Goal: Task Accomplishment & Management: Manage account settings

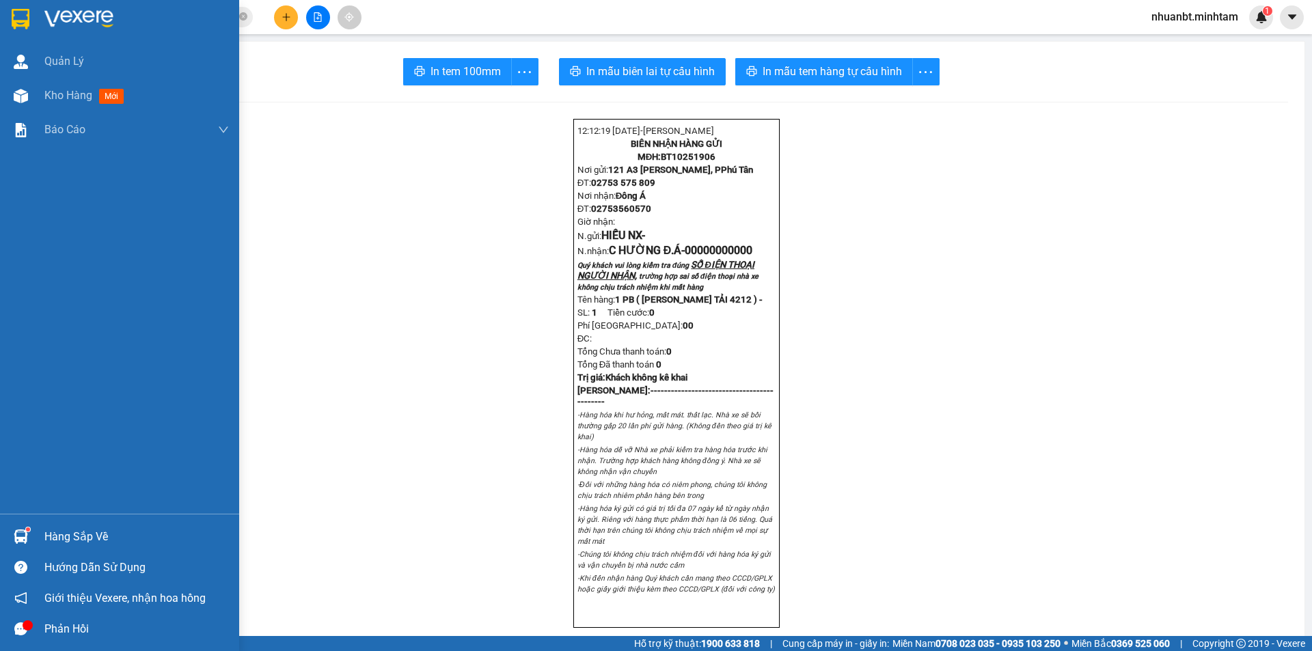
click at [27, 25] on img at bounding box center [21, 19] width 18 height 21
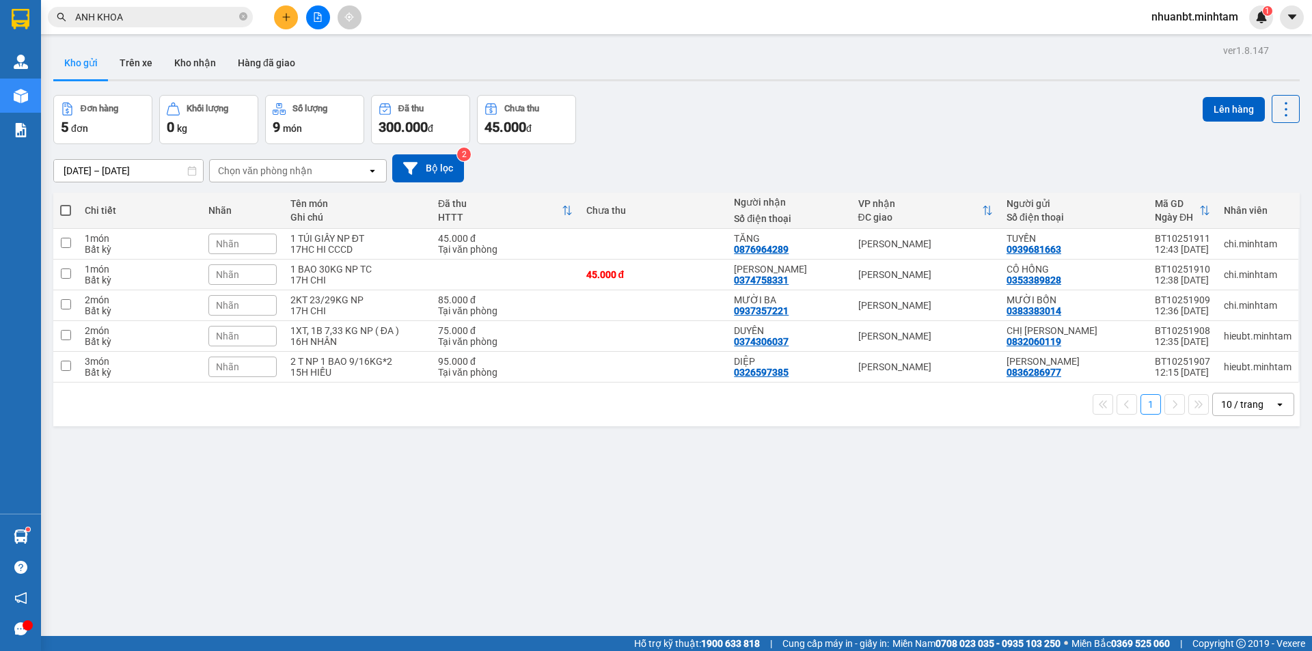
click at [66, 213] on span at bounding box center [65, 210] width 11 height 11
click at [66, 204] on input "checkbox" at bounding box center [66, 204] width 0 height 0
checkbox input "true"
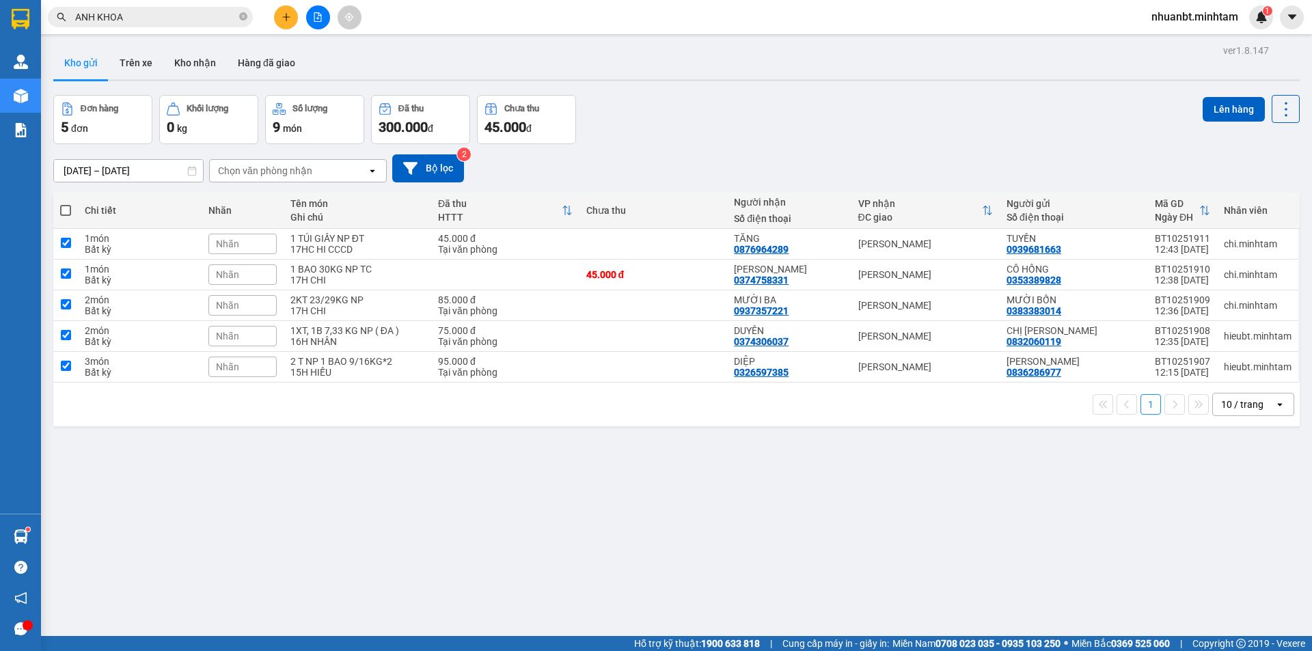
checkbox input "true"
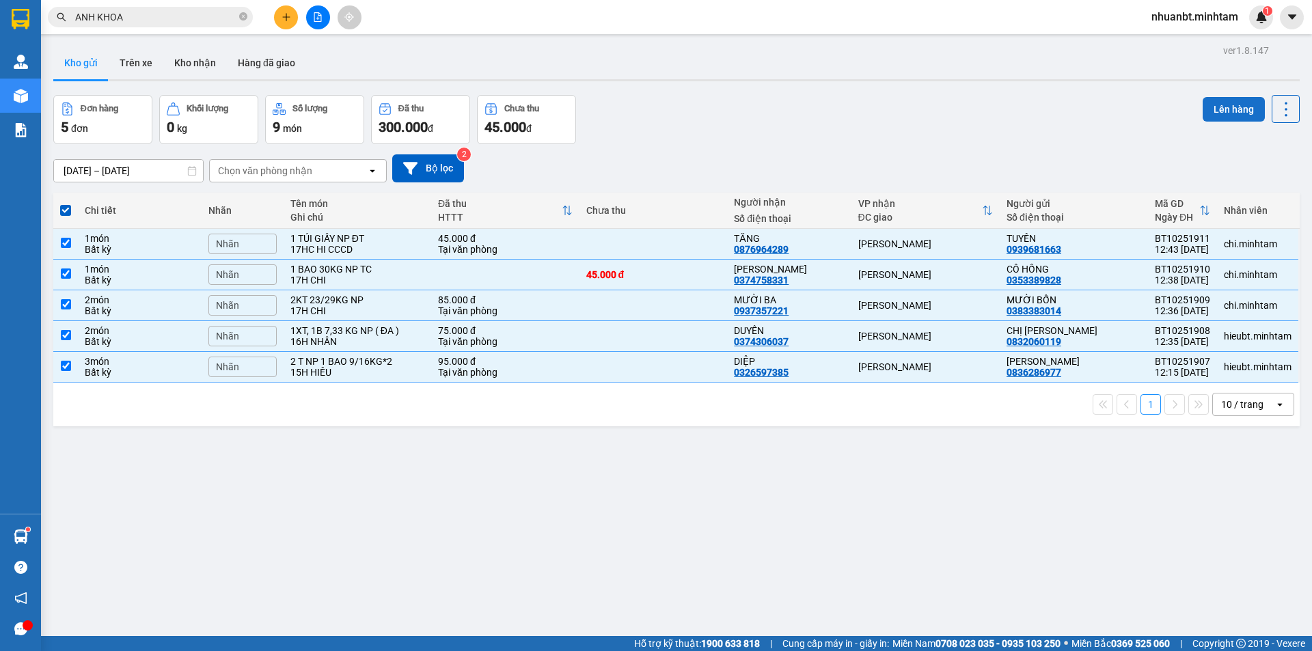
click at [1208, 98] on button "Lên hàng" at bounding box center [1234, 109] width 62 height 25
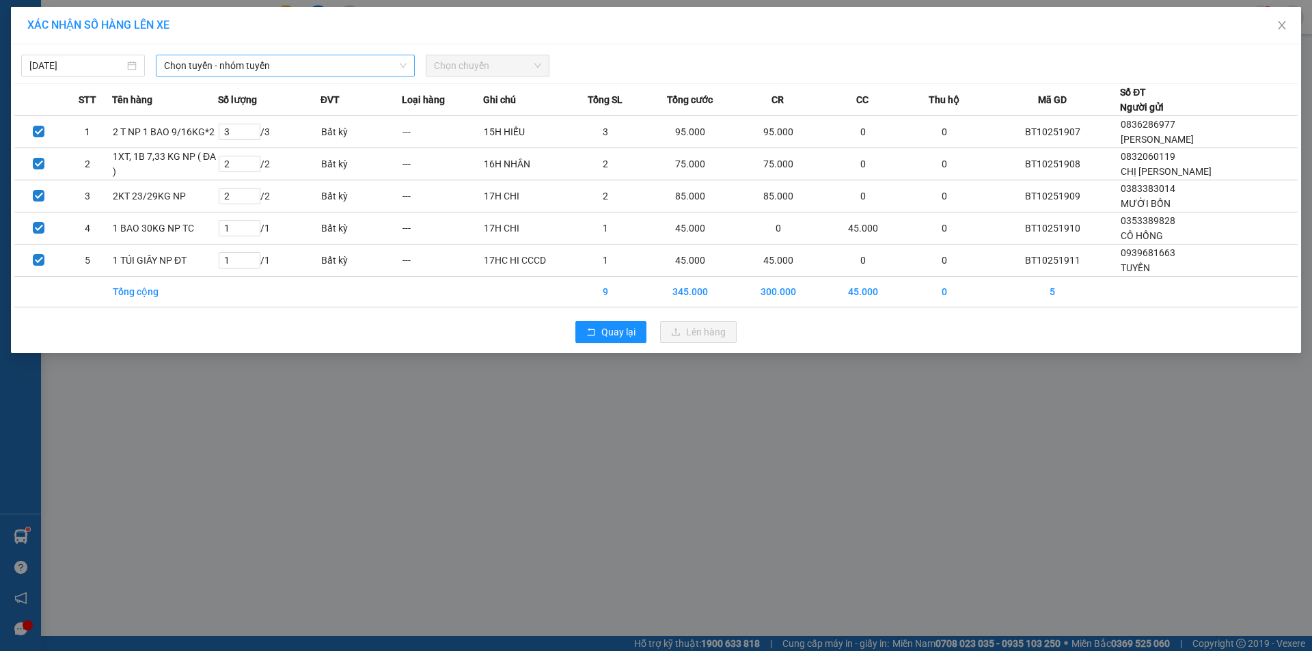
click at [258, 59] on span "Chọn tuyến - nhóm tuyến" at bounding box center [285, 65] width 243 height 21
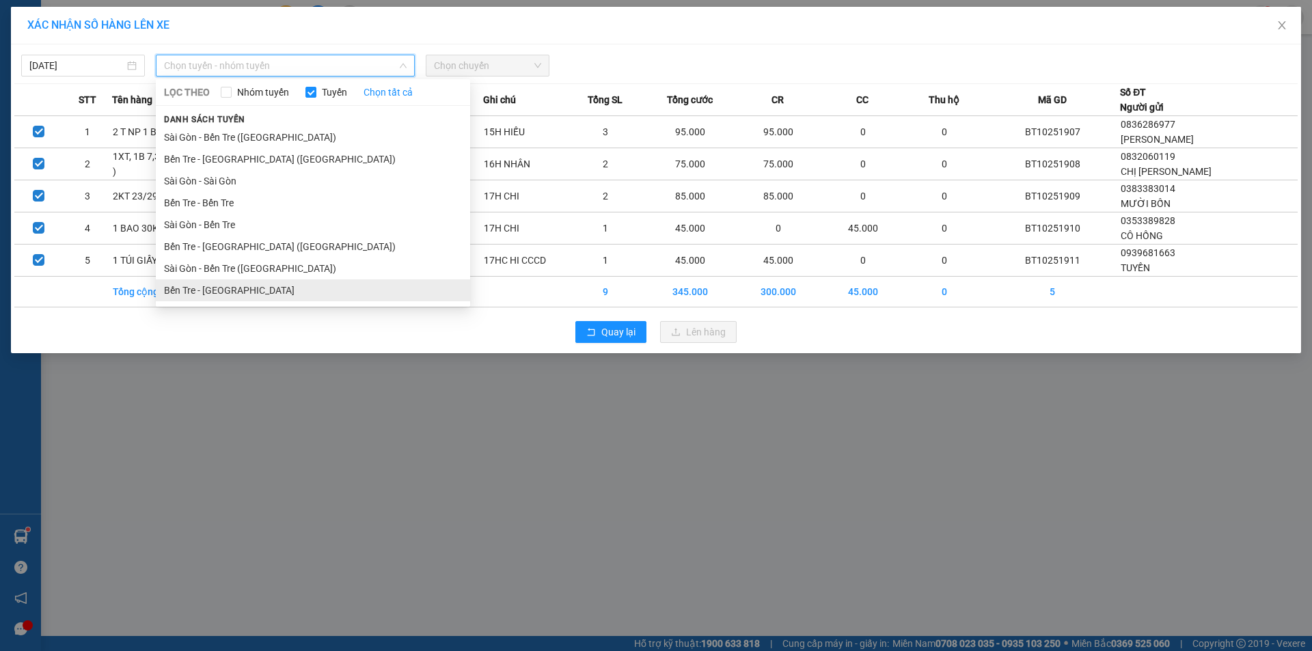
click at [234, 288] on li "Bến Tre - [GEOGRAPHIC_DATA]" at bounding box center [313, 291] width 314 height 22
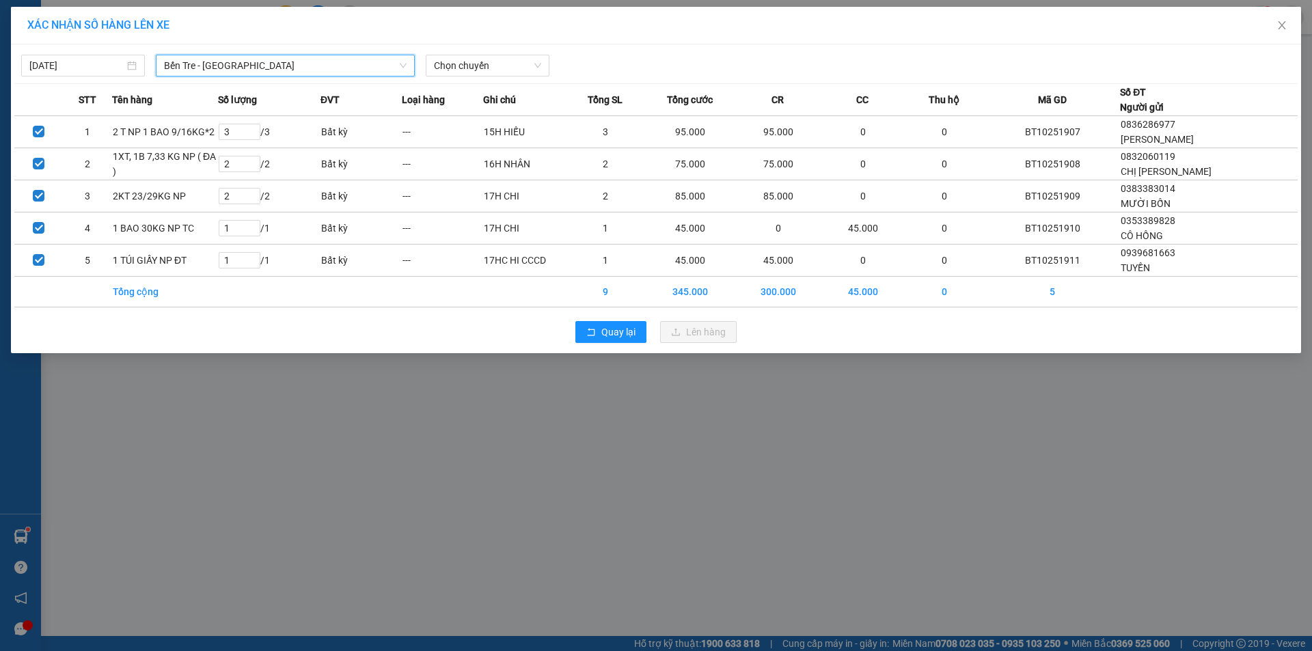
click at [243, 73] on span "Bến Tre - [GEOGRAPHIC_DATA]" at bounding box center [285, 65] width 243 height 21
click at [439, 62] on span "Chọn chuyến" at bounding box center [487, 65] width 107 height 21
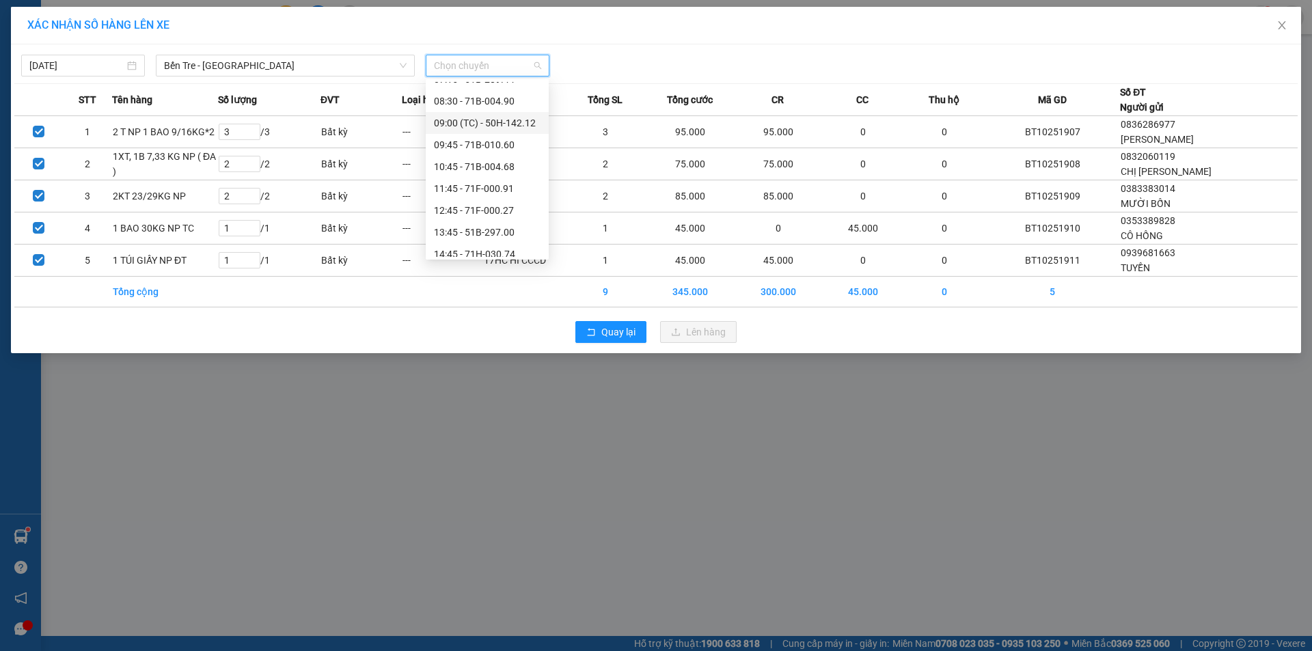
scroll to position [137, 0]
click at [500, 178] on div "12:45 - 71F-000.27" at bounding box center [487, 174] width 107 height 15
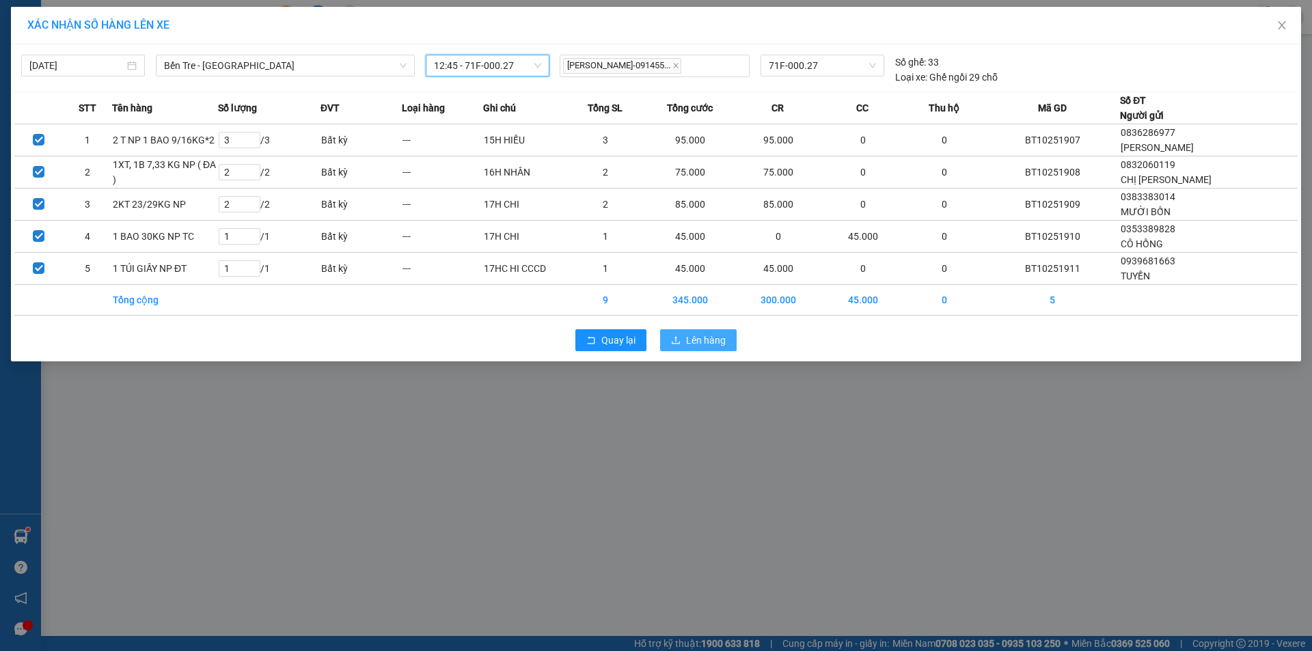
click at [683, 338] on button "Lên hàng" at bounding box center [698, 340] width 77 height 22
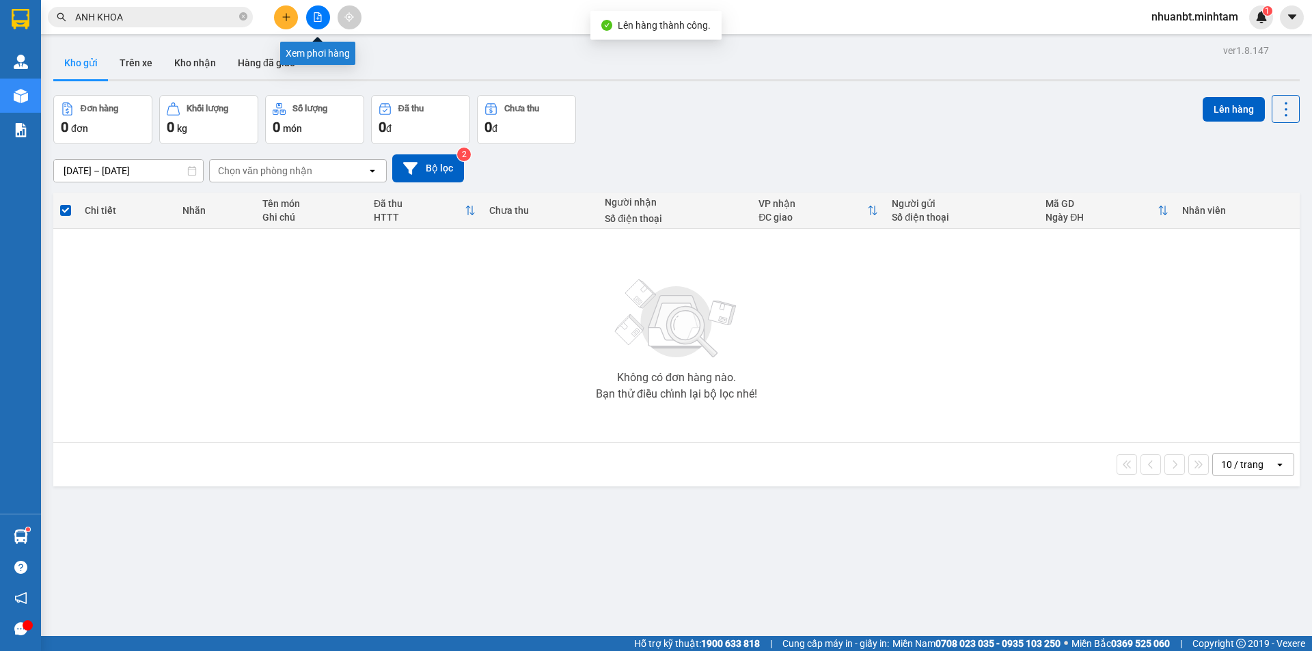
click at [316, 27] on button at bounding box center [318, 17] width 24 height 24
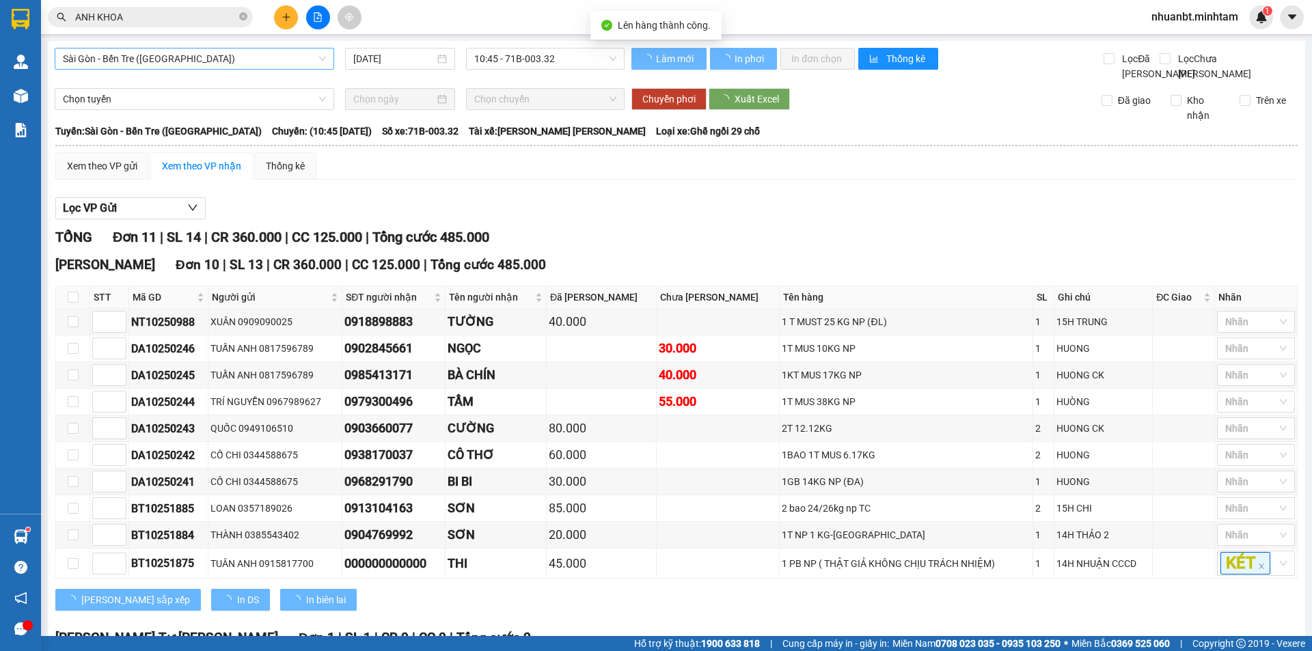
click at [223, 62] on span "Sài Gòn - Bến Tre ([GEOGRAPHIC_DATA])" at bounding box center [194, 59] width 263 height 21
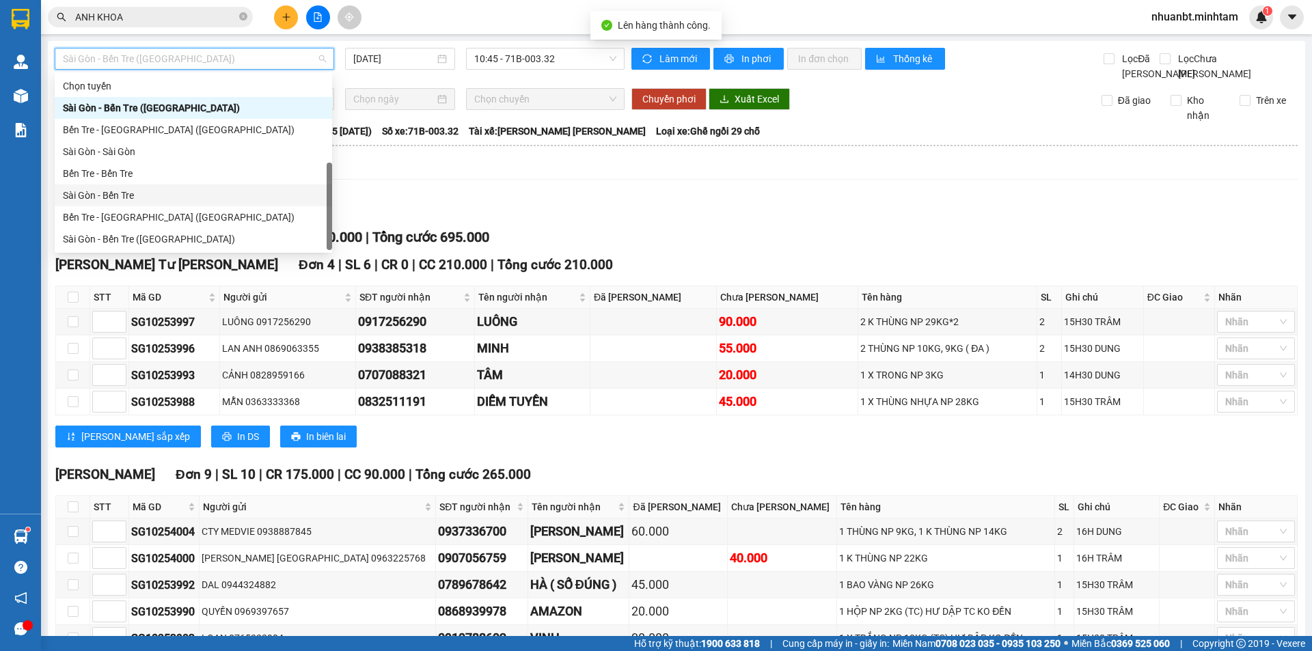
scroll to position [22, 0]
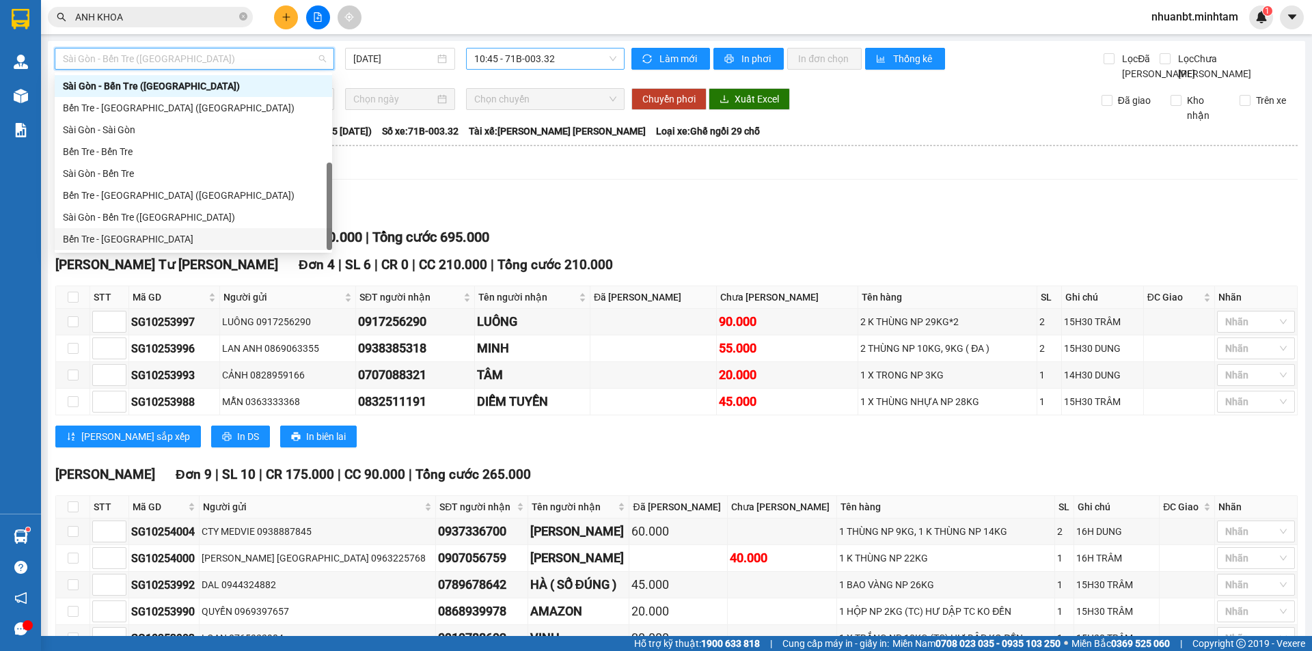
drag, startPoint x: 119, startPoint y: 239, endPoint x: 574, endPoint y: 64, distance: 487.9
click at [119, 237] on div "Bến Tre - [GEOGRAPHIC_DATA]" at bounding box center [193, 239] width 261 height 15
type input "[DATE]"
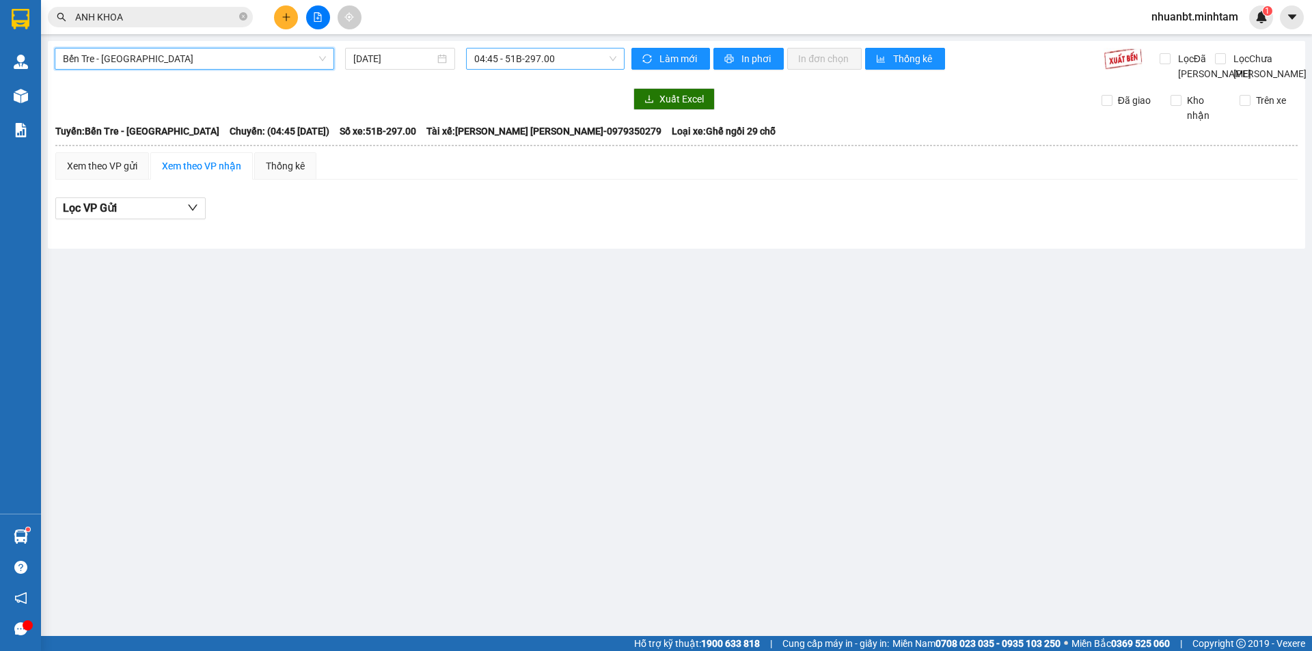
click at [558, 54] on span "04:45 - 51B-297.00" at bounding box center [545, 59] width 142 height 21
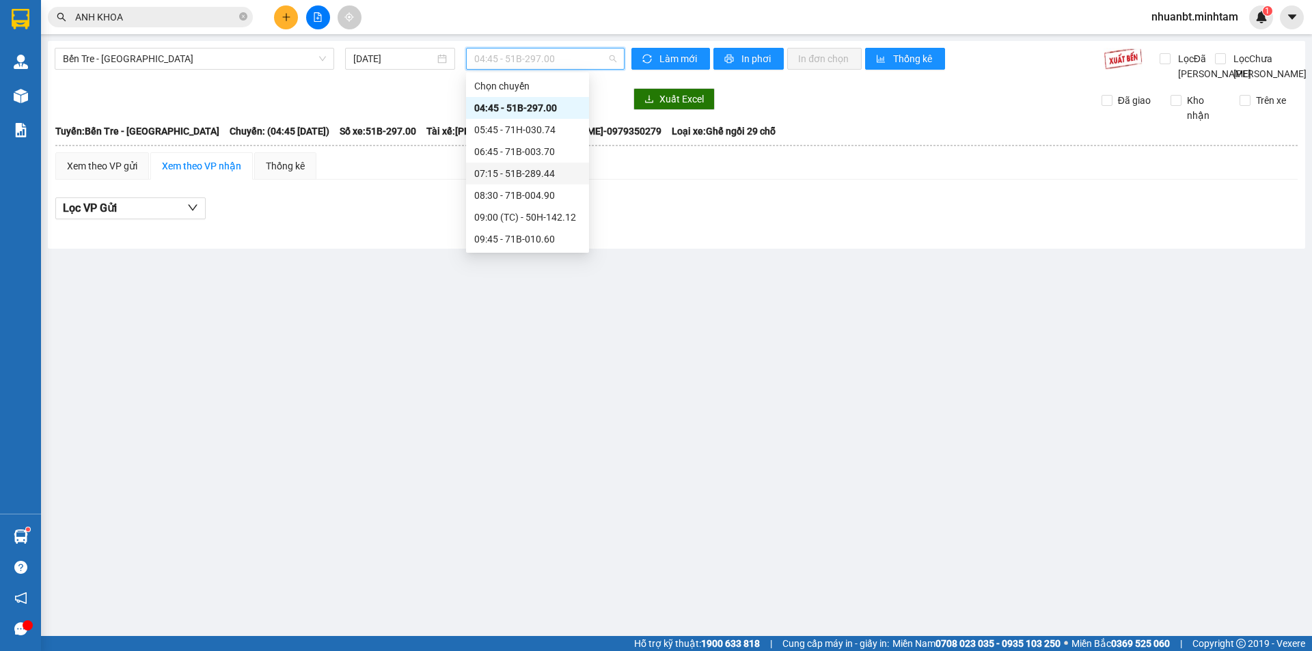
scroll to position [68, 0]
click at [523, 237] on div "12:45 - 71F-000.27" at bounding box center [527, 236] width 107 height 15
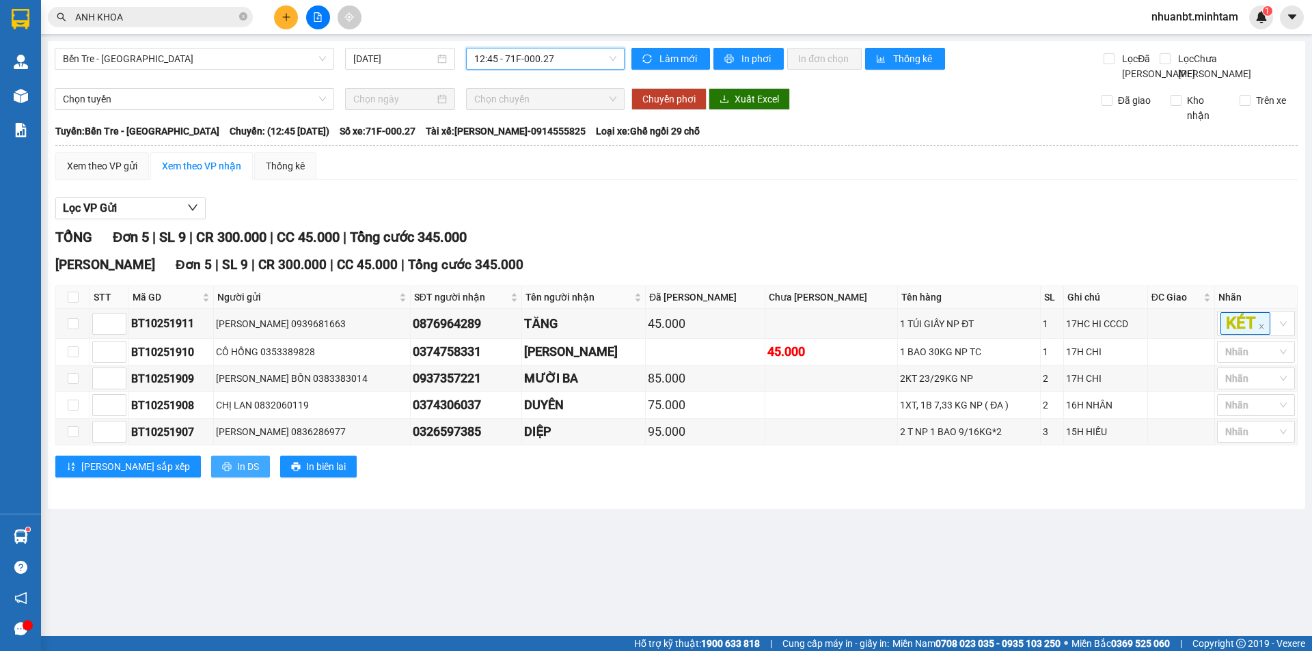
click at [237, 474] on span "In DS" at bounding box center [248, 466] width 22 height 15
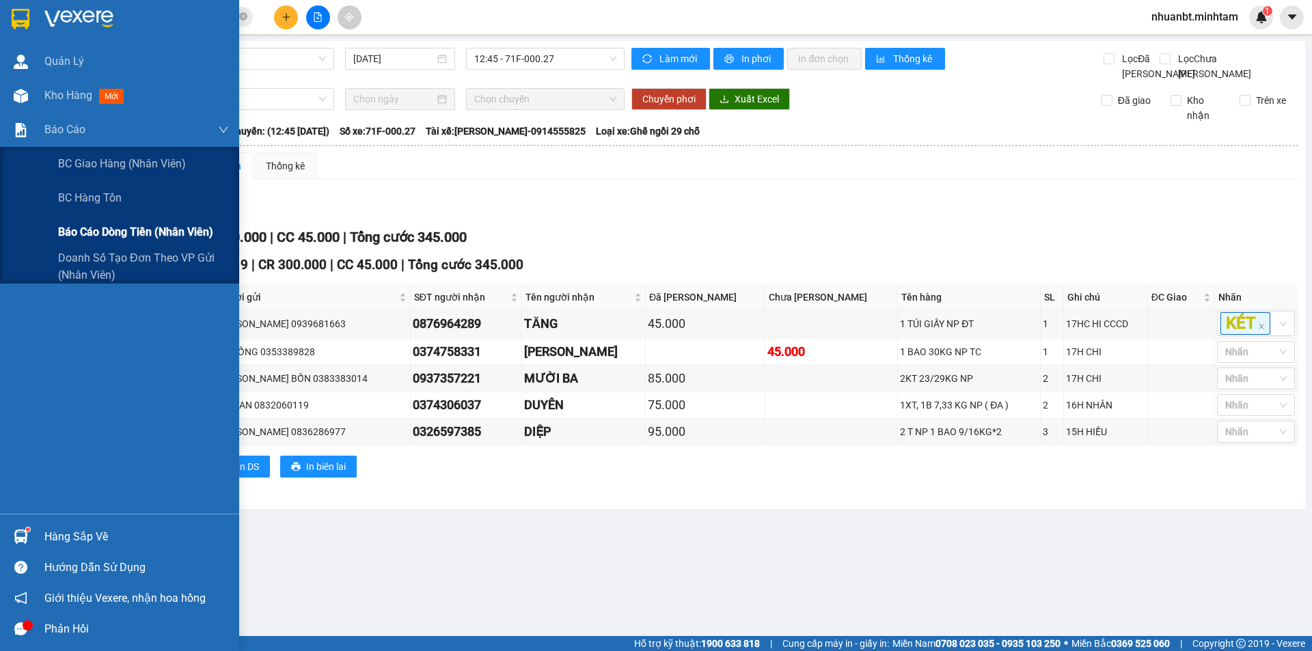
click at [139, 236] on span "Báo cáo dòng tiền (nhân viên)" at bounding box center [135, 232] width 155 height 17
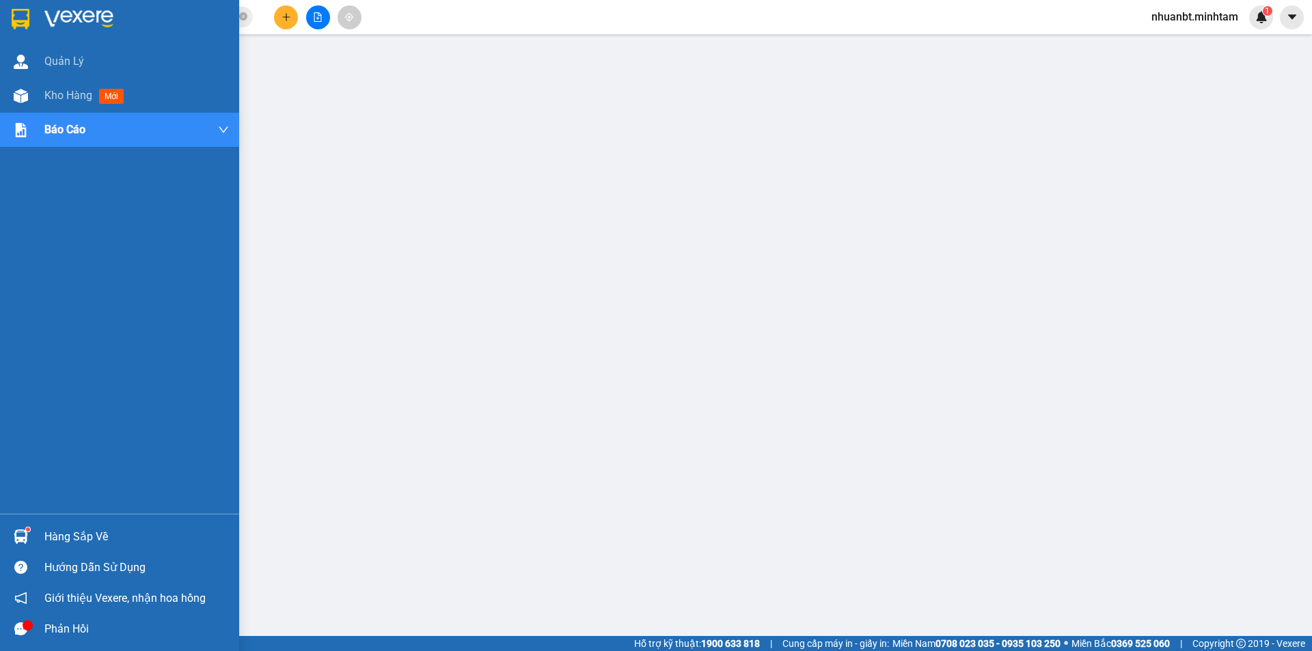
click at [80, 532] on div "Hàng sắp về" at bounding box center [136, 537] width 185 height 21
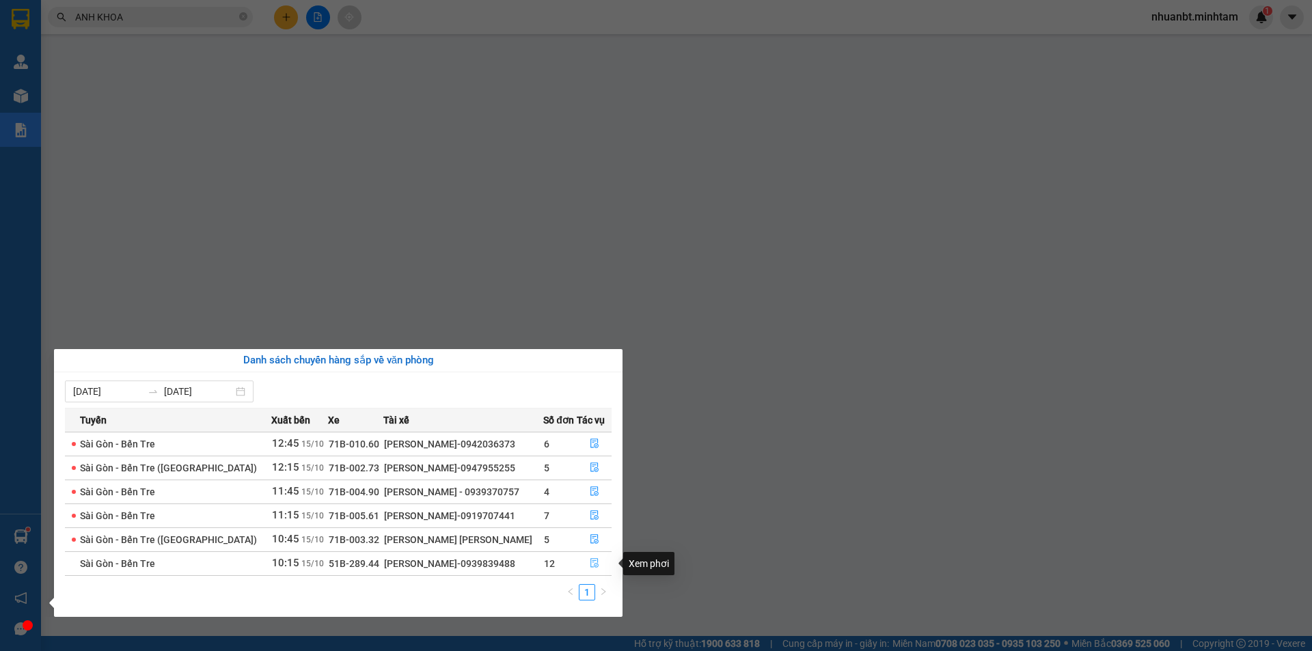
click at [586, 565] on button "button" at bounding box center [594, 564] width 33 height 22
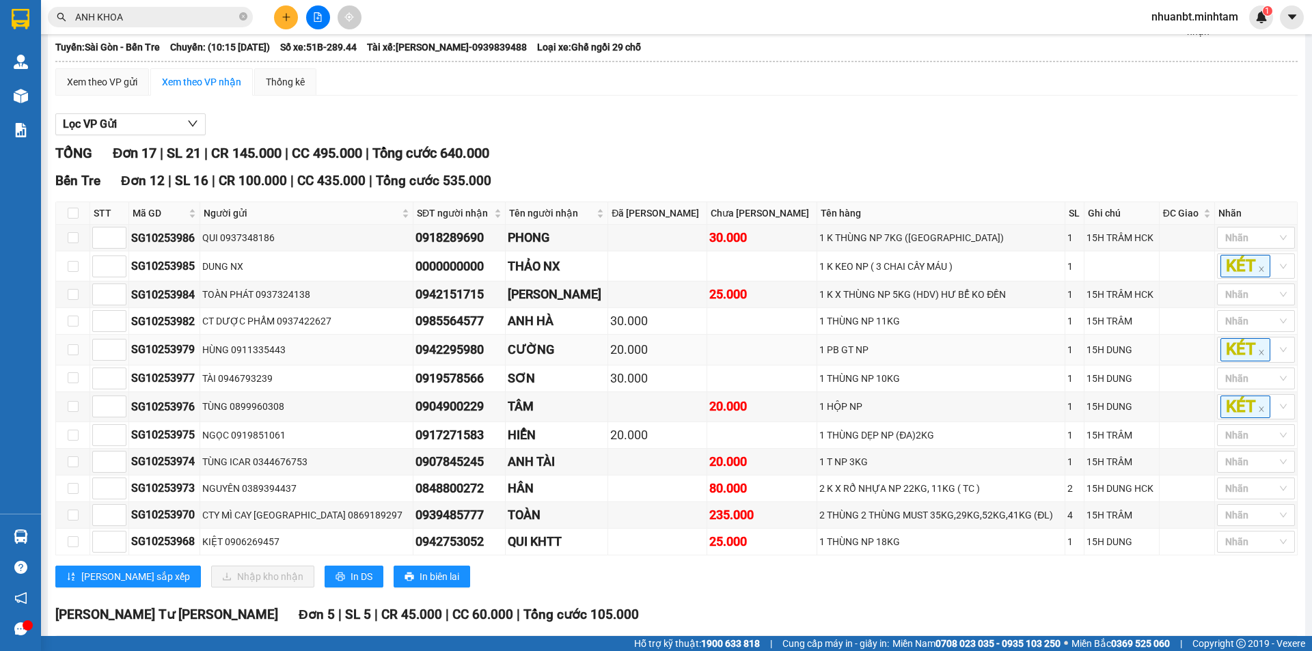
scroll to position [122, 0]
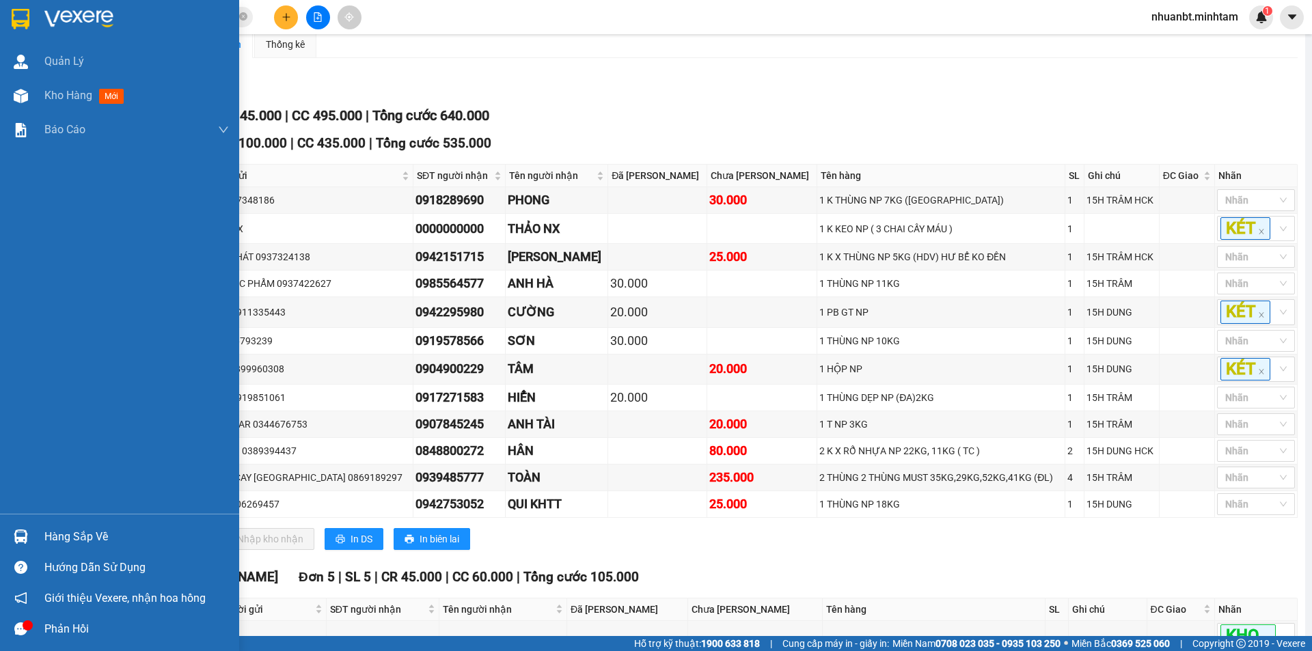
click at [34, 16] on div at bounding box center [119, 22] width 239 height 44
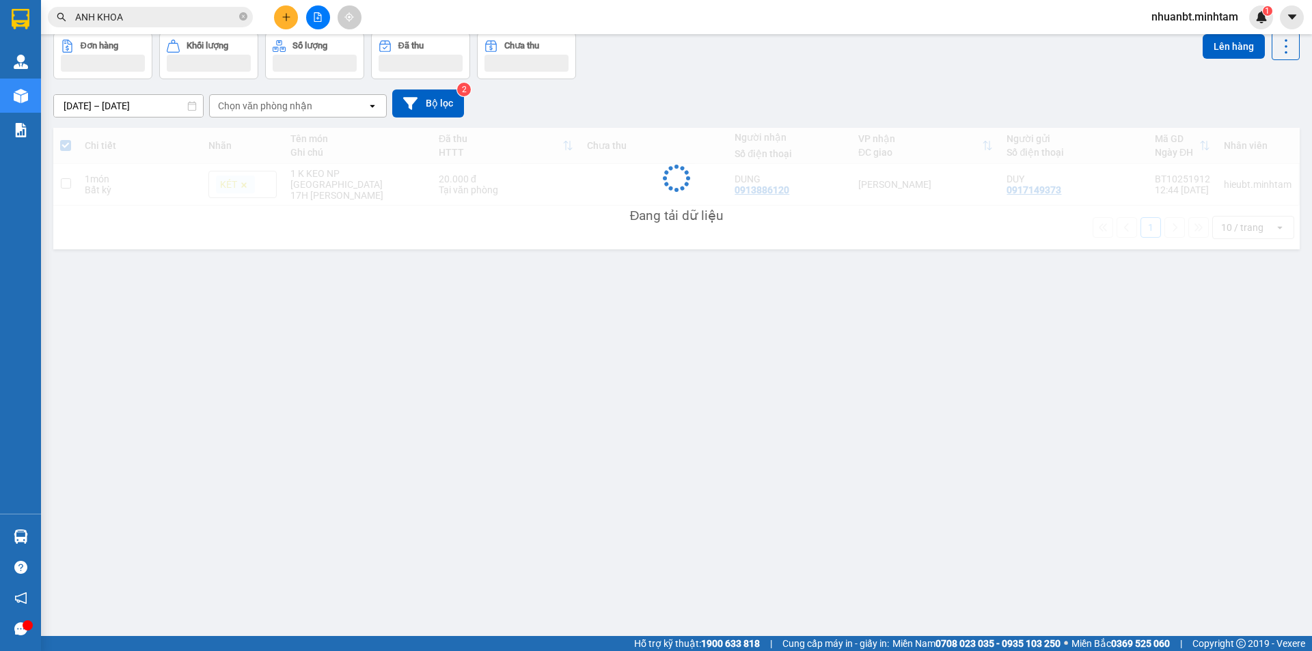
scroll to position [63, 0]
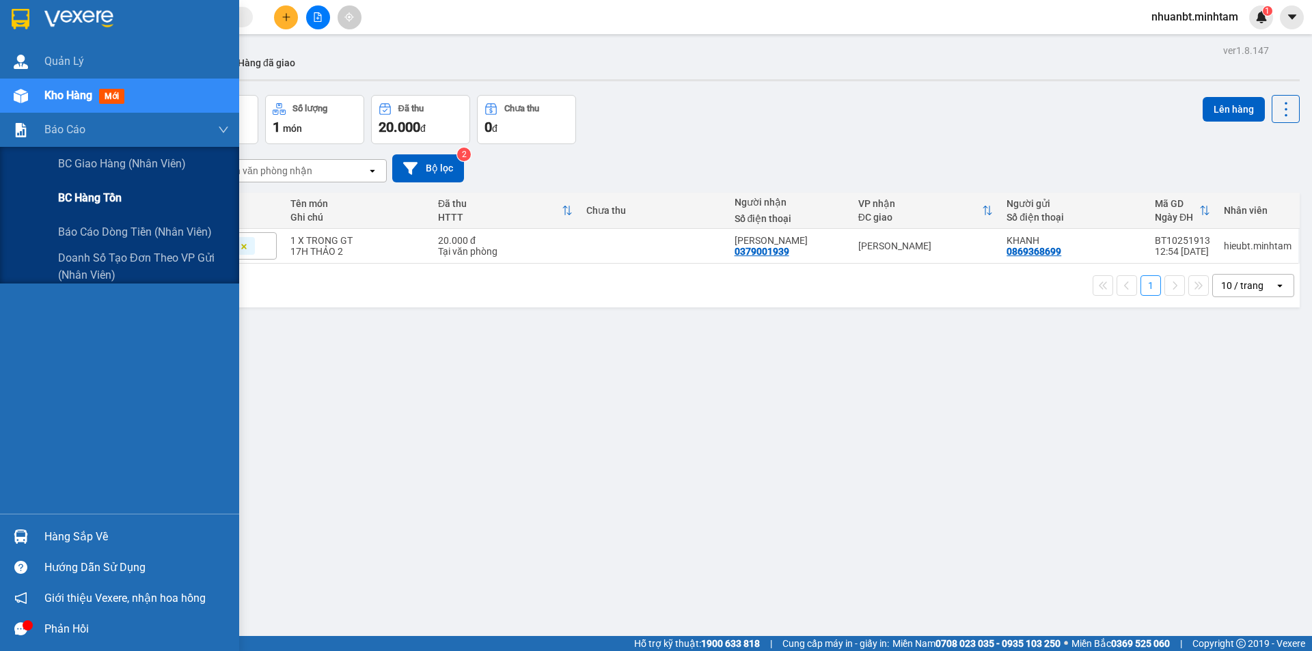
drag, startPoint x: 105, startPoint y: 235, endPoint x: 144, endPoint y: 204, distance: 49.6
click at [109, 231] on span "Báo cáo dòng tiền (nhân viên)" at bounding box center [135, 232] width 154 height 17
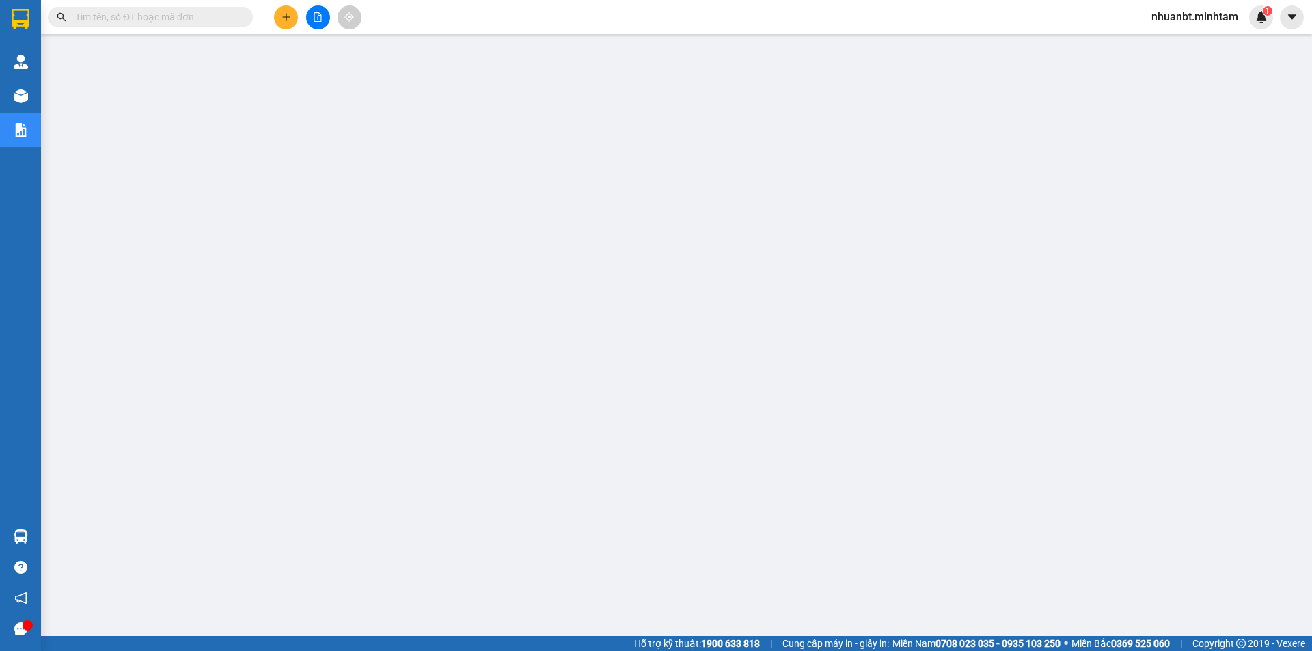
click at [282, 13] on icon "plus" at bounding box center [287, 17] width 10 height 10
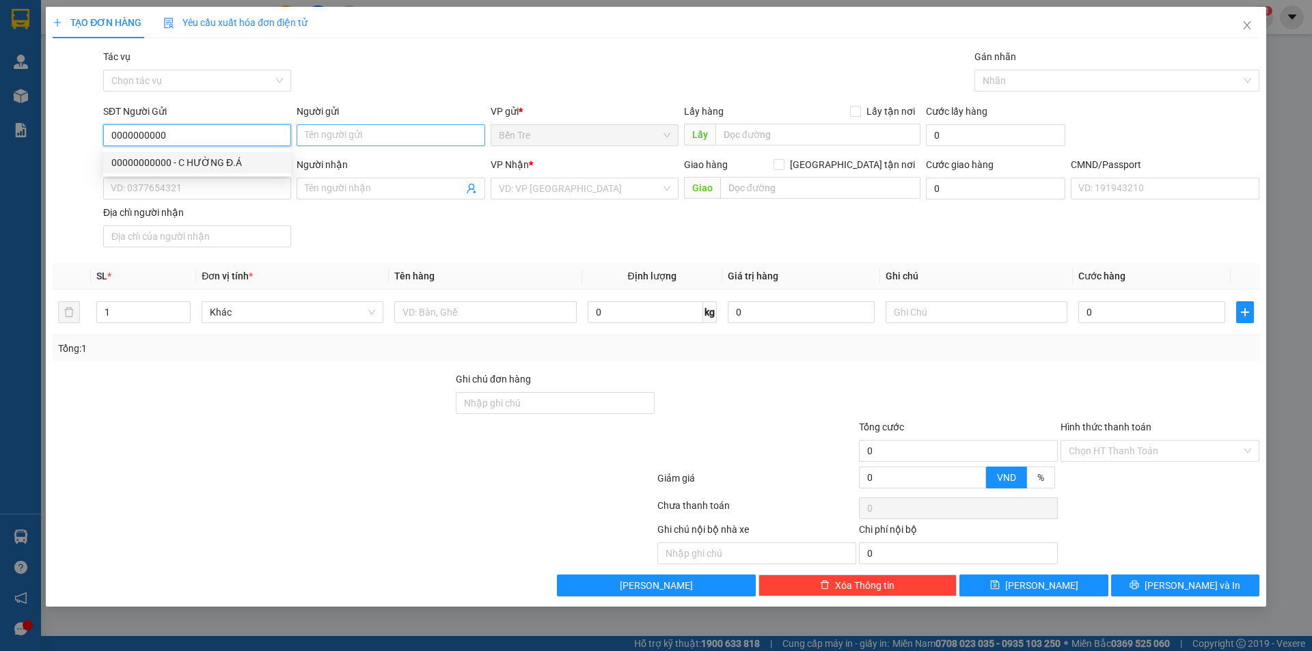
type input "0000000000"
click at [341, 137] on input "Người gửi" at bounding box center [391, 135] width 188 height 22
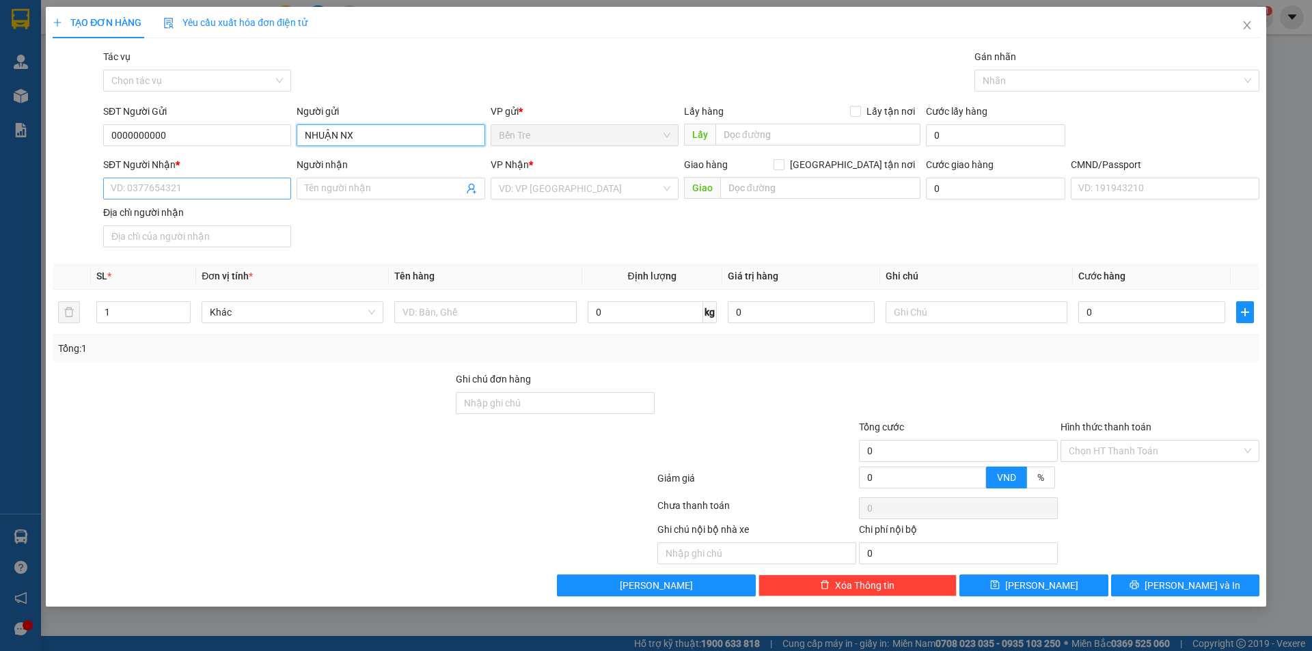
type input "NHUẬN NX"
click at [170, 191] on input "SĐT Người Nhận *" at bounding box center [197, 189] width 188 height 22
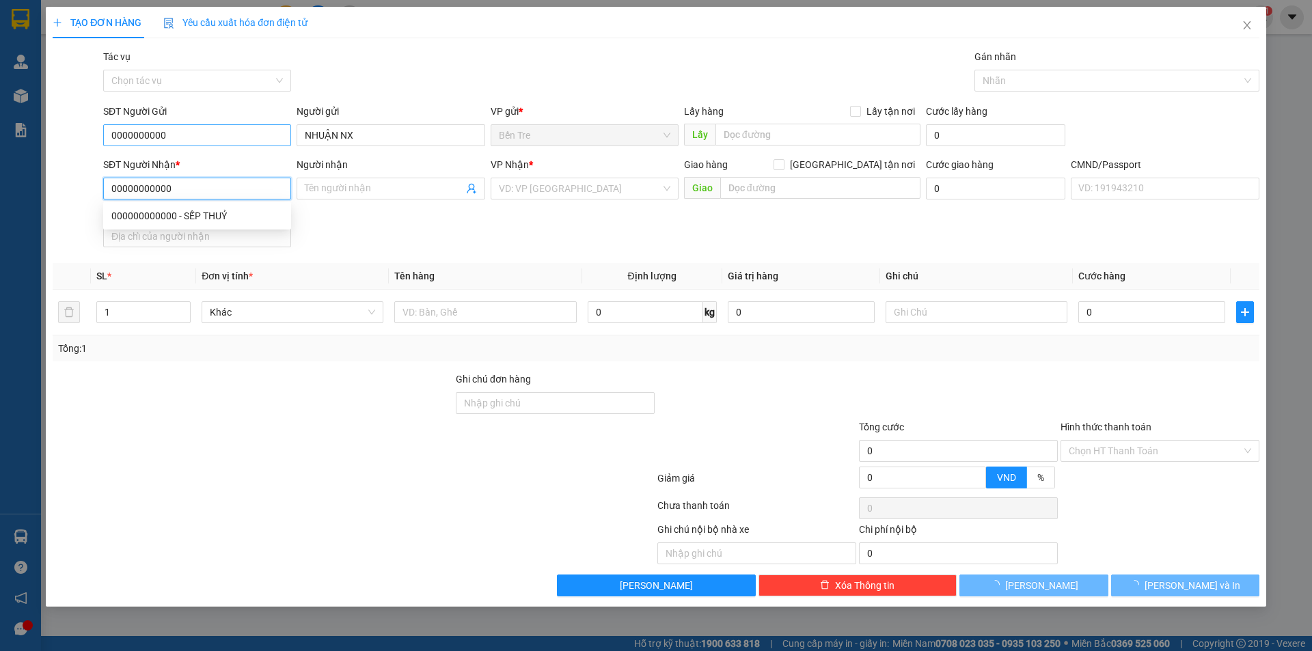
type input "00000000000"
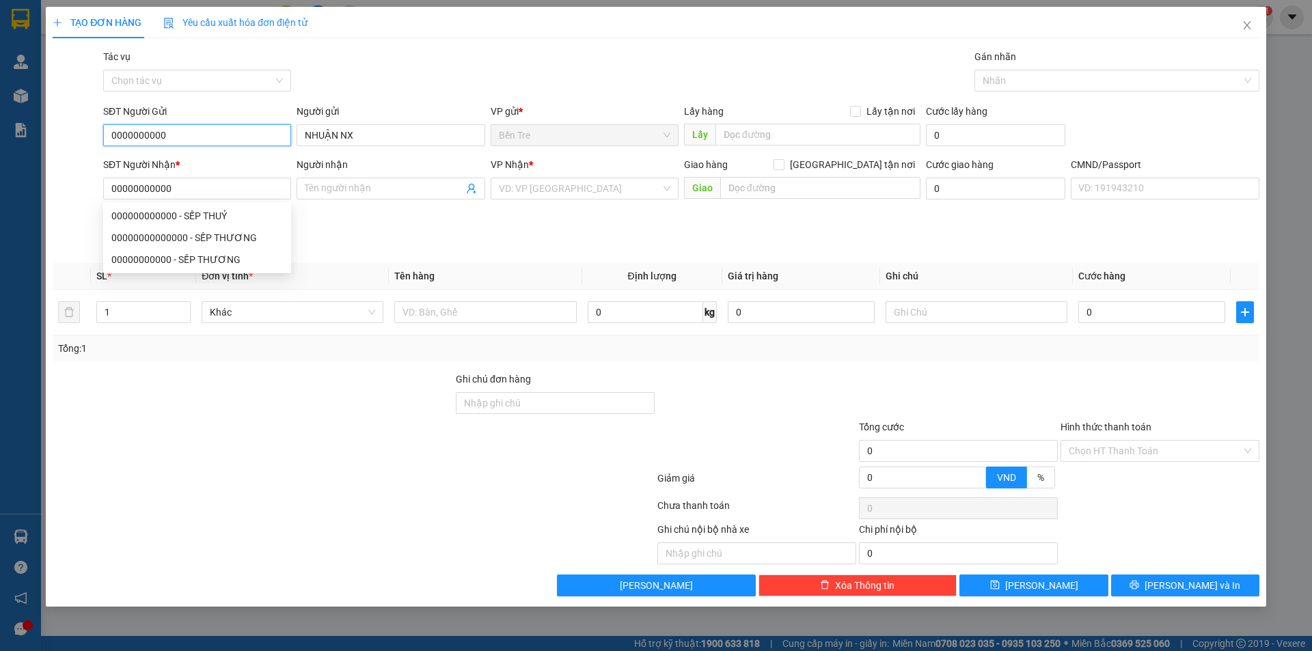
click at [212, 138] on input "0000000000" at bounding box center [197, 135] width 188 height 22
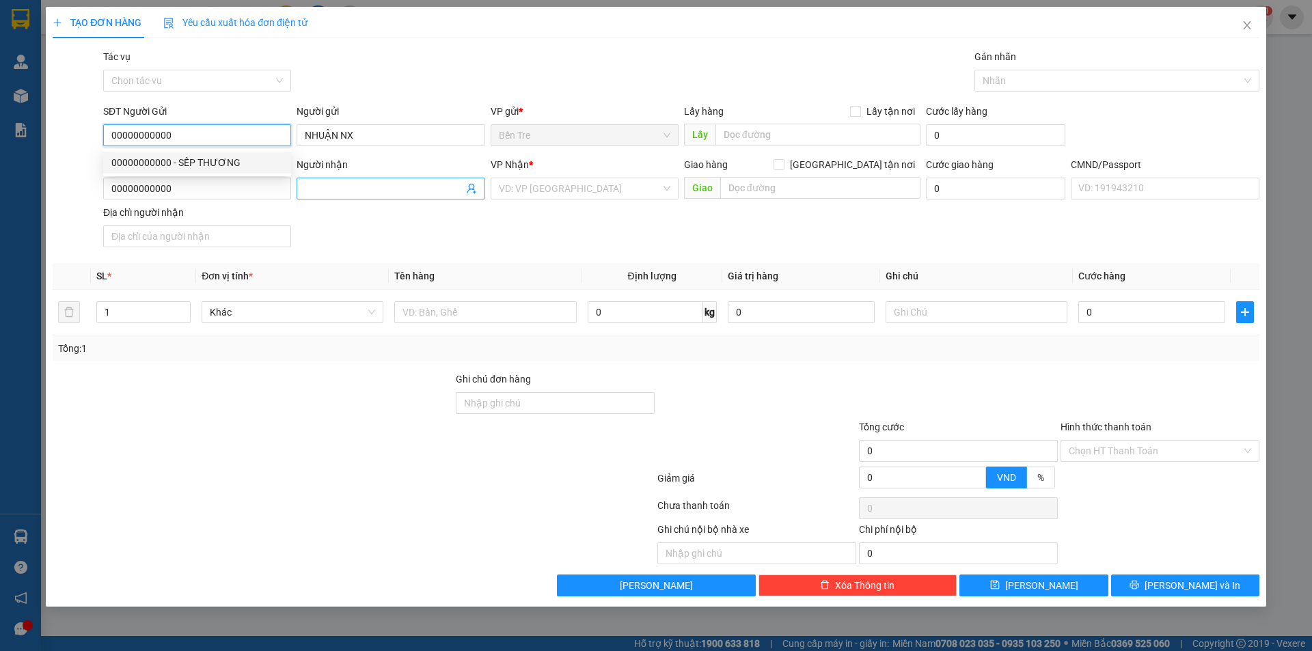
type input "00000000000"
click at [374, 194] on input "Người nhận" at bounding box center [384, 188] width 158 height 15
click at [469, 186] on icon "user-add" at bounding box center [471, 189] width 9 height 10
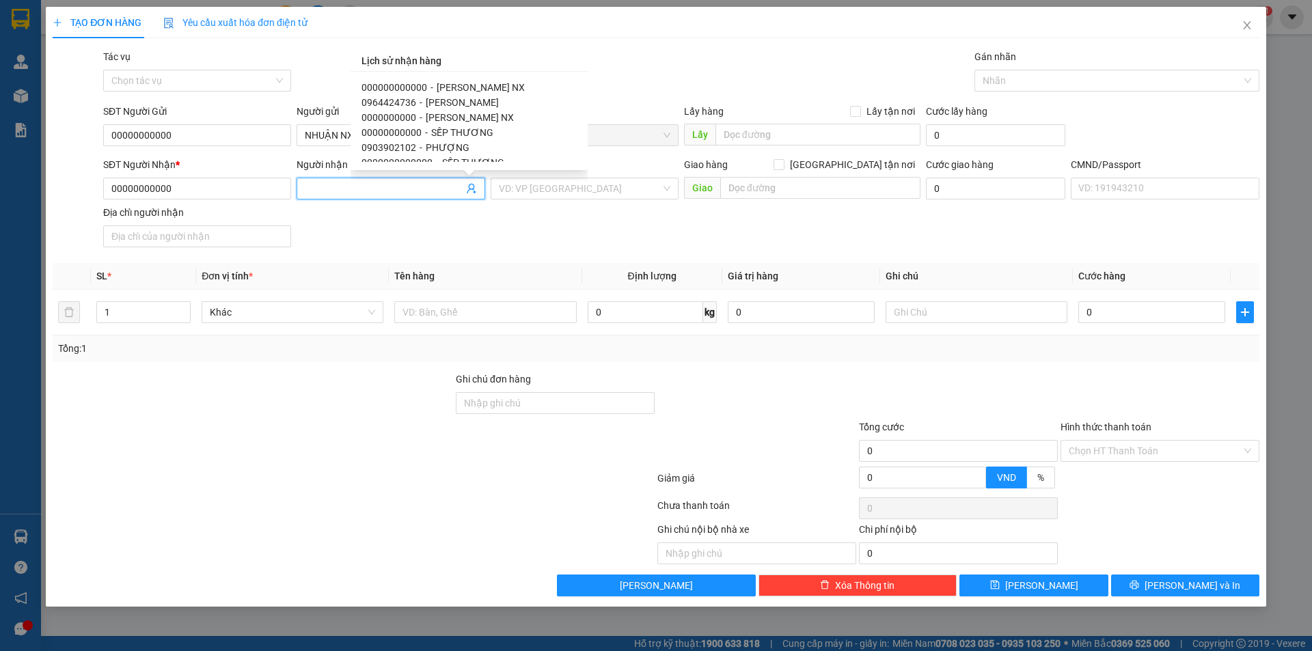
click at [443, 87] on span "XUÂN HÂN NX" at bounding box center [481, 87] width 88 height 11
type input "000000000000"
type input "XUÂN HÂN NX"
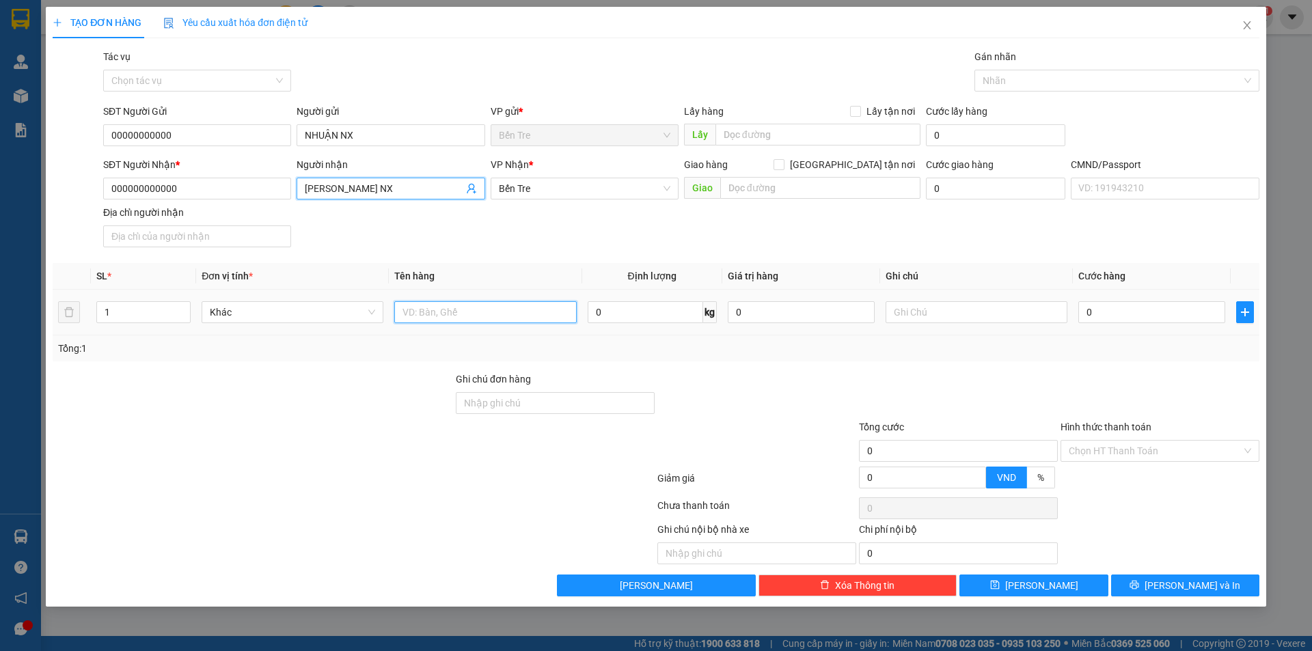
click at [420, 321] on input "text" at bounding box center [485, 312] width 182 height 22
type input "1"
click at [353, 195] on input "XUÂN HÂN NX" at bounding box center [384, 188] width 158 height 15
type input "TRÂM NX"
click at [455, 310] on input "1" at bounding box center [485, 312] width 182 height 22
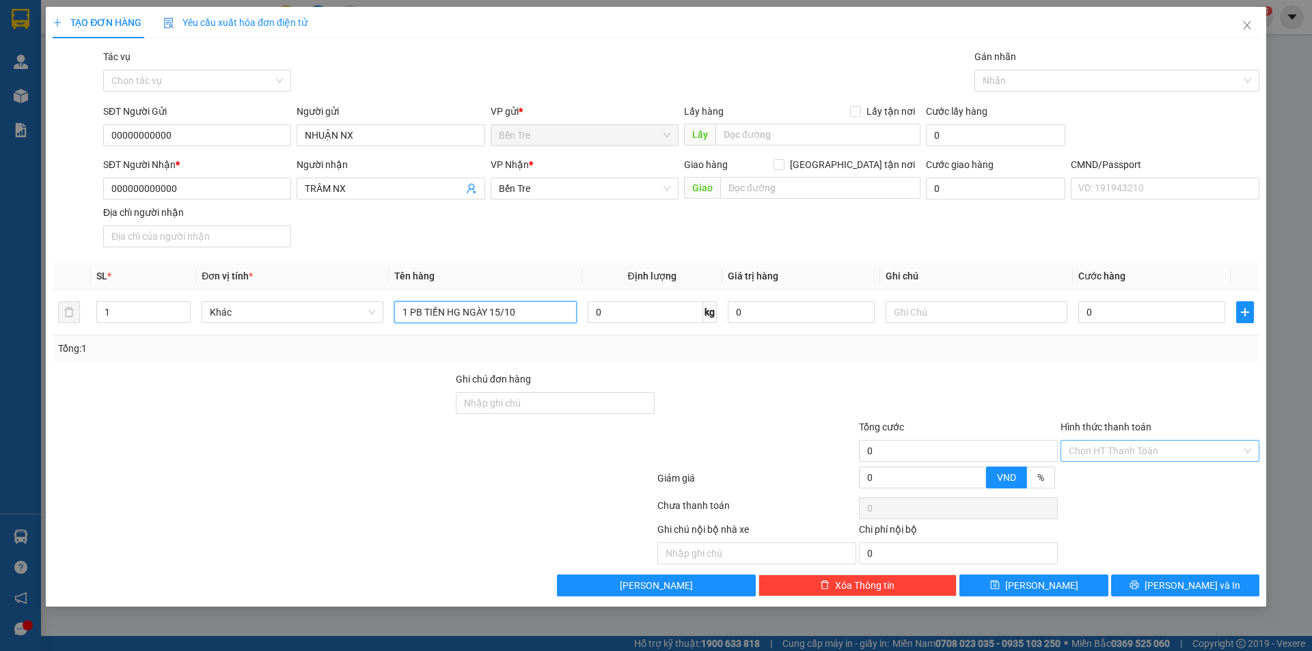
type input "1 PB TIỀN HG NGÀY 15/10"
click at [1105, 454] on input "Hình thức thanh toán" at bounding box center [1155, 451] width 173 height 21
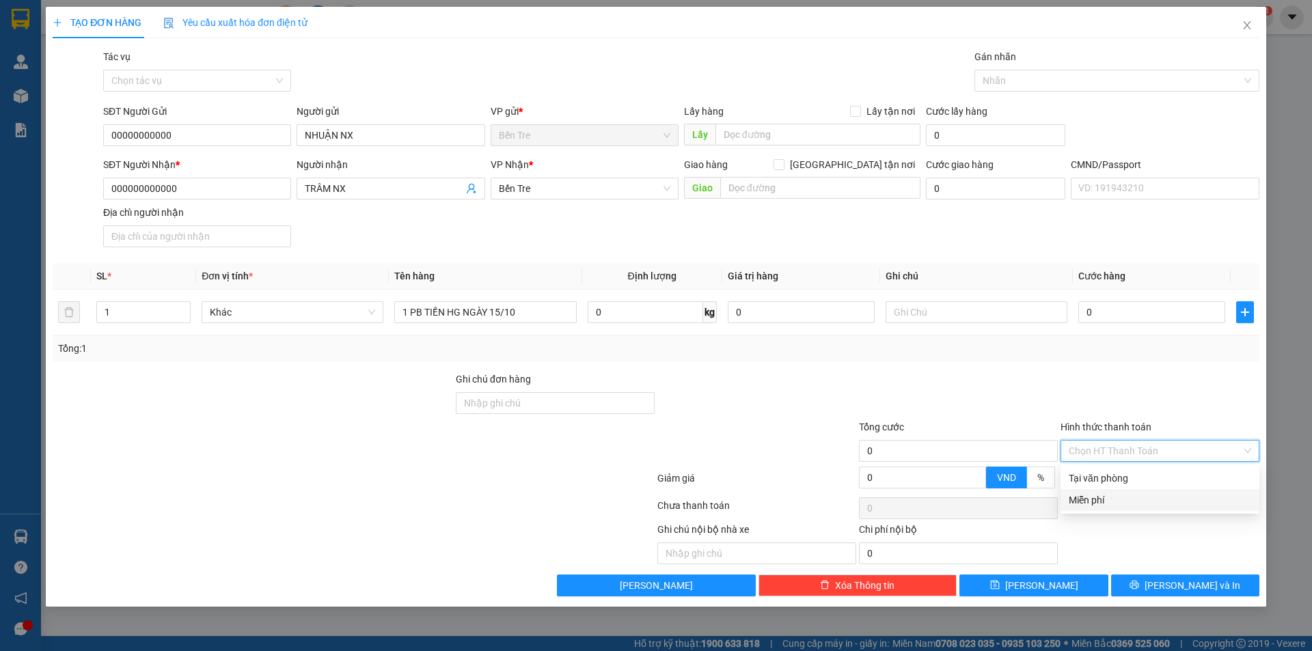
click at [1102, 504] on div "Miễn phí" at bounding box center [1160, 500] width 183 height 15
click at [1190, 578] on span "[PERSON_NAME] và In" at bounding box center [1193, 585] width 96 height 15
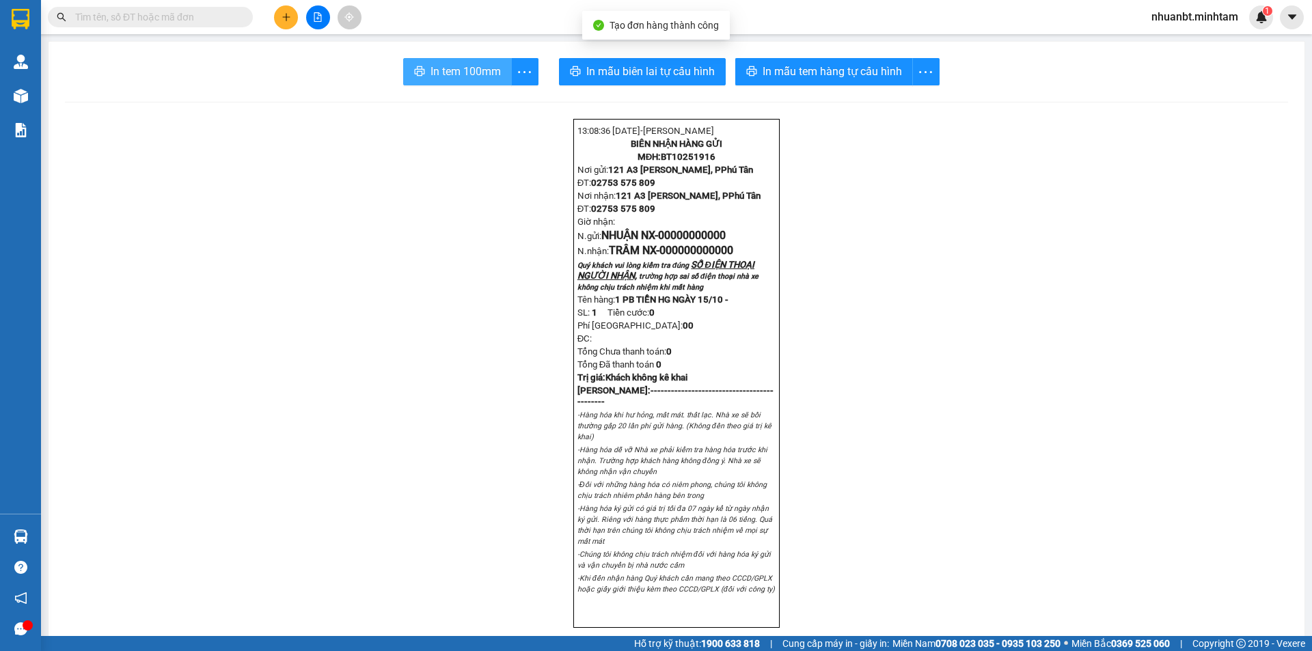
click at [444, 75] on span "In tem 100mm" at bounding box center [466, 71] width 70 height 17
click at [1204, 18] on span "nhuanbt.minhtam" at bounding box center [1195, 16] width 109 height 17
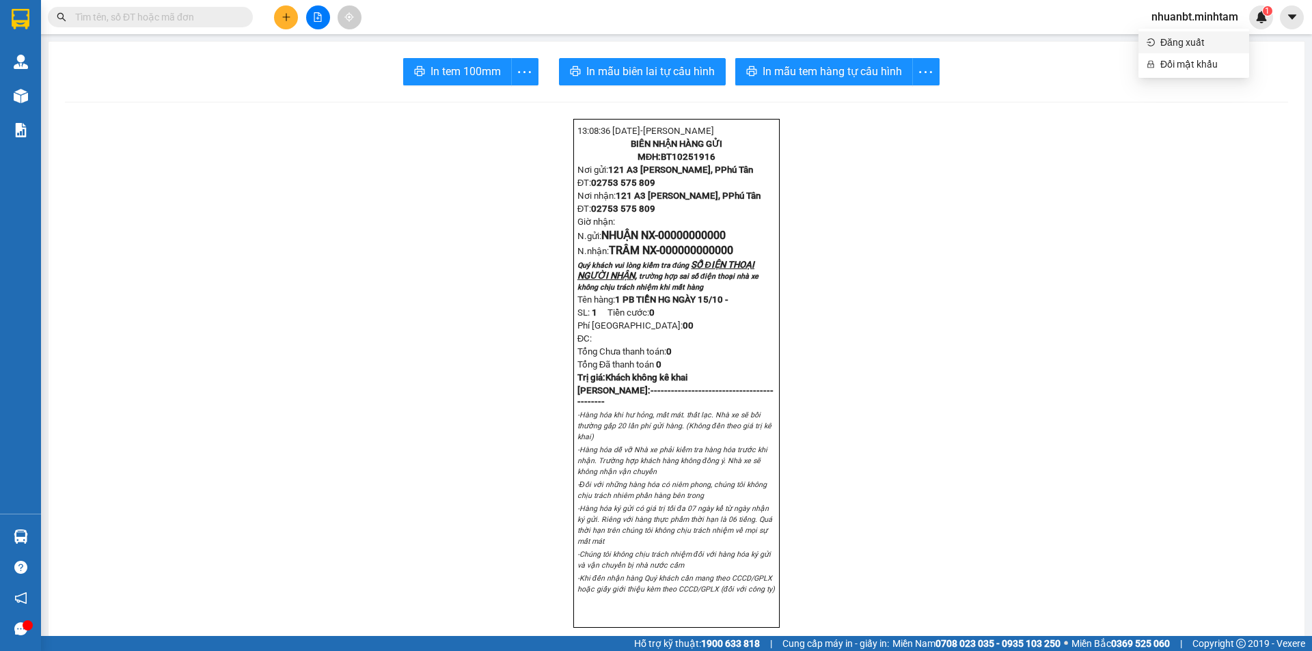
click at [1198, 44] on span "Đăng xuất" at bounding box center [1201, 42] width 81 height 15
click at [1178, 18] on span "nhuanbt.minhtam" at bounding box center [1195, 16] width 109 height 17
click at [1188, 46] on span "Đăng xuất" at bounding box center [1201, 42] width 81 height 15
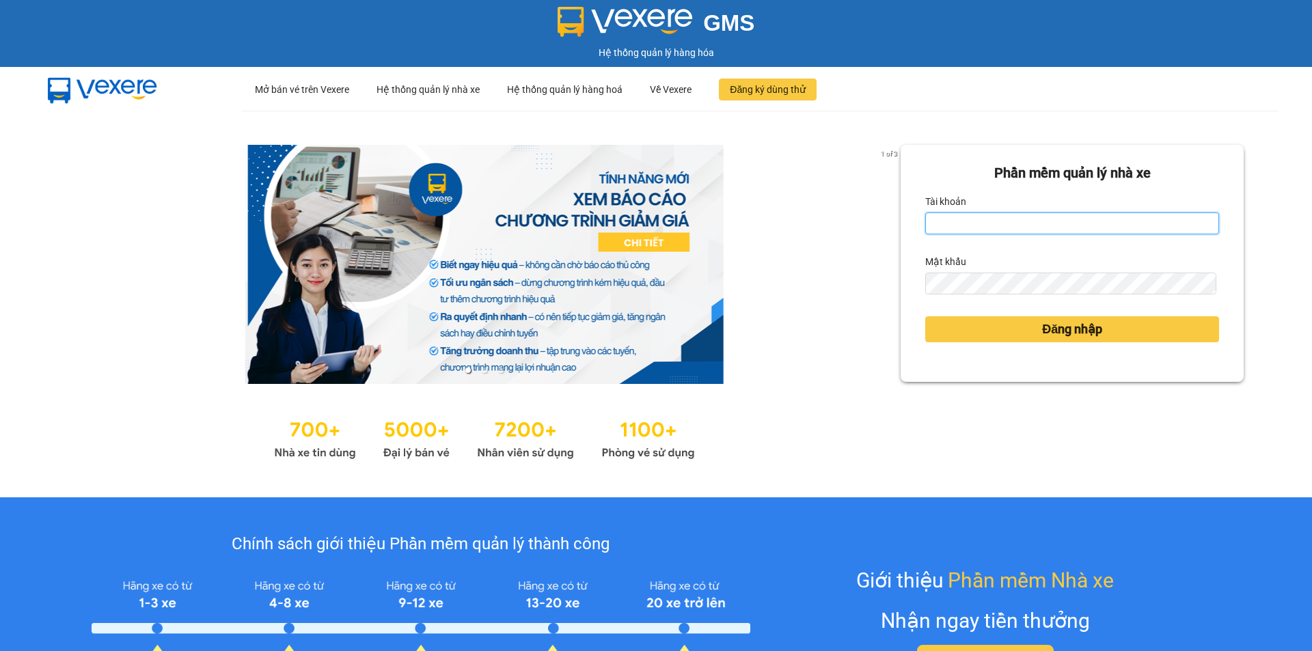
click at [1072, 221] on input "Tài khoản" at bounding box center [1072, 224] width 294 height 22
type input "nghia.minhtam"
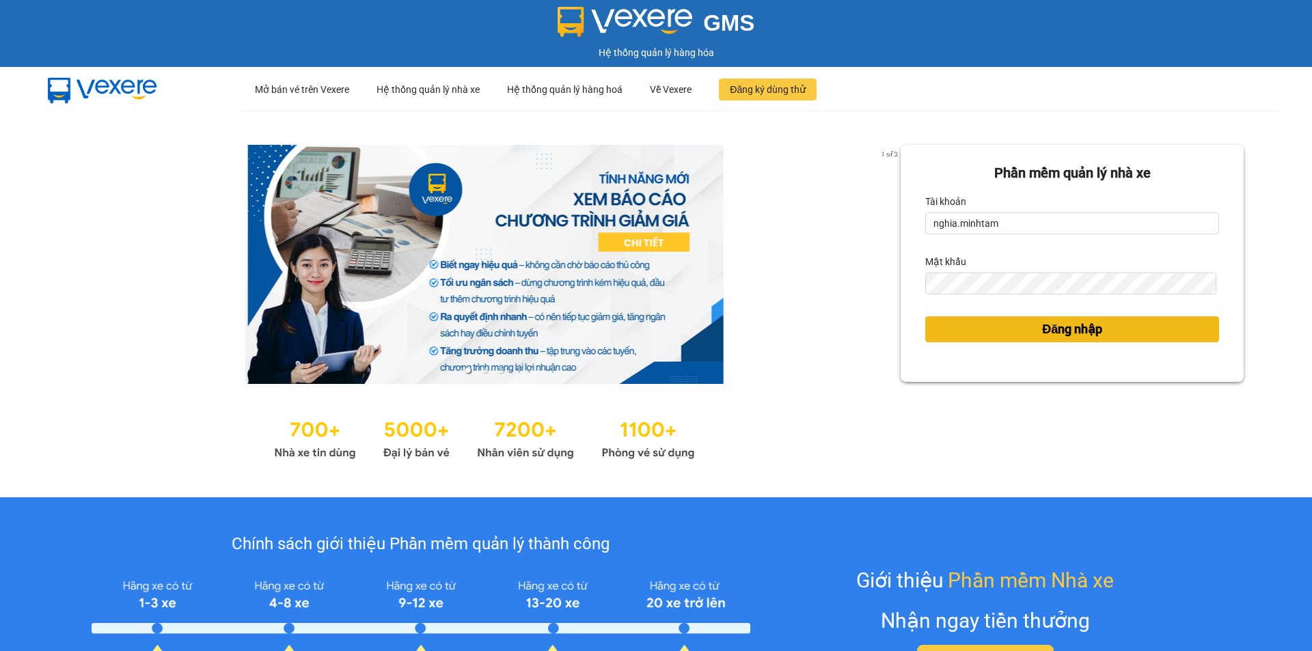
click at [1099, 327] on button "Đăng nhập" at bounding box center [1072, 329] width 294 height 26
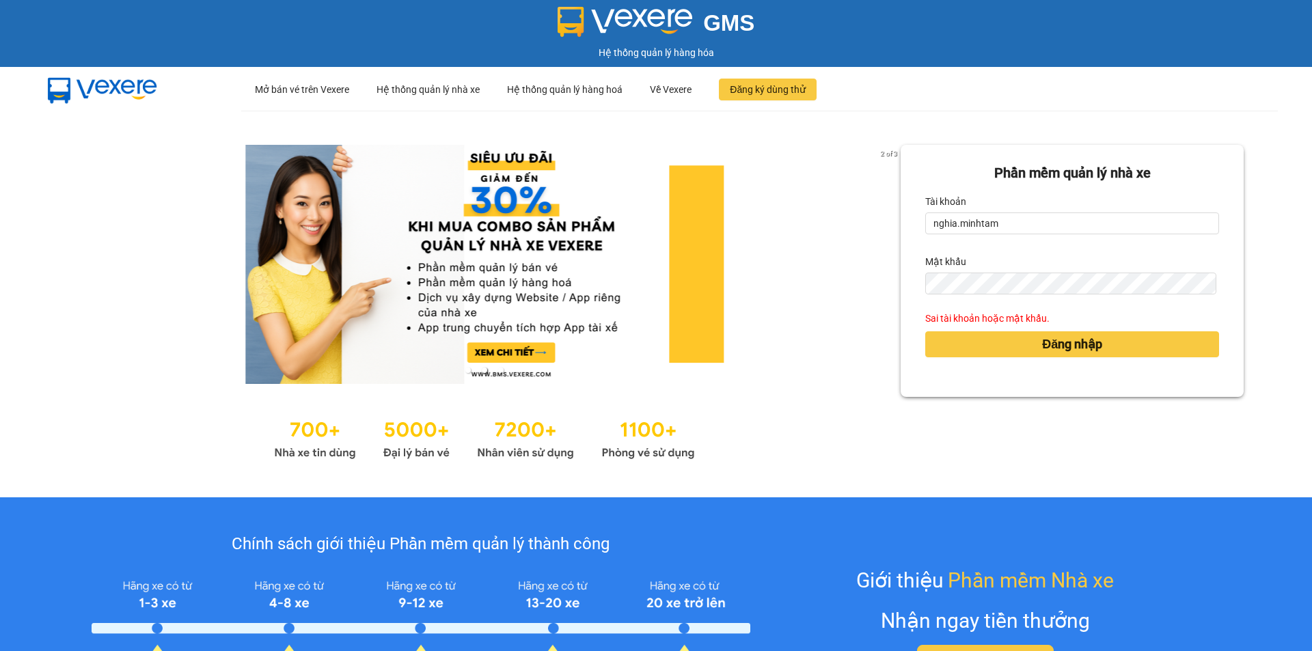
click at [930, 282] on div "Mật khẩu" at bounding box center [1072, 273] width 294 height 44
drag, startPoint x: 997, startPoint y: 270, endPoint x: 857, endPoint y: 288, distance: 140.7
click at [857, 288] on div "2 of 3 Phần mềm quản lý nhà xe Tài khoản nghia.minhtam Mật khẩu Sai tài khoản h…" at bounding box center [656, 304] width 1312 height 387
click at [1116, 350] on button "Đăng nhập" at bounding box center [1072, 345] width 294 height 26
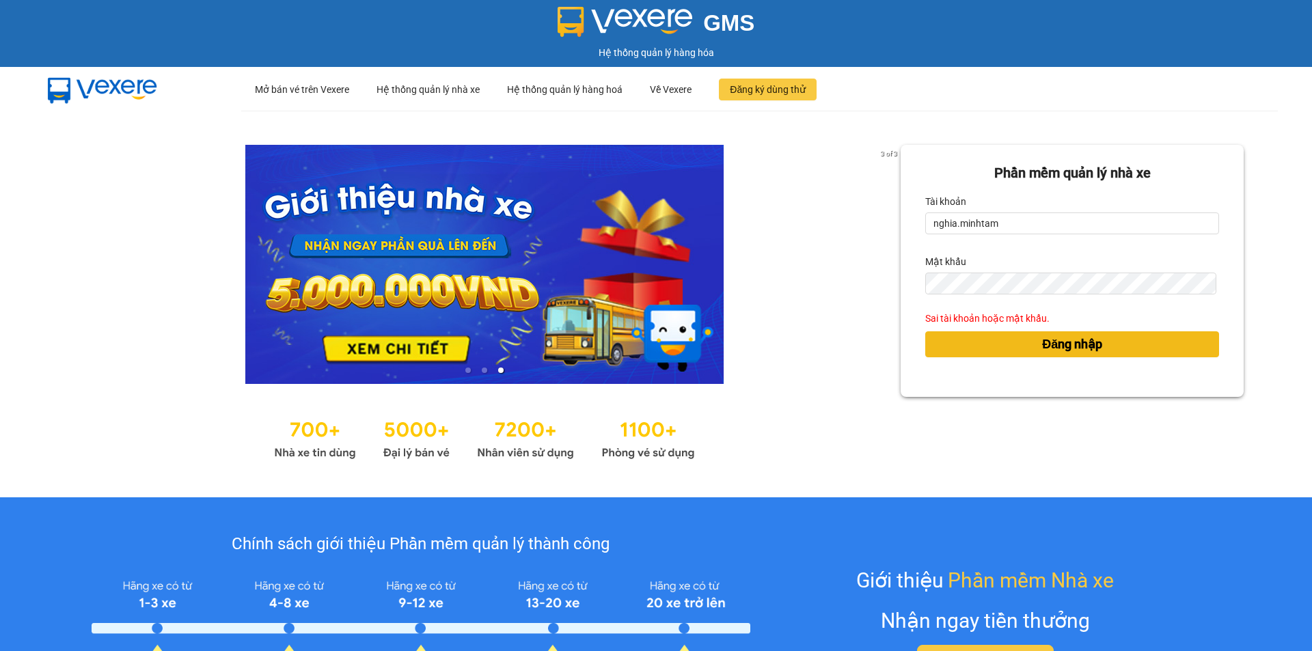
click at [1077, 340] on span "Đăng nhập" at bounding box center [1072, 344] width 60 height 19
click at [1272, 284] on div "3 of 3 Phần mềm quản lý nhà xe Tài khoản nghia.minhtam Mật khẩu Sai tài khoản h…" at bounding box center [656, 304] width 1312 height 387
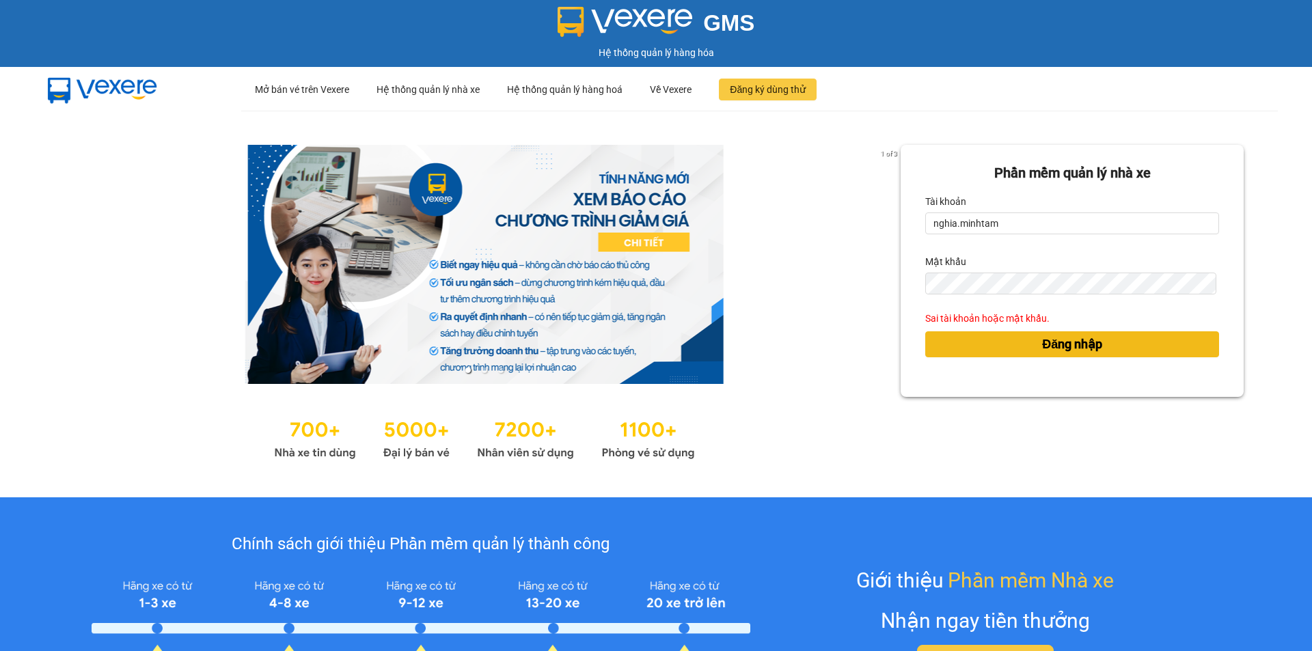
click at [1054, 336] on span "Đăng nhập" at bounding box center [1072, 344] width 60 height 19
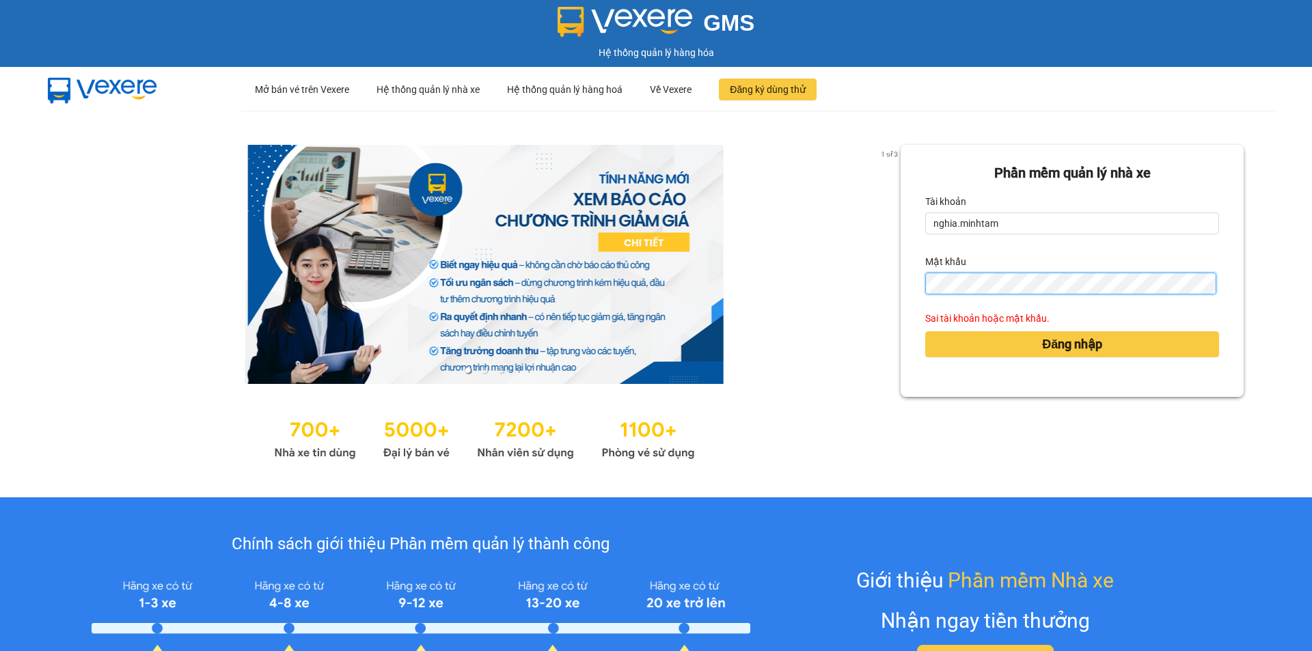
click at [901, 283] on div "Phần mềm quản lý nhà xe Tài khoản nghia.minhtam Mật khẩu Sai tài khoản hoặc mật…" at bounding box center [1072, 271] width 343 height 252
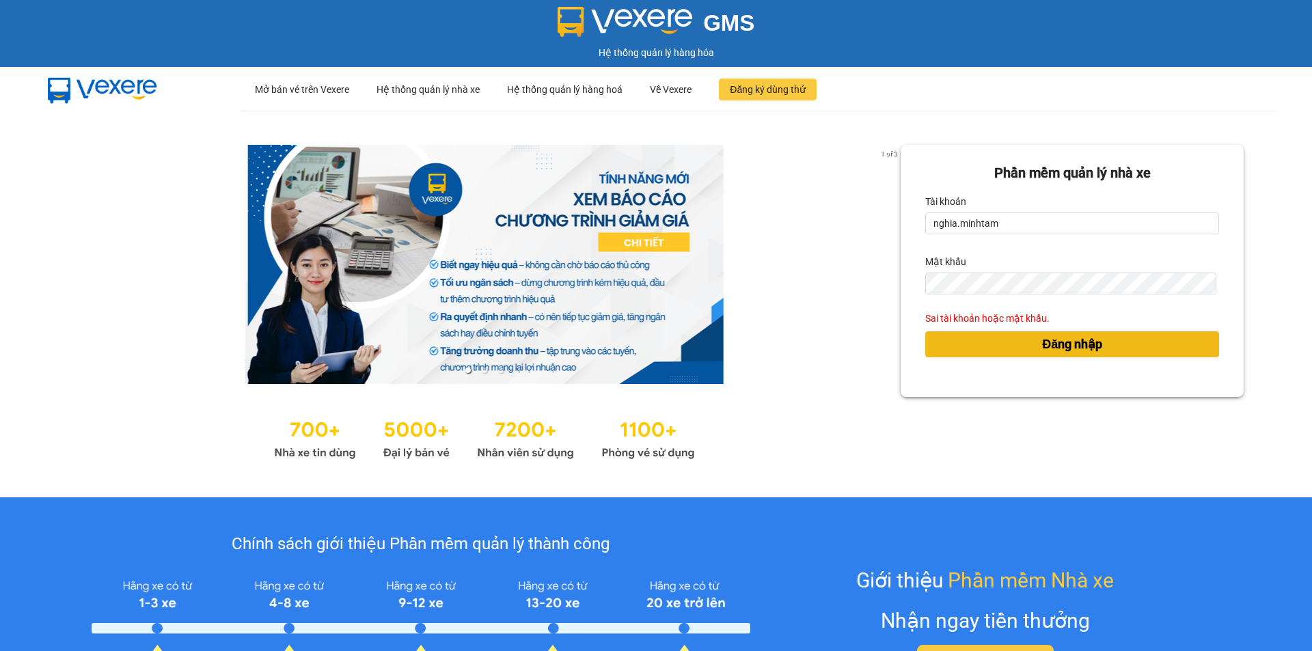
click at [1042, 352] on span "Đăng nhập" at bounding box center [1072, 344] width 60 height 19
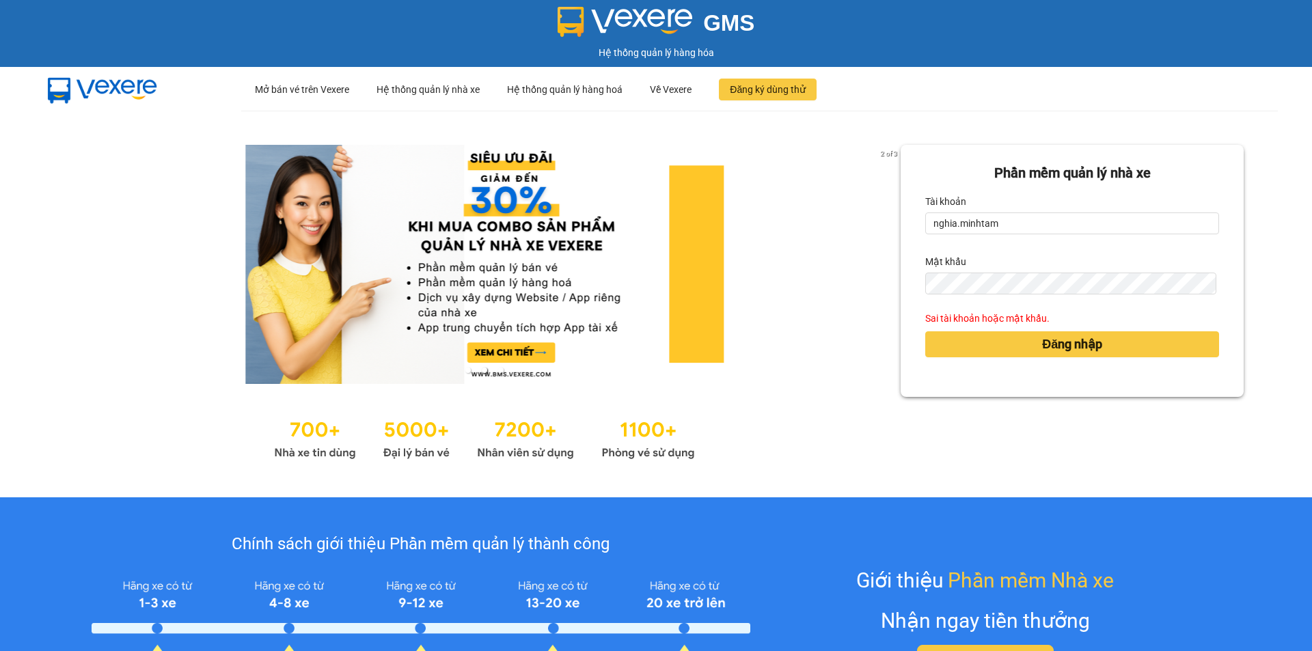
click at [1045, 338] on body "GMS Hệ thống quản lý hàng hóa ··· Mở bán vé trên Vexere ··· Hệ thống quản lý nh…" at bounding box center [656, 325] width 1312 height 651
click at [1045, 340] on body "GMS Hệ thống quản lý hàng hóa ··· Mở bán vé trên Vexere ··· Hệ thống quản lý nh…" at bounding box center [656, 325] width 1312 height 651
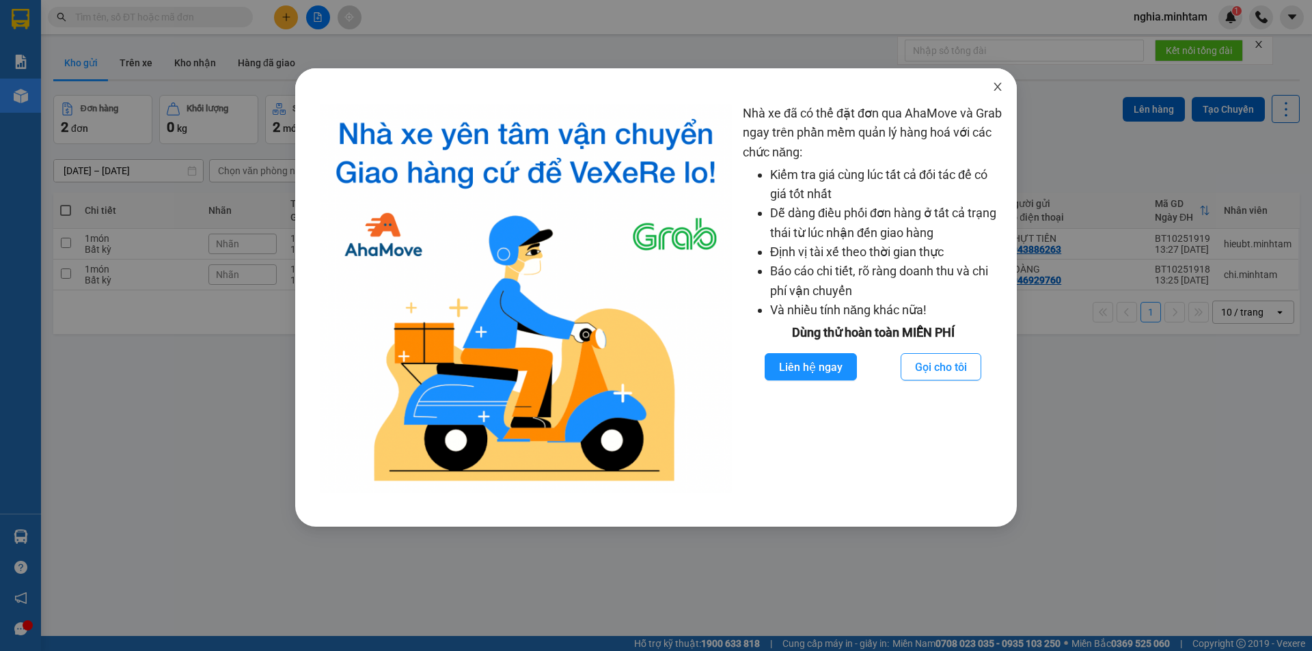
click at [994, 80] on span "Close" at bounding box center [998, 87] width 38 height 38
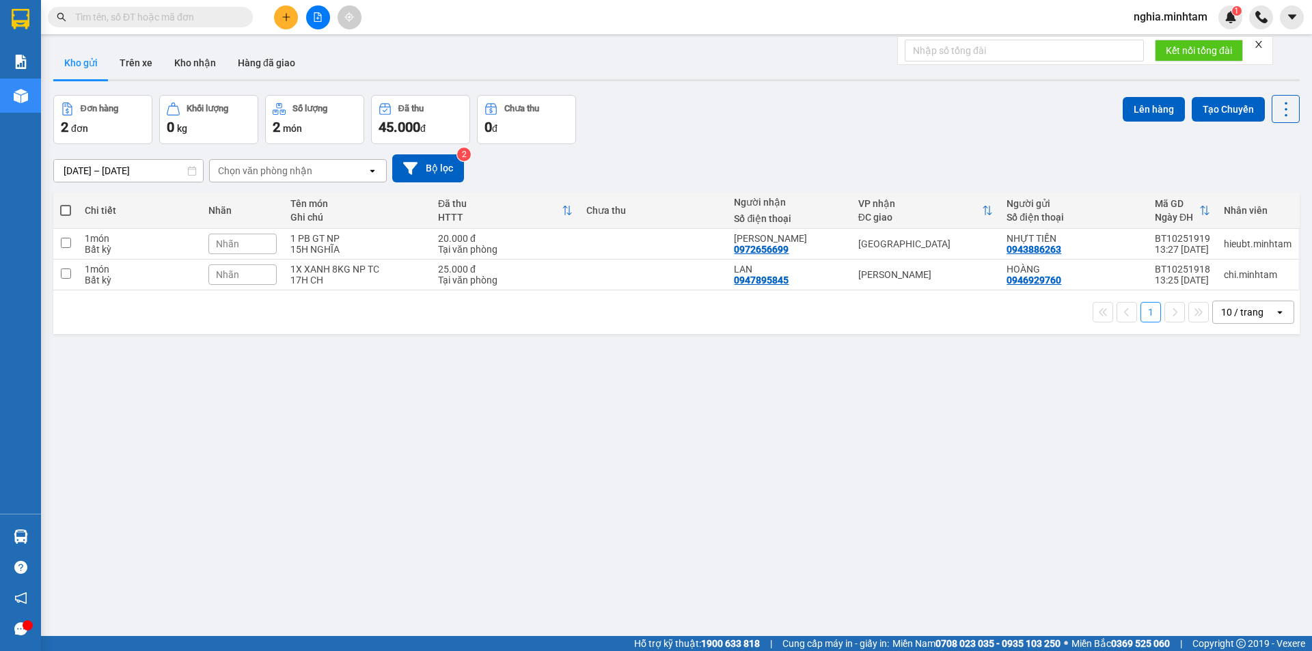
click at [157, 16] on input "text" at bounding box center [155, 17] width 161 height 15
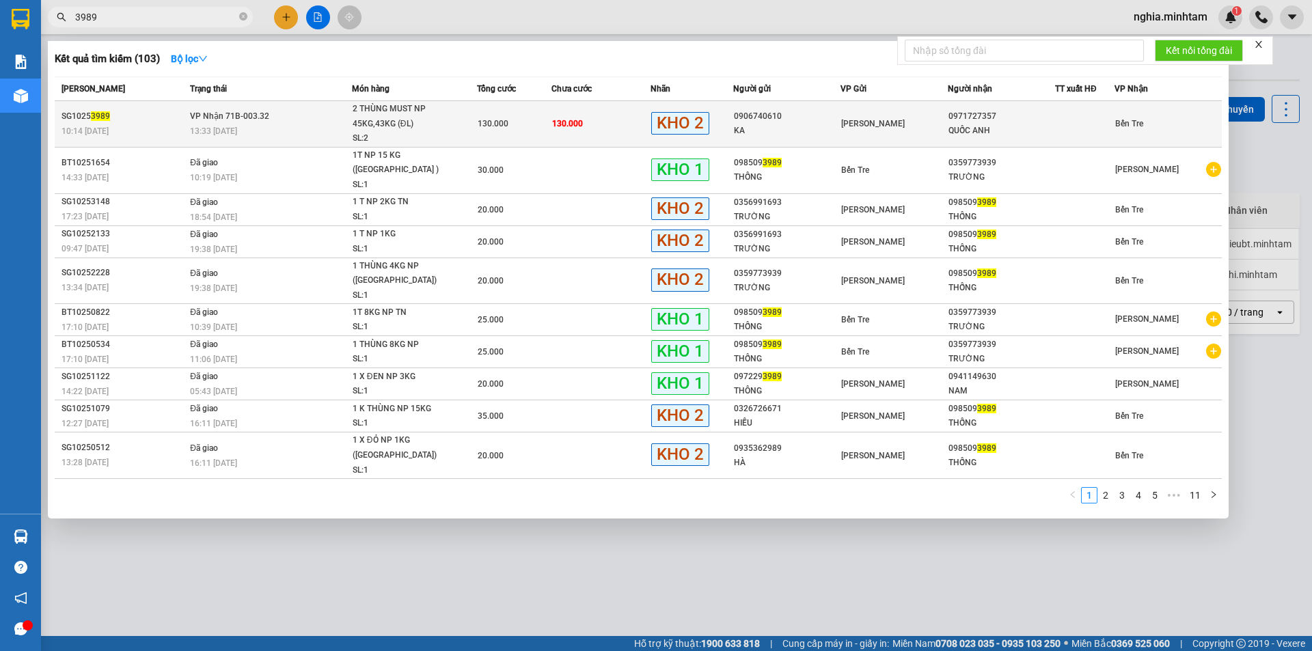
type input "3989"
click at [308, 129] on div "13:33 [DATE]" at bounding box center [270, 131] width 161 height 15
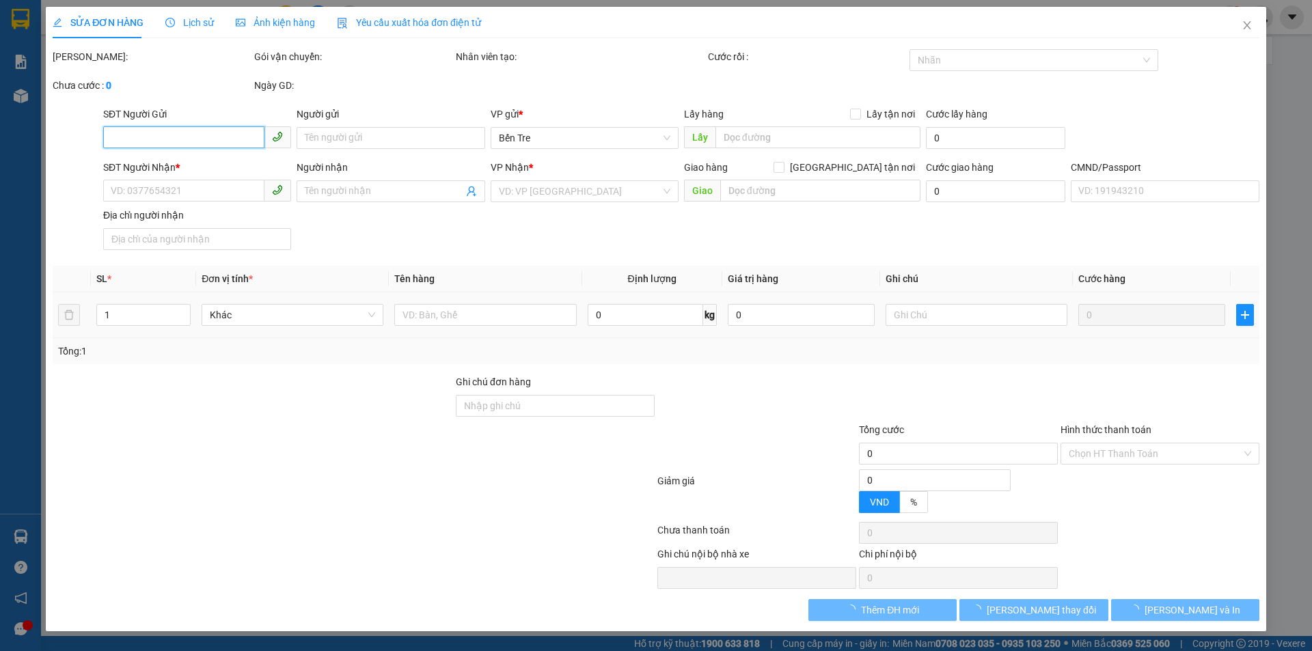
type input "0906740610"
type input "KA"
type input "0971727357"
type input "QUỐC ANH"
type input "130.000"
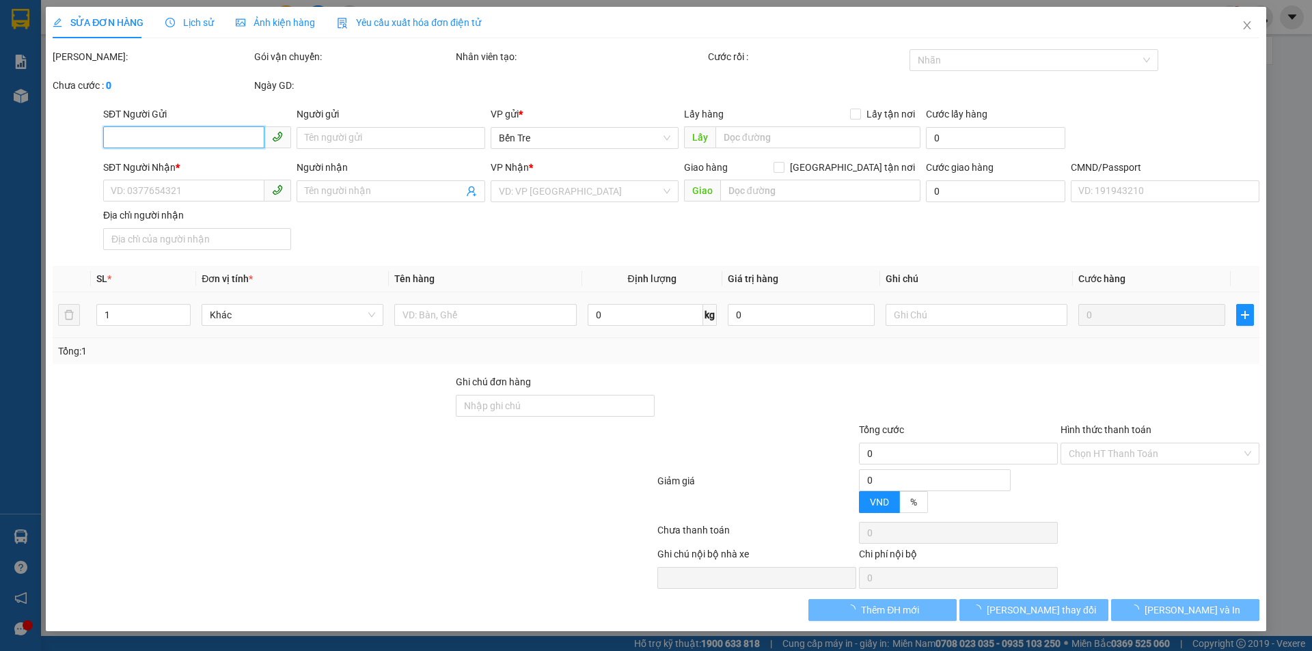
type input "130.000"
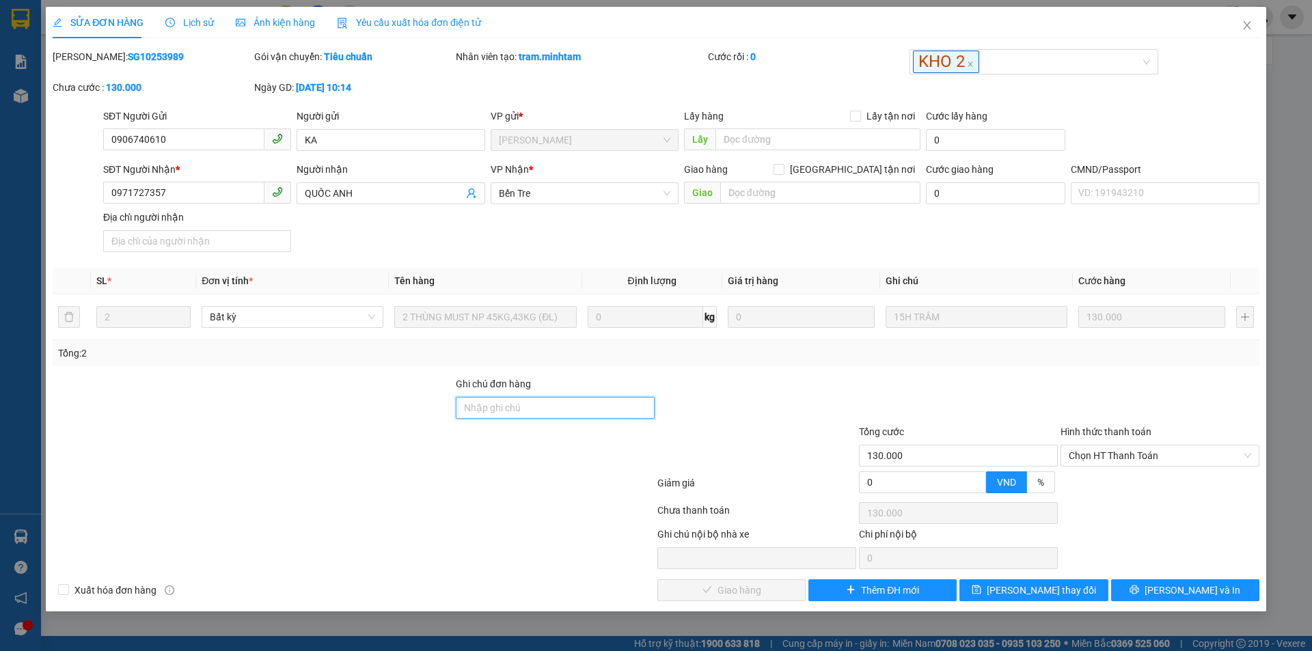
click at [486, 408] on input "Ghi chú đơn hàng" at bounding box center [555, 408] width 199 height 22
type input "ĐG"
click at [1050, 590] on span "[PERSON_NAME] thay đổi" at bounding box center [1041, 590] width 109 height 15
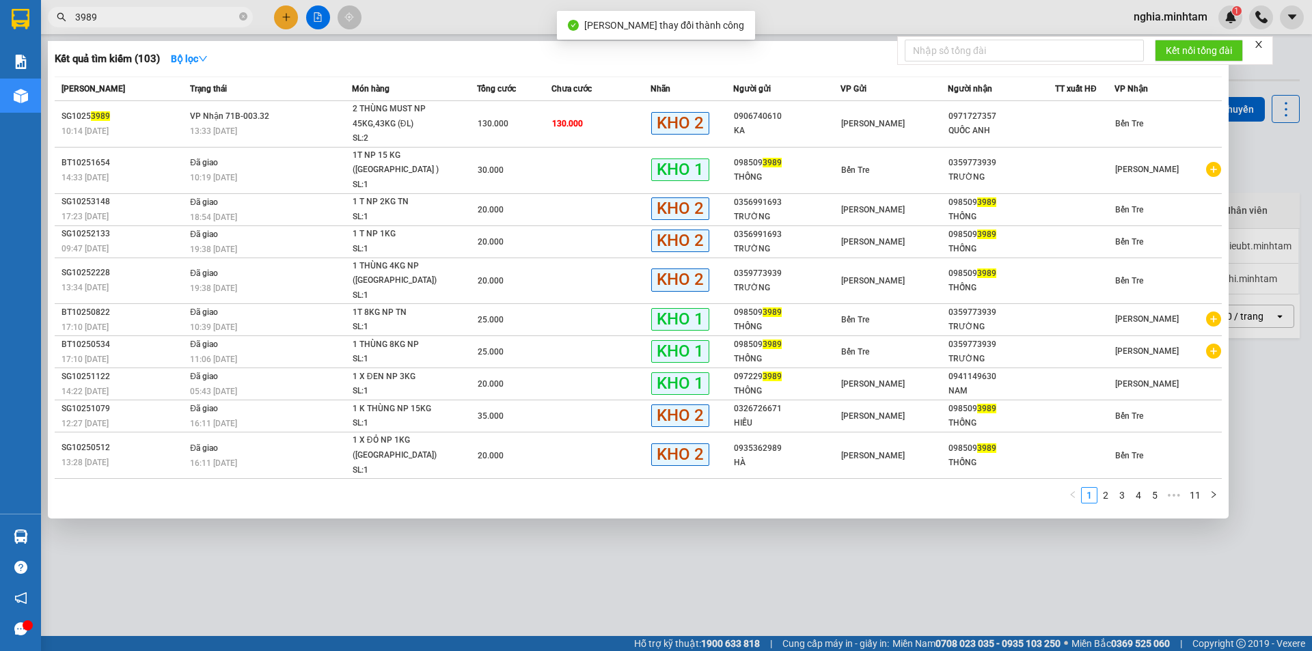
click at [180, 18] on input "3989" at bounding box center [155, 17] width 161 height 15
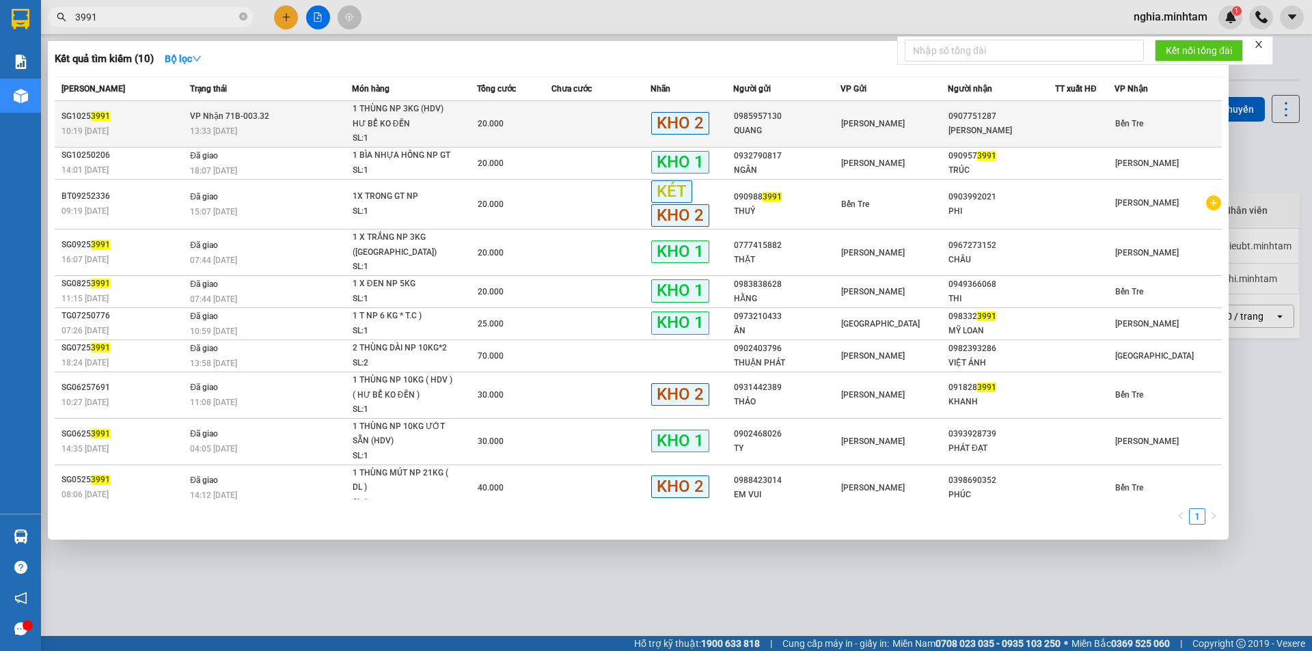
type input "3991"
click at [275, 124] on div "13:33 [DATE]" at bounding box center [270, 131] width 161 height 15
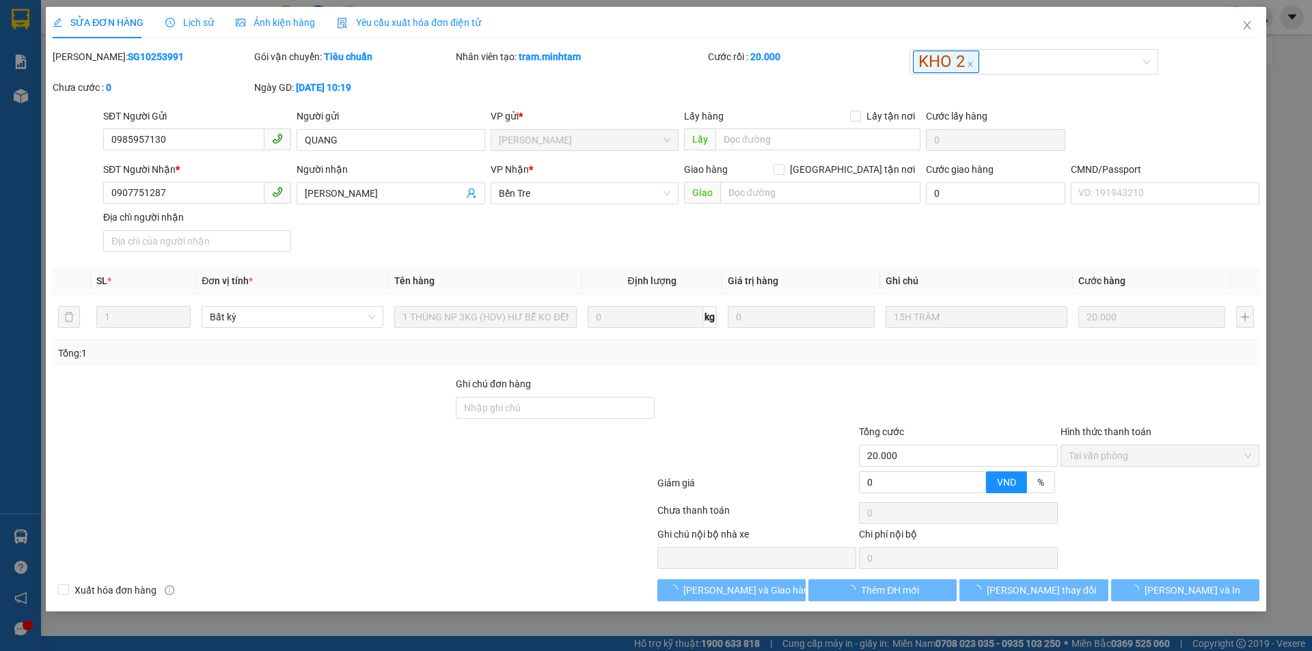
type input "0985957130"
type input "QUANG"
type input "0907751287"
type input "[PERSON_NAME]"
type input "20.000"
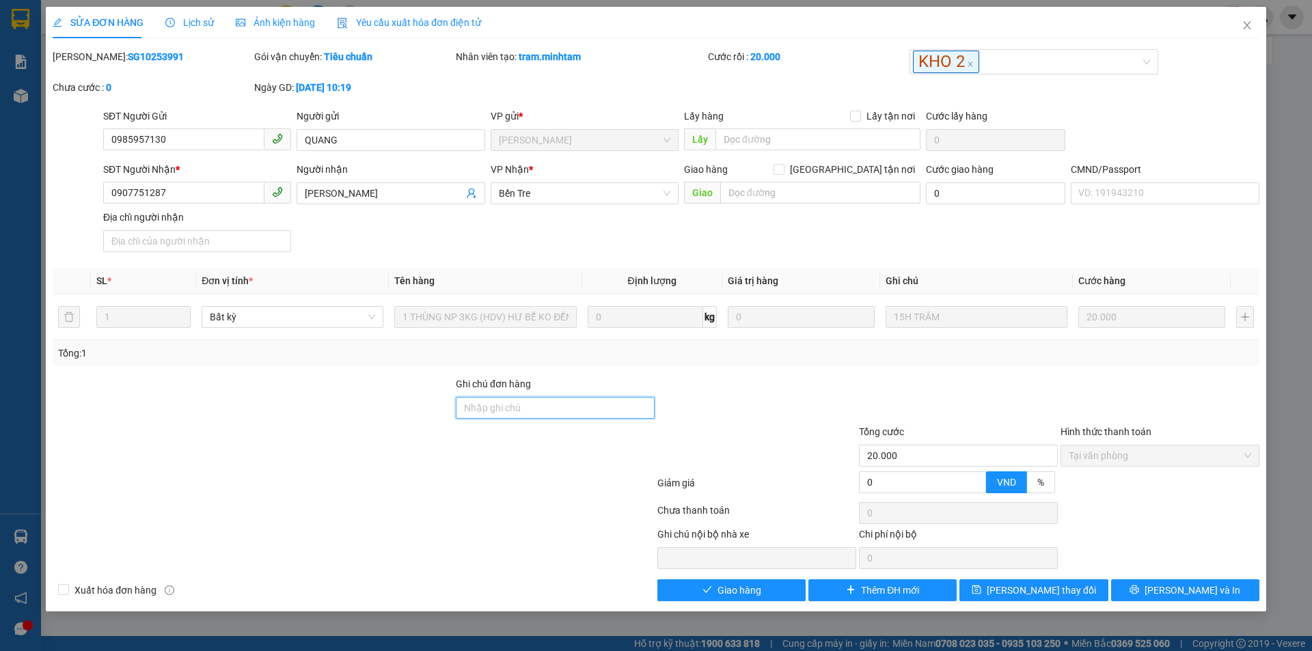
drag, startPoint x: 545, startPoint y: 407, endPoint x: 539, endPoint y: 410, distance: 7.4
click at [545, 407] on input "Ghi chú đơn hàng" at bounding box center [555, 408] width 199 height 22
type input "ĐG"
click at [1031, 589] on span "[PERSON_NAME] thay đổi" at bounding box center [1041, 590] width 109 height 15
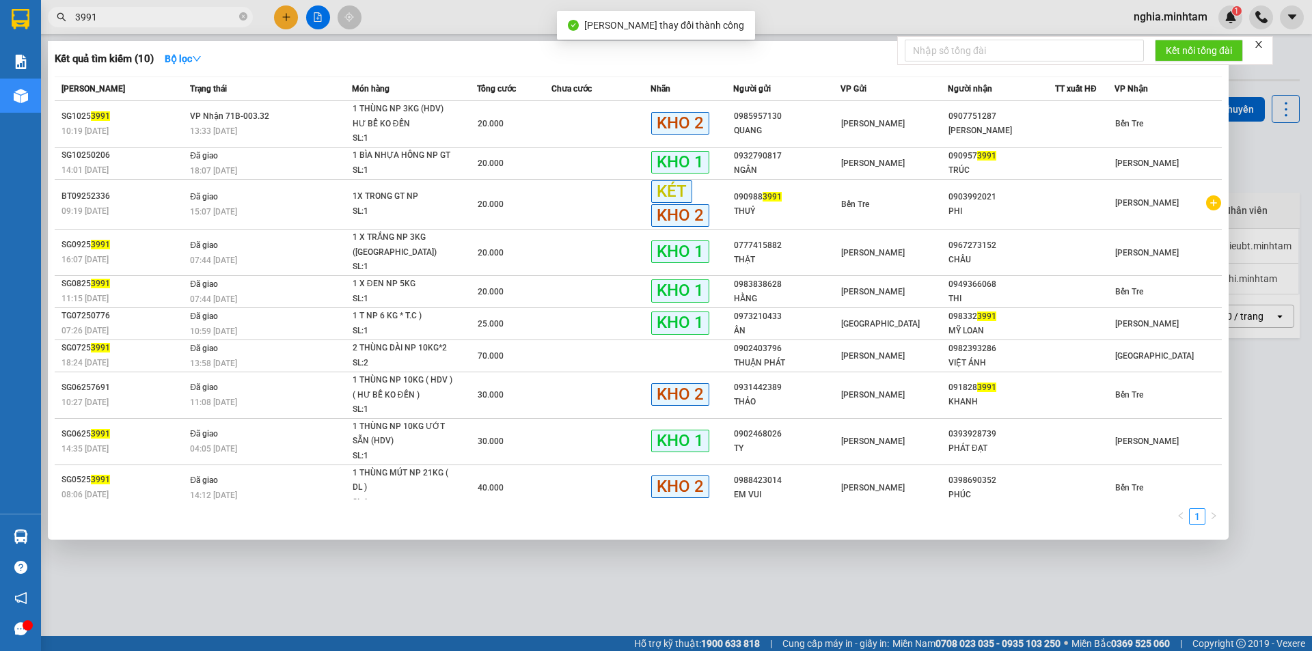
click at [131, 15] on input "3991" at bounding box center [155, 17] width 161 height 15
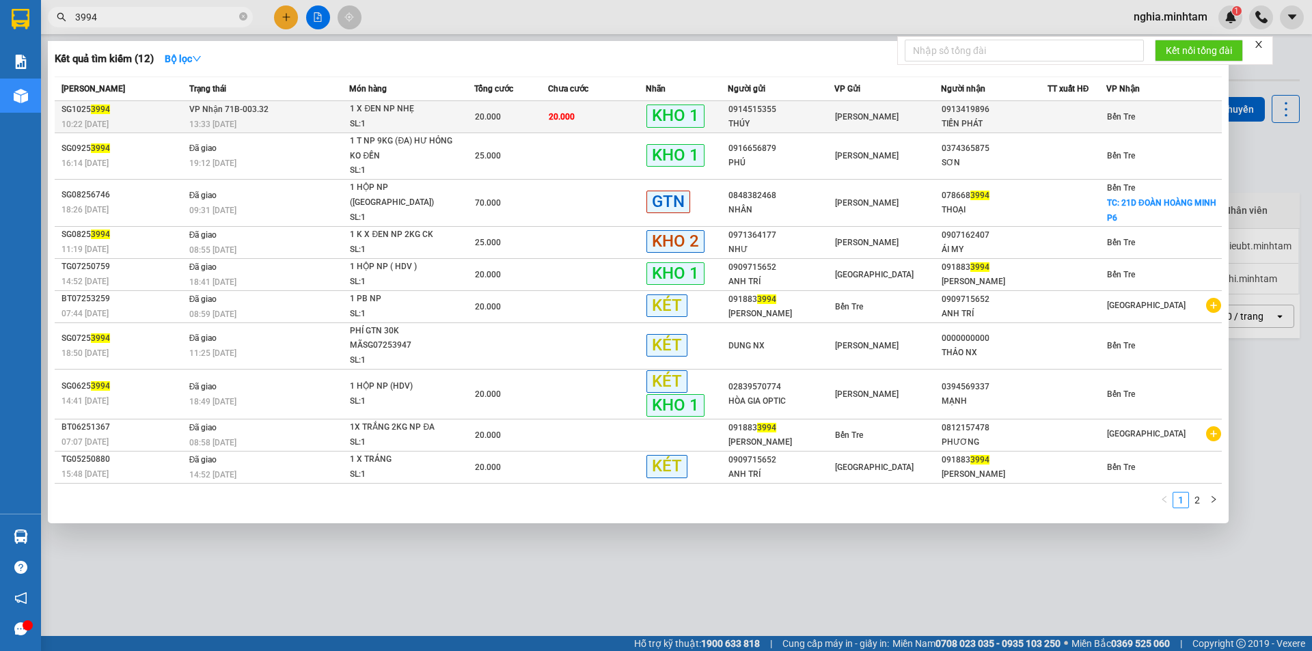
type input "3994"
drag, startPoint x: 299, startPoint y: 115, endPoint x: 298, endPoint y: 129, distance: 14.4
click at [298, 129] on td "VP Nhận 71B-003.32 13:33 [DATE]" at bounding box center [268, 117] width 164 height 32
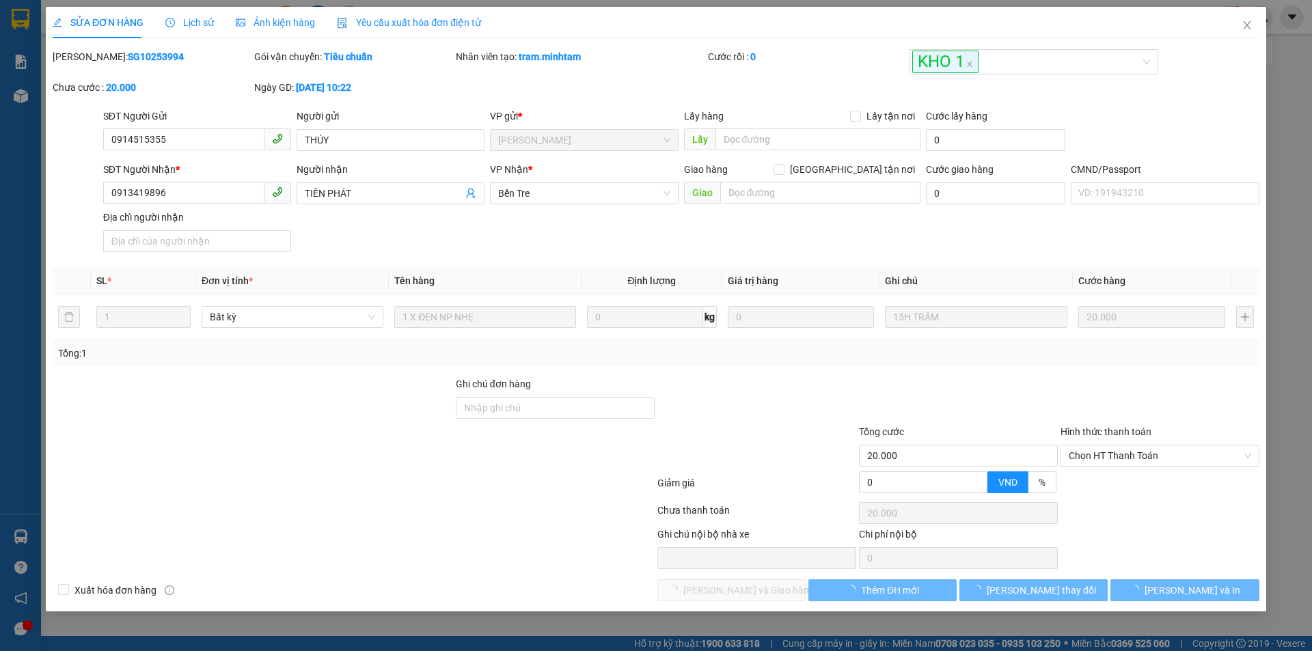
type input "0914515355"
type input "THÚY"
type input "0913419896"
type input "TIẾN PHÁT"
type input "20.000"
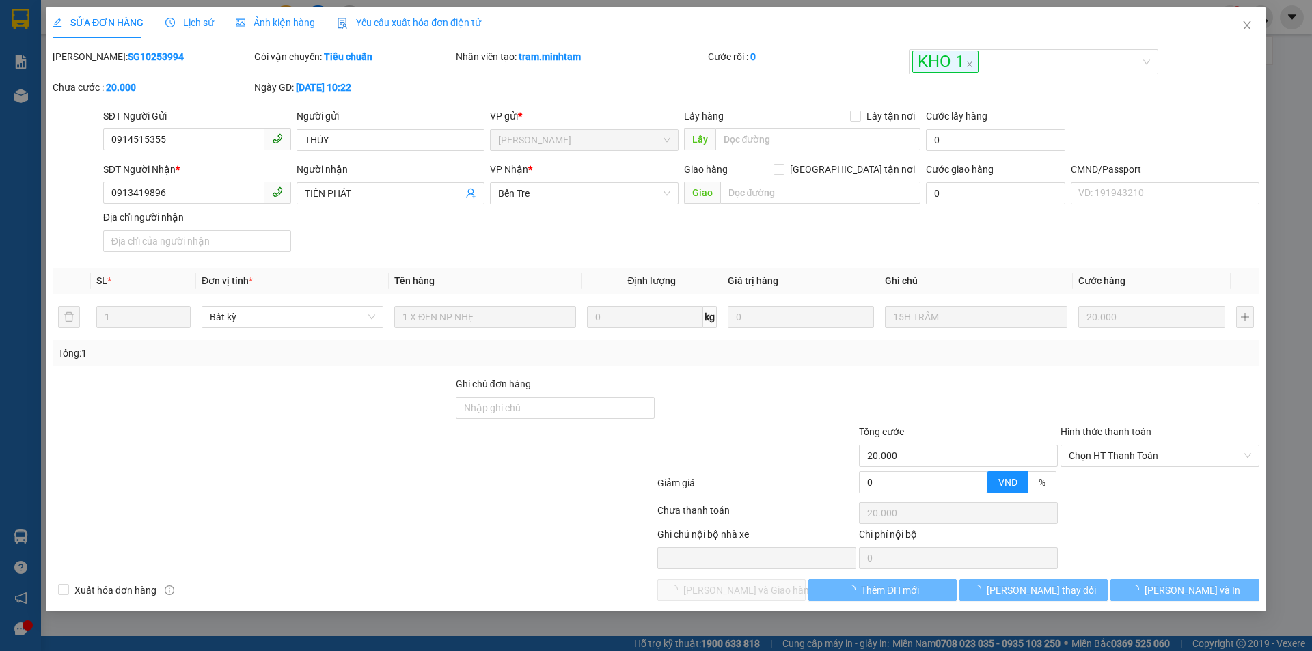
type input "20.000"
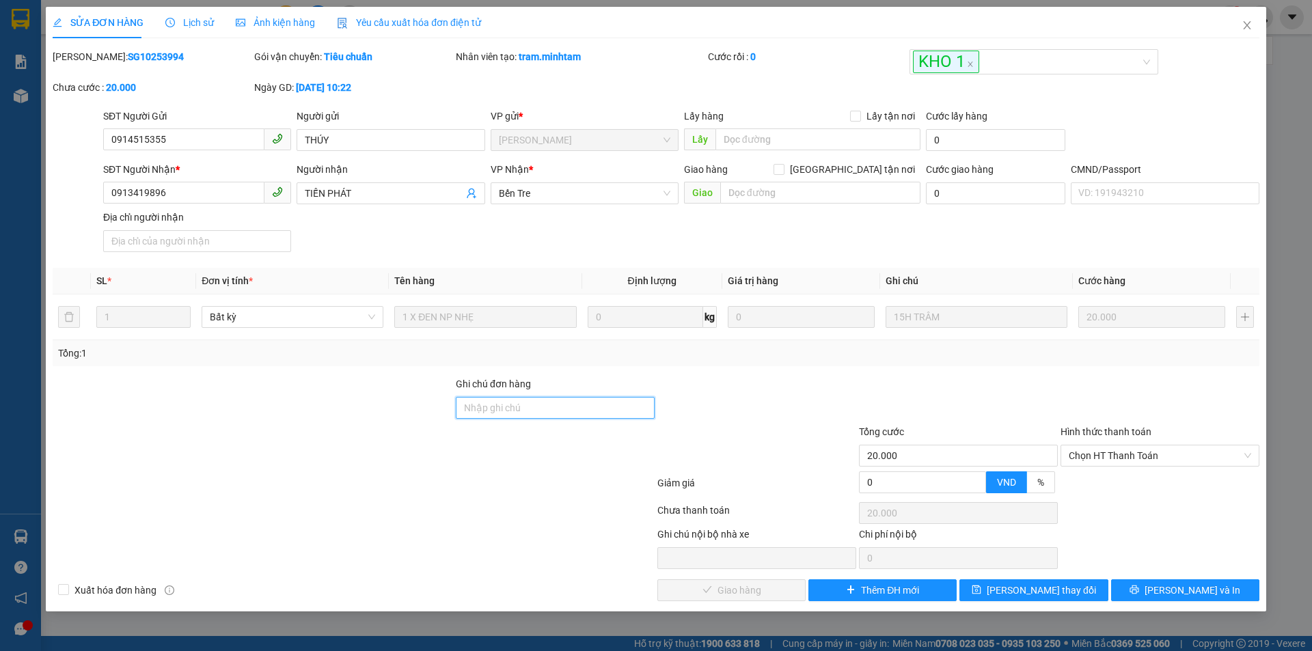
click at [535, 416] on input "Ghi chú đơn hàng" at bounding box center [555, 408] width 199 height 22
type input "ĐG"
drag, startPoint x: 1058, startPoint y: 595, endPoint x: 1050, endPoint y: 586, distance: 12.1
click at [1057, 594] on span "[PERSON_NAME] thay đổi" at bounding box center [1041, 590] width 109 height 15
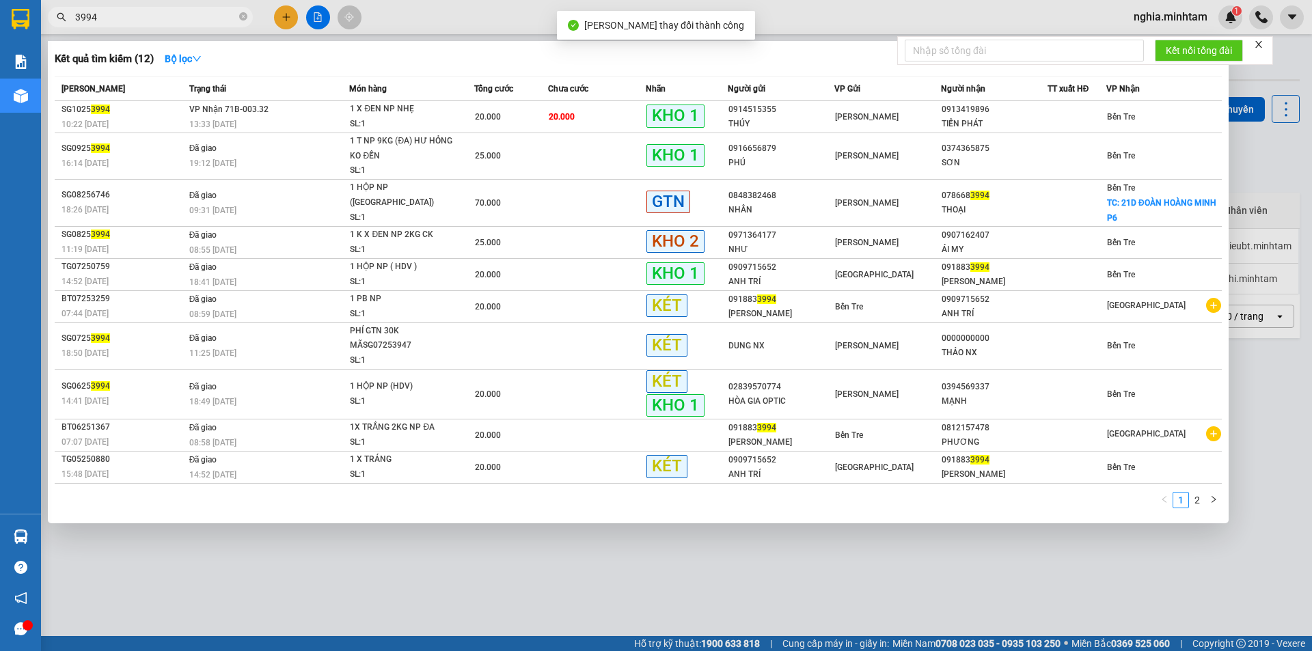
click at [139, 14] on input "3994" at bounding box center [155, 17] width 161 height 15
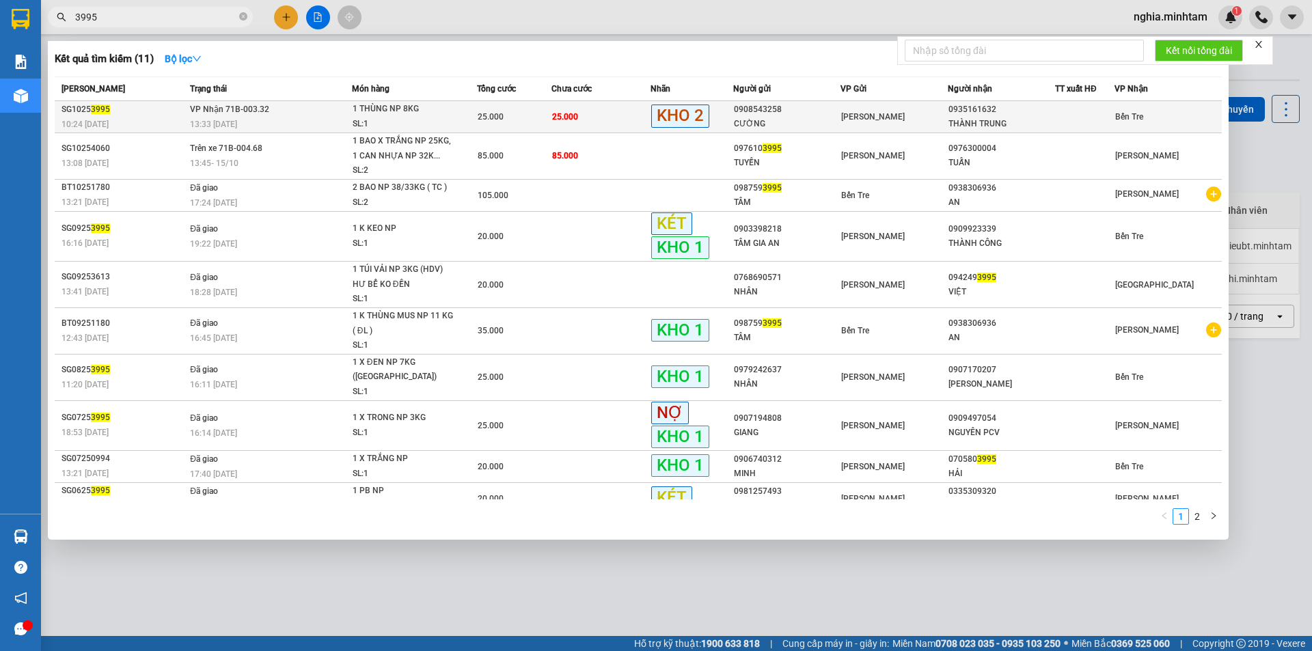
type input "3995"
click at [276, 115] on td "VP Nhận 71B-003.32 13:33 [DATE]" at bounding box center [269, 117] width 165 height 32
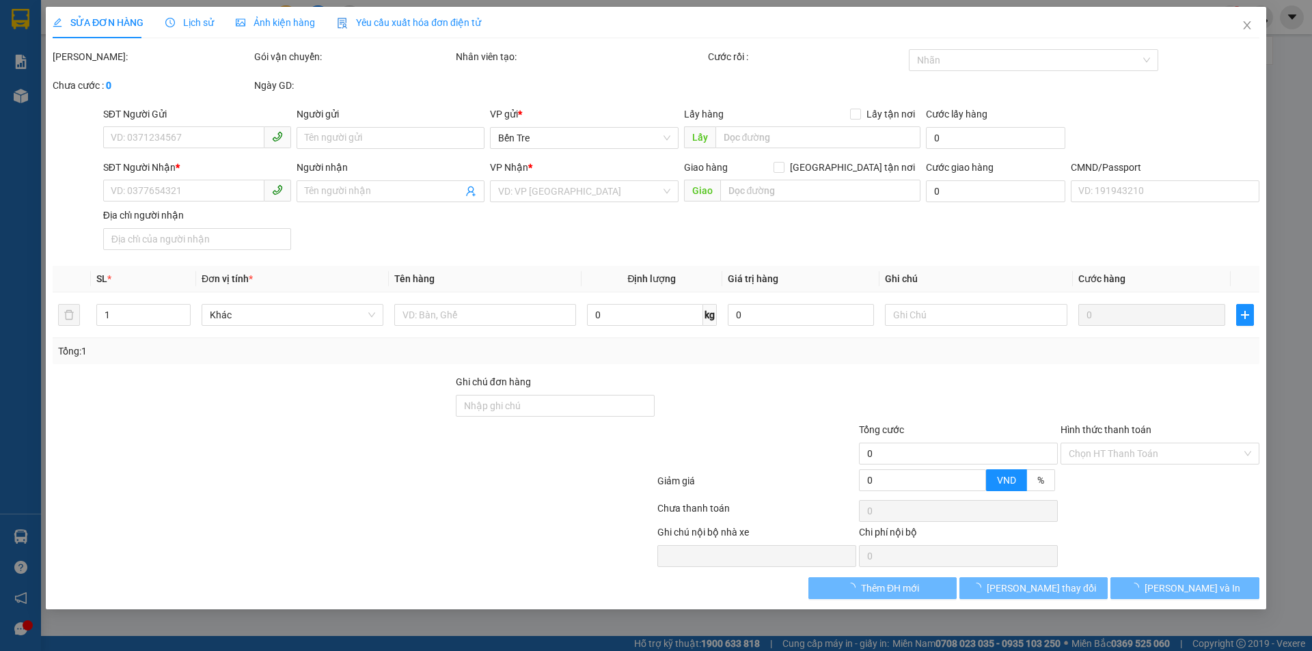
type input "0908543258"
type input "CƯỜNG"
type input "0935161632"
type input "THÀNH TRUNG"
type input "25.000"
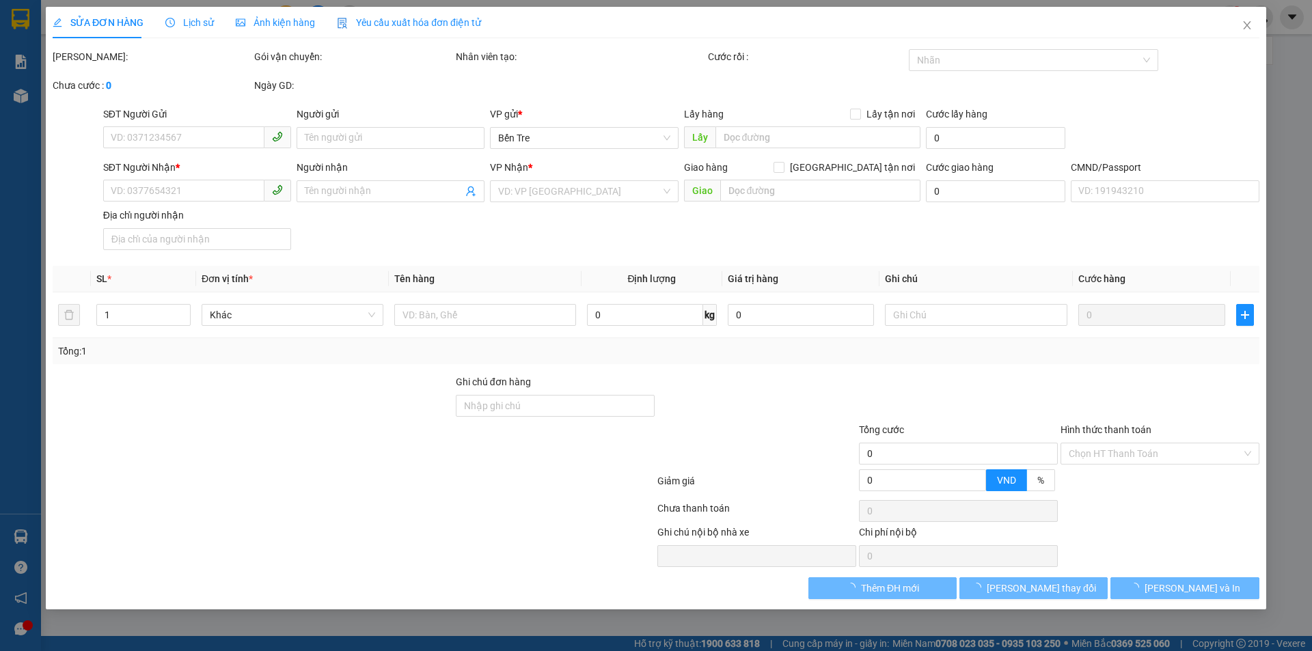
type input "25.000"
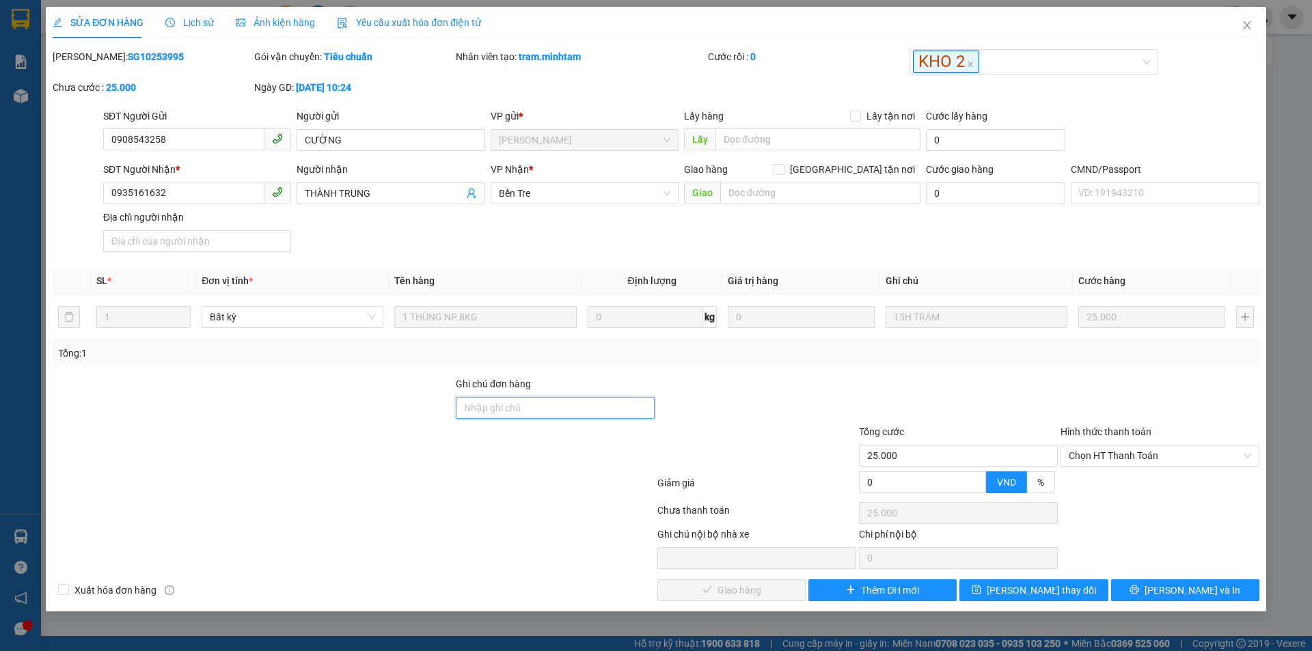
click at [572, 410] on input "Ghi chú đơn hàng" at bounding box center [555, 408] width 199 height 22
type input "ĐG"
click at [1036, 600] on button "[PERSON_NAME] thay đổi" at bounding box center [1034, 591] width 148 height 22
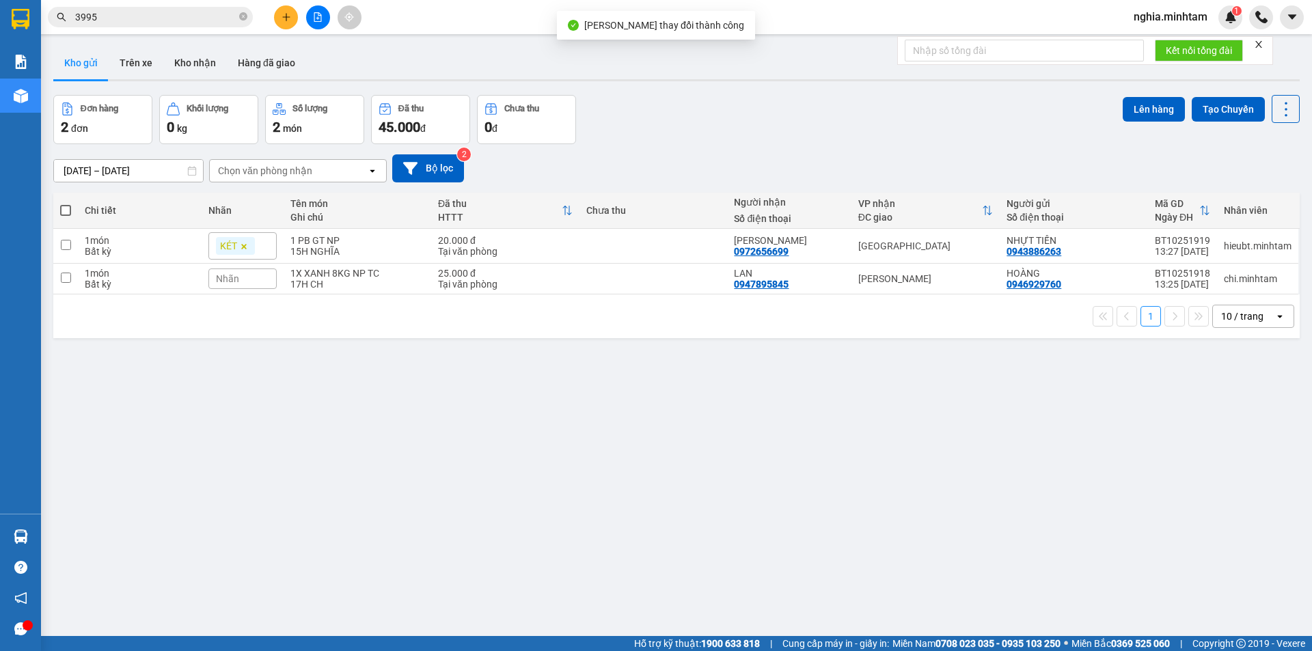
click at [174, 20] on input "3995" at bounding box center [155, 17] width 161 height 15
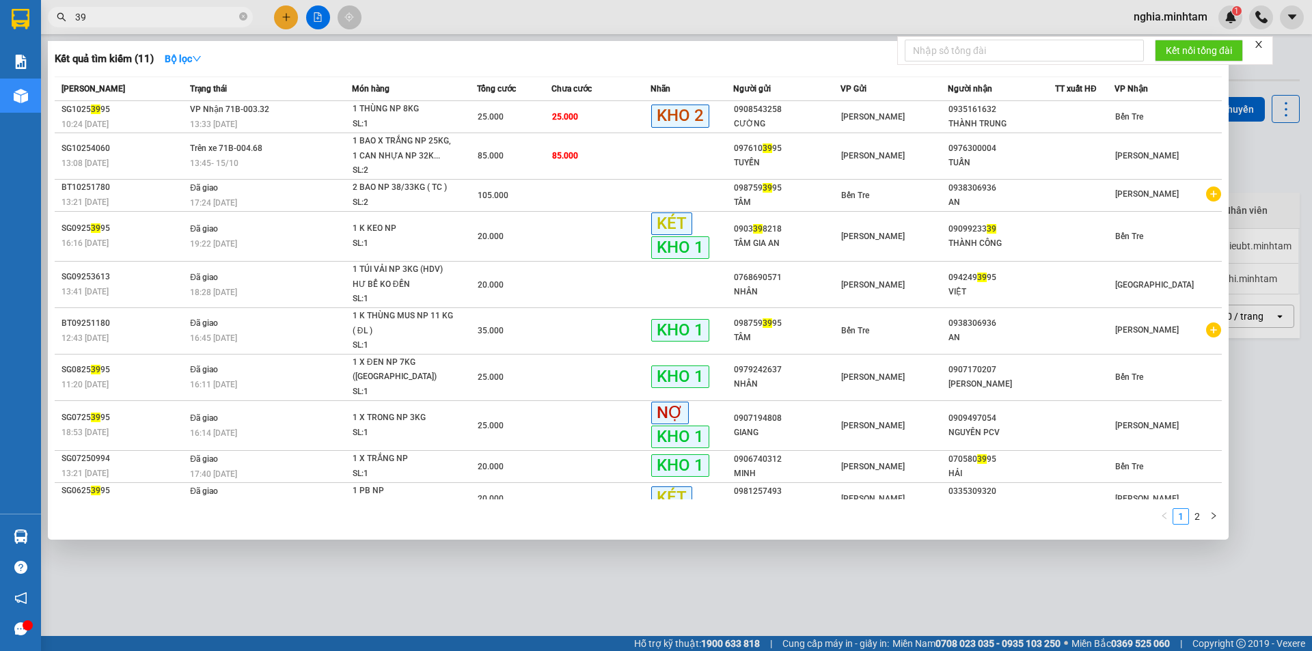
type input "3"
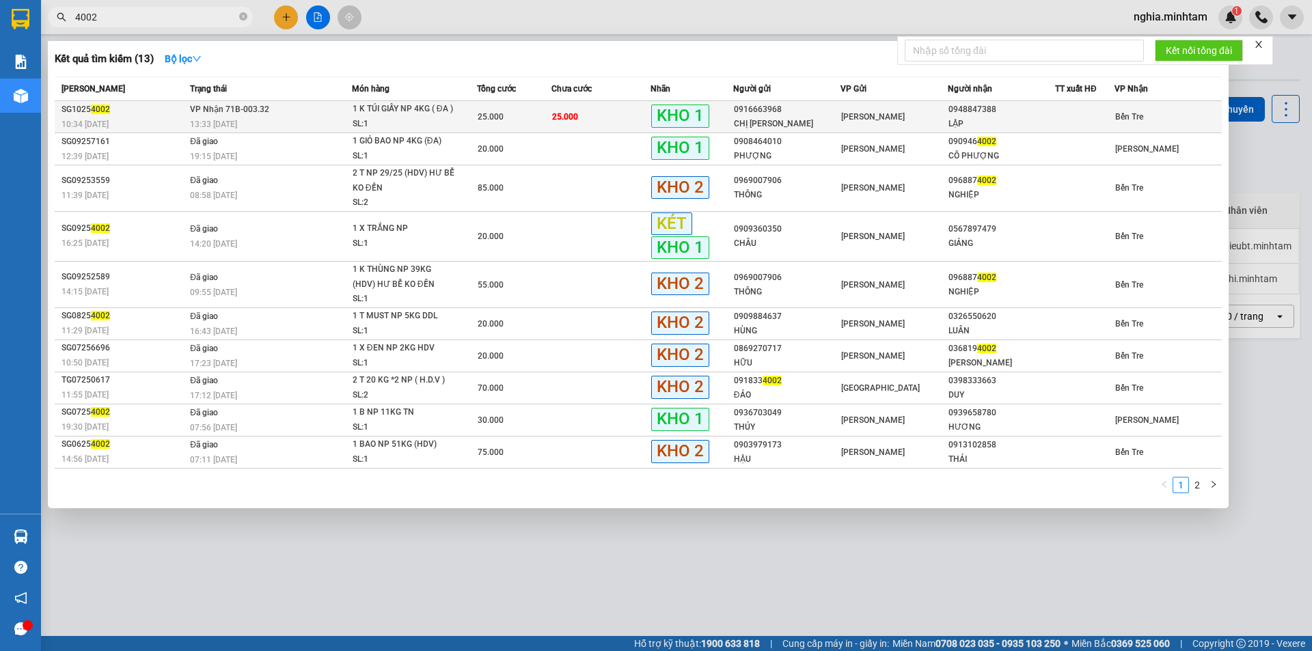
type input "4002"
click at [304, 113] on td "VP Nhận 71B-003.32 13:33 [DATE]" at bounding box center [269, 117] width 165 height 32
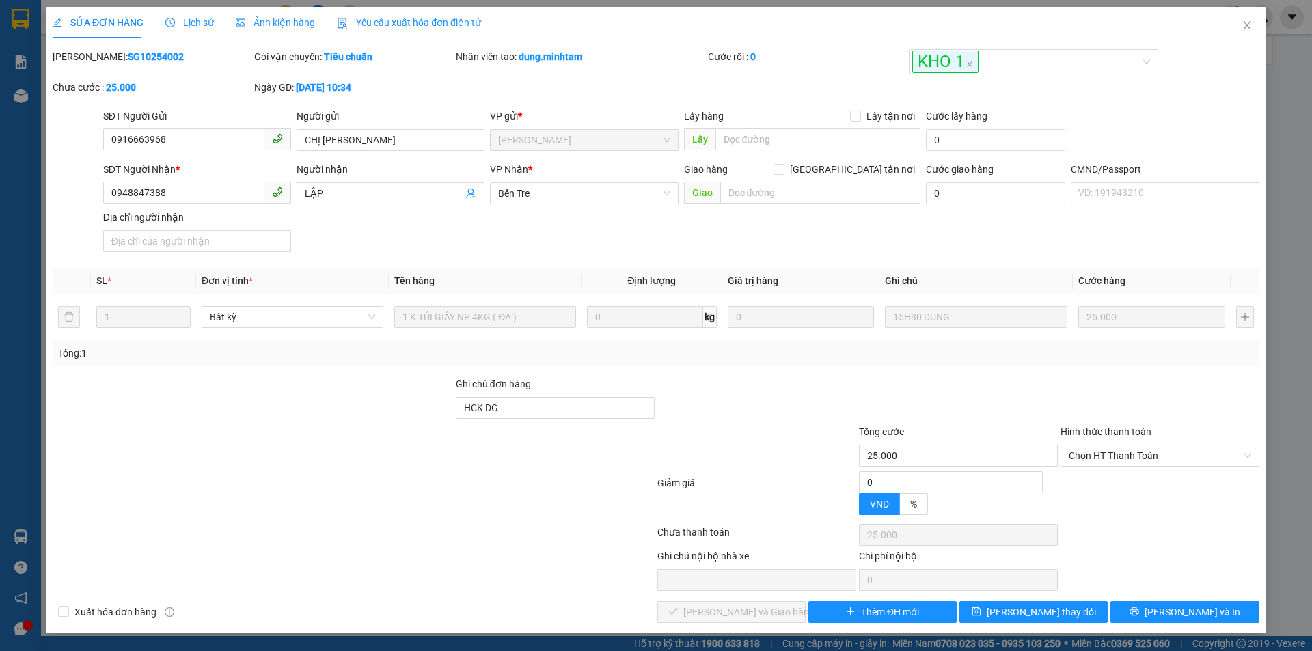
type input "0916663968"
type input "CHỊ [PERSON_NAME]"
type input "0948847388"
type input "LẬP"
type input "HCK DG"
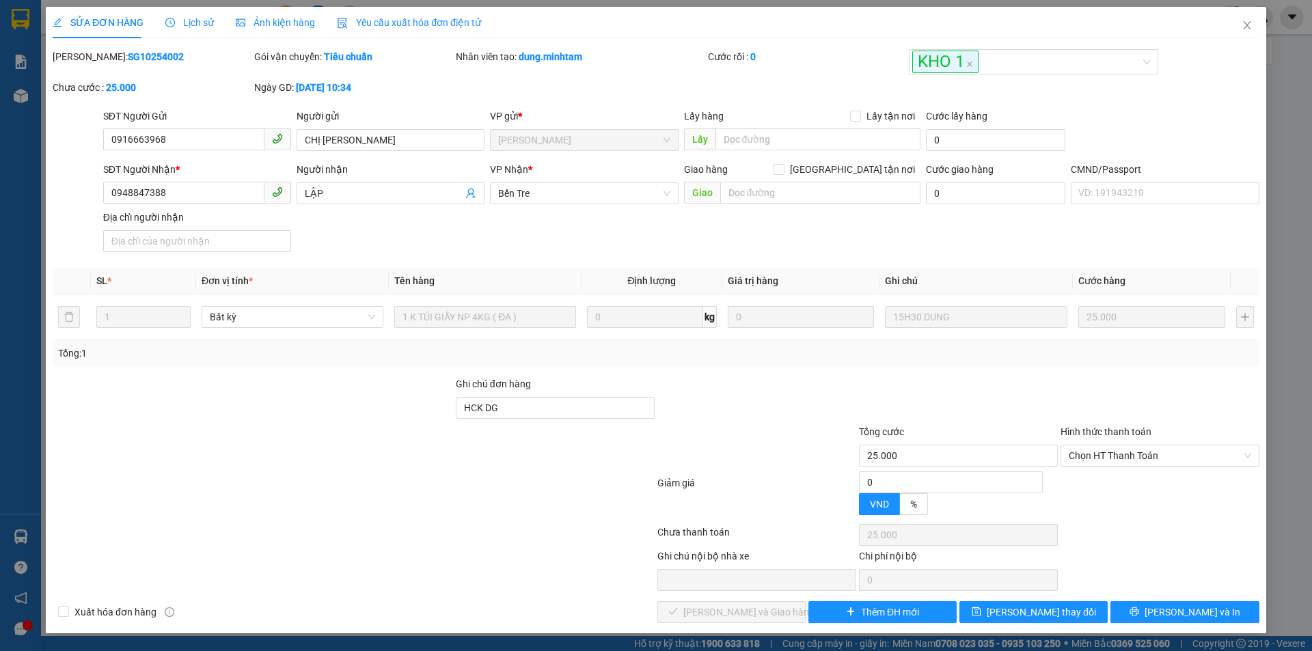
type input "25.000"
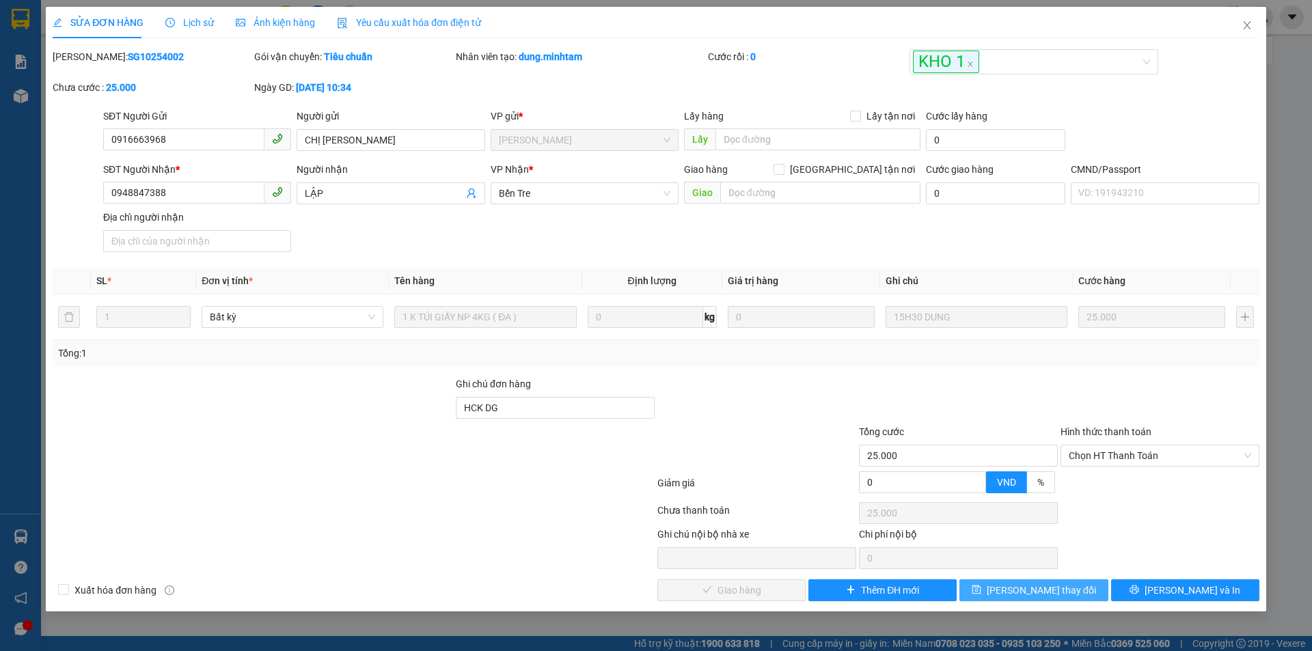
drag, startPoint x: 1021, startPoint y: 590, endPoint x: 846, endPoint y: 469, distance: 212.2
click at [1020, 590] on span "[PERSON_NAME] thay đổi" at bounding box center [1041, 590] width 109 height 15
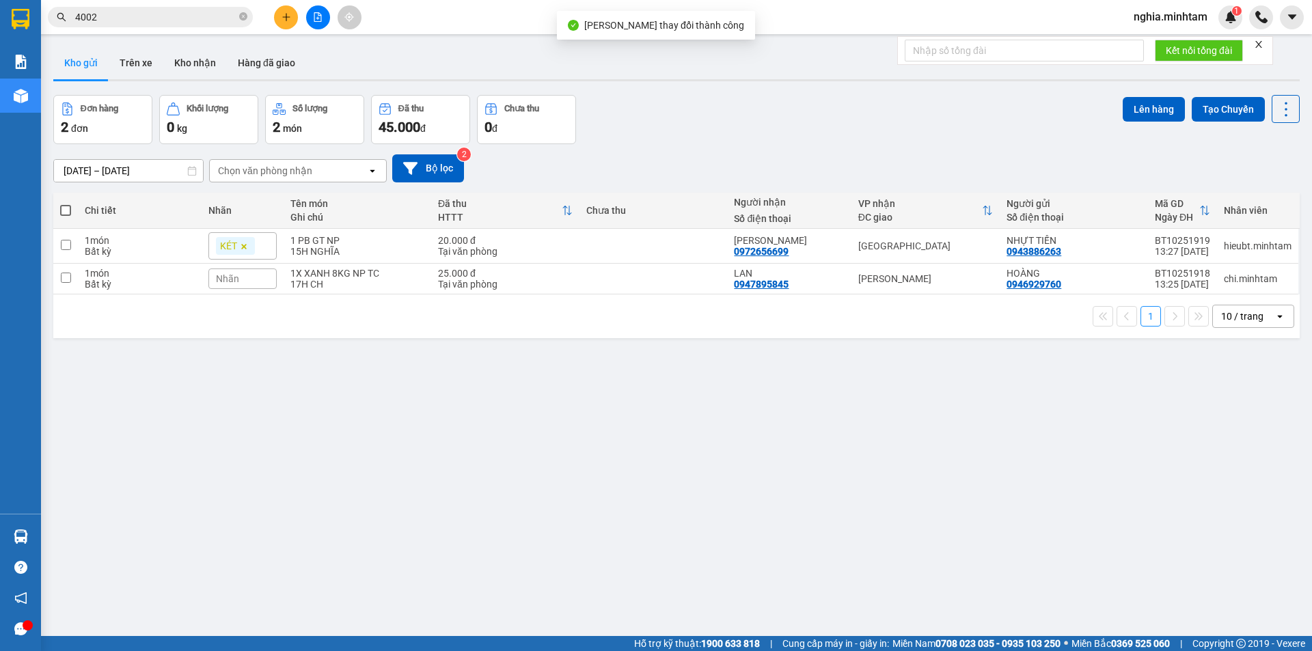
click at [137, 16] on input "4002" at bounding box center [155, 17] width 161 height 15
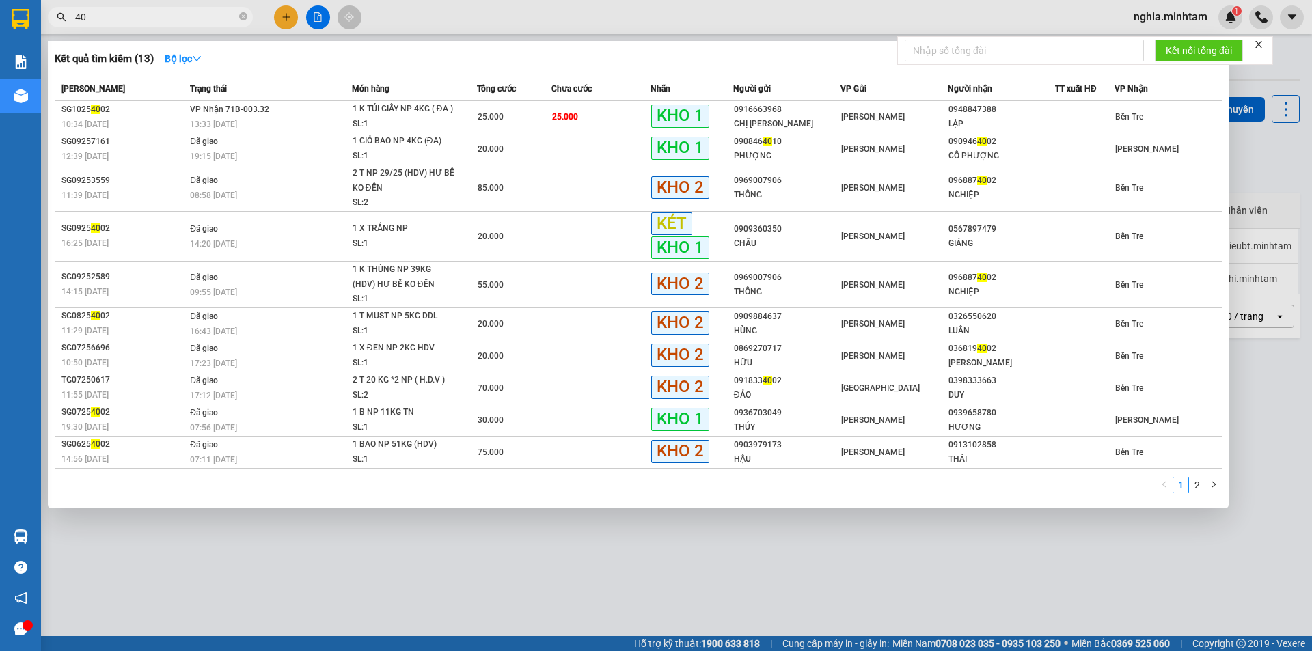
type input "4"
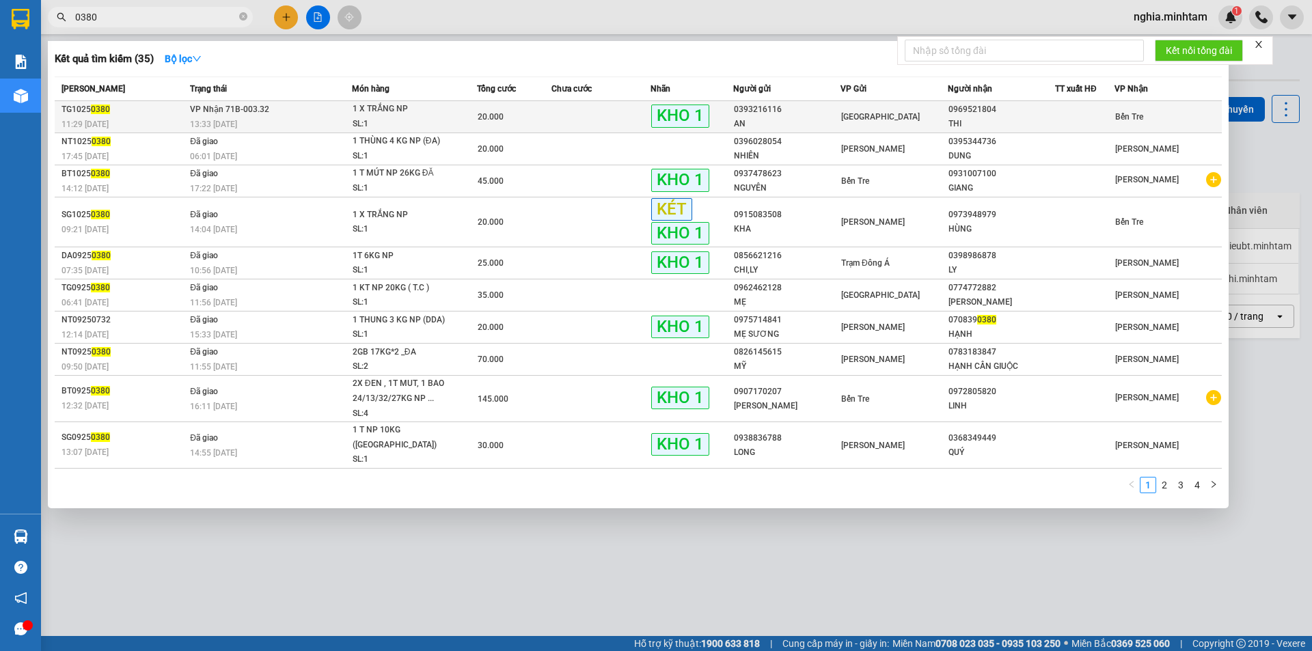
type input "0380"
click at [440, 124] on div "SL: 1" at bounding box center [404, 124] width 103 height 15
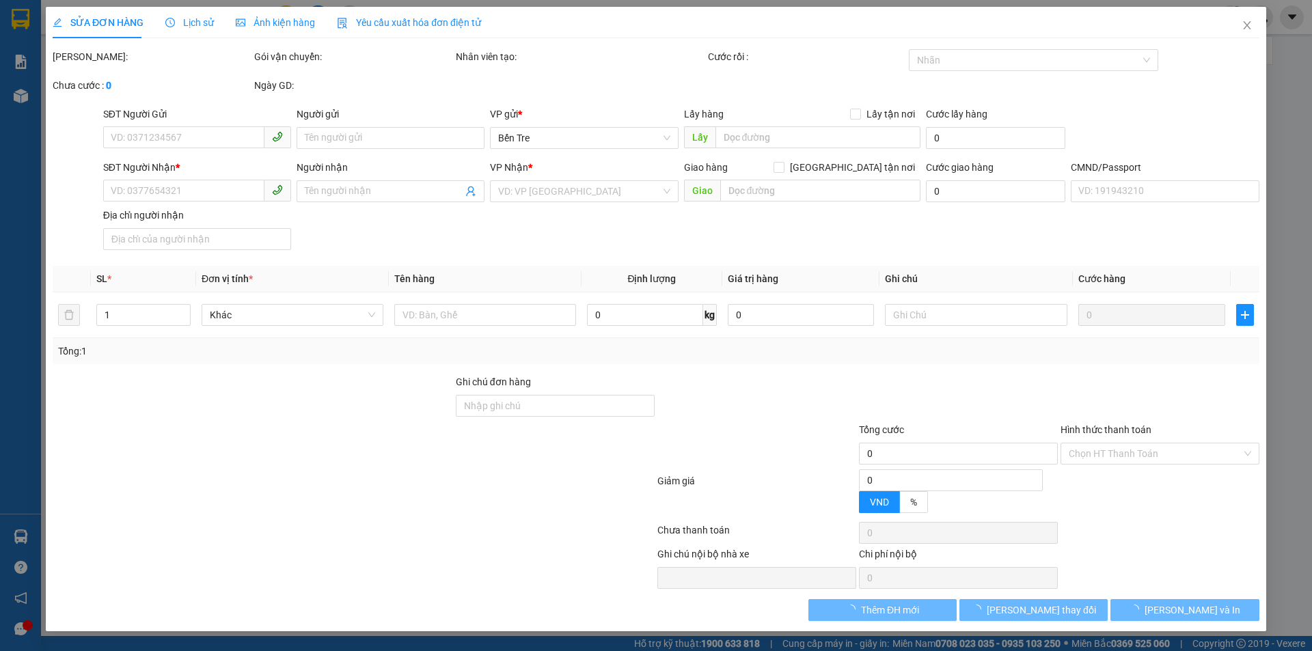
type input "0393216116"
type input "AN"
type input "0969521804"
type input "THI"
type input "20.000"
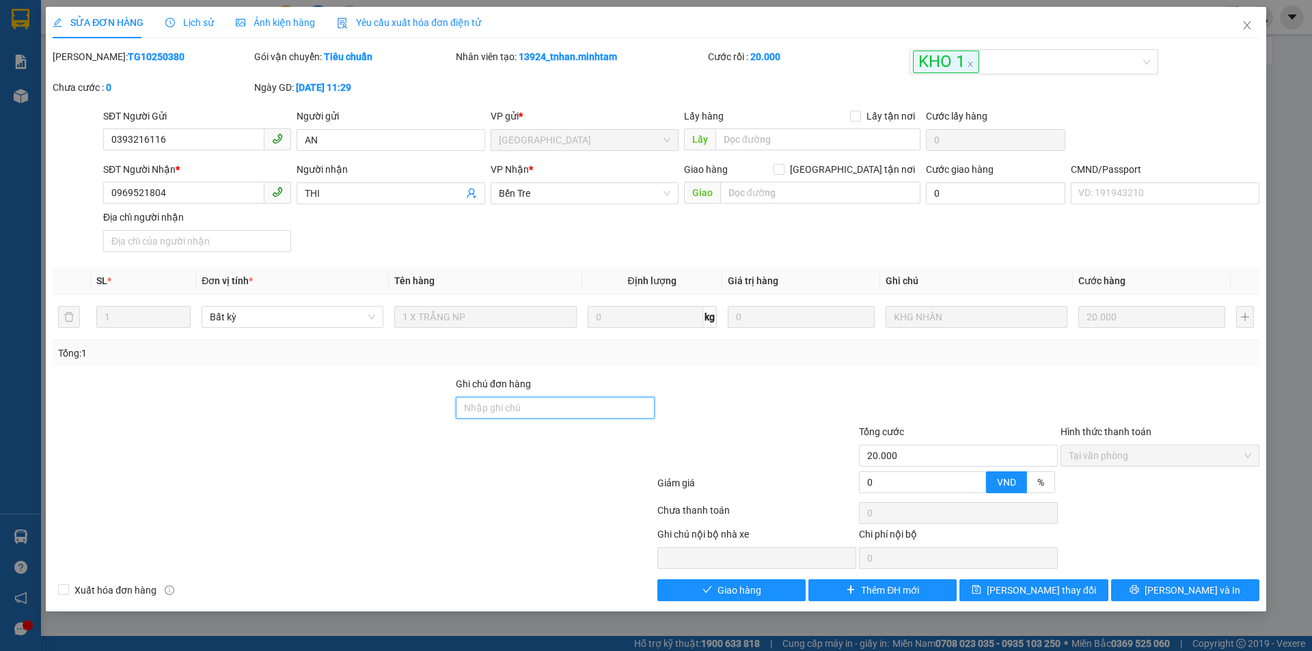
click at [556, 409] on input "Ghi chú đơn hàng" at bounding box center [555, 408] width 199 height 22
type input "ĐG"
click at [1022, 578] on div "Total Paid Fee 20.000 Total UnPaid Fee 0 Cash Collection Total Fee Mã ĐH: TG102…" at bounding box center [656, 325] width 1207 height 552
click at [1041, 589] on span "[PERSON_NAME] thay đổi" at bounding box center [1041, 590] width 109 height 15
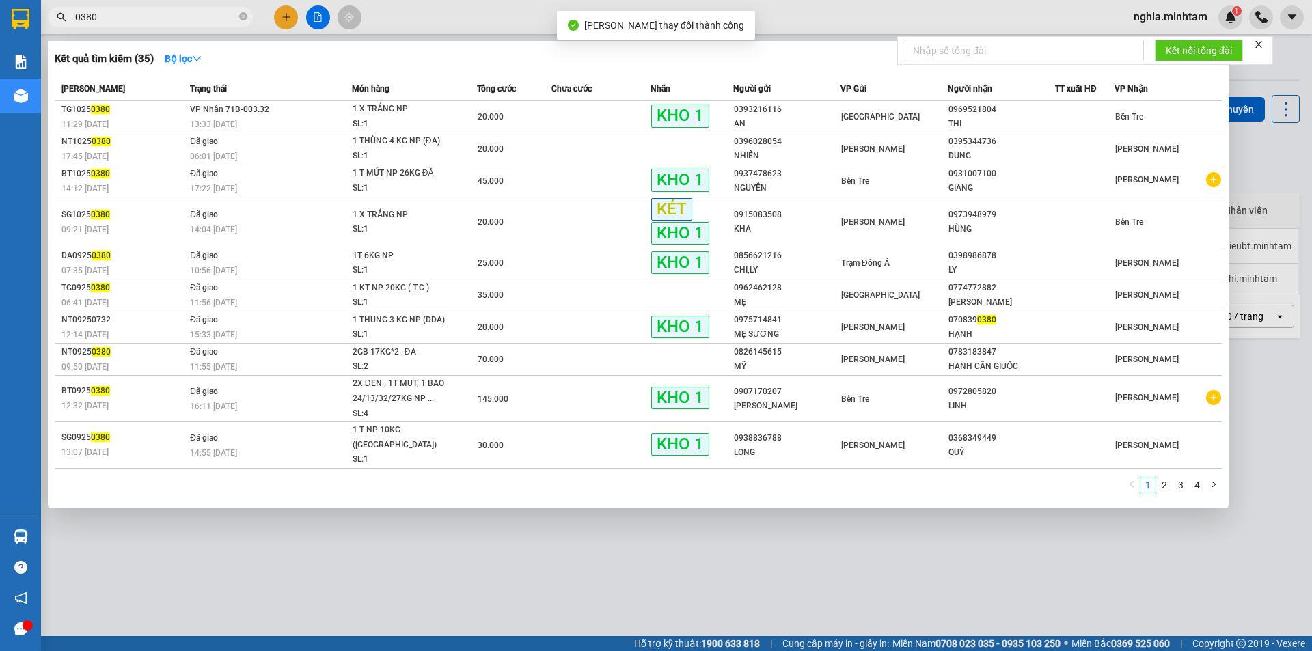
click at [168, 14] on input "0380" at bounding box center [155, 17] width 161 height 15
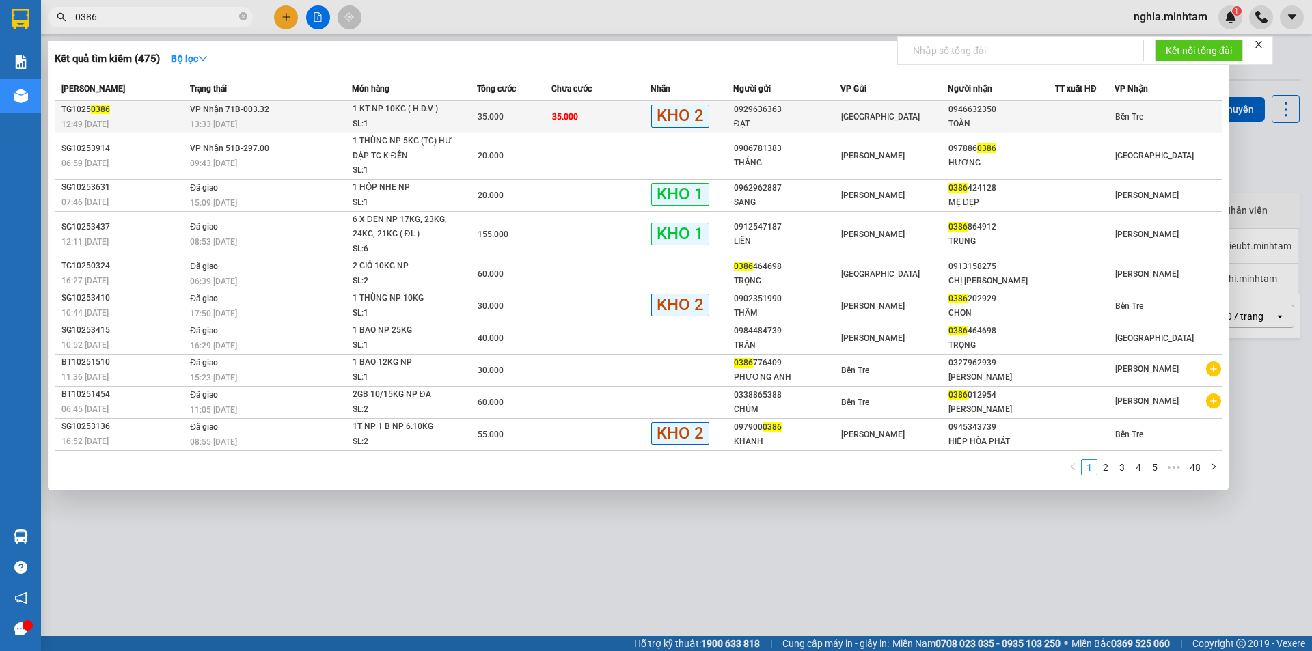
type input "0386"
click at [314, 122] on div "13:33 [DATE]" at bounding box center [270, 124] width 161 height 15
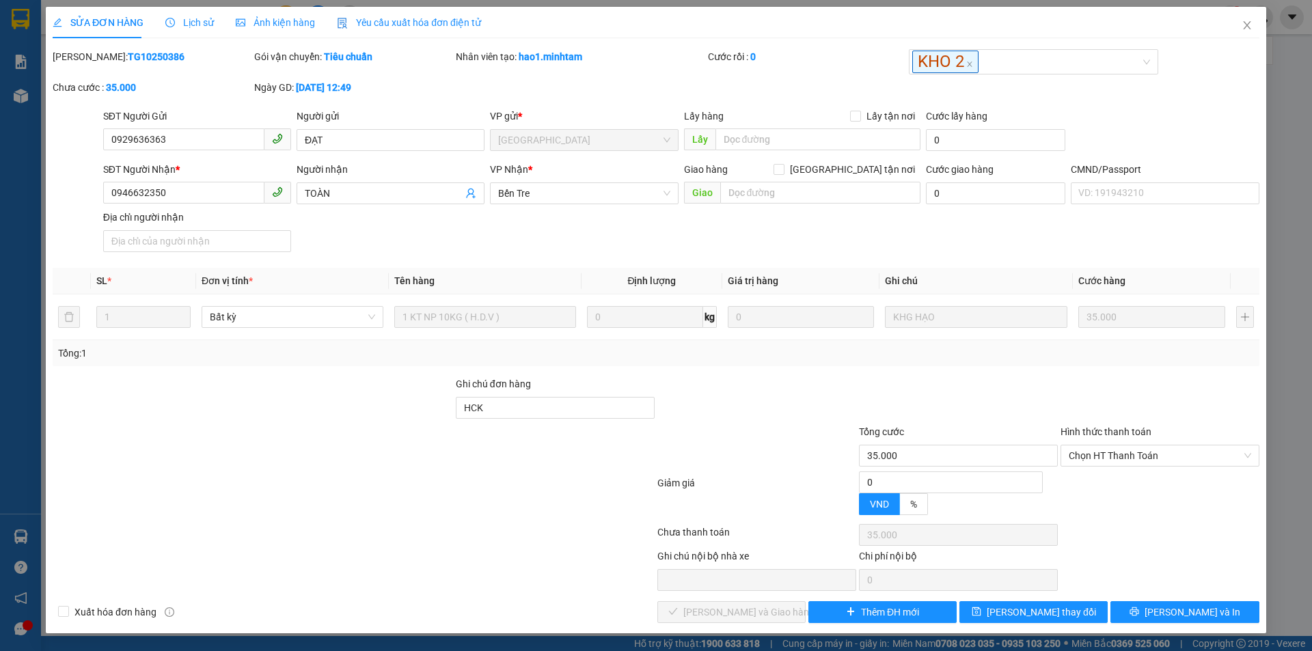
type input "0929636363"
type input "ĐẠT"
type input "0946632350"
type input "TOÀN"
type input "HCK"
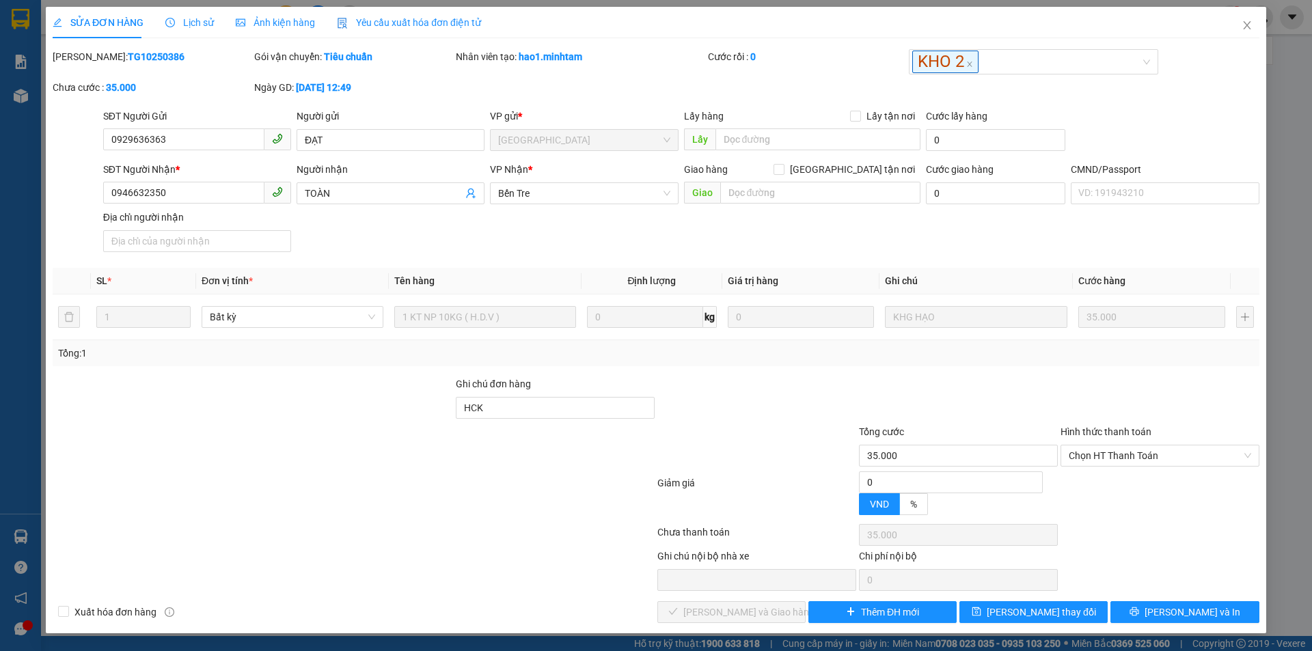
type input "35.000"
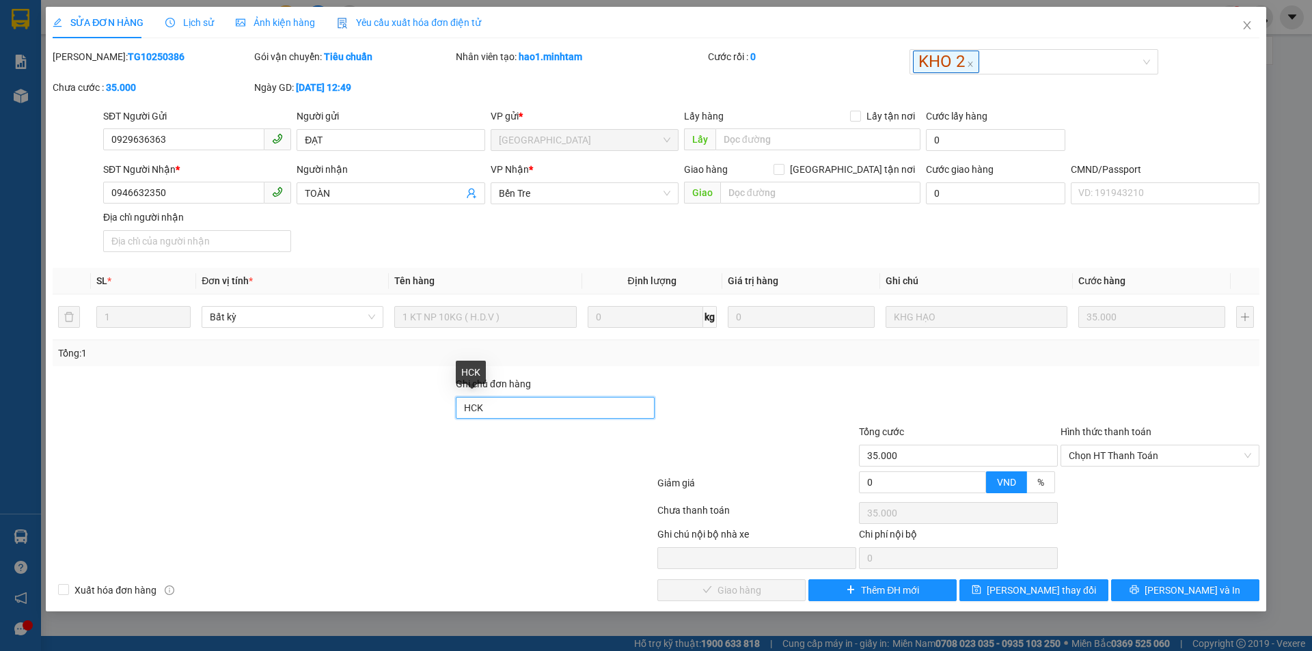
click at [569, 415] on input "HCK" at bounding box center [555, 408] width 199 height 22
type input "HCK . ĐG"
click at [1020, 603] on div "SỬA ĐƠN HÀNG Lịch sử Ảnh kiện hàng Yêu cầu xuất hóa đơn điện tử Total Paid Fee …" at bounding box center [656, 309] width 1221 height 605
click at [982, 595] on icon "save" at bounding box center [977, 590] width 9 height 9
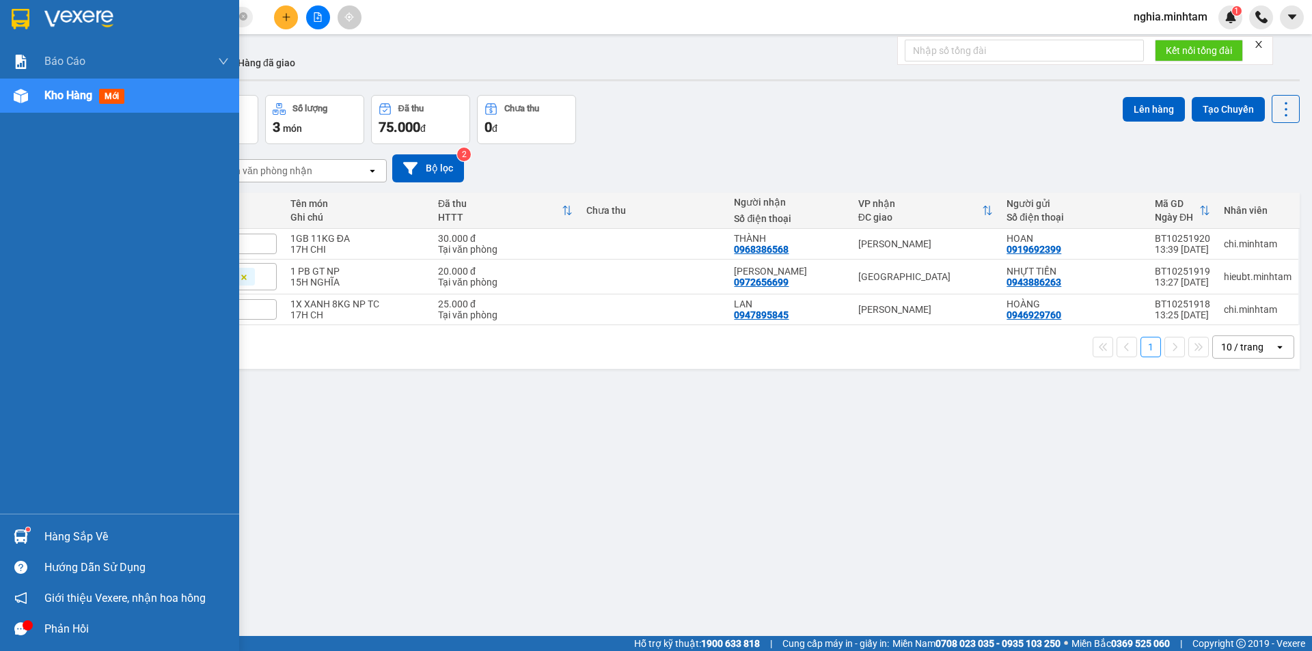
click at [14, 15] on img at bounding box center [21, 19] width 18 height 21
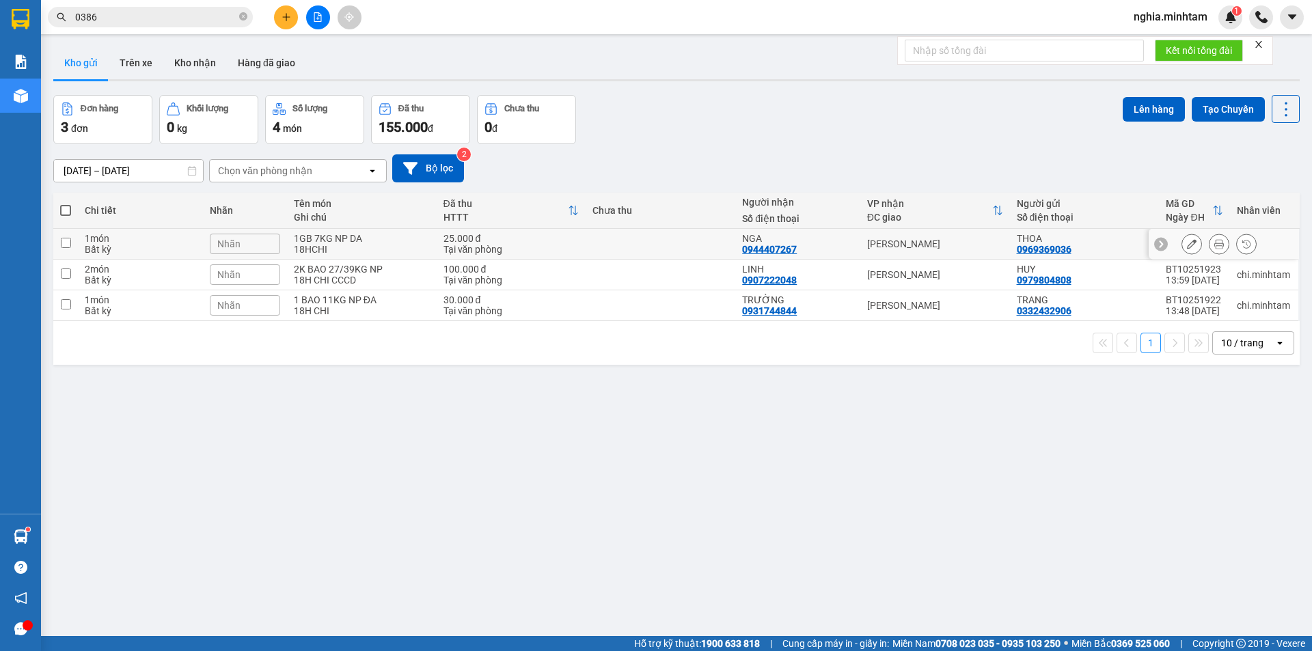
click at [68, 239] on input "checkbox" at bounding box center [66, 243] width 10 height 10
checkbox input "true"
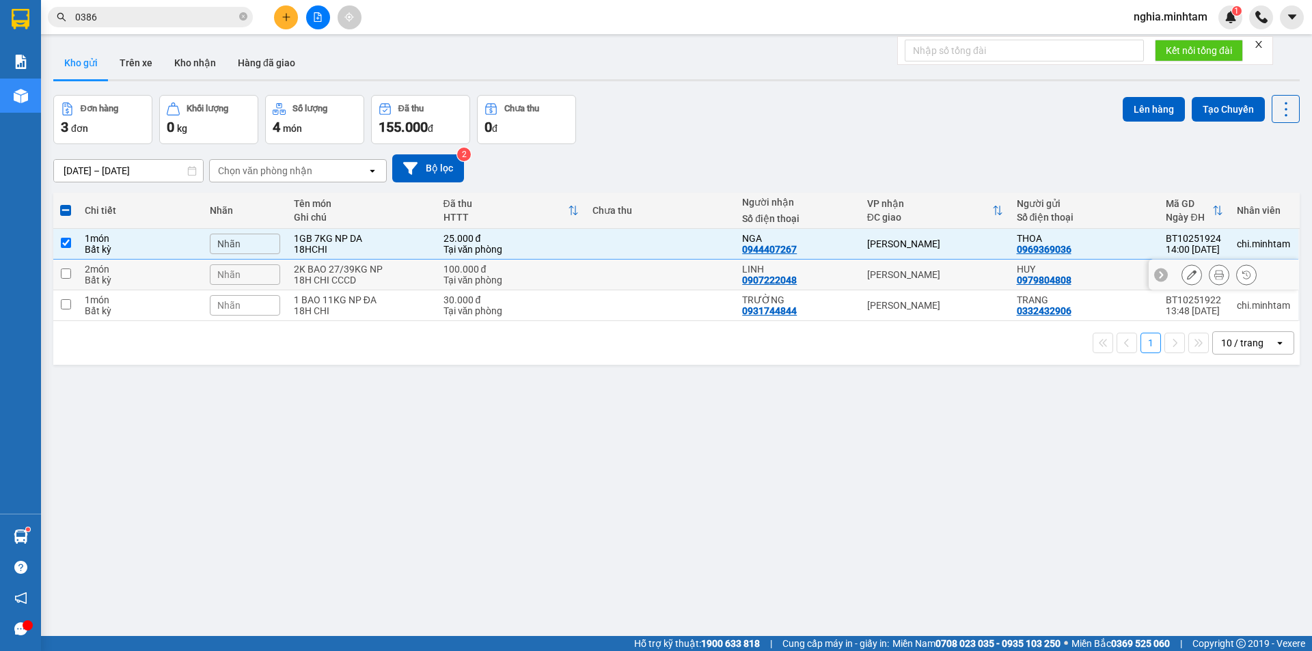
click at [63, 284] on td at bounding box center [65, 275] width 25 height 31
checkbox input "true"
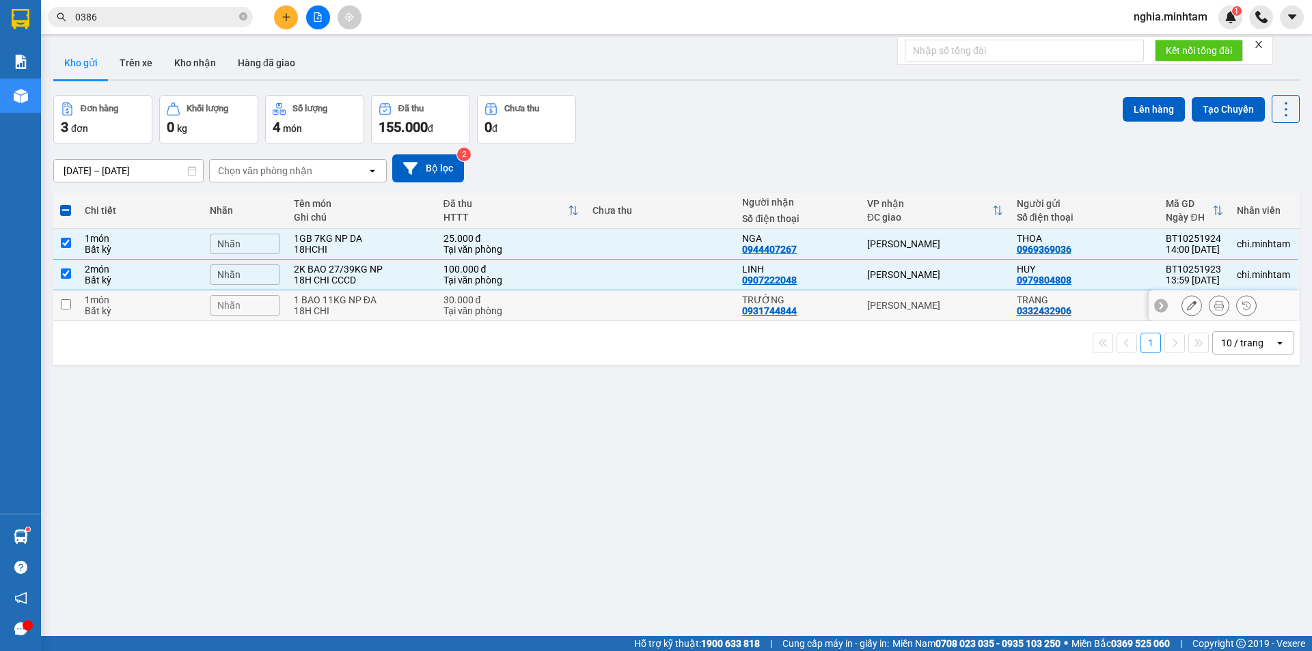
click at [66, 307] on input "checkbox" at bounding box center [66, 304] width 10 height 10
checkbox input "true"
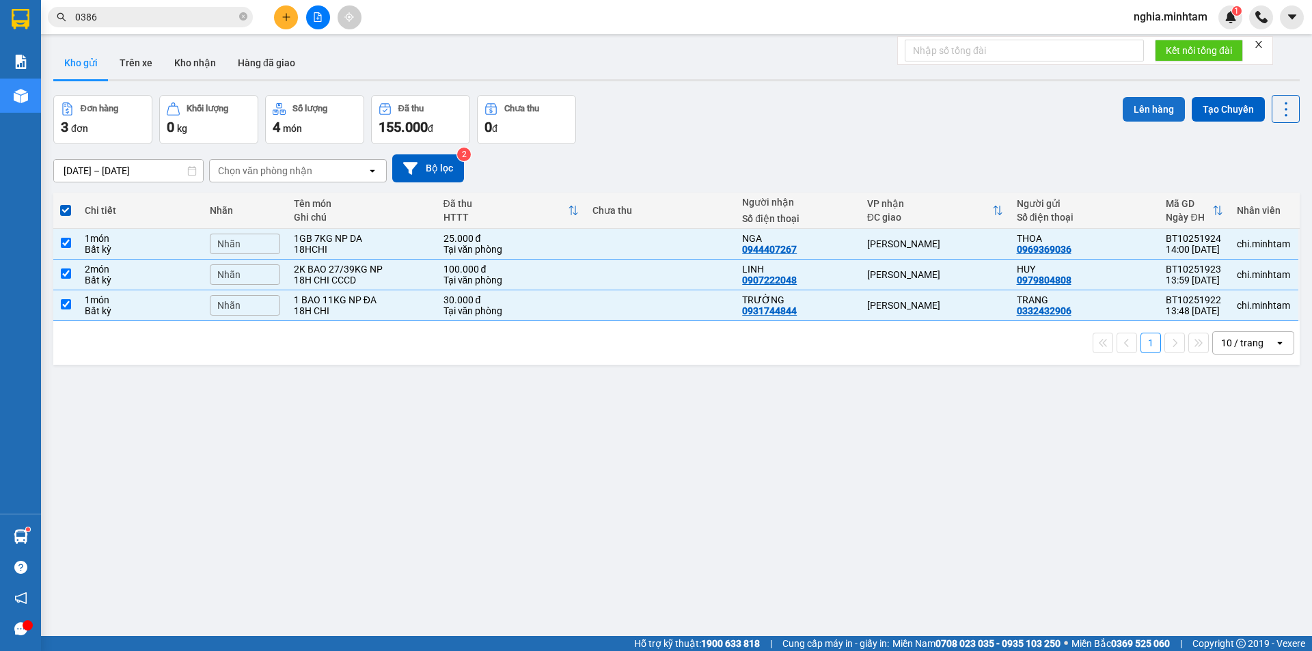
click at [1134, 109] on button "Lên hàng" at bounding box center [1154, 109] width 62 height 25
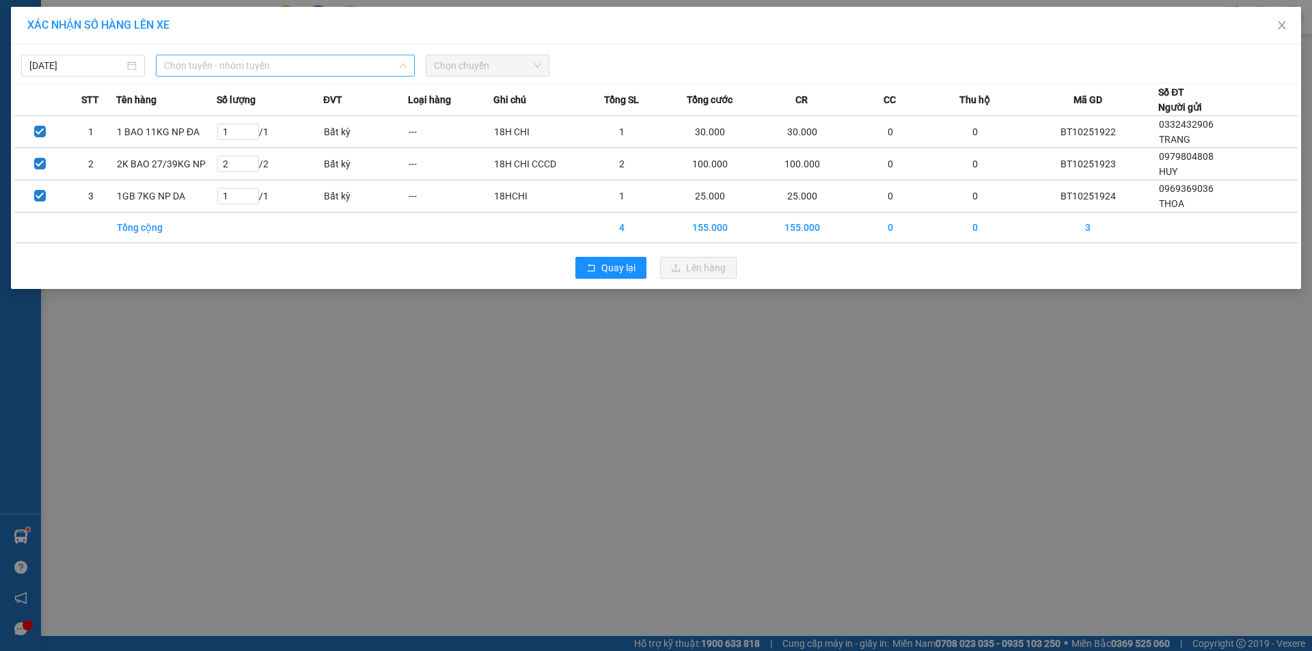
click at [299, 64] on span "Chọn tuyến - nhóm tuyến" at bounding box center [285, 65] width 243 height 21
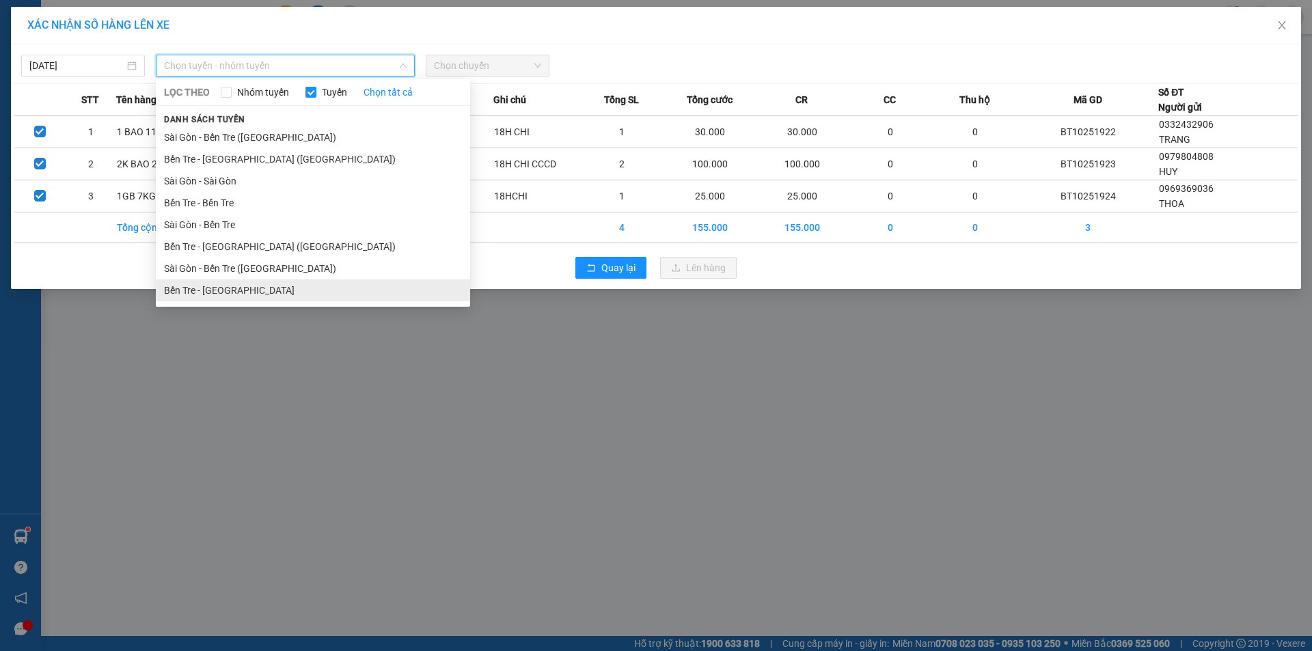
click at [278, 285] on li "Bến Tre - [GEOGRAPHIC_DATA]" at bounding box center [313, 291] width 314 height 22
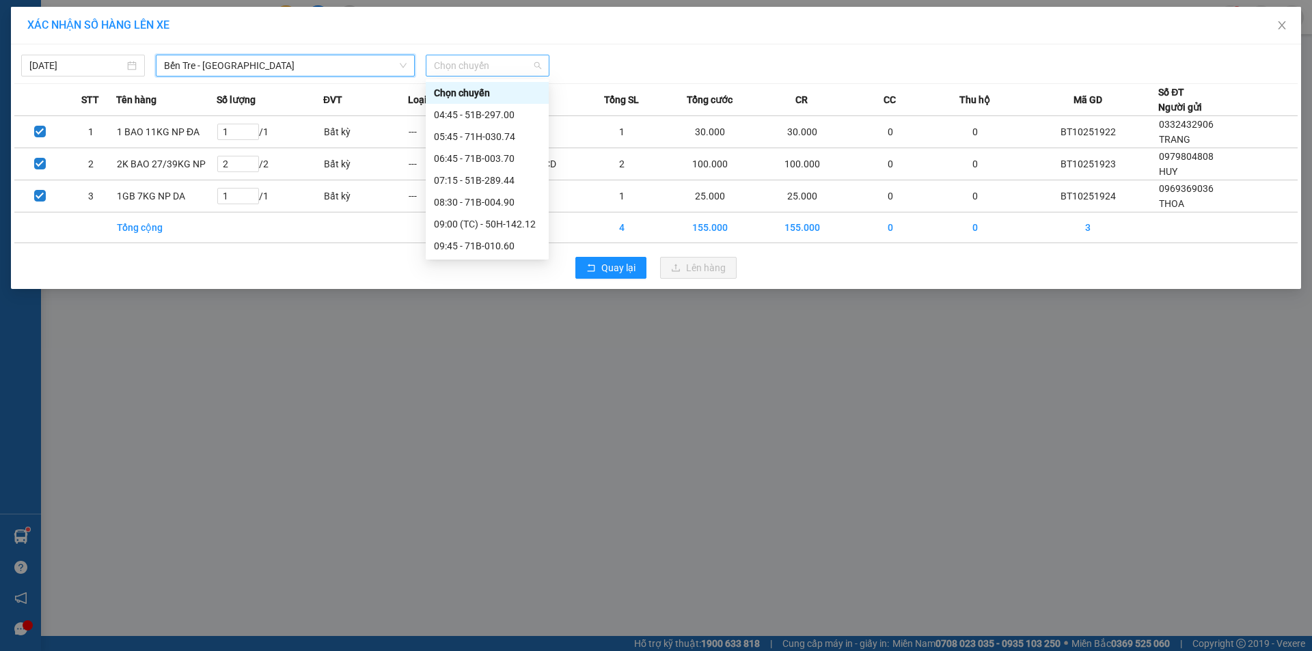
click at [473, 71] on span "Chọn chuyến" at bounding box center [487, 65] width 107 height 21
click at [303, 63] on span "Bến Tre - [GEOGRAPHIC_DATA]" at bounding box center [285, 65] width 243 height 21
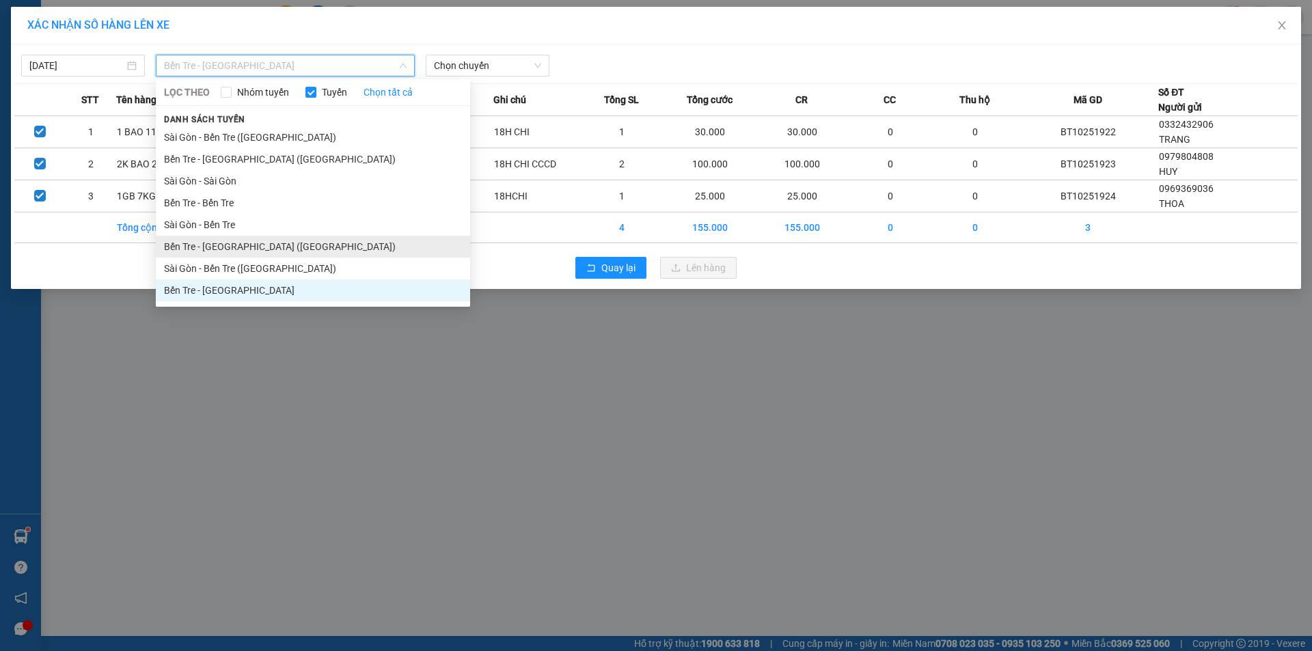
click at [302, 253] on li "Bến Tre - [GEOGRAPHIC_DATA] ([GEOGRAPHIC_DATA])" at bounding box center [313, 247] width 314 height 22
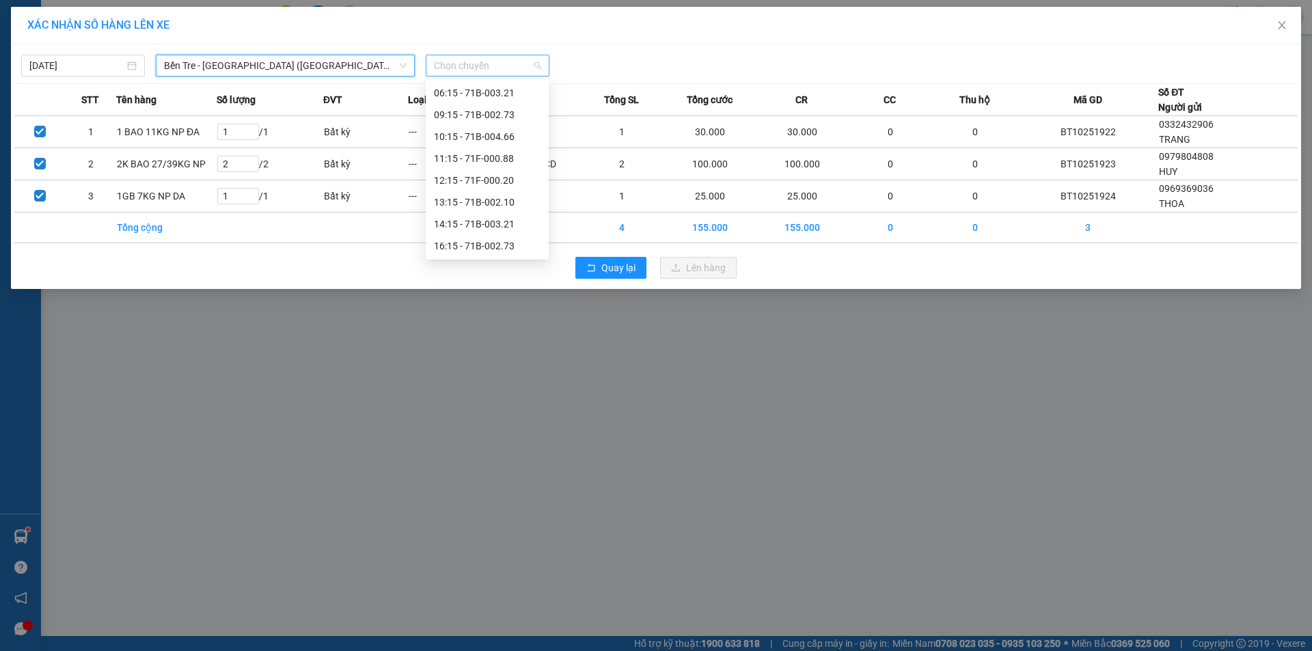
scroll to position [0, 0]
click at [469, 64] on span "Chọn chuyến" at bounding box center [487, 65] width 107 height 21
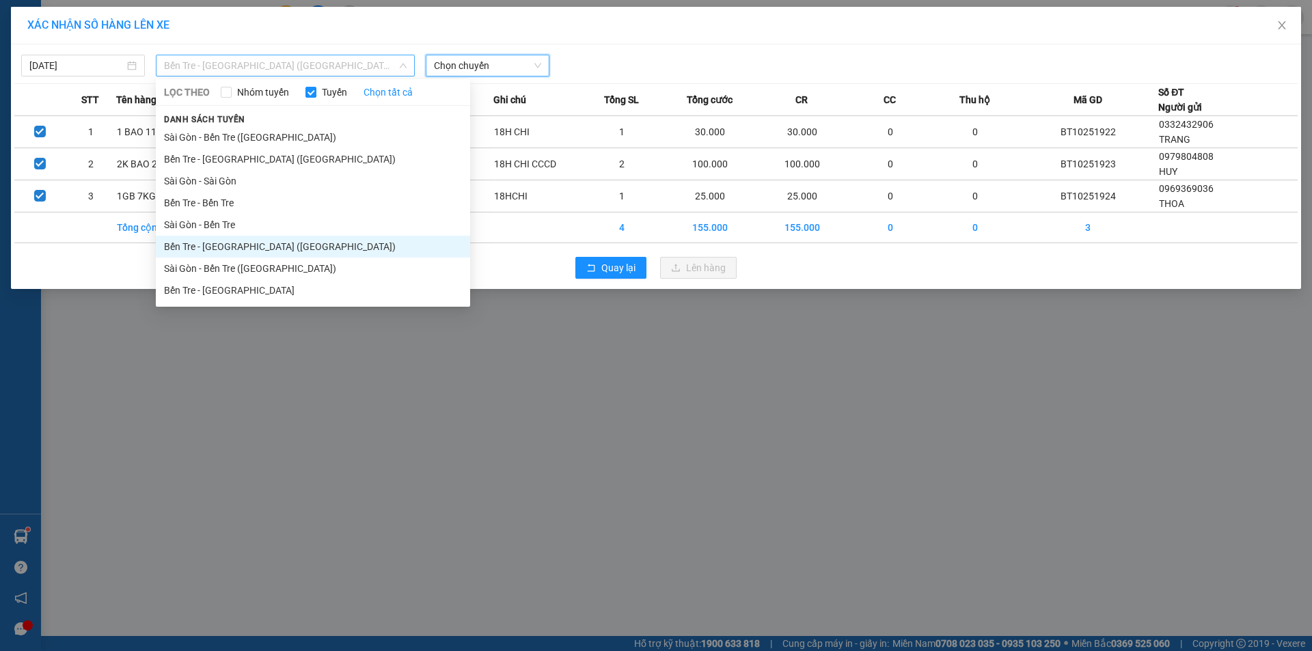
click at [260, 62] on span "Bến Tre - [GEOGRAPHIC_DATA] ([GEOGRAPHIC_DATA])" at bounding box center [285, 65] width 243 height 21
click at [224, 157] on li "Bến Tre - [GEOGRAPHIC_DATA] ([GEOGRAPHIC_DATA])" at bounding box center [313, 159] width 314 height 22
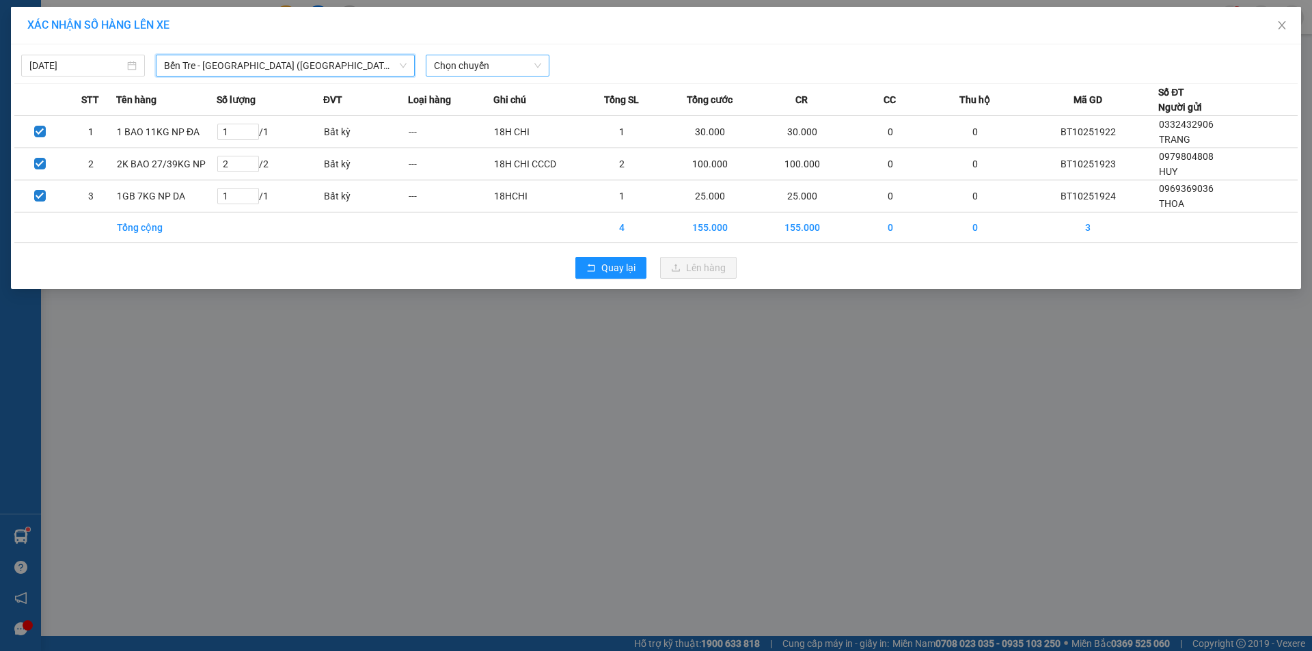
scroll to position [0, 0]
click at [484, 68] on span "Chọn chuyến" at bounding box center [487, 65] width 107 height 21
click at [270, 66] on span "Bến Tre - [GEOGRAPHIC_DATA] ([GEOGRAPHIC_DATA])" at bounding box center [285, 65] width 243 height 21
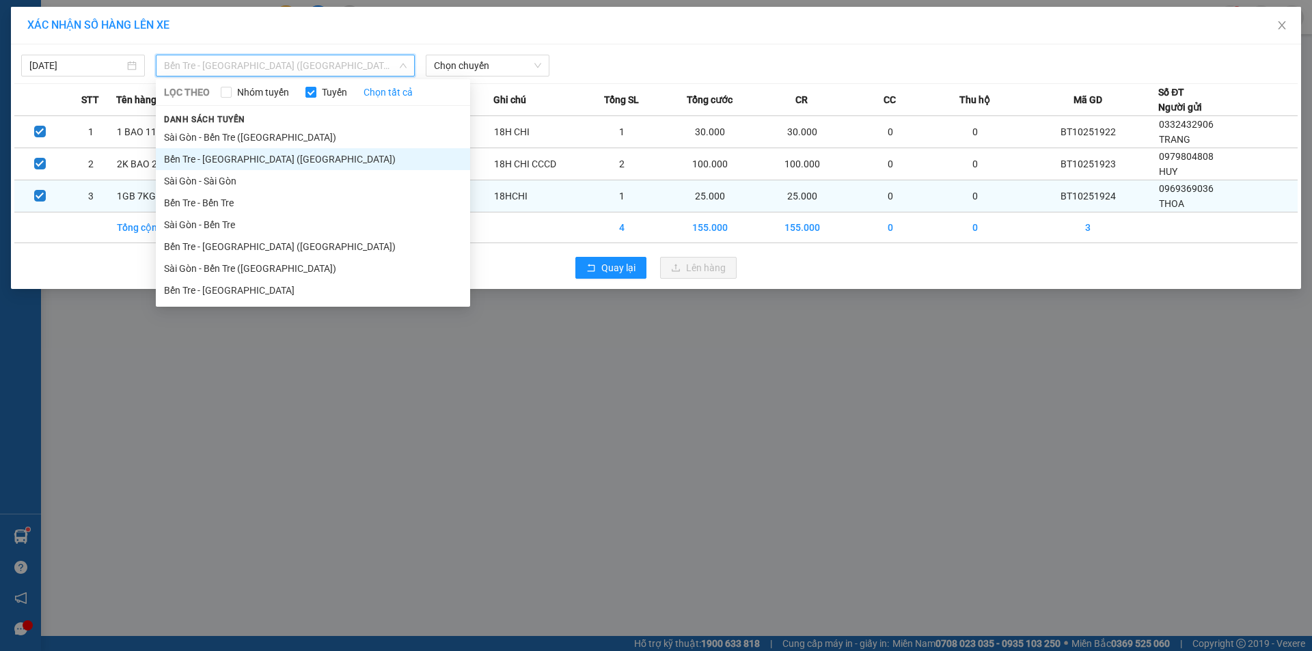
drag, startPoint x: 262, startPoint y: 293, endPoint x: 335, endPoint y: 208, distance: 112.5
click at [260, 288] on li "Bến Tre - [GEOGRAPHIC_DATA]" at bounding box center [313, 291] width 314 height 22
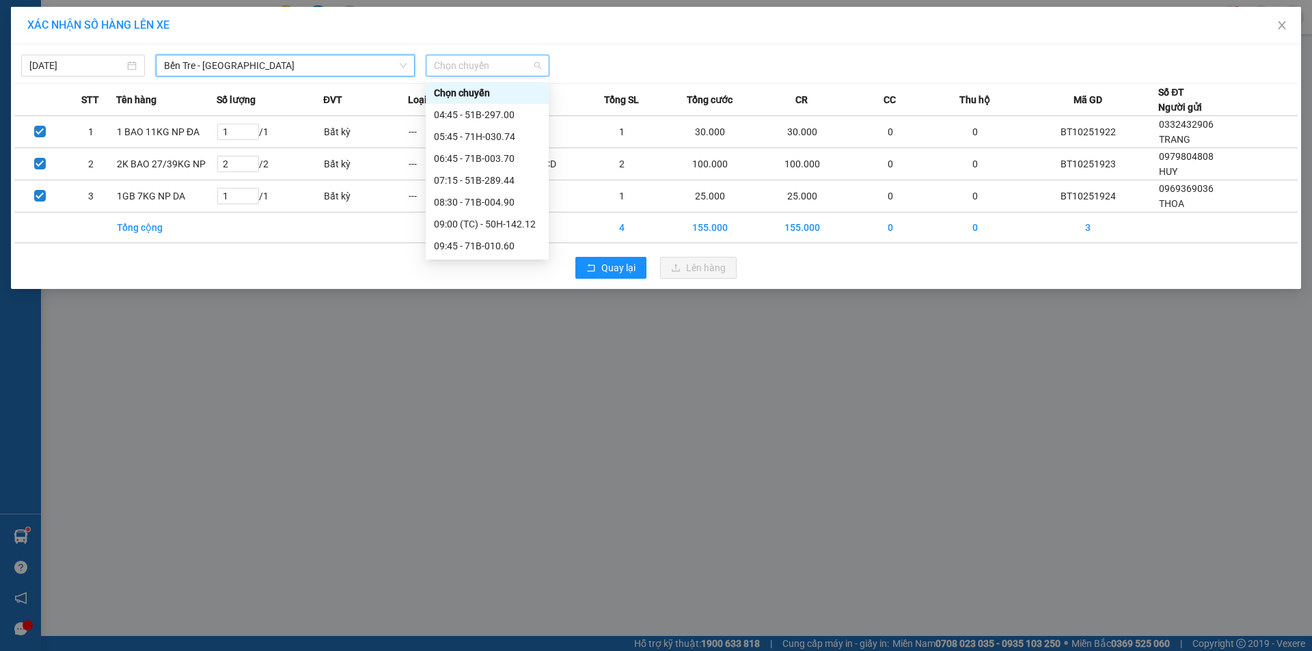
click at [504, 63] on span "Chọn chuyến" at bounding box center [487, 65] width 107 height 21
click at [290, 67] on span "Bến Tre - [GEOGRAPHIC_DATA]" at bounding box center [285, 65] width 243 height 21
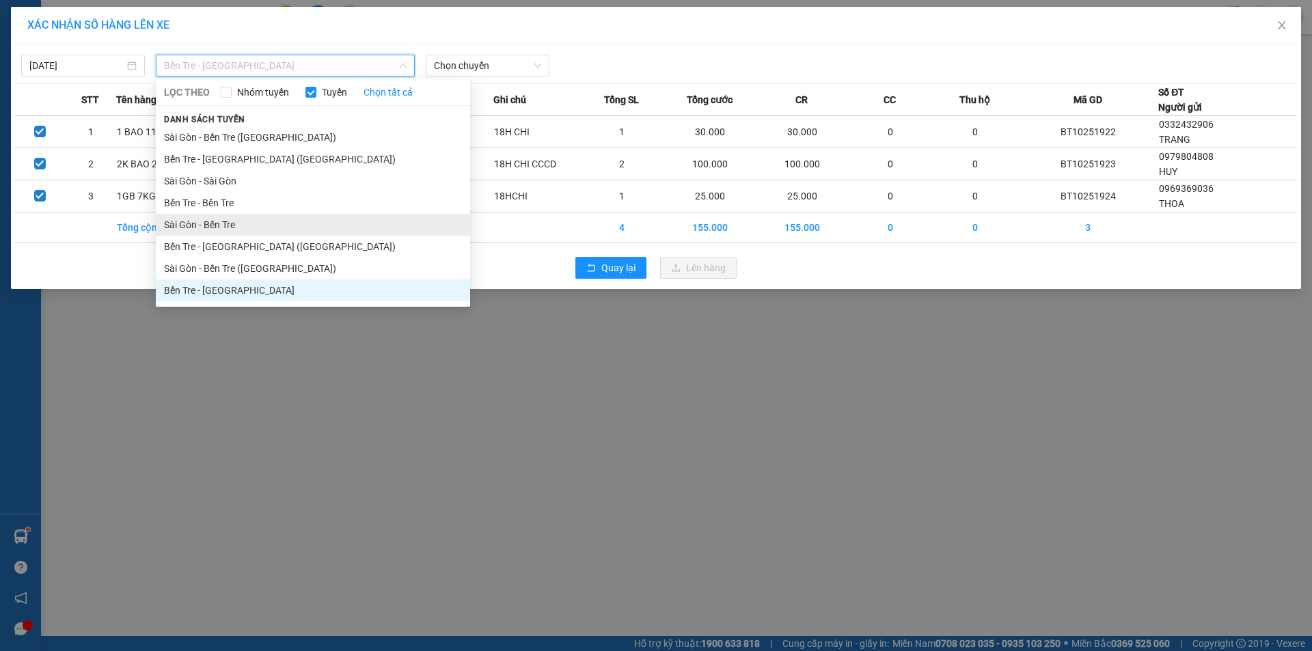
click at [243, 225] on li "Sài Gòn - Bến Tre" at bounding box center [313, 225] width 314 height 22
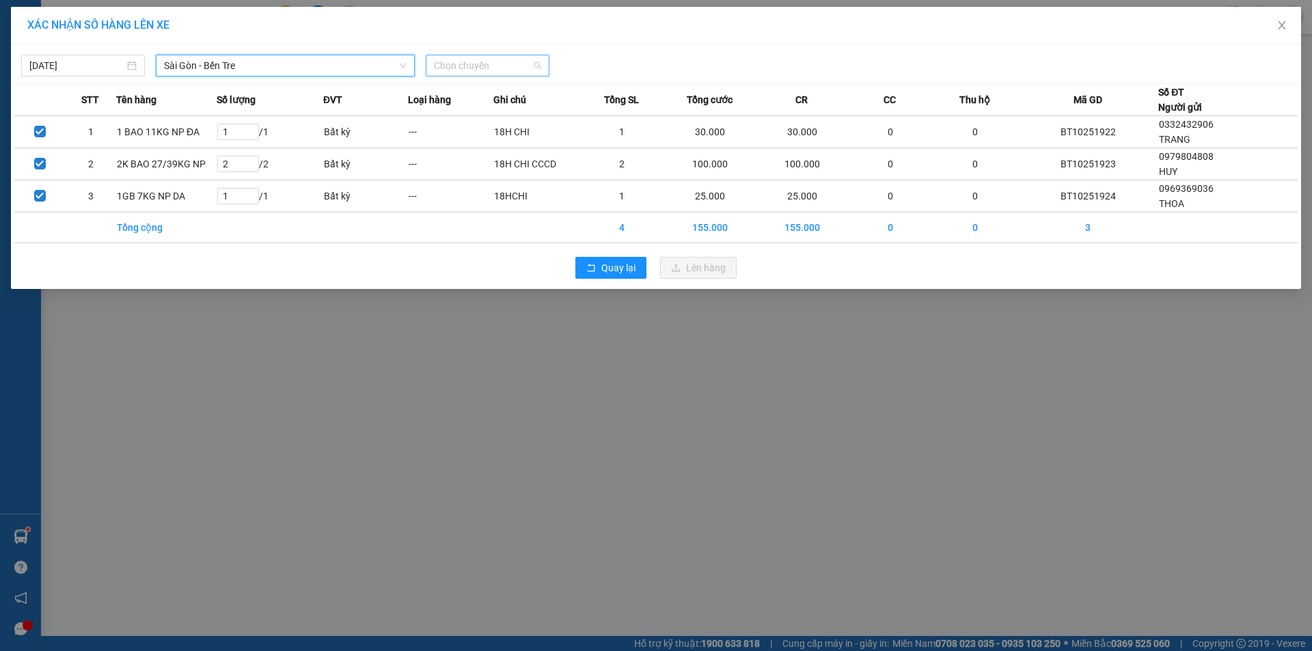
click at [466, 70] on span "Chọn chuyến" at bounding box center [487, 65] width 107 height 21
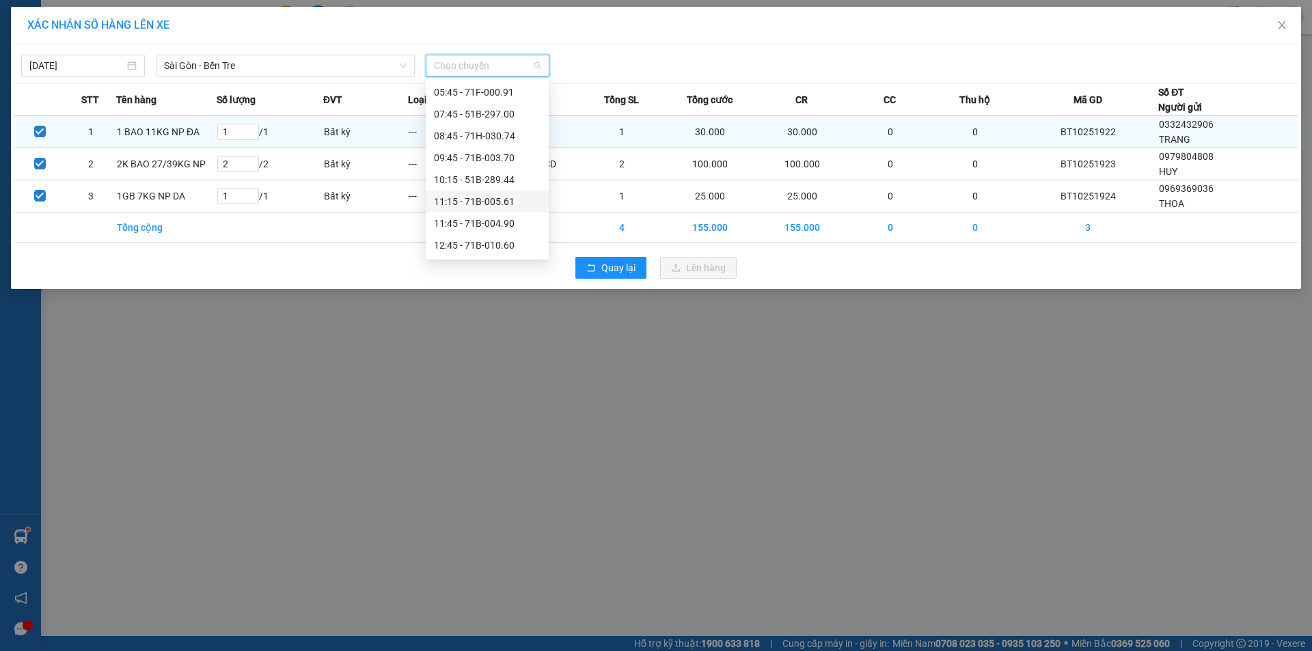
scroll to position [60, 0]
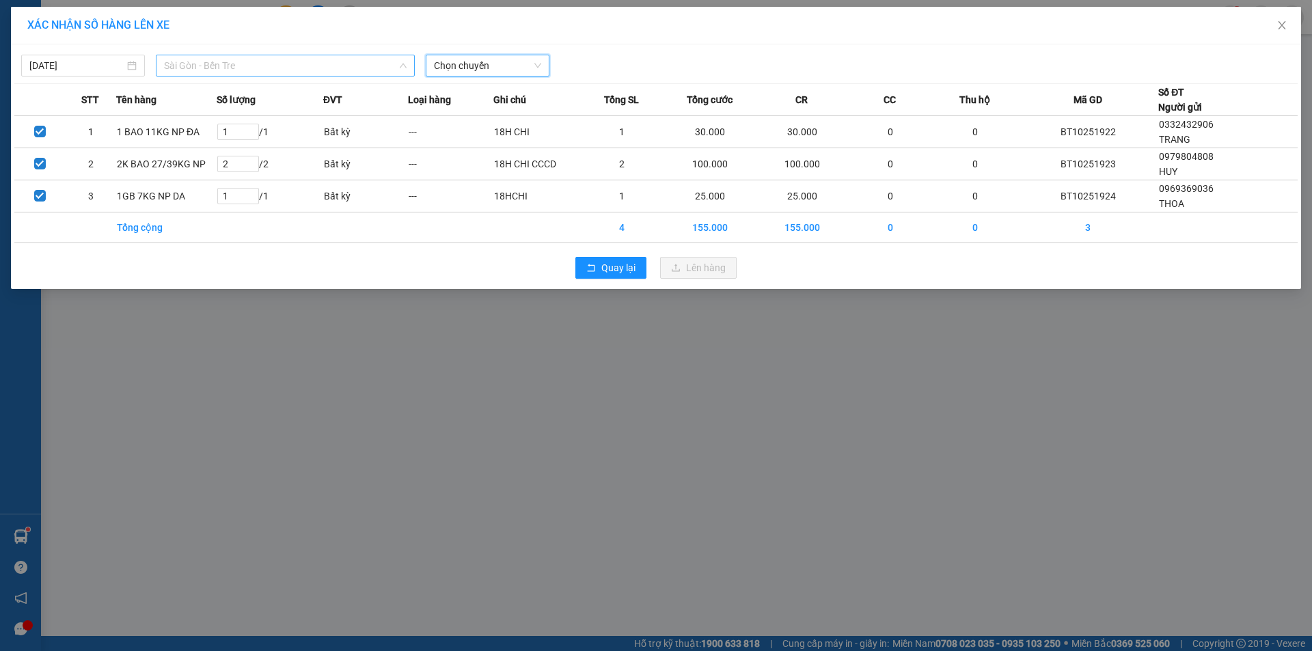
click at [293, 60] on span "Sài Gòn - Bến Tre" at bounding box center [285, 65] width 243 height 21
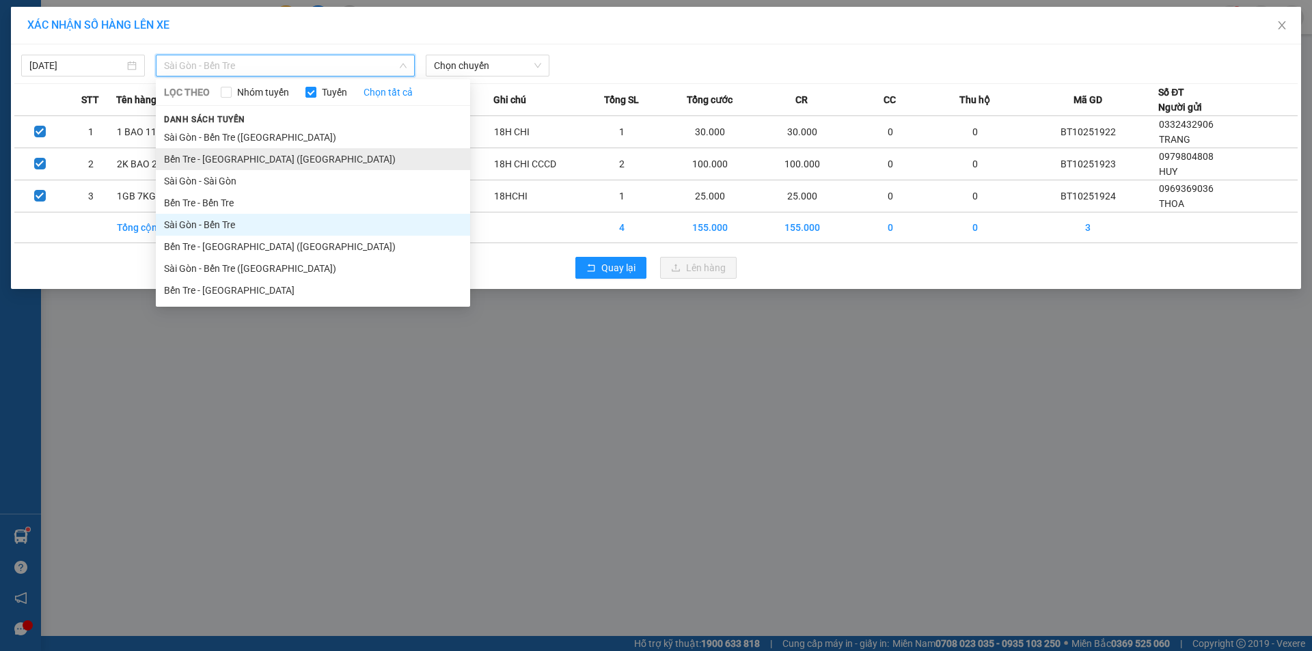
click at [336, 167] on li "Bến Tre - [GEOGRAPHIC_DATA] ([GEOGRAPHIC_DATA])" at bounding box center [313, 159] width 314 height 22
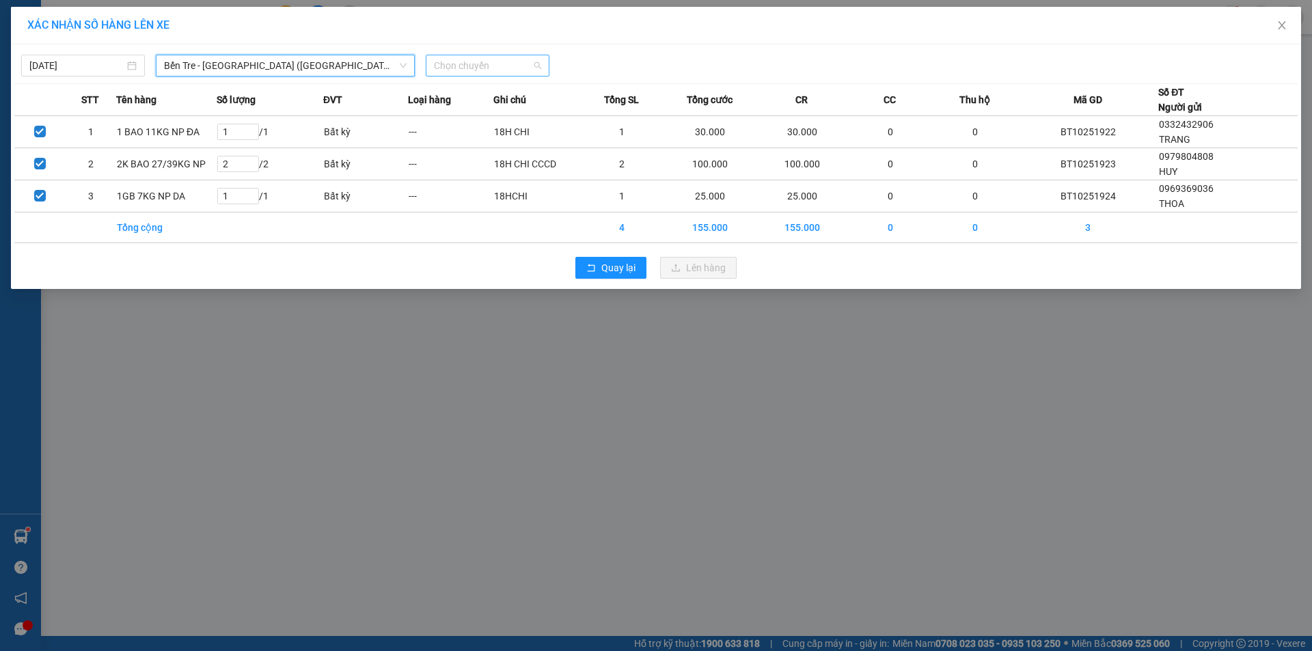
scroll to position [0, 0]
click at [469, 66] on span "Chọn chuyến" at bounding box center [487, 65] width 107 height 21
click at [241, 70] on span "Bến Tre - [GEOGRAPHIC_DATA] ([GEOGRAPHIC_DATA])" at bounding box center [285, 65] width 243 height 21
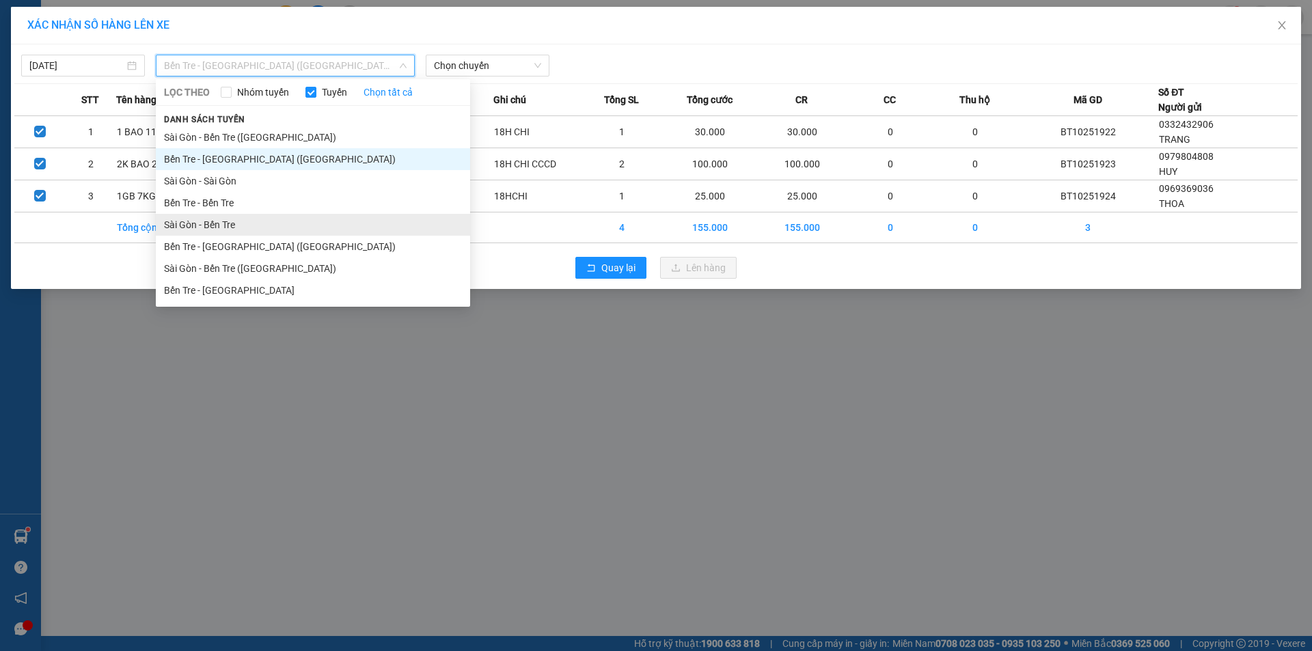
click at [240, 224] on li "Sài Gòn - Bến Tre" at bounding box center [313, 225] width 314 height 22
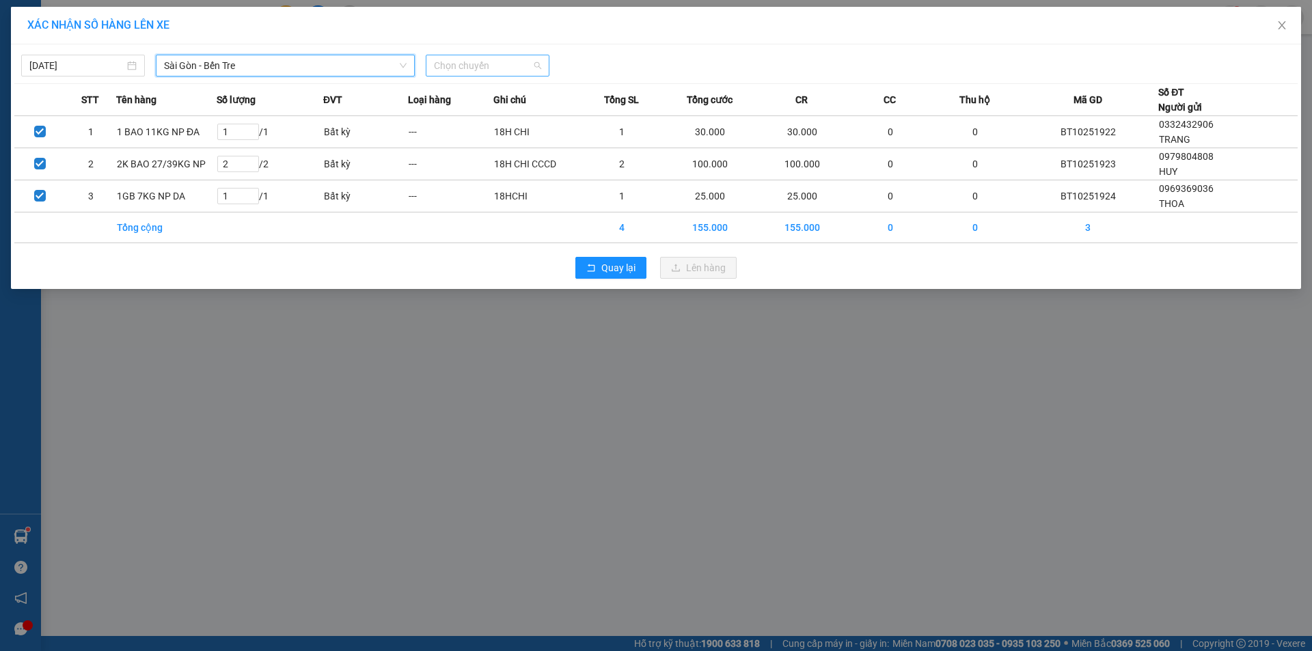
click at [473, 66] on span "Chọn chuyến" at bounding box center [487, 65] width 107 height 21
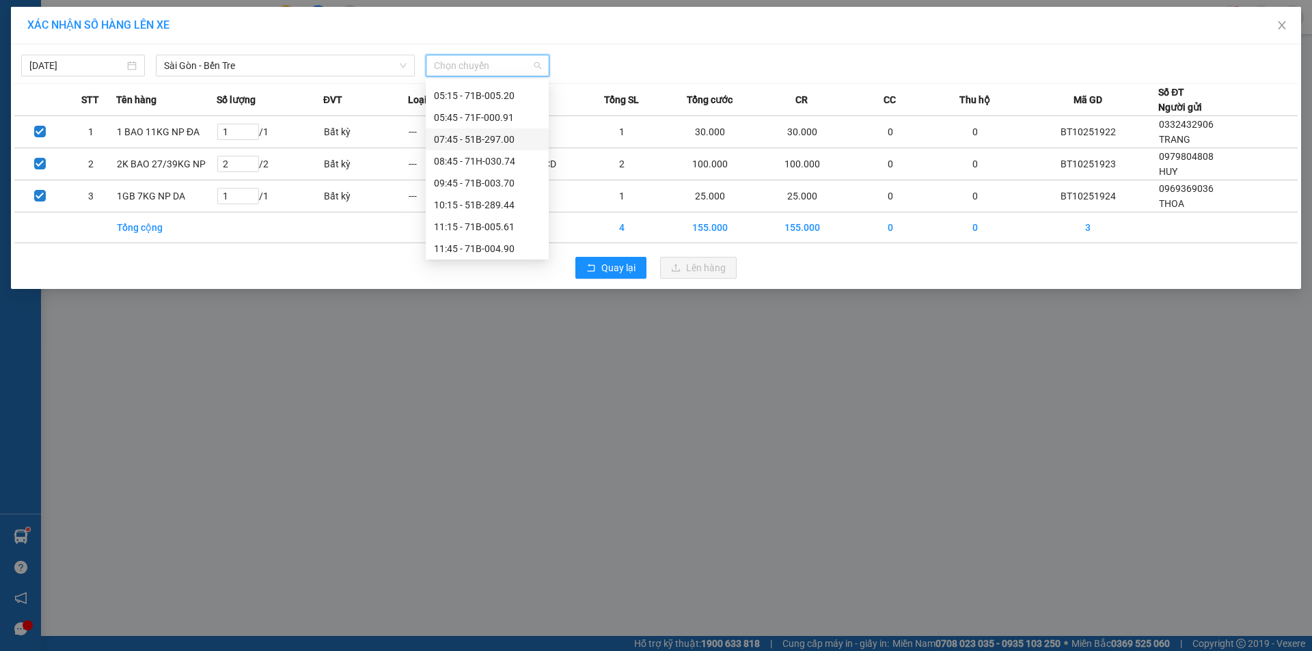
scroll to position [137, 0]
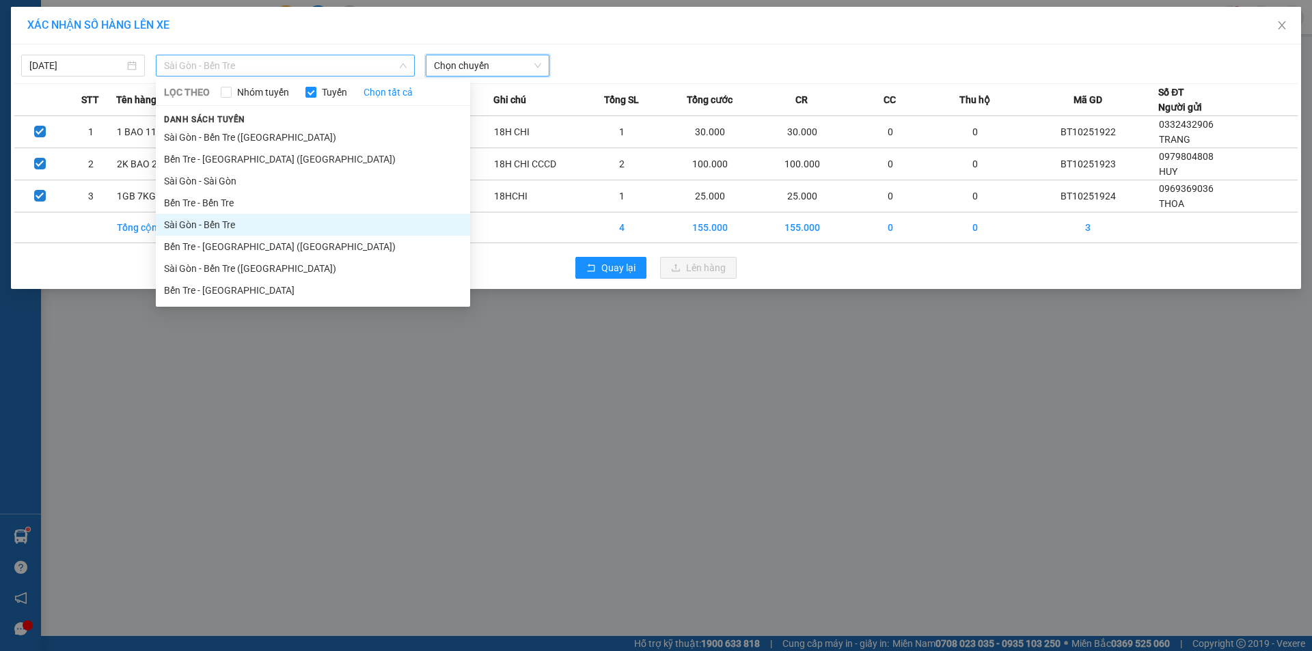
click at [305, 66] on span "Sài Gòn - Bến Tre" at bounding box center [285, 65] width 243 height 21
click at [288, 244] on li "Bến Tre - [GEOGRAPHIC_DATA] ([GEOGRAPHIC_DATA])" at bounding box center [313, 247] width 314 height 22
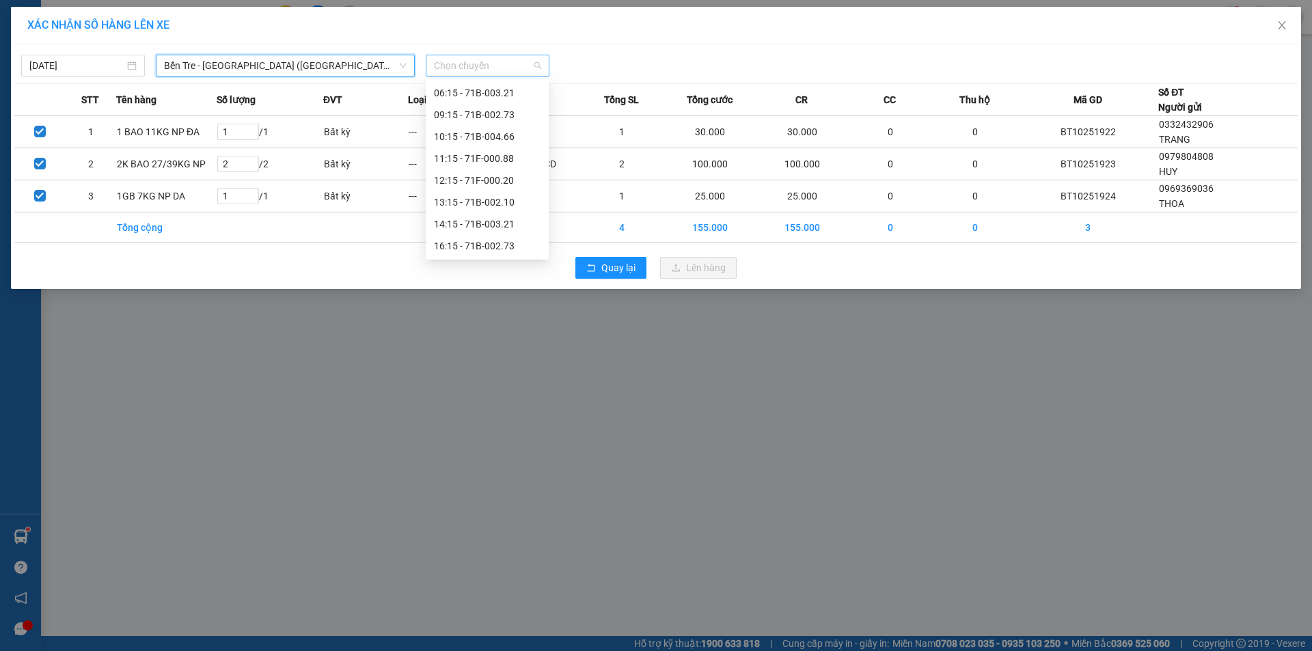
scroll to position [0, 0]
click at [442, 66] on span "Chọn chuyến" at bounding box center [487, 65] width 107 height 21
click at [485, 223] on div "14:15 - 71B-003.21" at bounding box center [487, 224] width 107 height 15
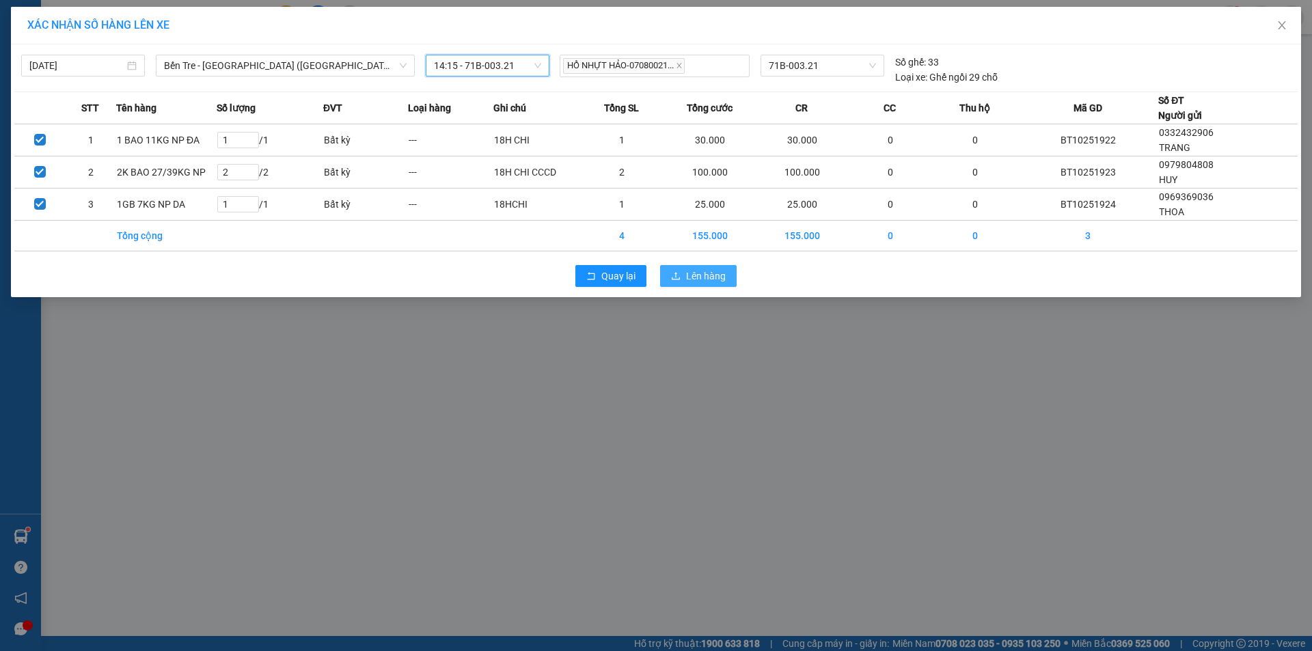
drag, startPoint x: 712, startPoint y: 280, endPoint x: 676, endPoint y: 263, distance: 39.4
click at [710, 279] on span "Lên hàng" at bounding box center [706, 276] width 40 height 15
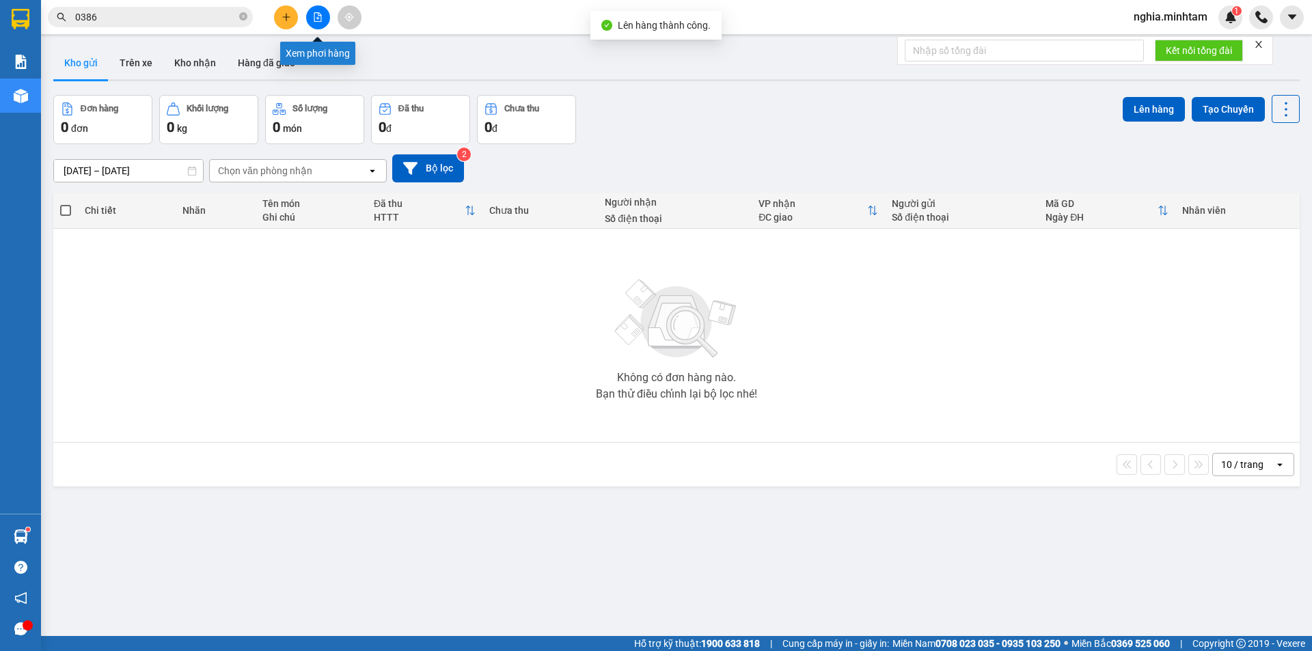
click at [315, 16] on icon "file-add" at bounding box center [318, 17] width 10 height 10
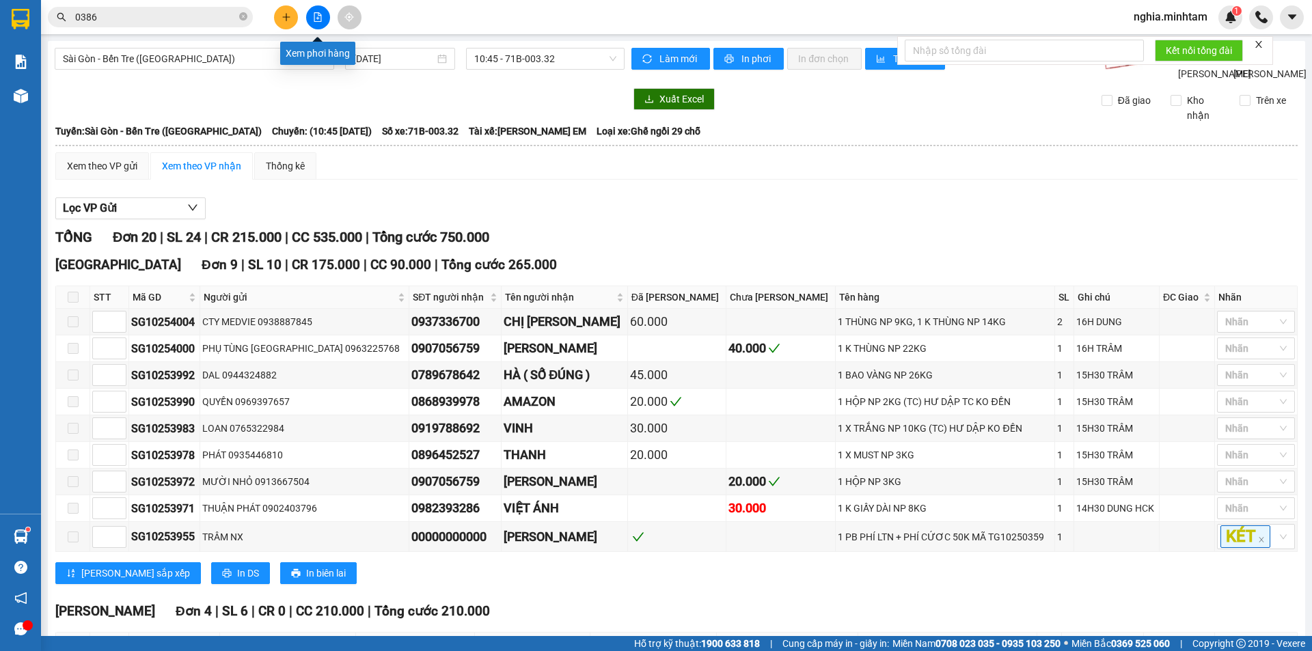
click at [313, 21] on button at bounding box center [318, 17] width 24 height 24
click at [315, 25] on button at bounding box center [318, 17] width 24 height 24
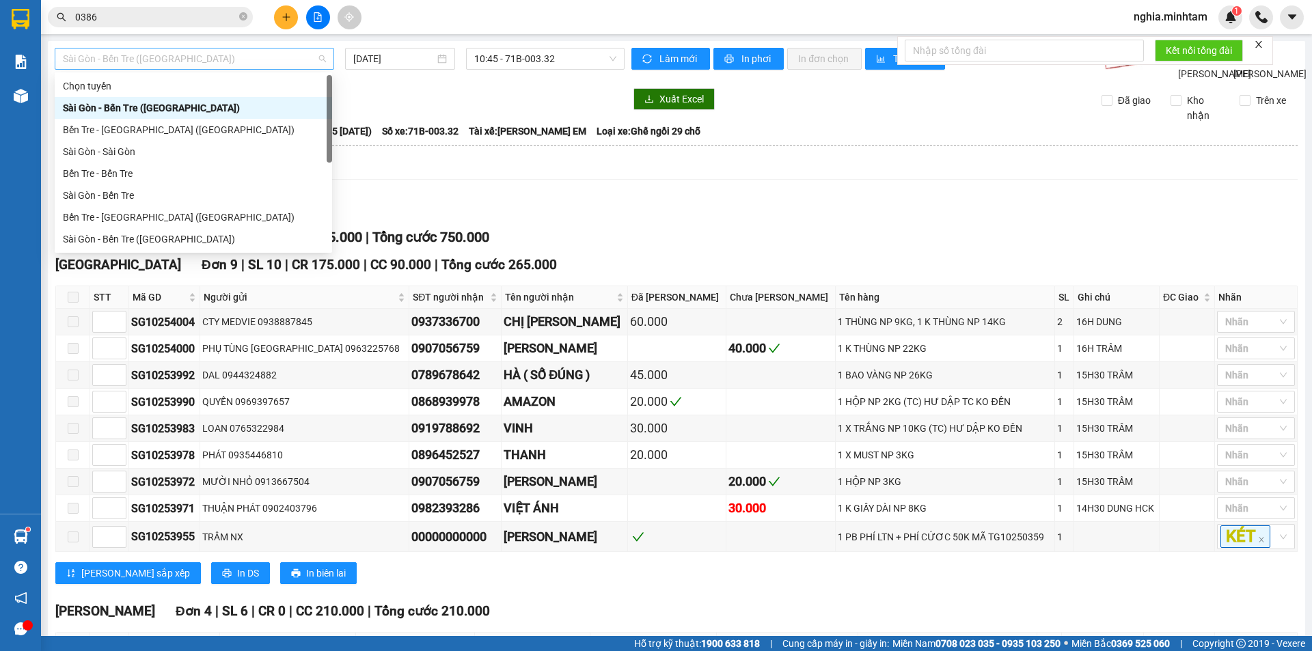
click at [221, 63] on span "Sài Gòn - Bến Tre ([GEOGRAPHIC_DATA])" at bounding box center [194, 59] width 263 height 21
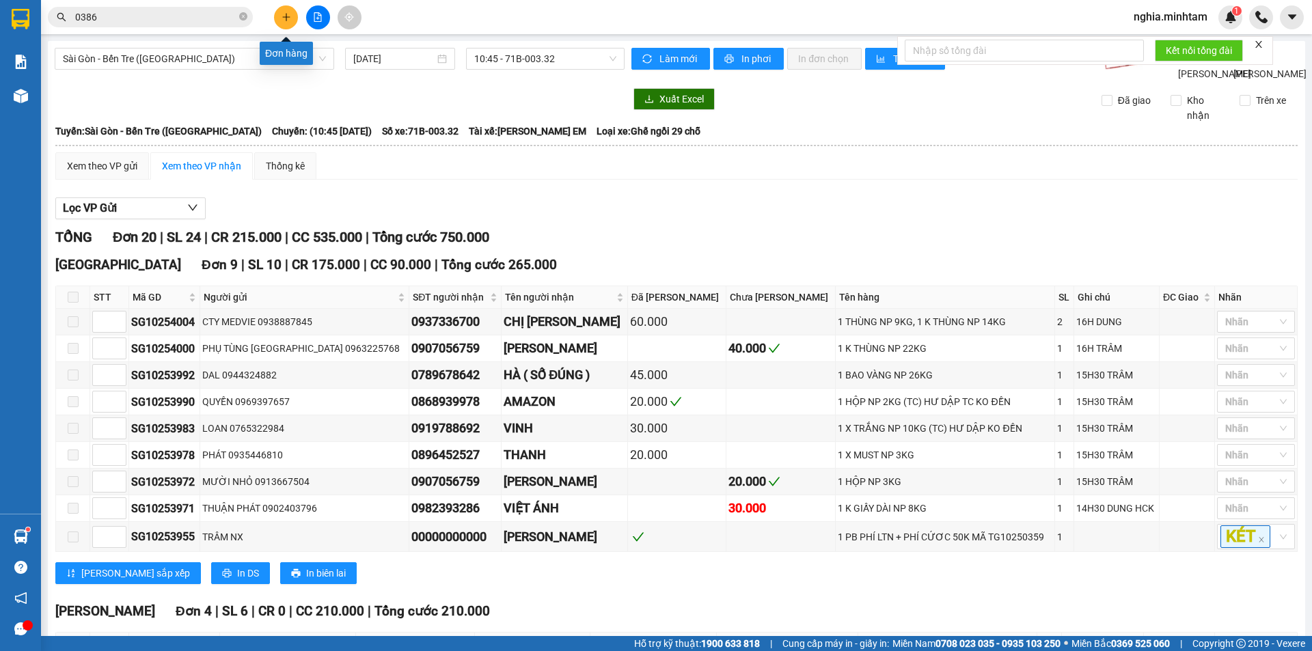
click at [282, 13] on icon "plus" at bounding box center [287, 17] width 10 height 10
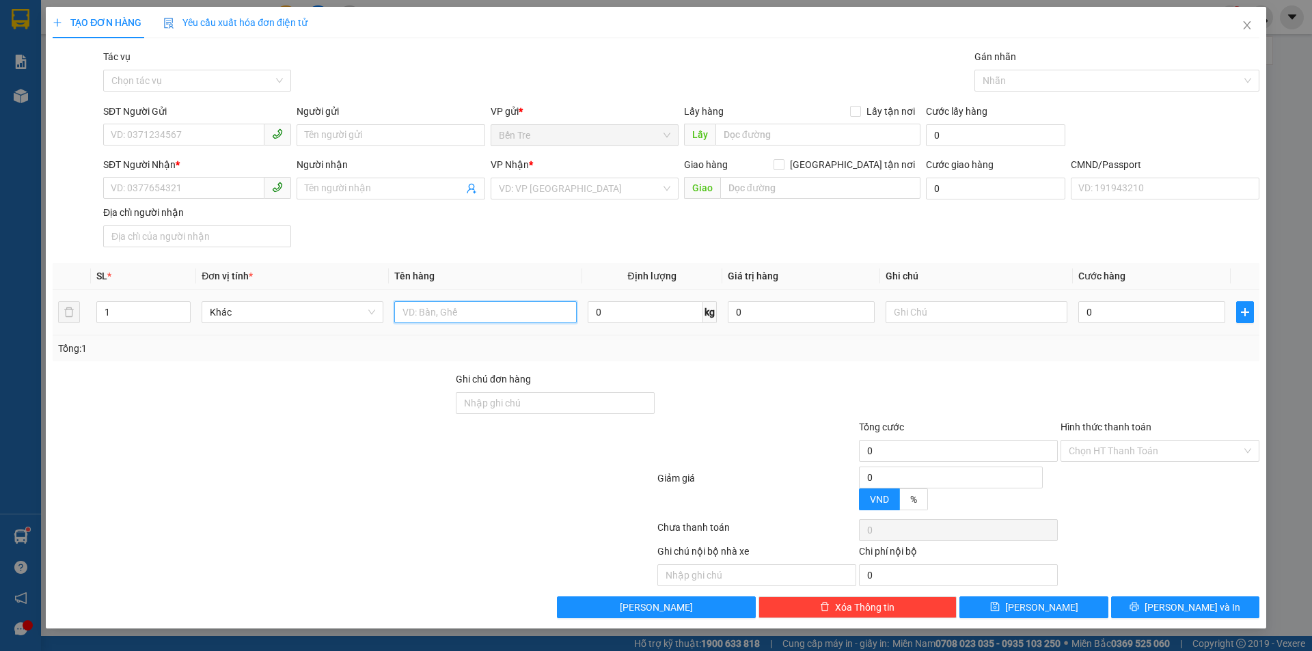
drag, startPoint x: 429, startPoint y: 309, endPoint x: 398, endPoint y: 284, distance: 39.3
click at [425, 304] on input "text" at bounding box center [485, 312] width 182 height 22
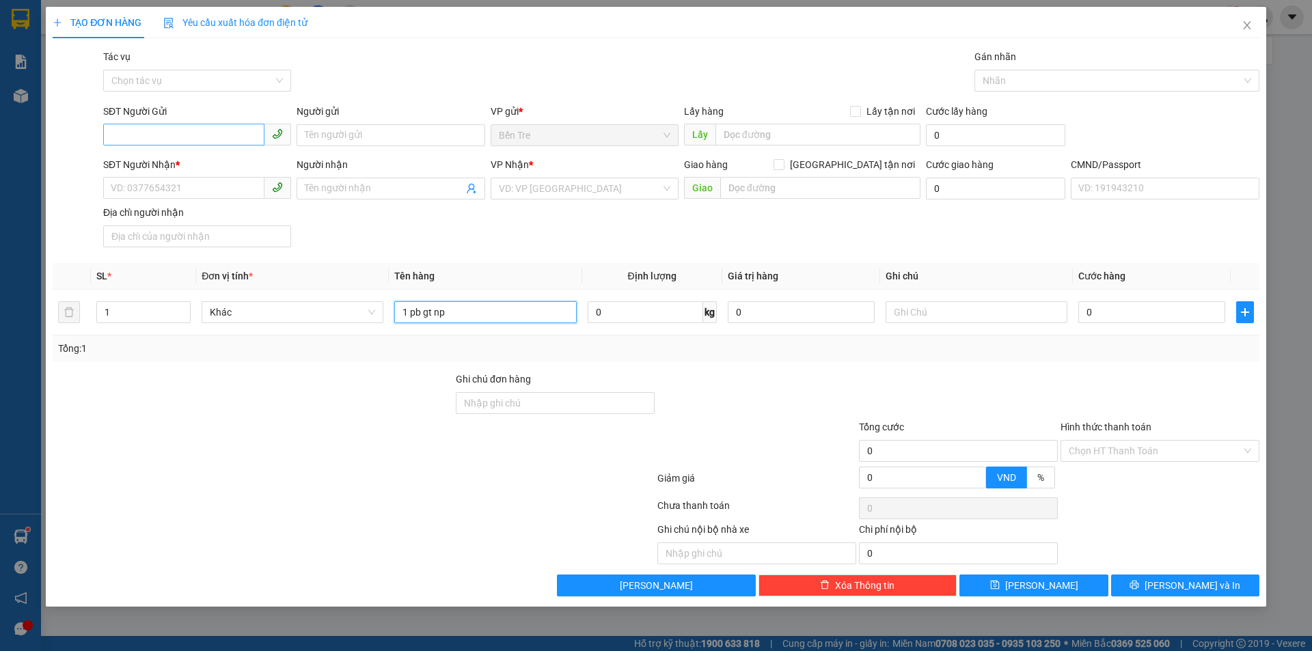
type input "1 pb gt np"
click at [164, 135] on input "SĐT Người Gửi" at bounding box center [183, 135] width 161 height 22
type input "0919770205"
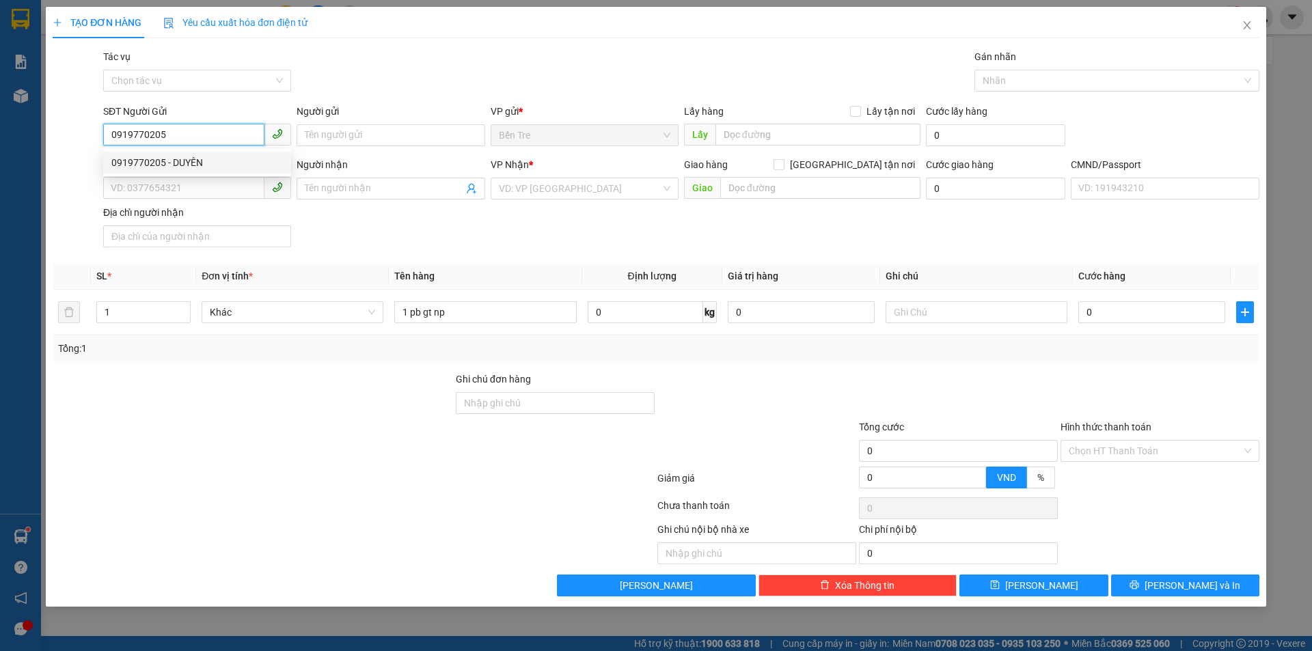
click at [229, 165] on div "0919770205 - DUYÊN" at bounding box center [197, 162] width 172 height 15
type input "DUYÊN"
type input "0932616994"
type input "HƯNG"
type input "0919770205"
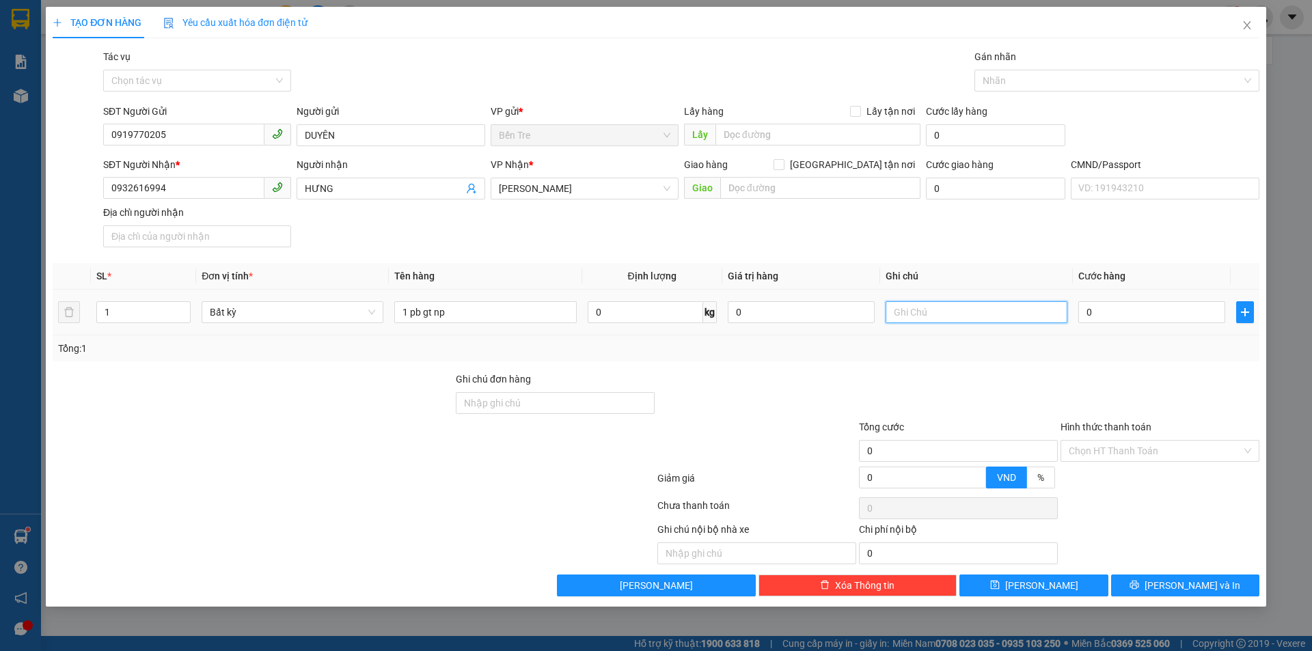
click at [948, 317] on input "text" at bounding box center [977, 312] width 182 height 22
type input "18h nghĩa"
type input "2"
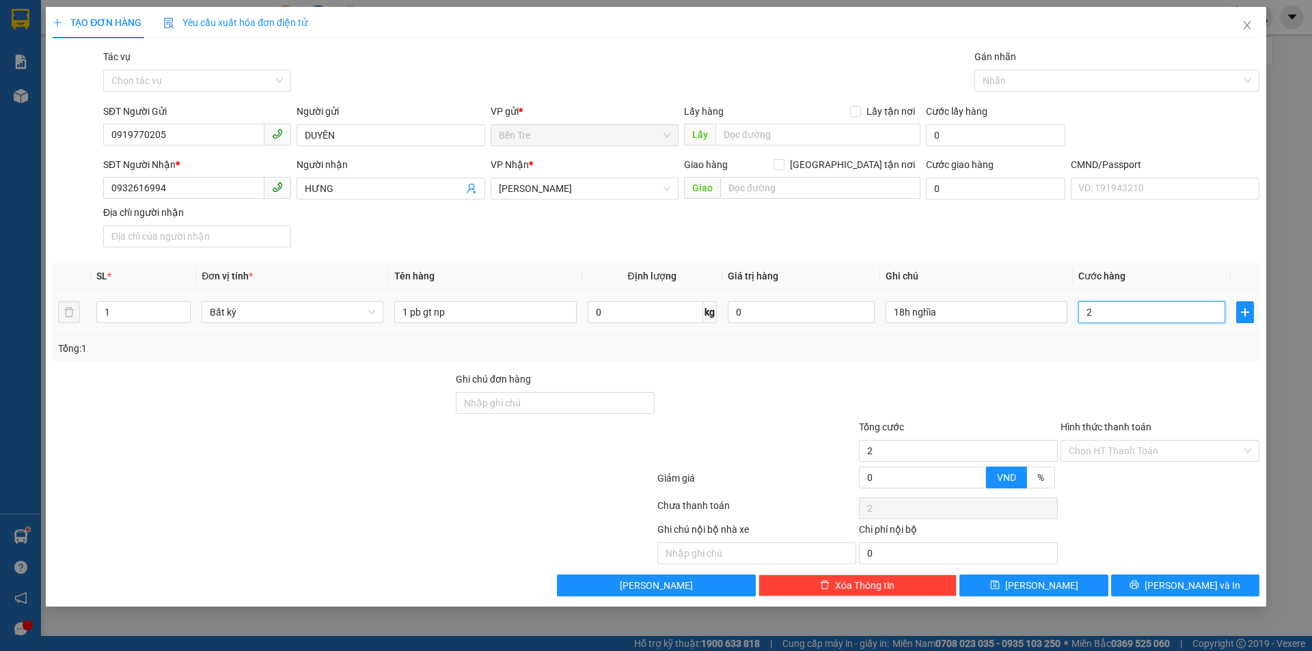
type input "20"
type input "200"
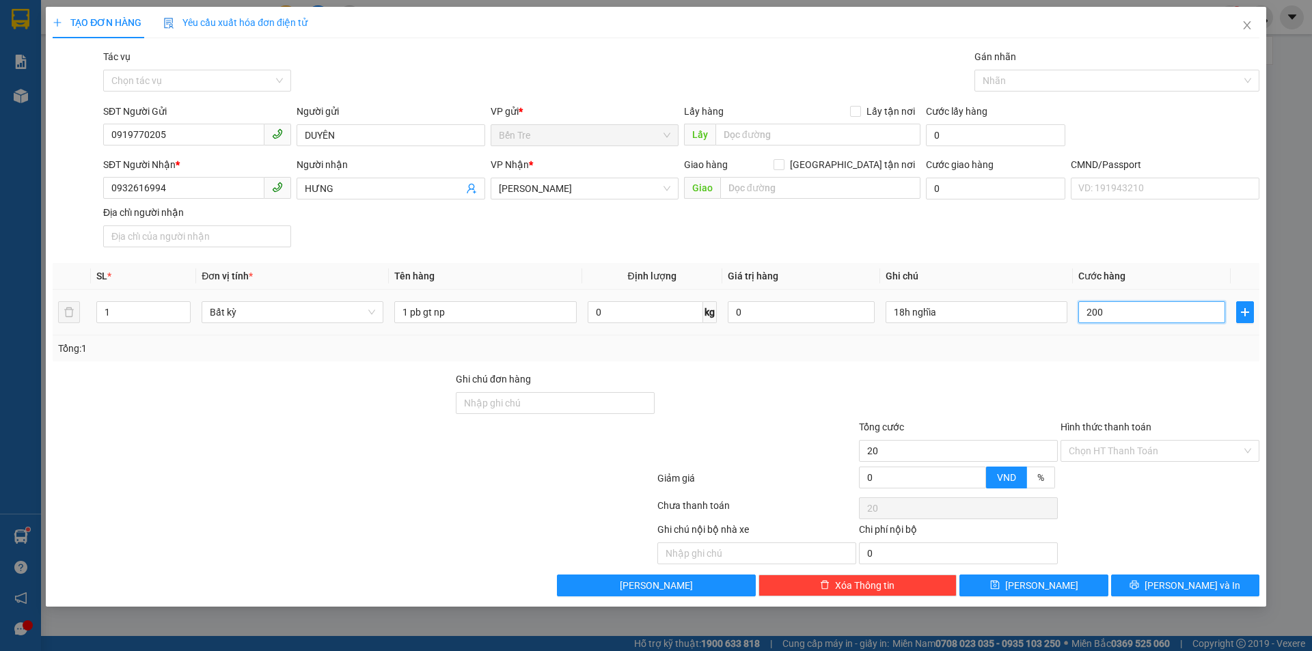
type input "200"
type input "2.000"
type input "20.000"
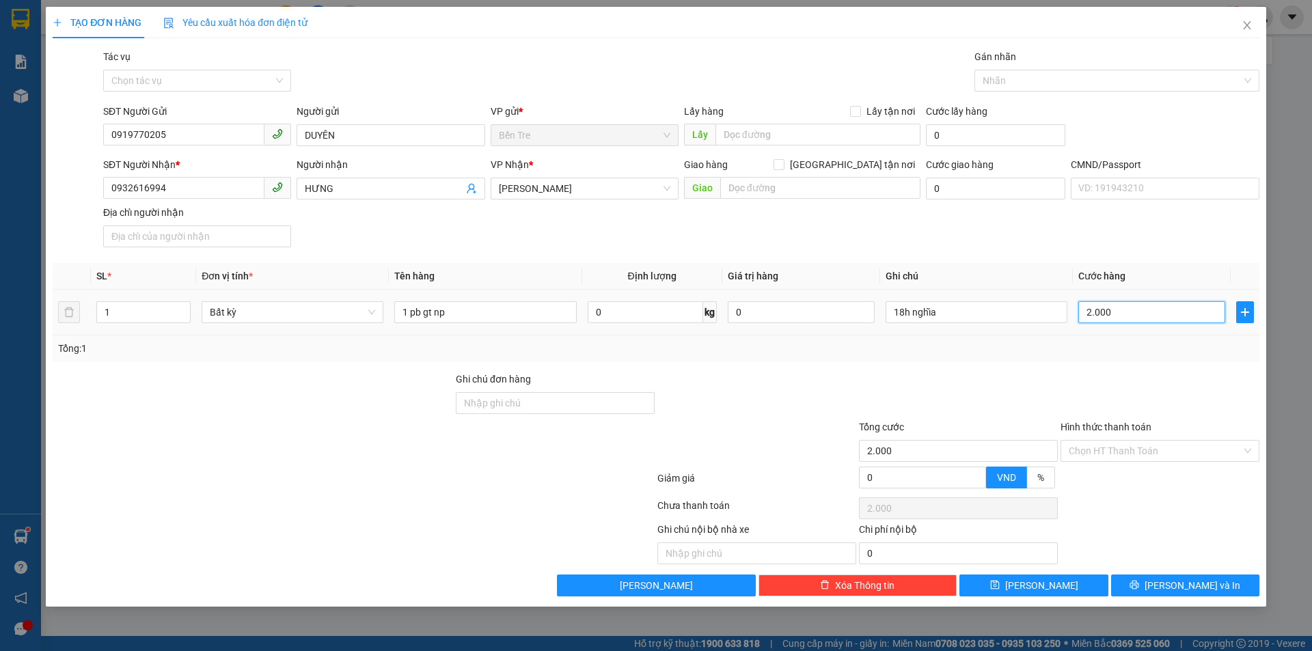
type input "20.000"
click at [1169, 458] on input "Hình thức thanh toán" at bounding box center [1155, 451] width 173 height 21
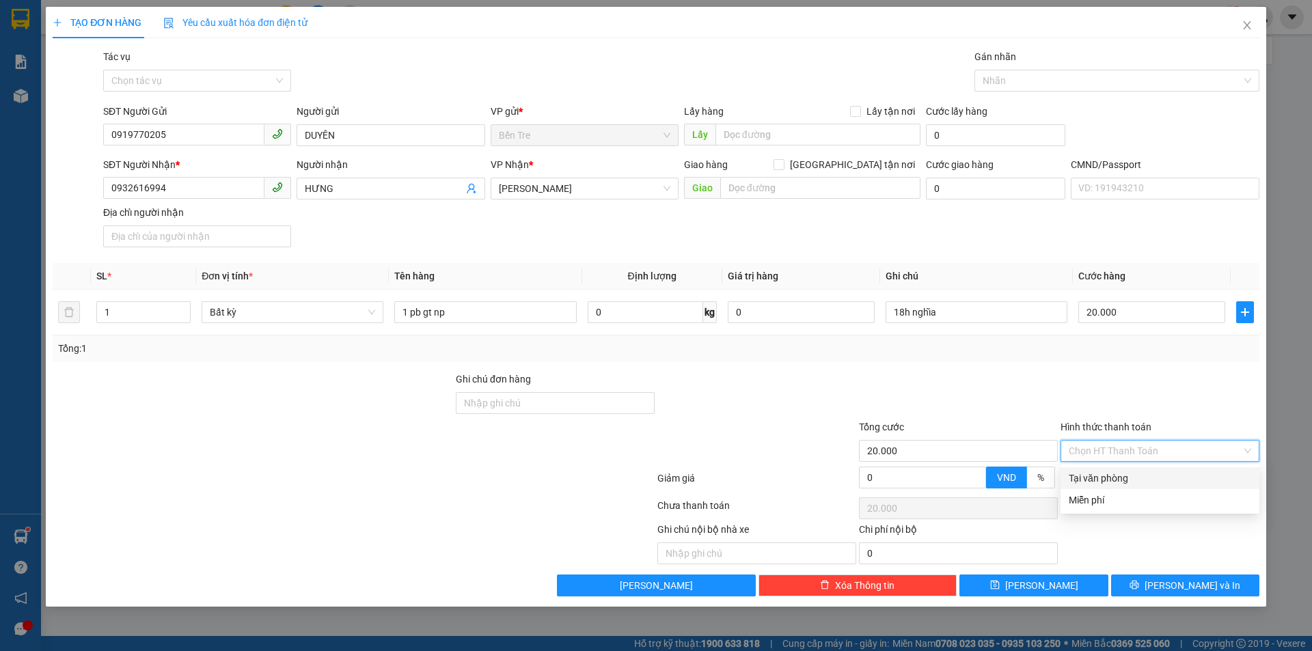
click at [1162, 483] on div "Tại văn phòng" at bounding box center [1160, 478] width 183 height 15
type input "0"
click at [1139, 586] on icon "printer" at bounding box center [1135, 585] width 10 height 10
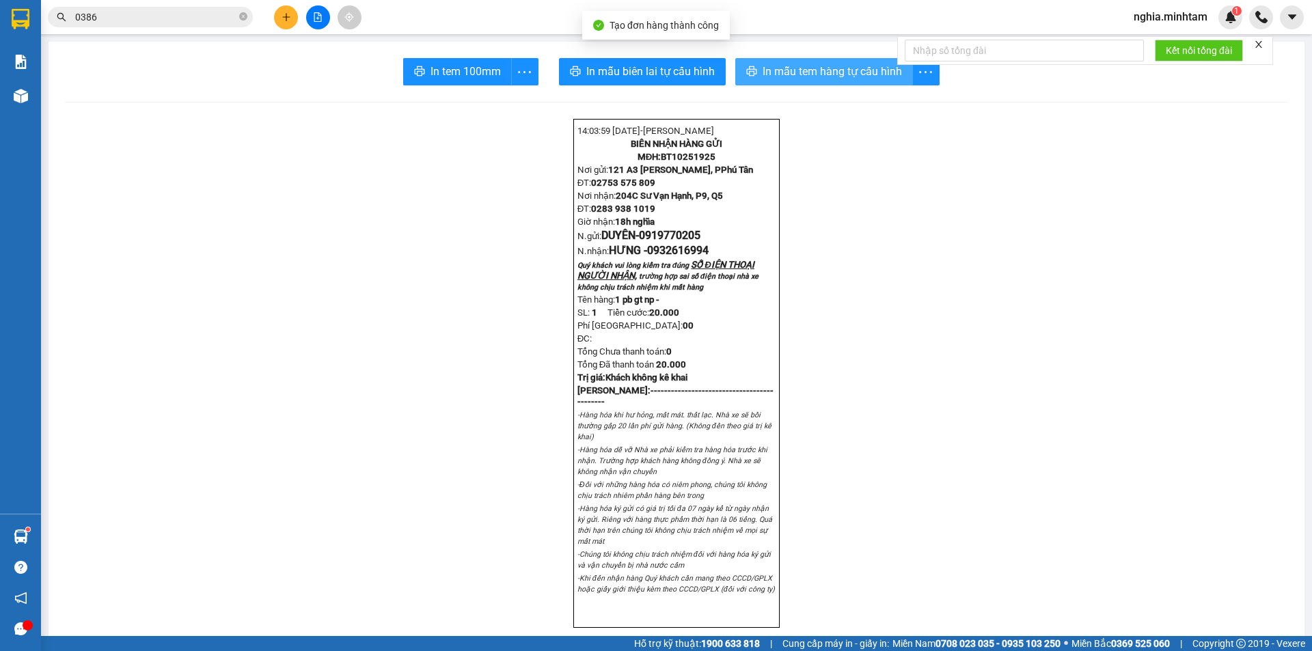
click at [789, 66] on span "In mẫu tem hàng tự cấu hình" at bounding box center [832, 71] width 139 height 17
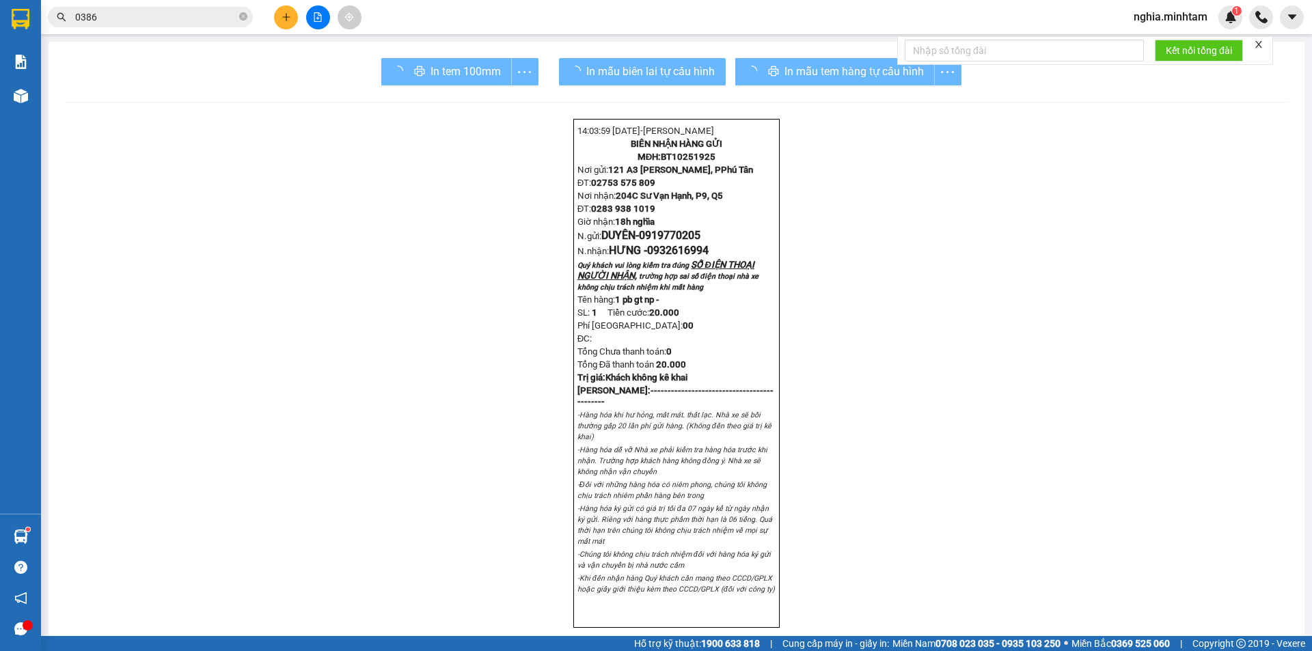
click at [440, 80] on div "In tem 100mm" at bounding box center [459, 71] width 157 height 27
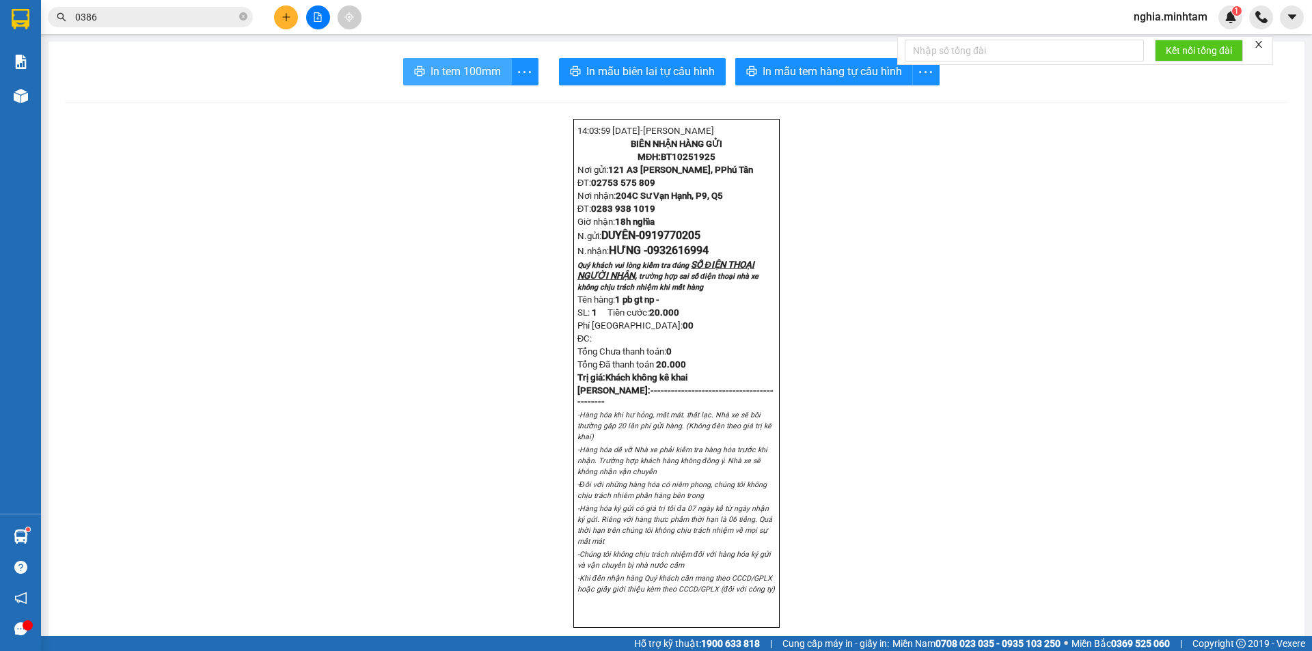
drag, startPoint x: 433, startPoint y: 76, endPoint x: 441, endPoint y: 67, distance: 11.6
click at [441, 67] on span "In tem 100mm" at bounding box center [466, 71] width 70 height 17
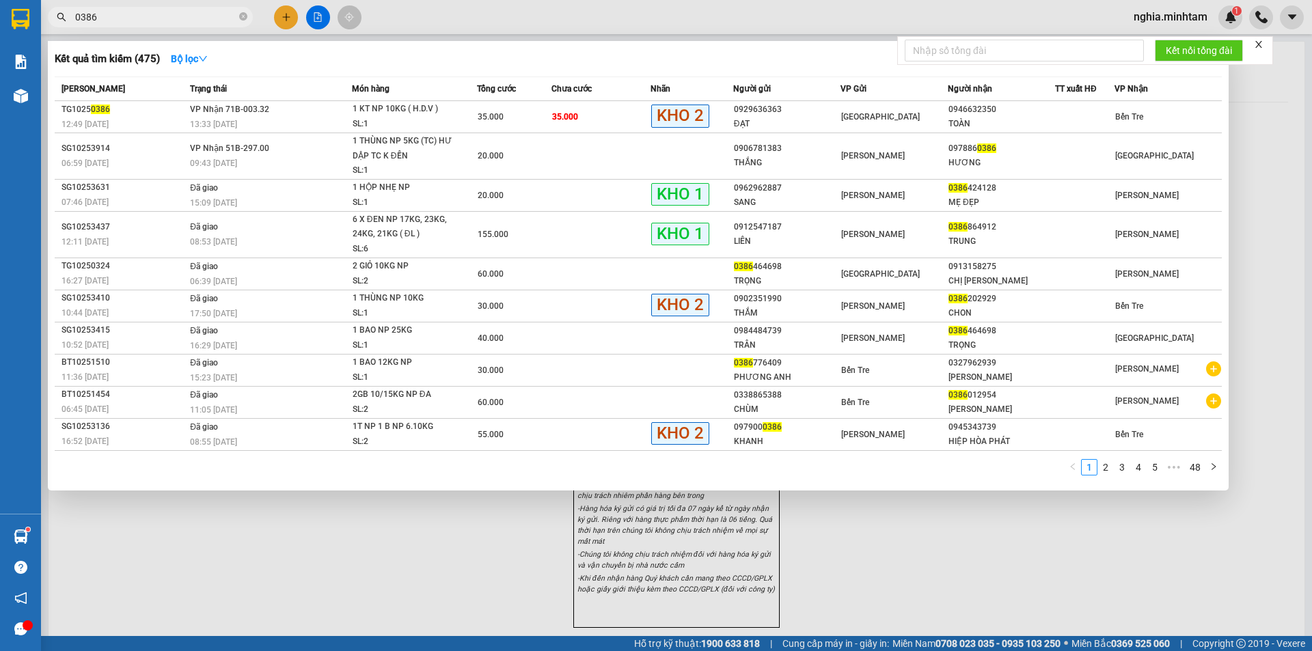
click at [243, 18] on icon "close-circle" at bounding box center [243, 16] width 8 height 8
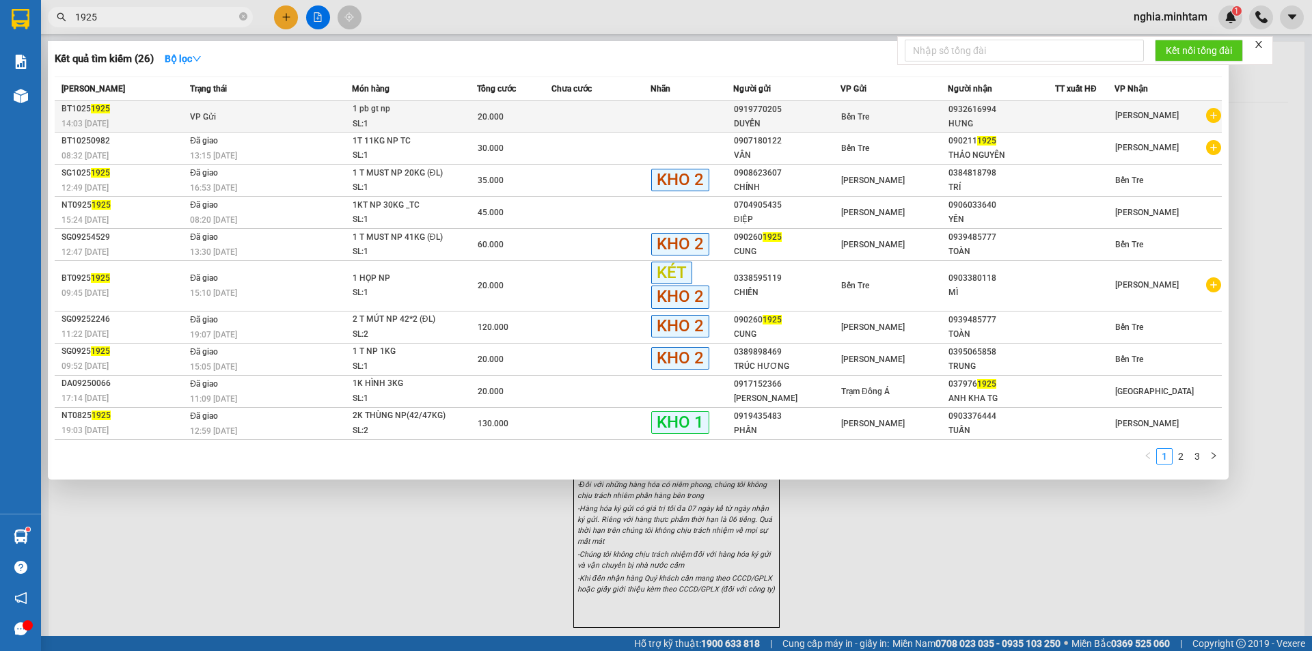
type input "1925"
click at [386, 111] on div "1 pb gt np" at bounding box center [404, 109] width 103 height 15
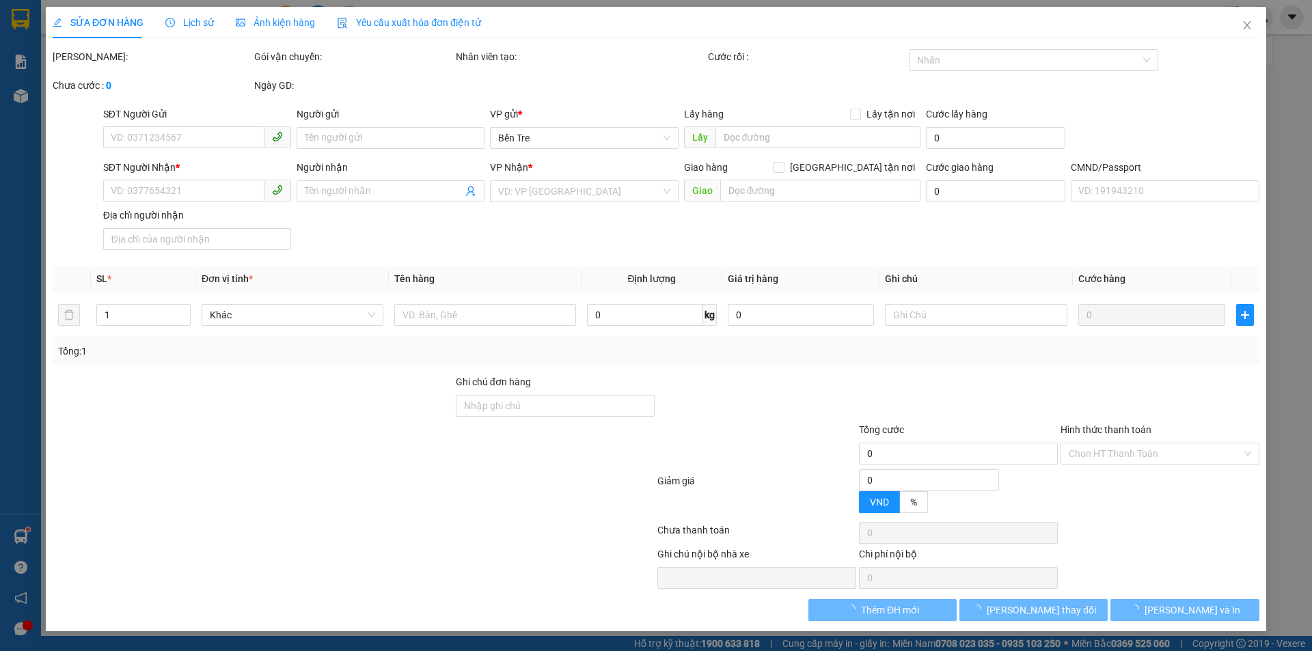
type input "0919770205"
type input "DUYÊN"
type input "0932616994"
type input "HƯNG"
type input "20.000"
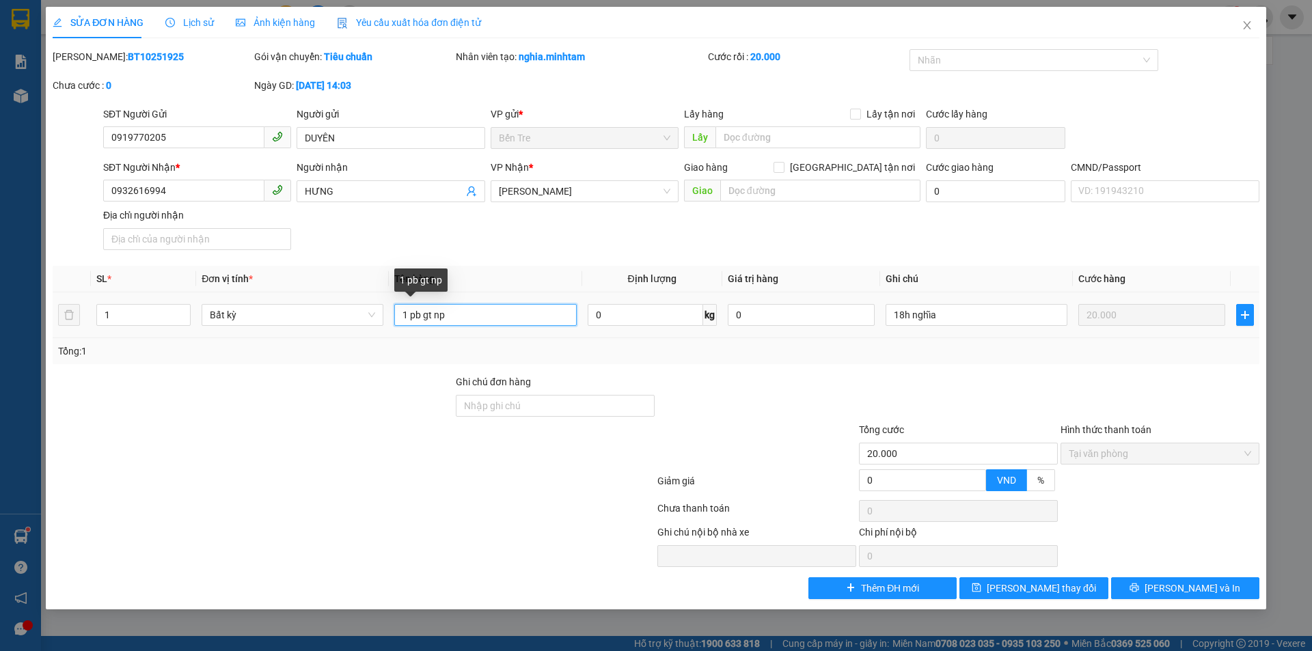
drag, startPoint x: 422, startPoint y: 314, endPoint x: 413, endPoint y: 315, distance: 9.6
click at [413, 315] on input "1 pb gt np" at bounding box center [485, 315] width 182 height 22
type input "1 sm gt np"
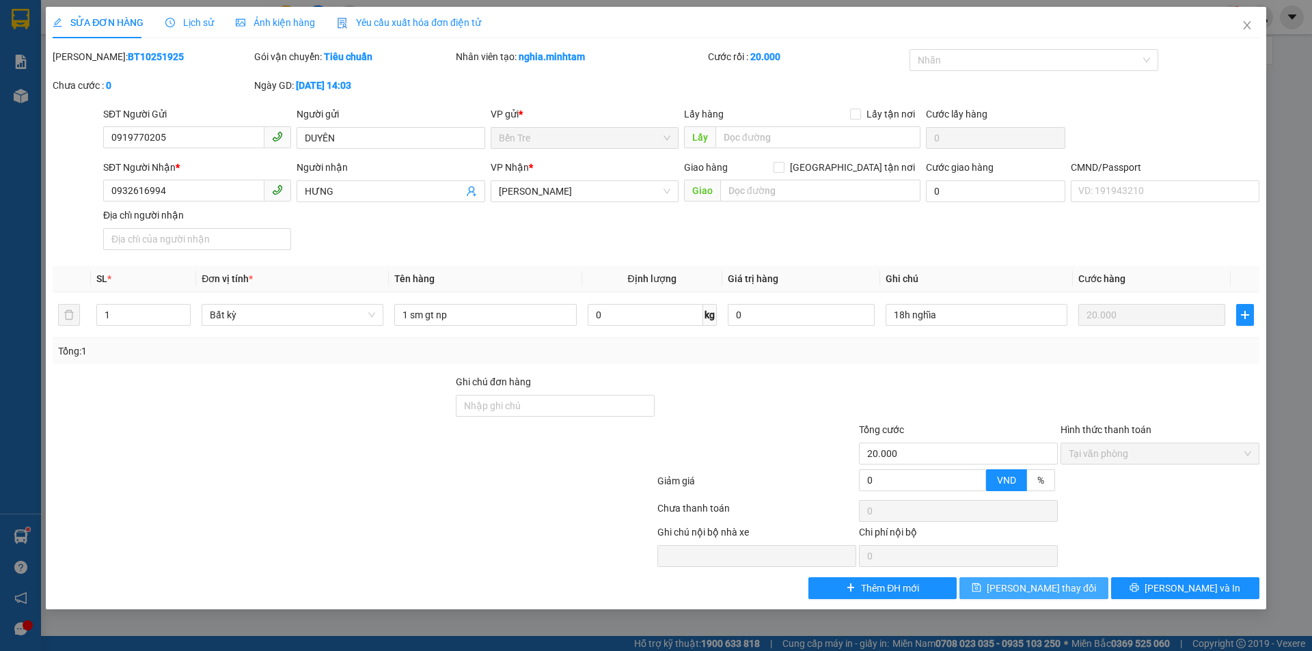
click at [1041, 589] on span "[PERSON_NAME] thay đổi" at bounding box center [1041, 588] width 109 height 15
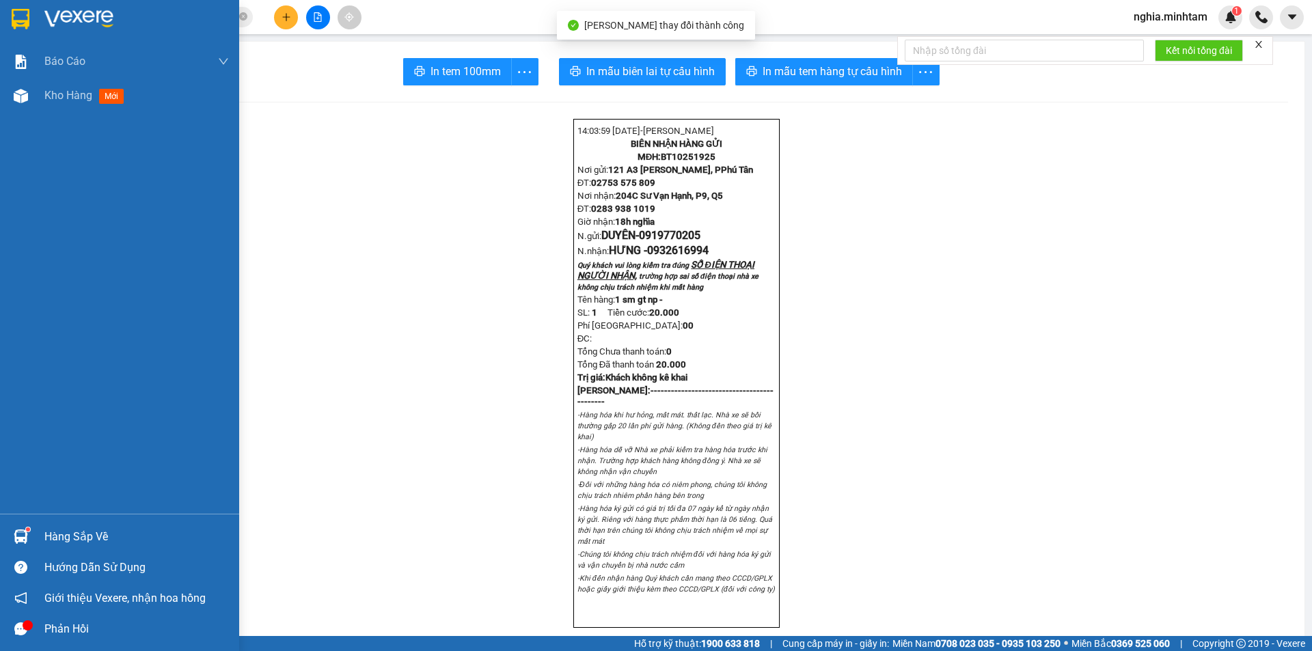
click at [10, 15] on div at bounding box center [21, 19] width 24 height 24
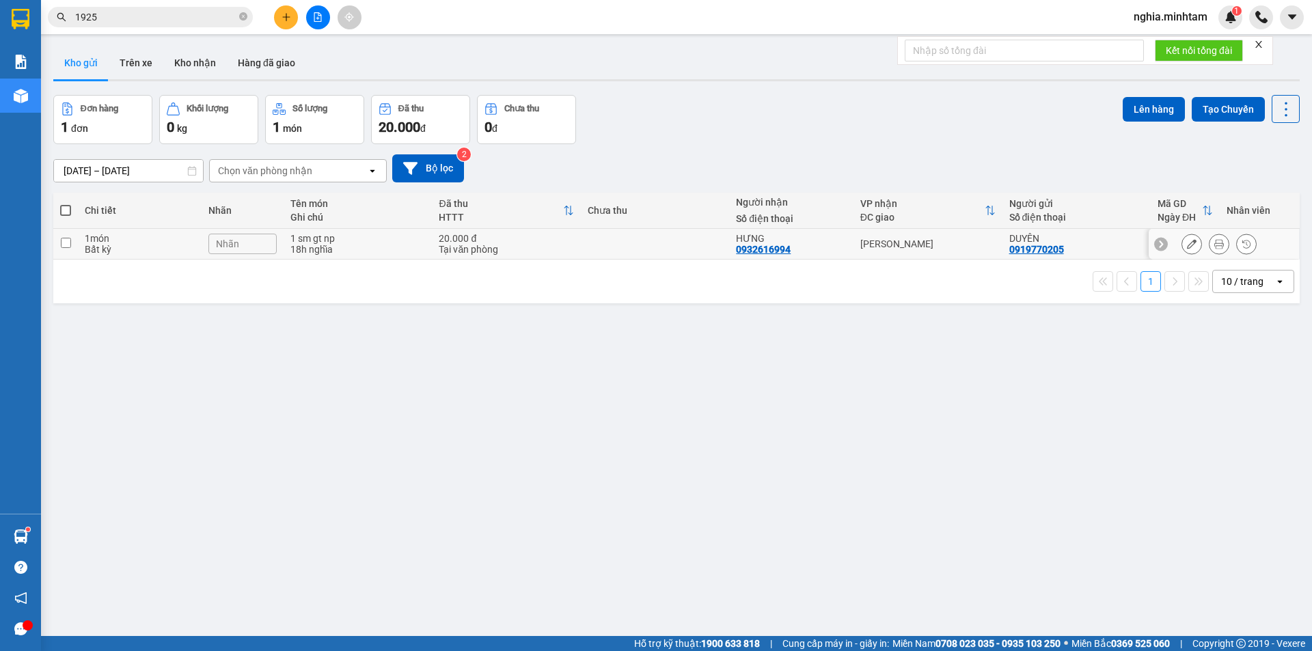
click at [69, 242] on input "checkbox" at bounding box center [66, 243] width 10 height 10
checkbox input "true"
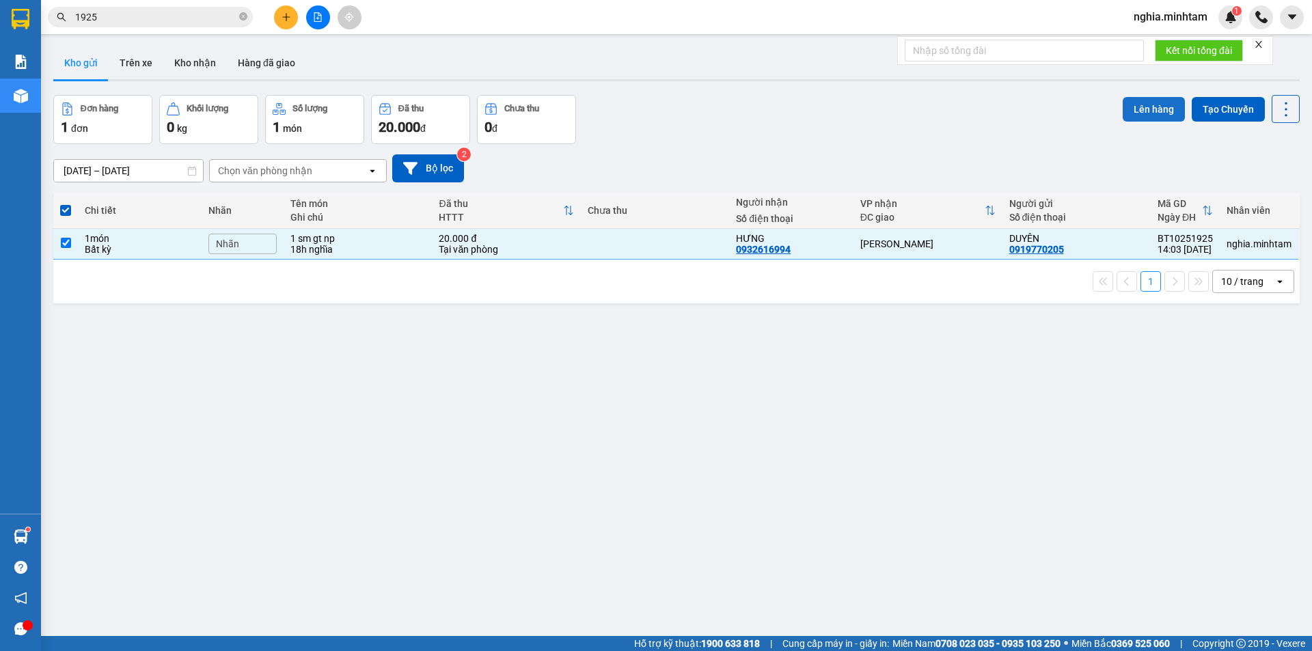
click at [1157, 107] on button "Lên hàng" at bounding box center [1154, 109] width 62 height 25
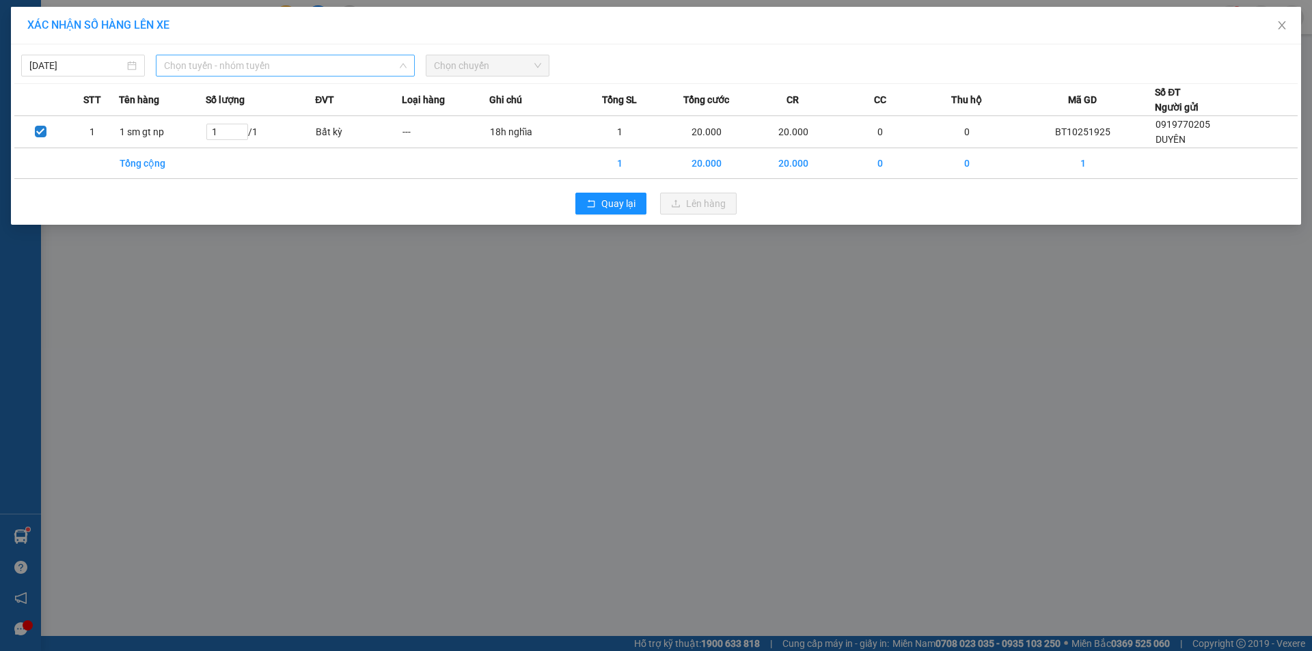
click at [370, 68] on span "Chọn tuyến - nhóm tuyến" at bounding box center [285, 65] width 243 height 21
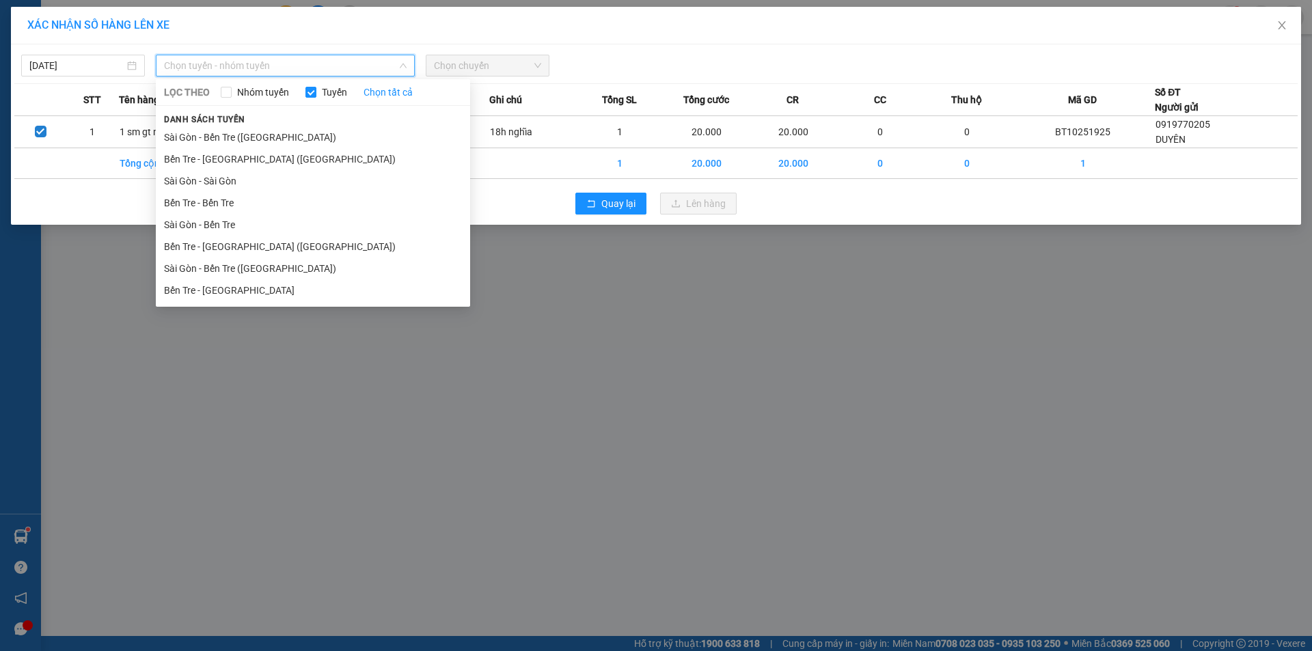
click at [538, 414] on div "XÁC NHẬN SỐ HÀNG LÊN XE [DATE] Chọn tuyến - nhóm tuyến LỌC THEO Nhóm tuyến Tuyế…" at bounding box center [656, 325] width 1312 height 651
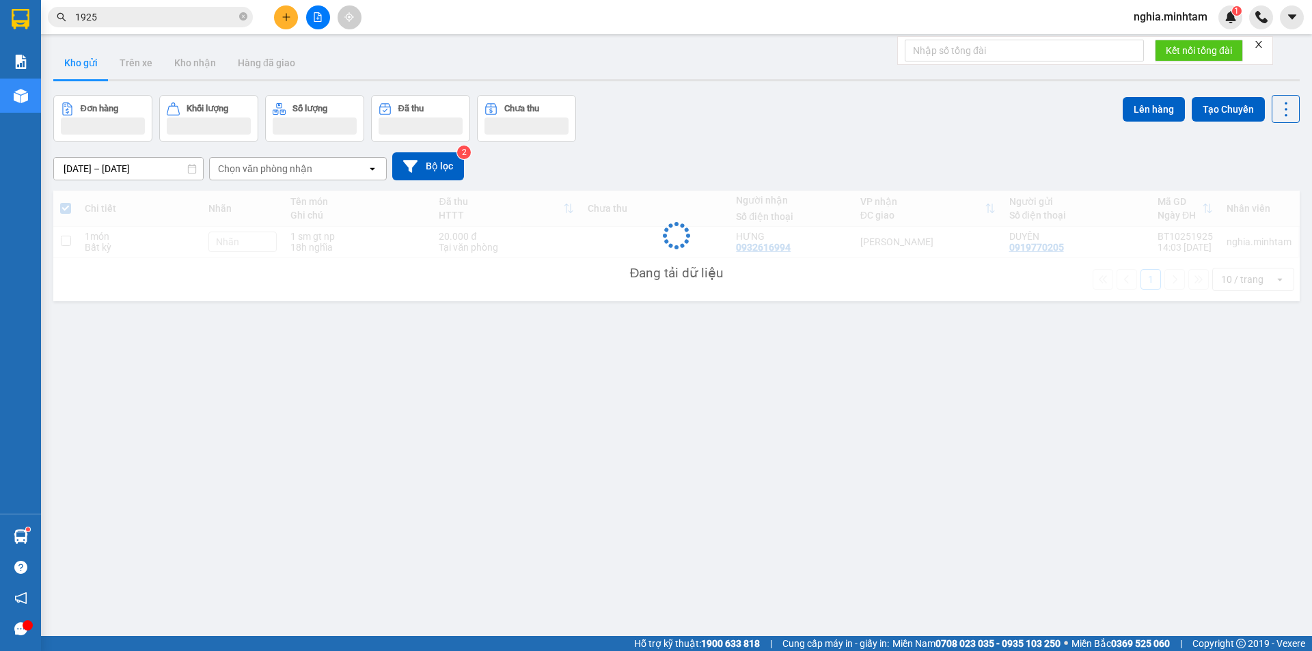
click at [524, 392] on div "ver 1.8.147 Kho gửi Trên xe Kho nhận Hàng đã giao Đơn hàng Khối lượng Số lượng …" at bounding box center [677, 366] width 1258 height 651
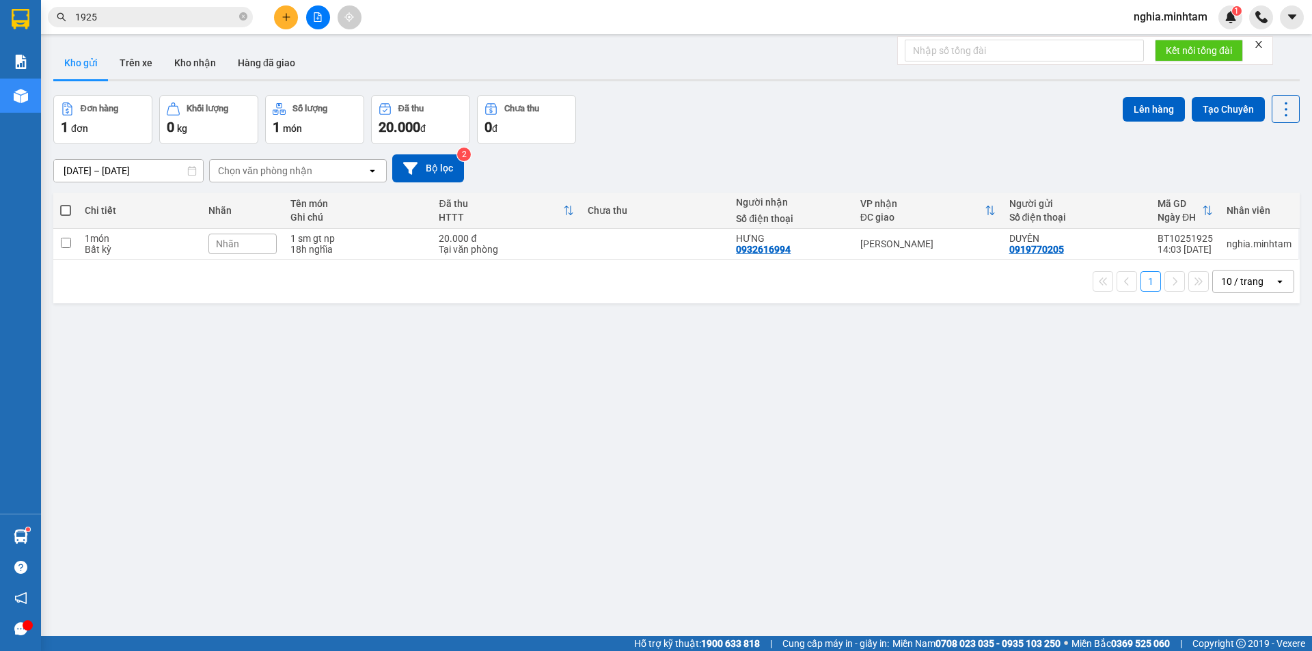
click at [241, 16] on icon "close-circle" at bounding box center [243, 16] width 8 height 8
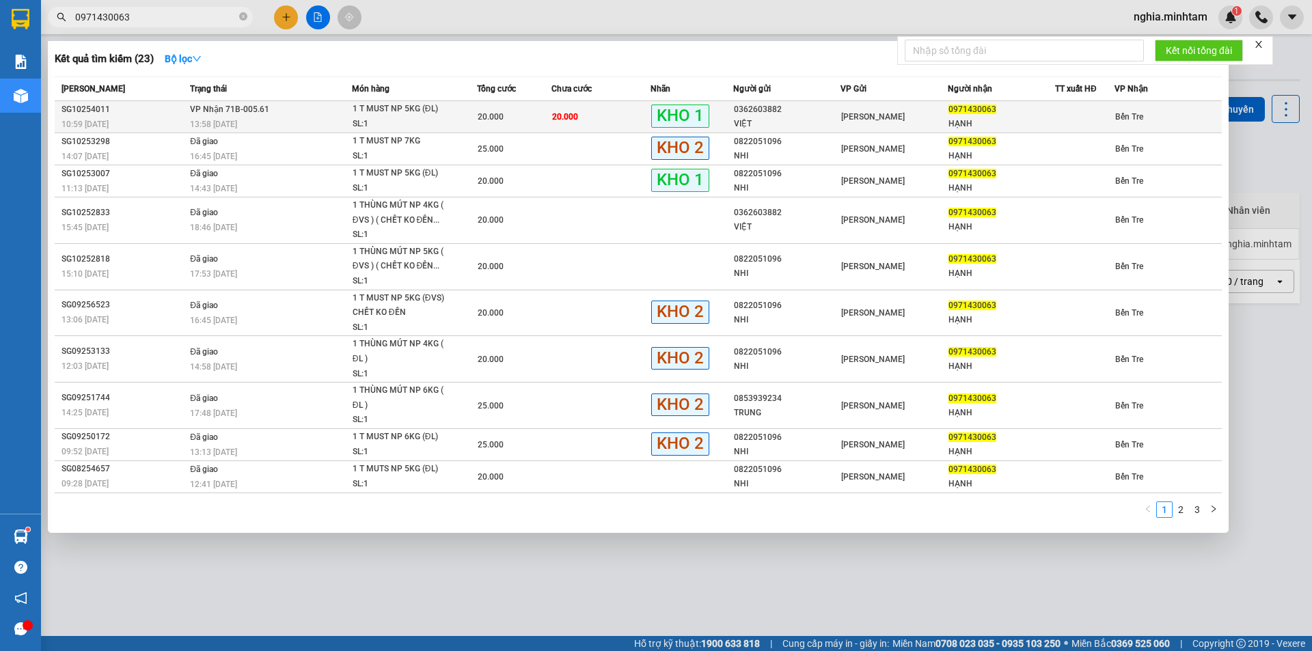
type input "0971430063"
click at [319, 122] on div "13:58 [DATE]" at bounding box center [270, 124] width 161 height 15
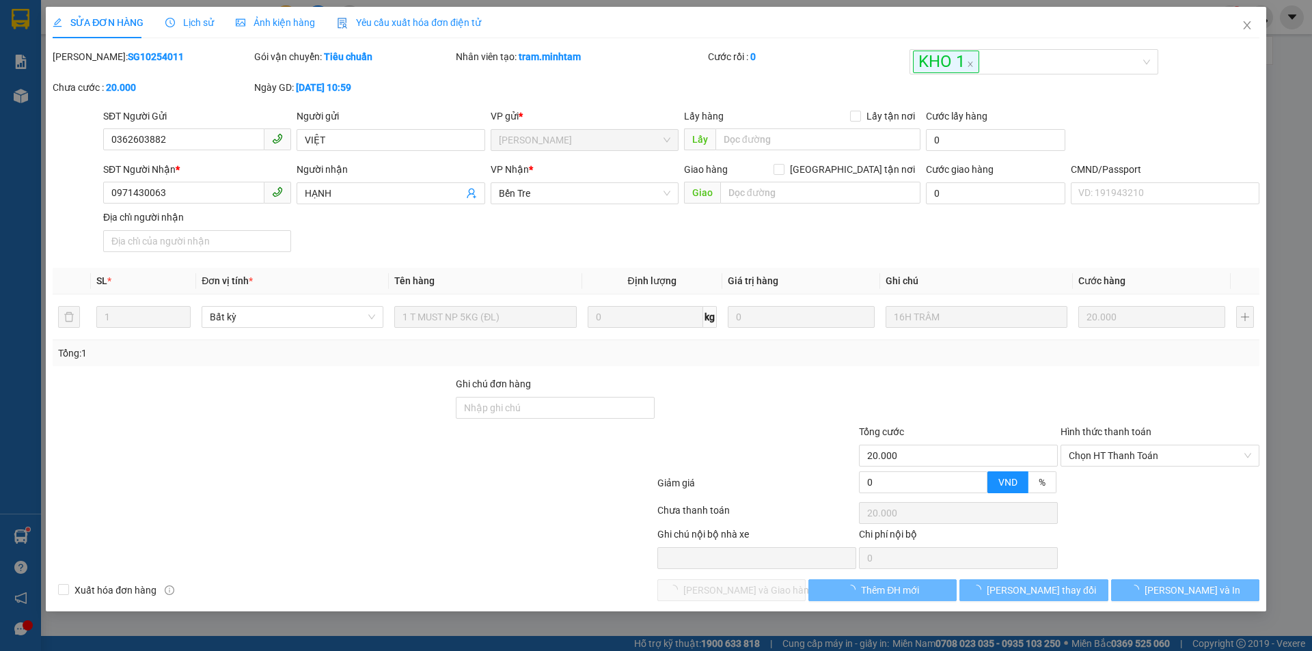
type input "0362603882"
type input "VIỆT"
type input "0971430063"
type input "HẠNH"
type input "20.000"
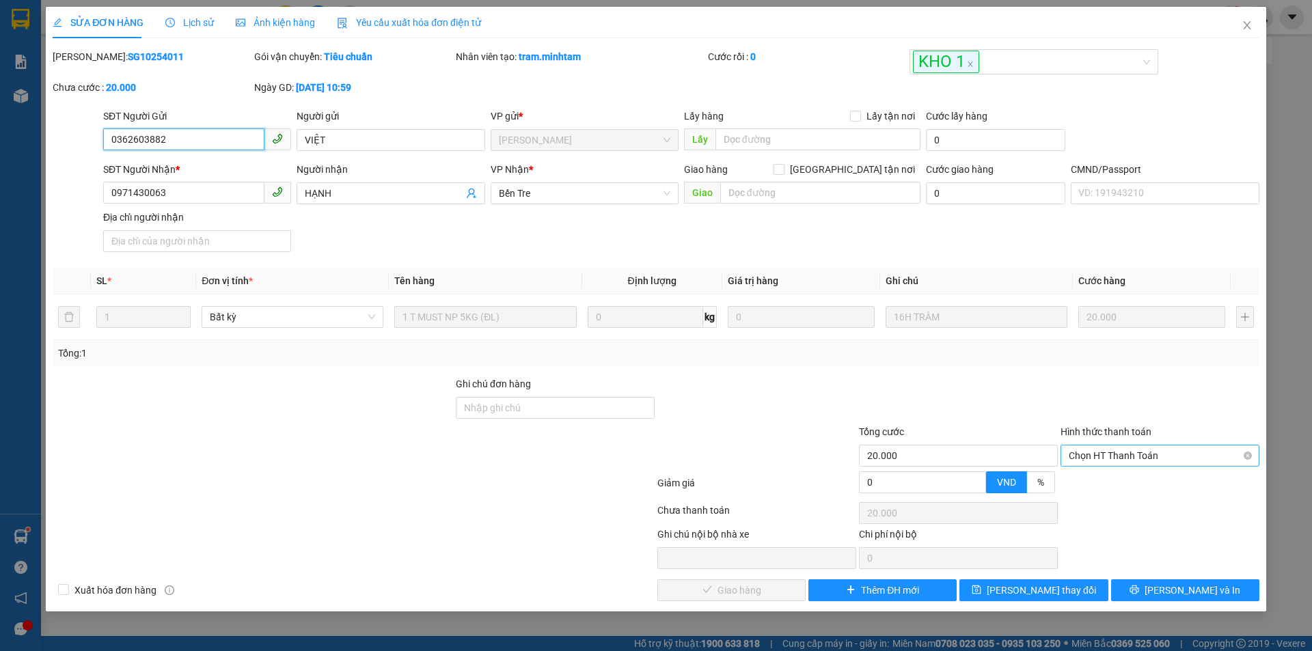
click at [1126, 461] on span "Chọn HT Thanh Toán" at bounding box center [1160, 456] width 183 height 21
click at [1124, 483] on div "Tại văn phòng" at bounding box center [1160, 483] width 183 height 15
type input "0"
click at [748, 591] on span "[PERSON_NAME] và Giao hàng" at bounding box center [749, 590] width 131 height 15
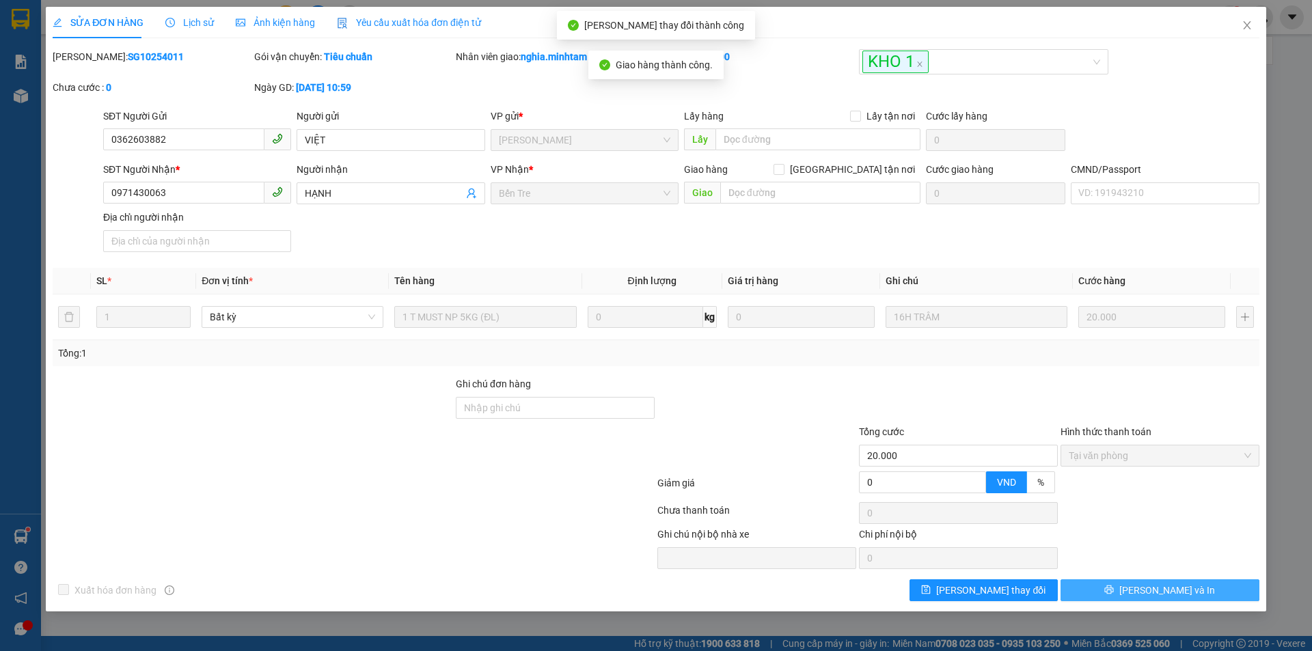
drag, startPoint x: 1178, startPoint y: 589, endPoint x: 1156, endPoint y: 556, distance: 38.9
click at [1176, 589] on span "[PERSON_NAME] và In" at bounding box center [1168, 590] width 96 height 15
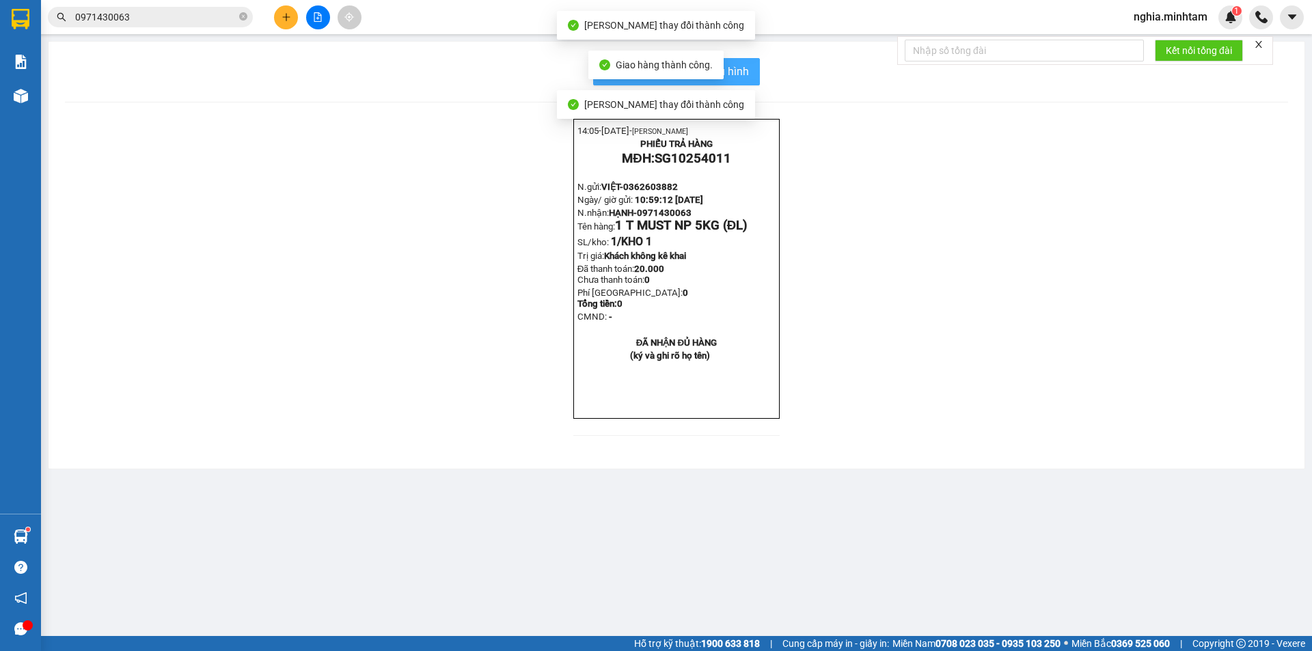
click at [753, 74] on button "In mẫu biên lai tự cấu hình" at bounding box center [676, 71] width 167 height 27
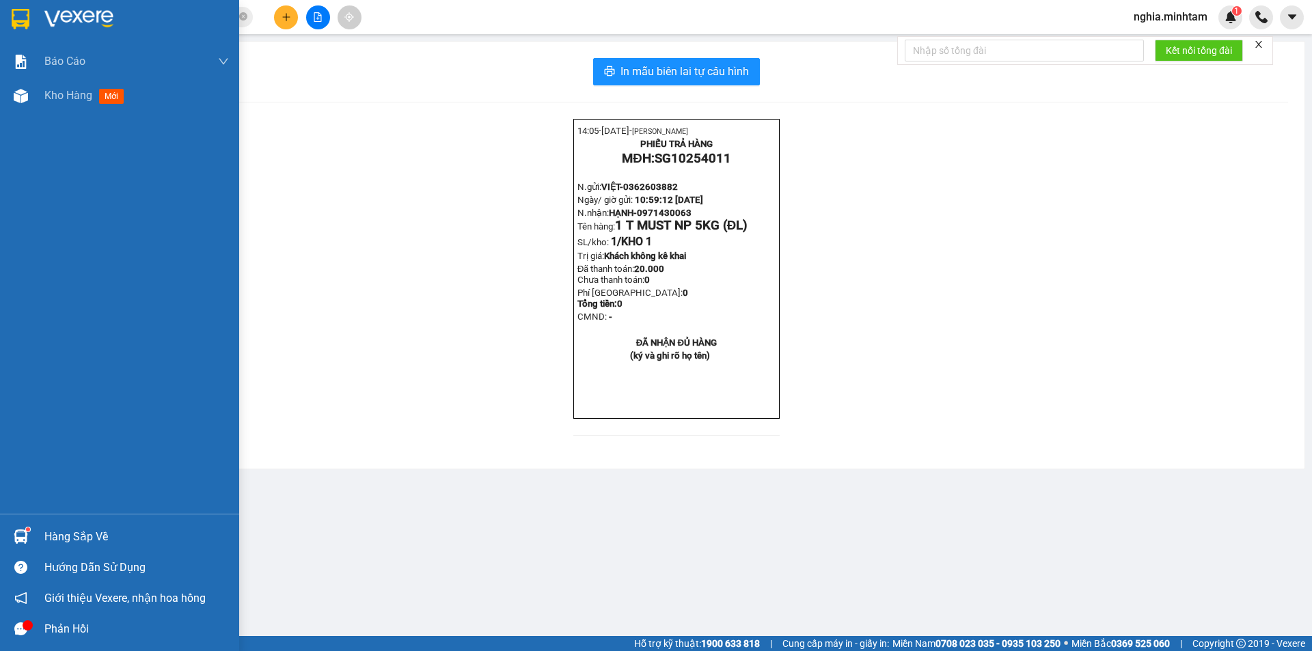
click at [25, 22] on img at bounding box center [21, 19] width 18 height 21
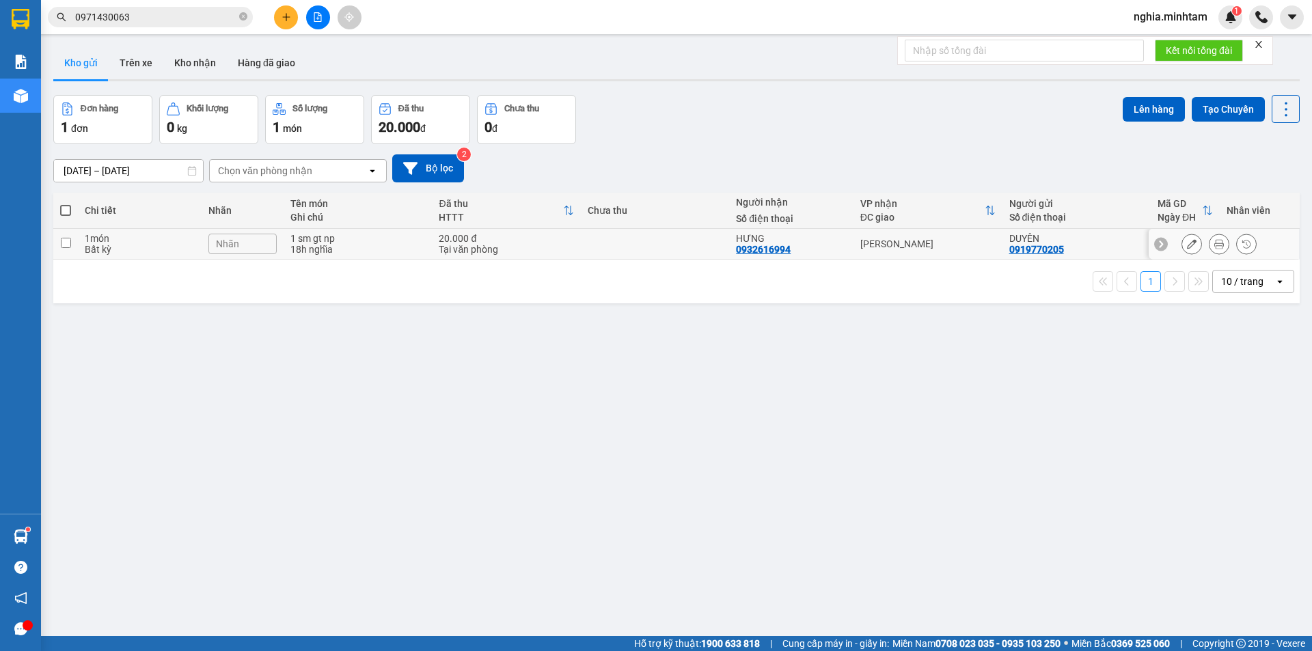
click at [64, 241] on input "checkbox" at bounding box center [66, 243] width 10 height 10
checkbox input "true"
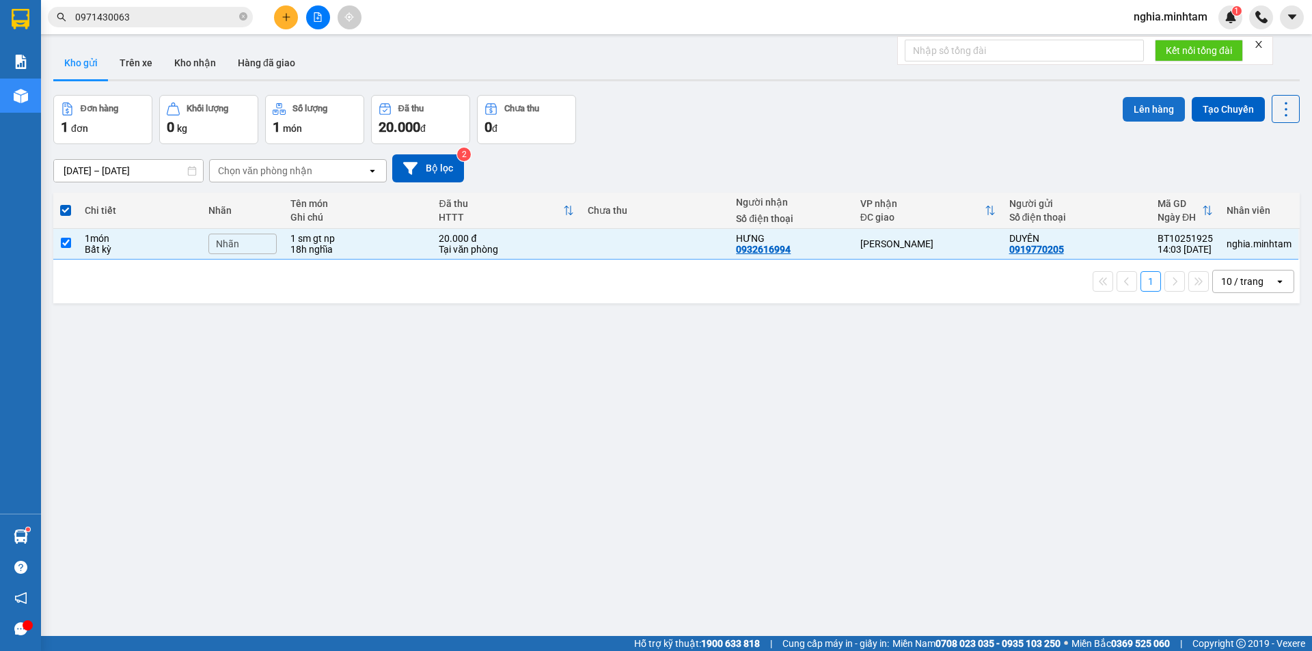
click at [1138, 109] on button "Lên hàng" at bounding box center [1154, 109] width 62 height 25
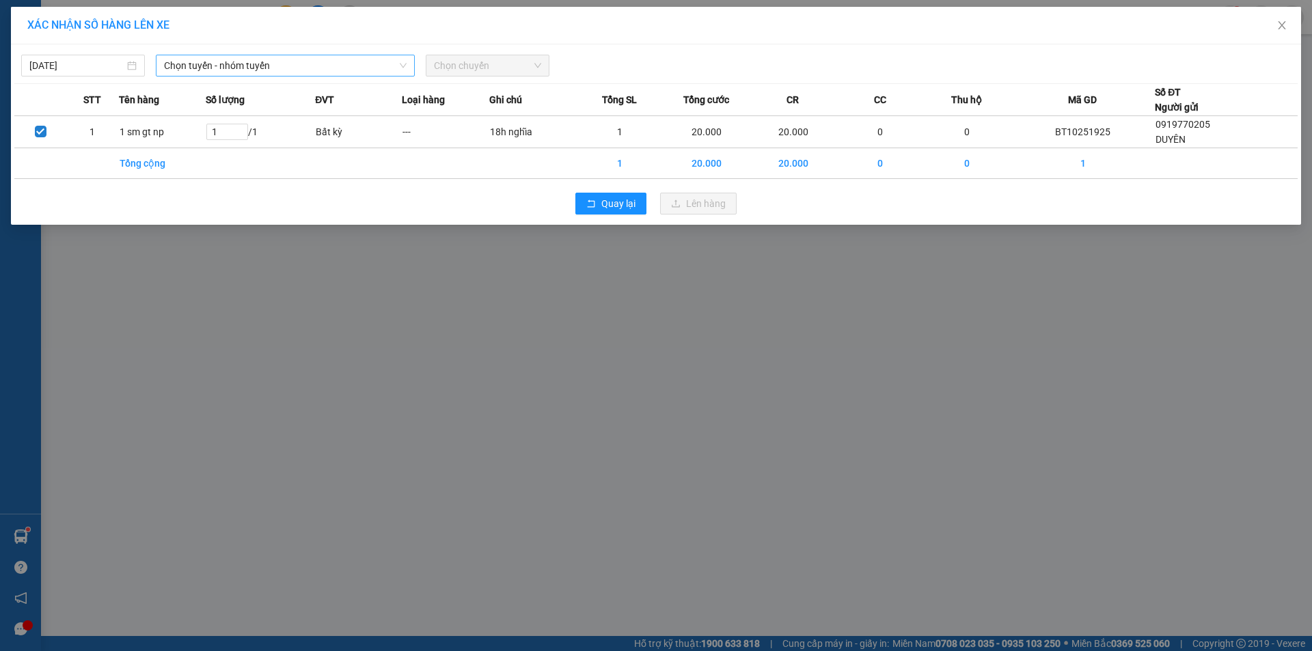
click at [278, 68] on span "Chọn tuyến - nhóm tuyến" at bounding box center [285, 65] width 243 height 21
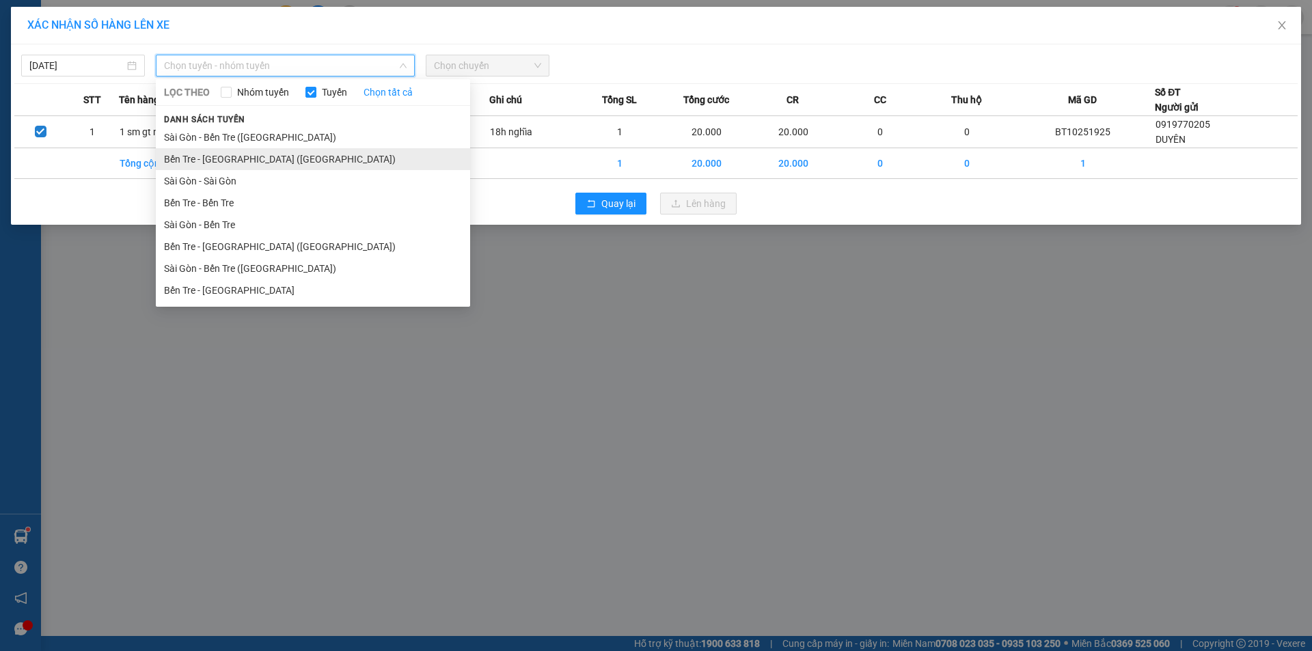
click at [237, 161] on li "Bến Tre - [GEOGRAPHIC_DATA] ([GEOGRAPHIC_DATA])" at bounding box center [313, 159] width 314 height 22
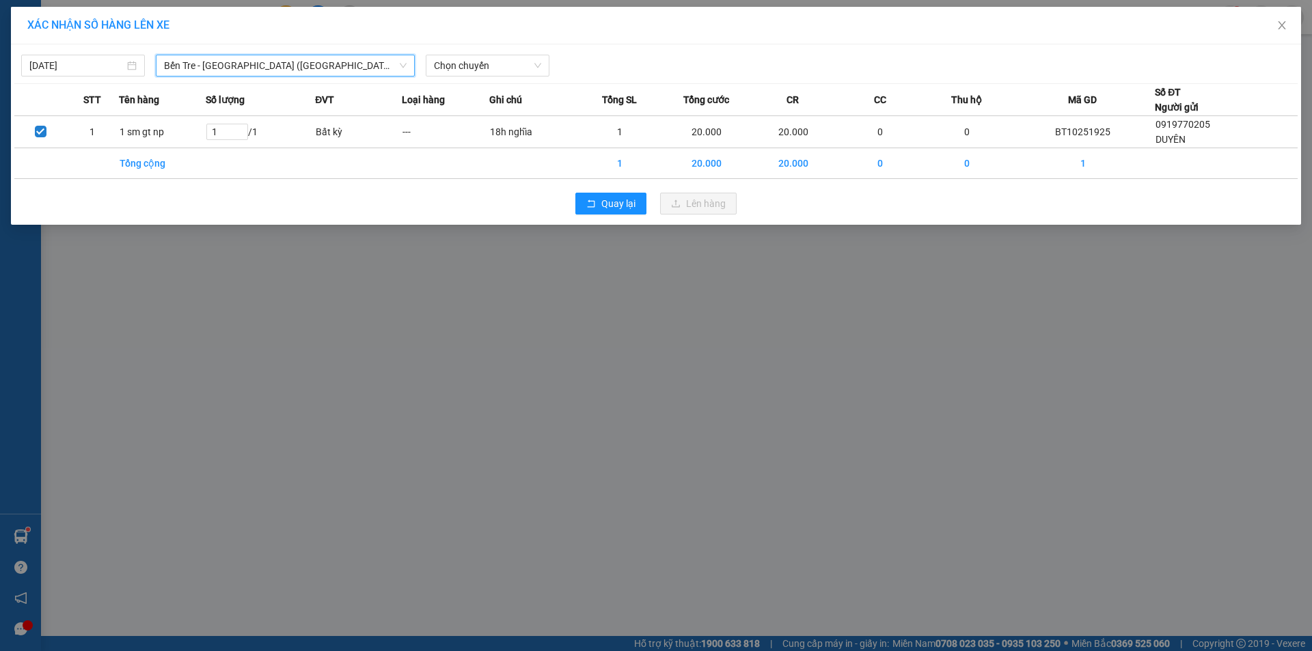
click at [301, 66] on span "Bến Tre - [GEOGRAPHIC_DATA] ([GEOGRAPHIC_DATA])" at bounding box center [285, 65] width 243 height 21
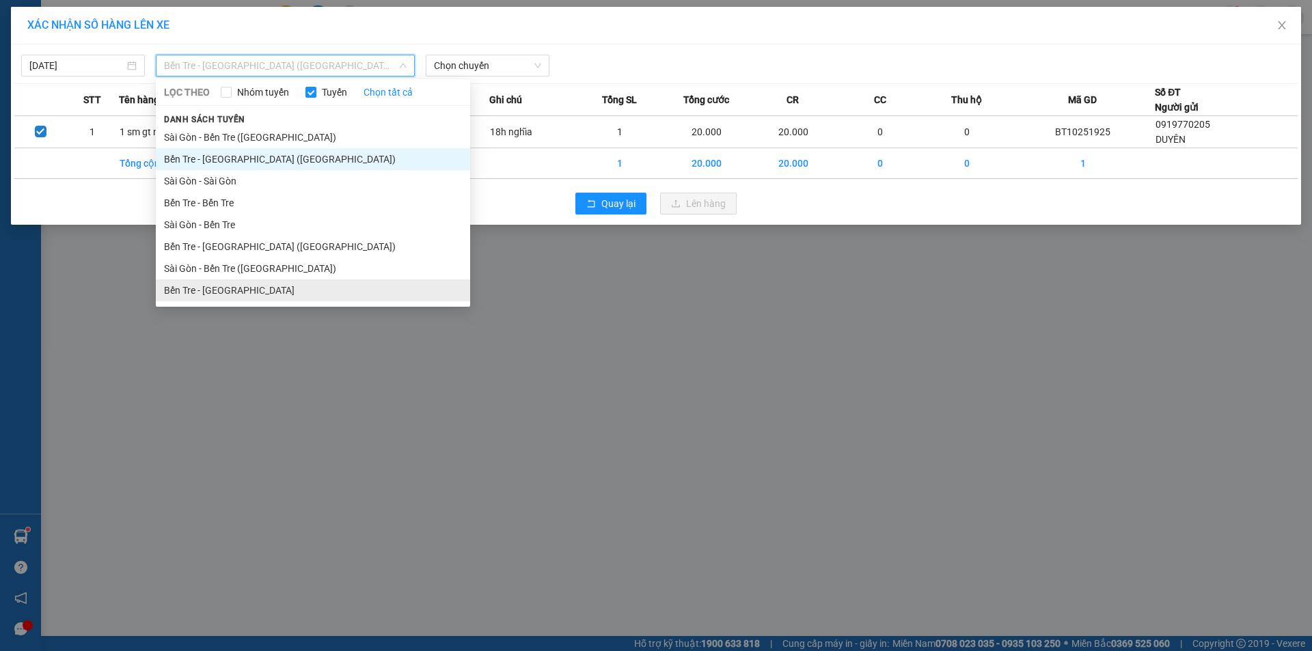
click at [241, 293] on li "Bến Tre - [GEOGRAPHIC_DATA]" at bounding box center [313, 291] width 314 height 22
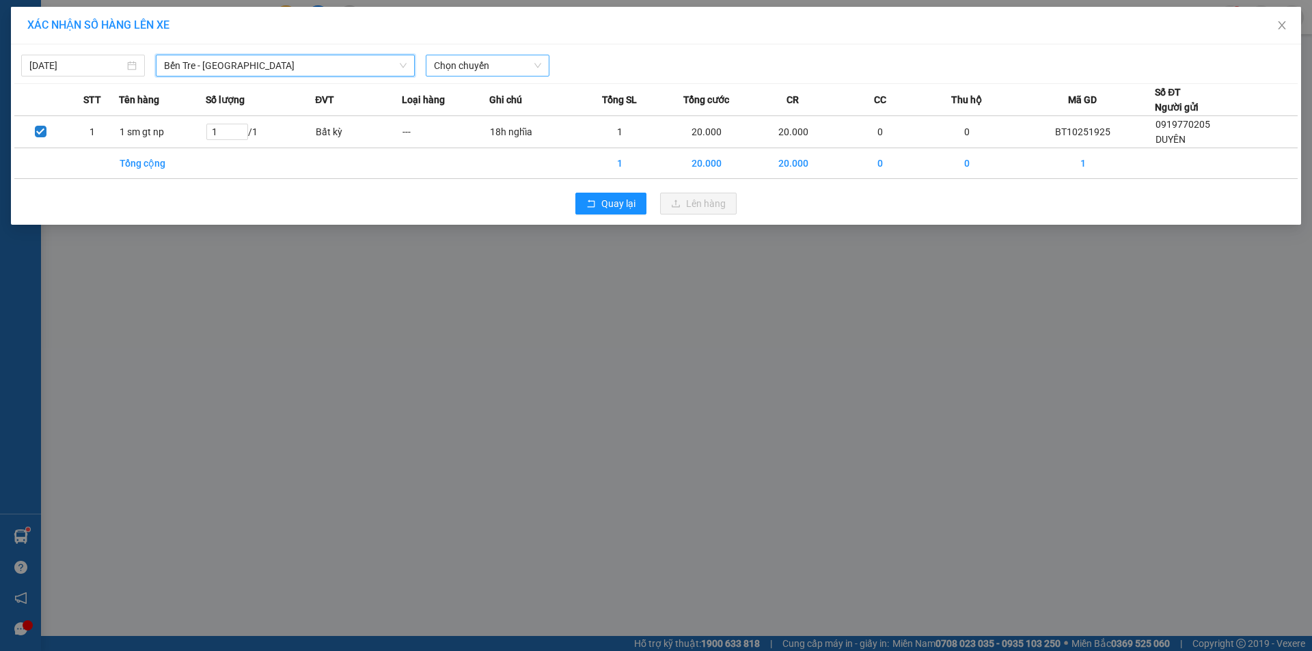
click at [475, 63] on span "Chọn chuyến" at bounding box center [487, 65] width 107 height 21
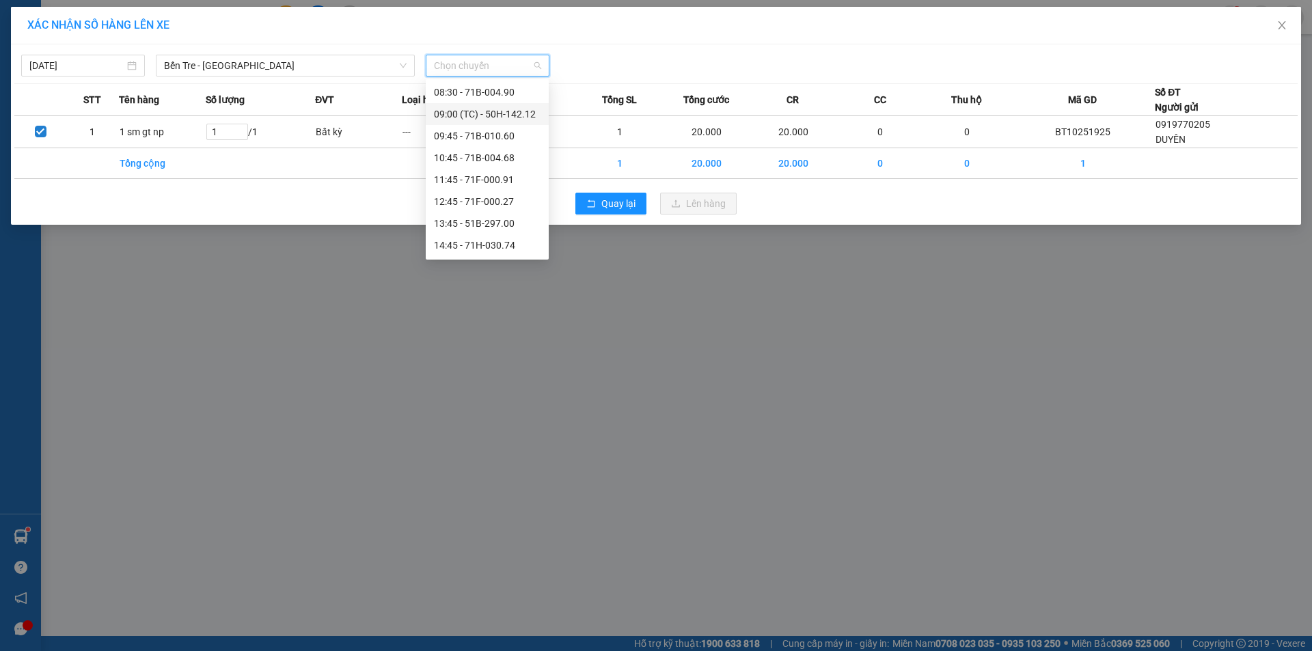
scroll to position [137, 0]
click at [267, 63] on span "Bến Tre - [GEOGRAPHIC_DATA]" at bounding box center [285, 65] width 243 height 21
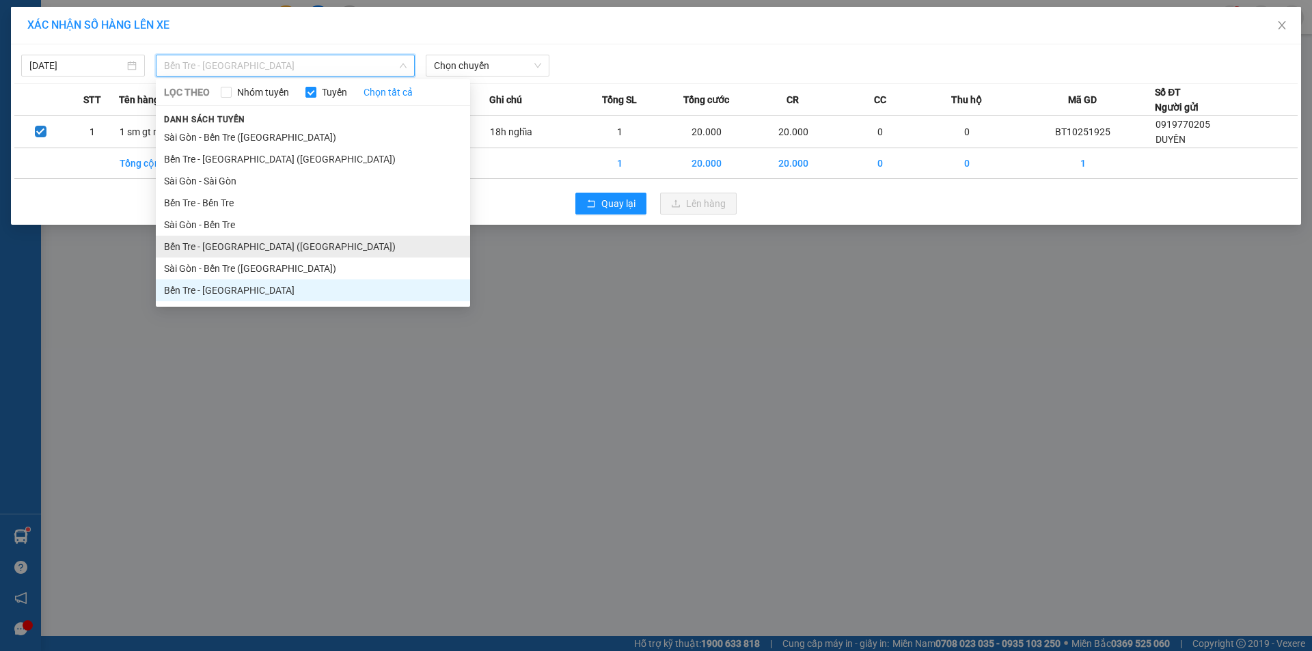
click at [269, 241] on li "Bến Tre - [GEOGRAPHIC_DATA] ([GEOGRAPHIC_DATA])" at bounding box center [313, 247] width 314 height 22
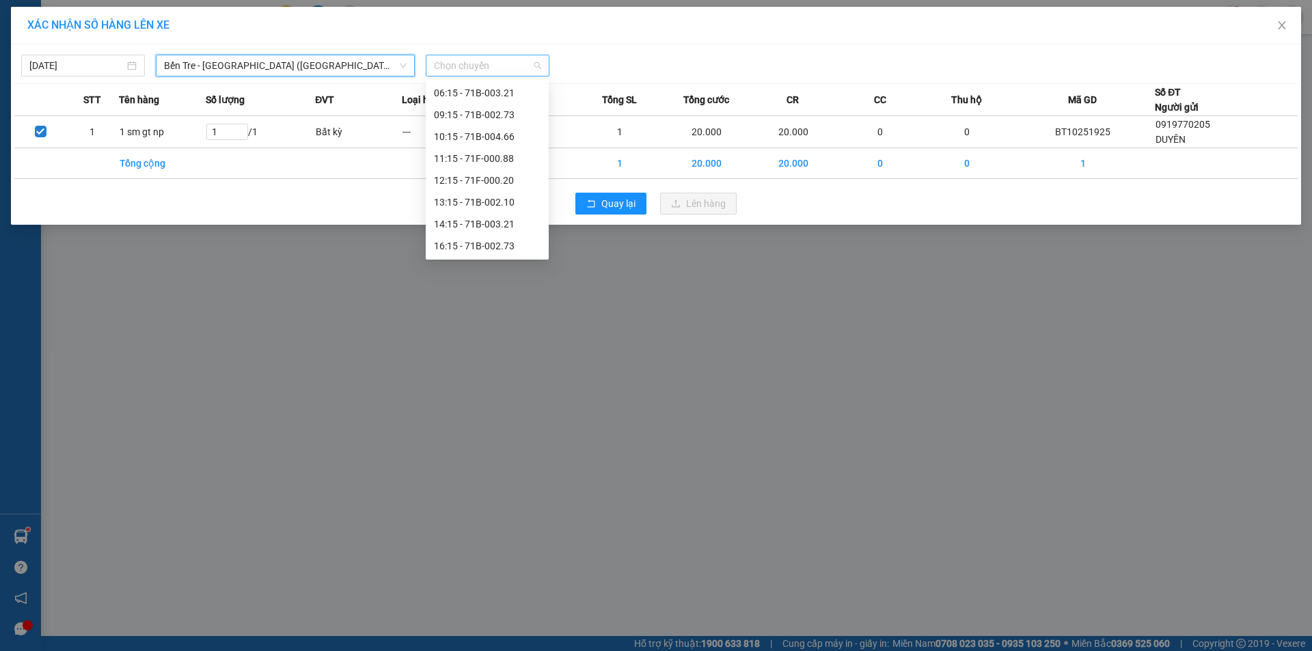
scroll to position [0, 0]
click at [493, 68] on span "Chọn chuyến" at bounding box center [487, 65] width 107 height 21
click at [491, 221] on div "14:15 - 71B-003.21" at bounding box center [487, 224] width 107 height 15
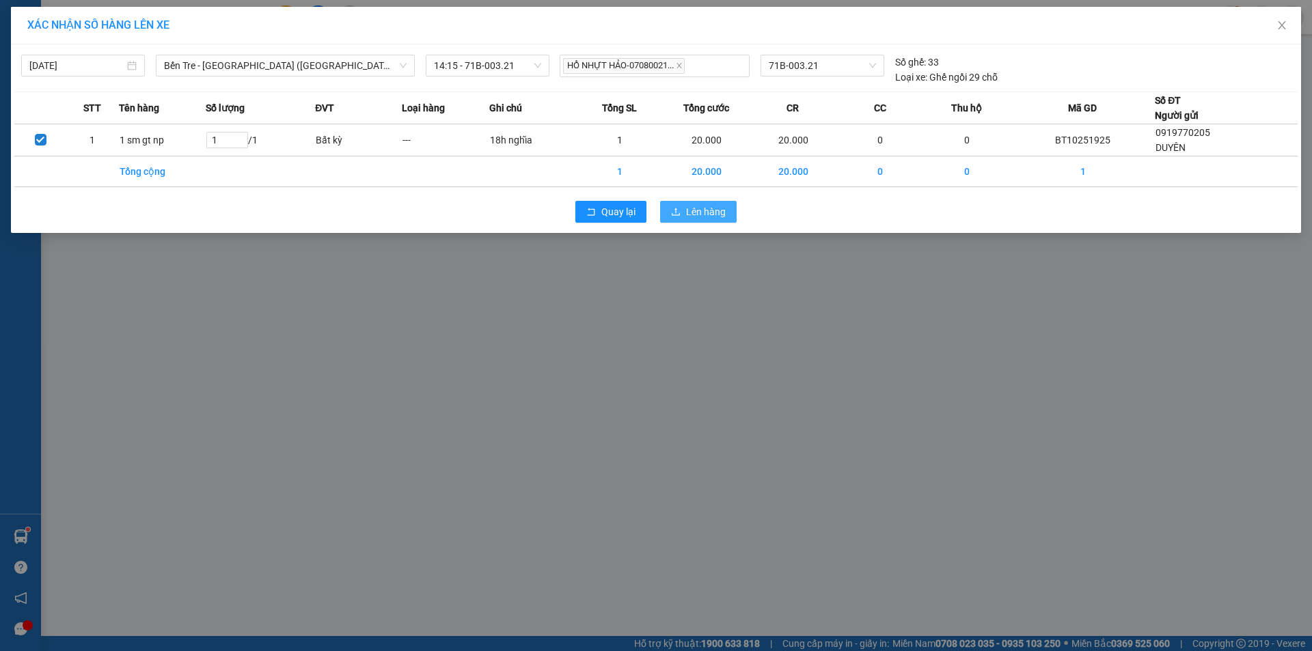
click at [688, 206] on span "Lên hàng" at bounding box center [706, 211] width 40 height 15
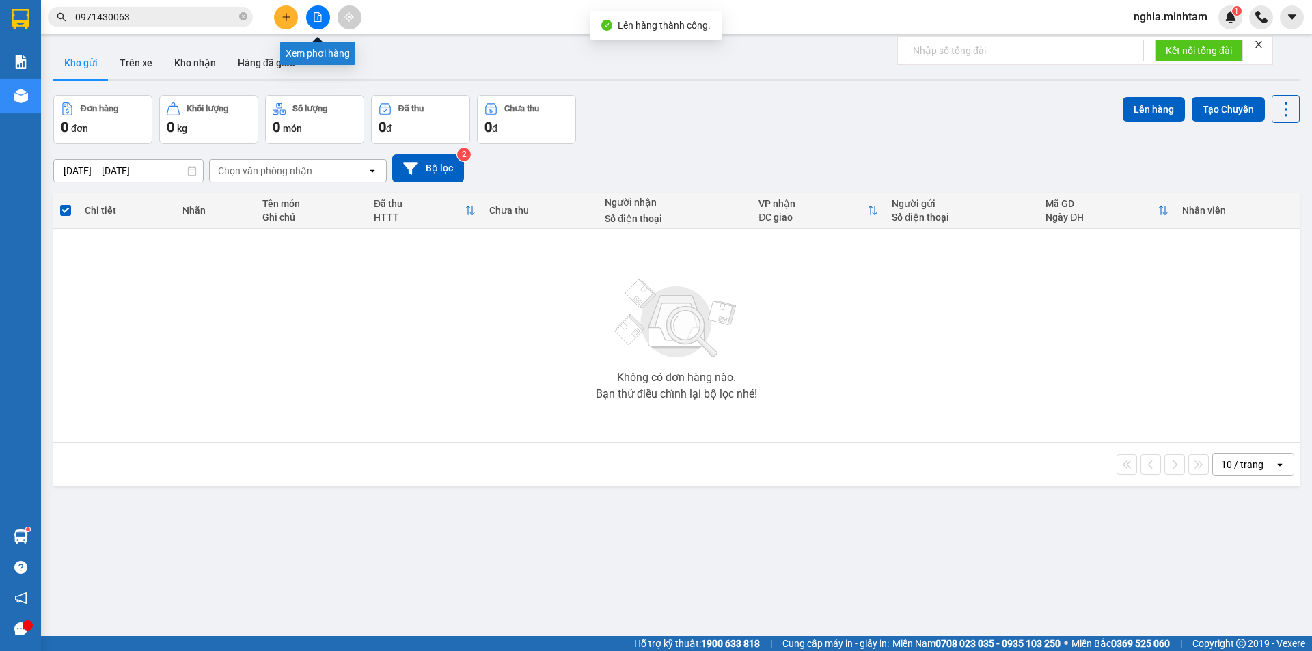
click at [316, 18] on icon "file-add" at bounding box center [318, 17] width 10 height 10
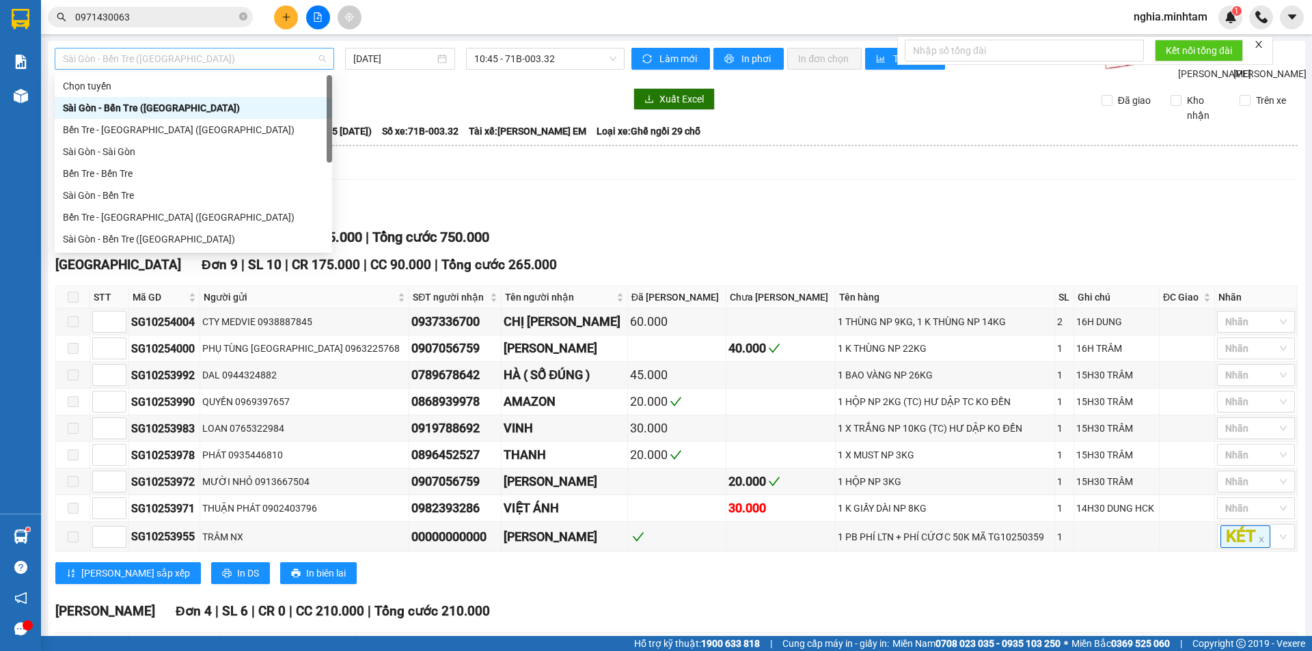
click at [278, 62] on span "Sài Gòn - Bến Tre ([GEOGRAPHIC_DATA])" at bounding box center [194, 59] width 263 height 21
click at [209, 221] on div "Bến Tre - [GEOGRAPHIC_DATA] ([GEOGRAPHIC_DATA])" at bounding box center [193, 217] width 261 height 15
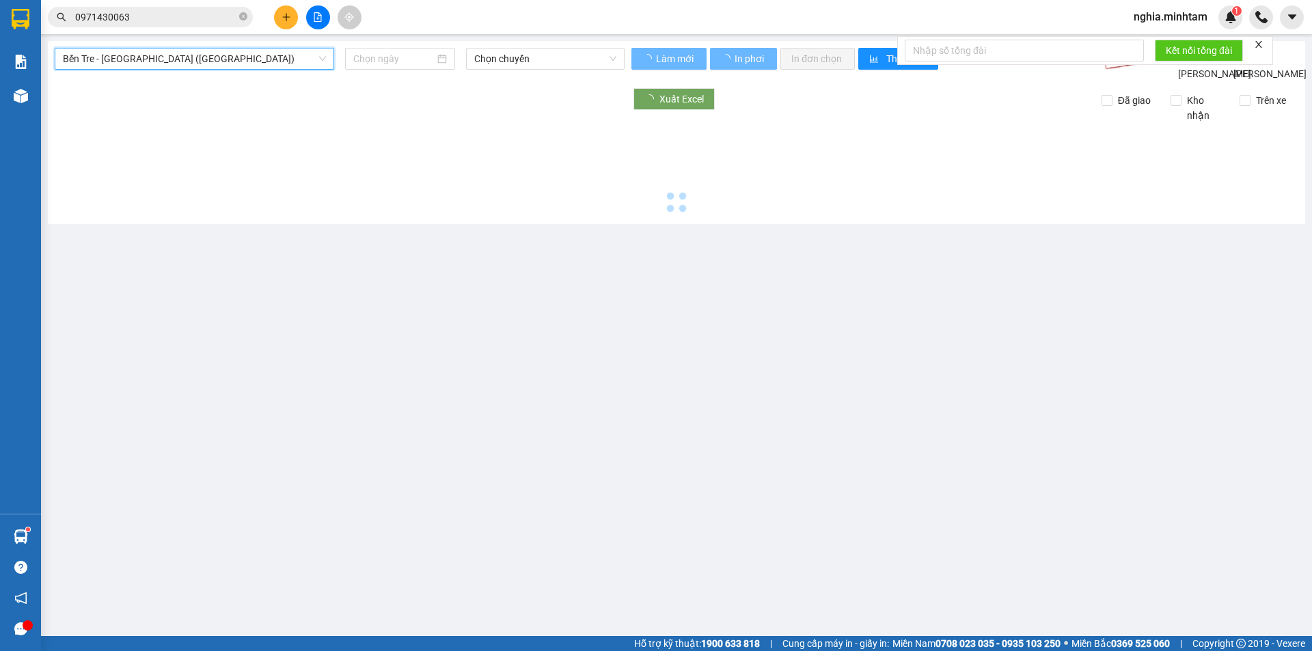
type input "[DATE]"
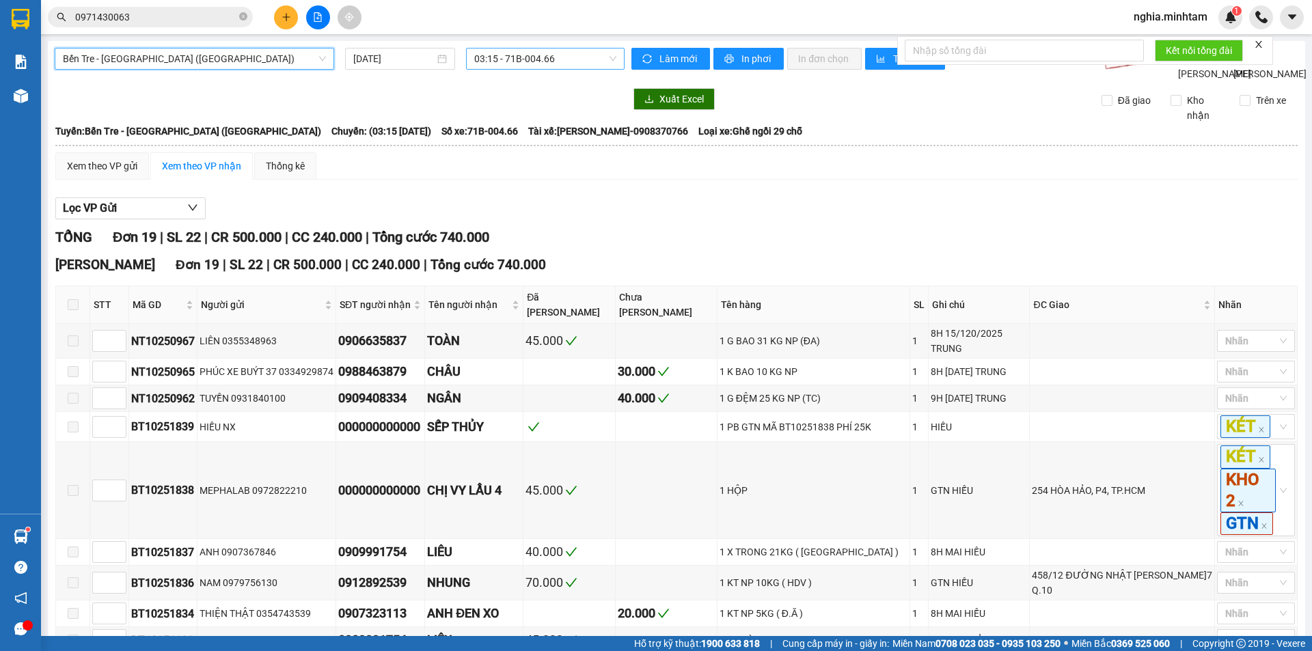
click at [482, 53] on span "03:15 - 71B-004.66" at bounding box center [545, 59] width 142 height 21
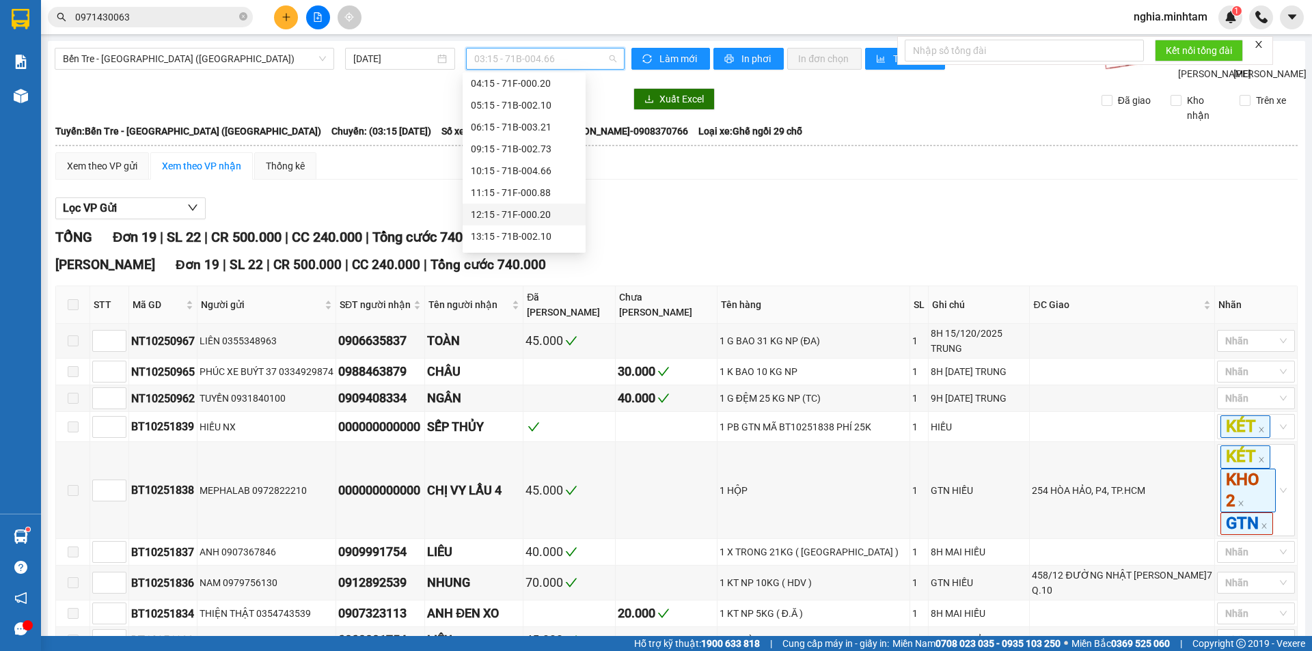
scroll to position [109, 0]
click at [511, 212] on div "14:15 - 71B-003.21" at bounding box center [524, 217] width 107 height 15
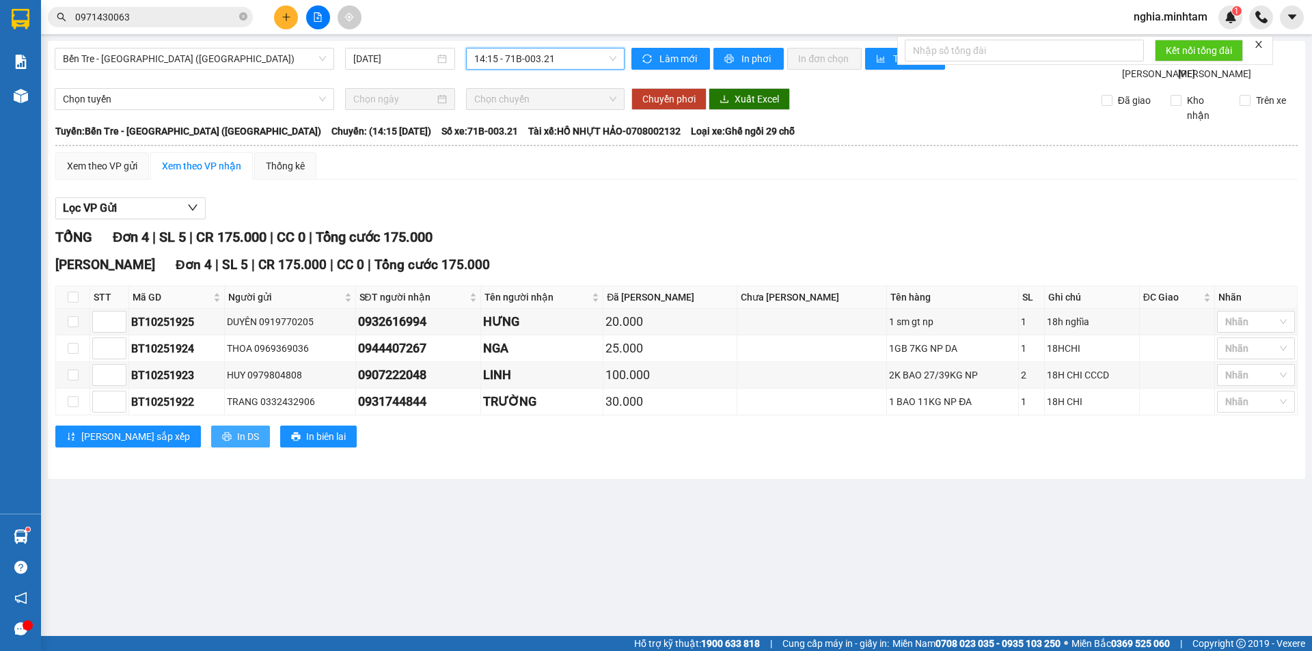
click at [237, 444] on span "In DS" at bounding box center [248, 436] width 22 height 15
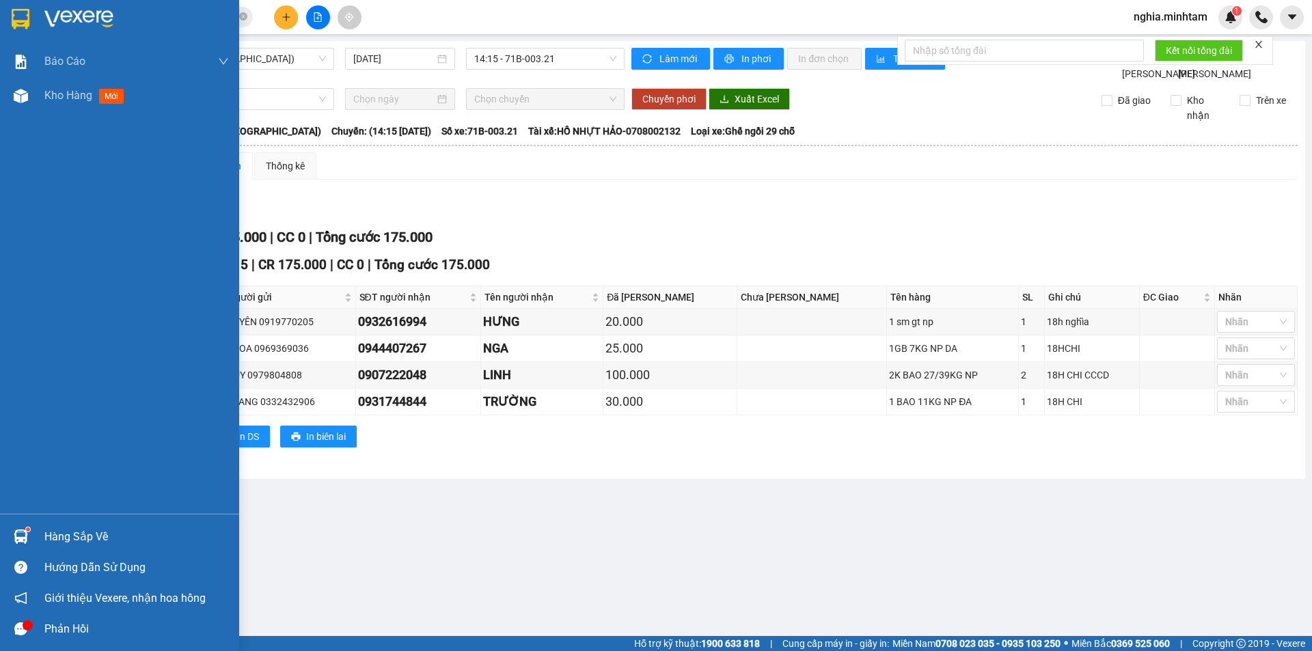
click at [20, 22] on img at bounding box center [21, 19] width 18 height 21
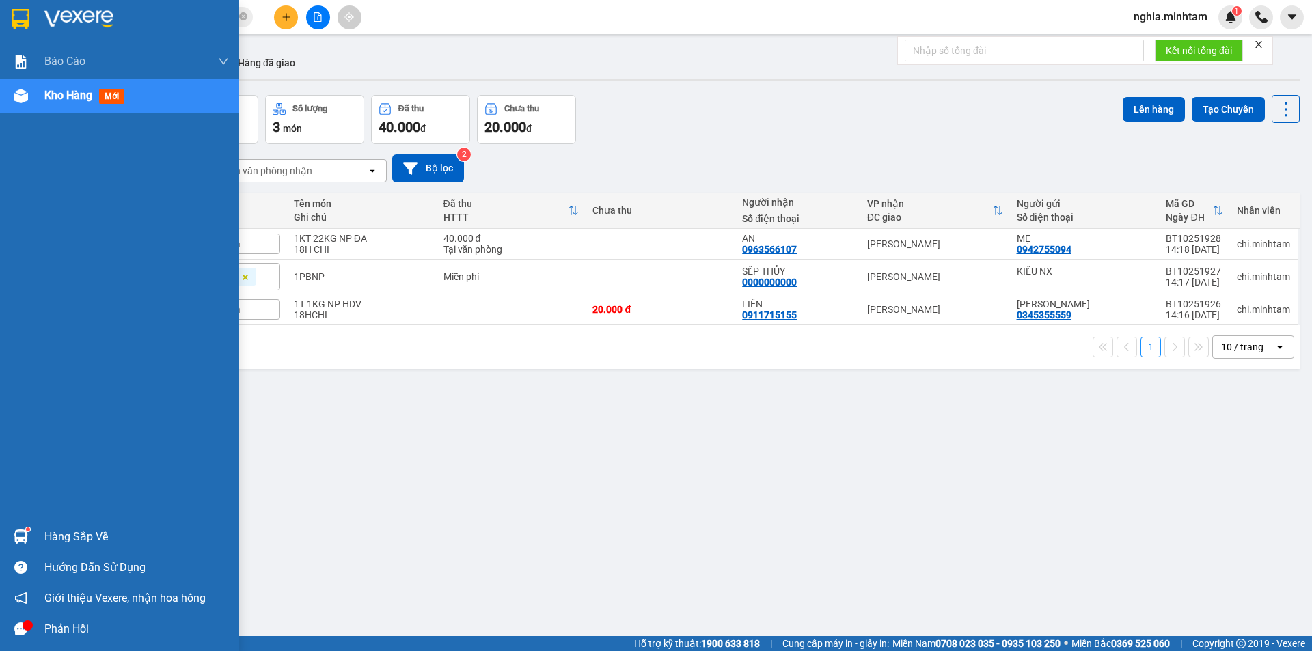
click at [21, 13] on img at bounding box center [21, 19] width 18 height 21
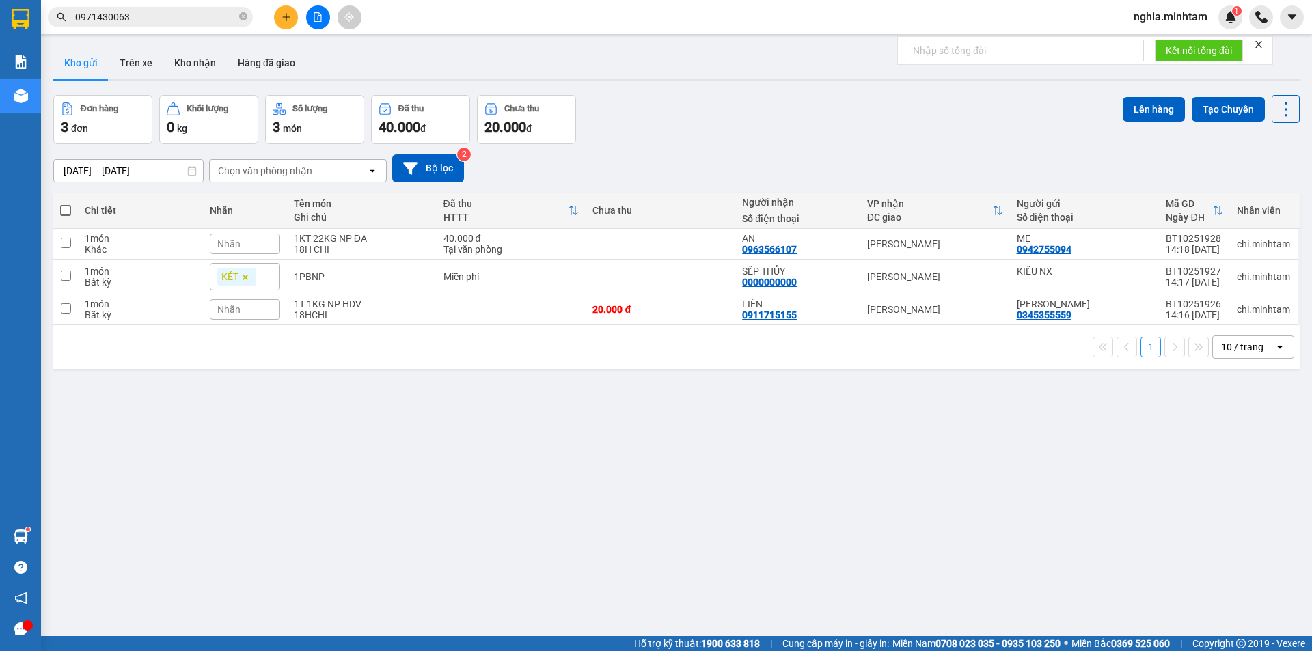
click at [69, 211] on span at bounding box center [65, 210] width 11 height 11
click at [66, 204] on input "checkbox" at bounding box center [66, 204] width 0 height 0
checkbox input "true"
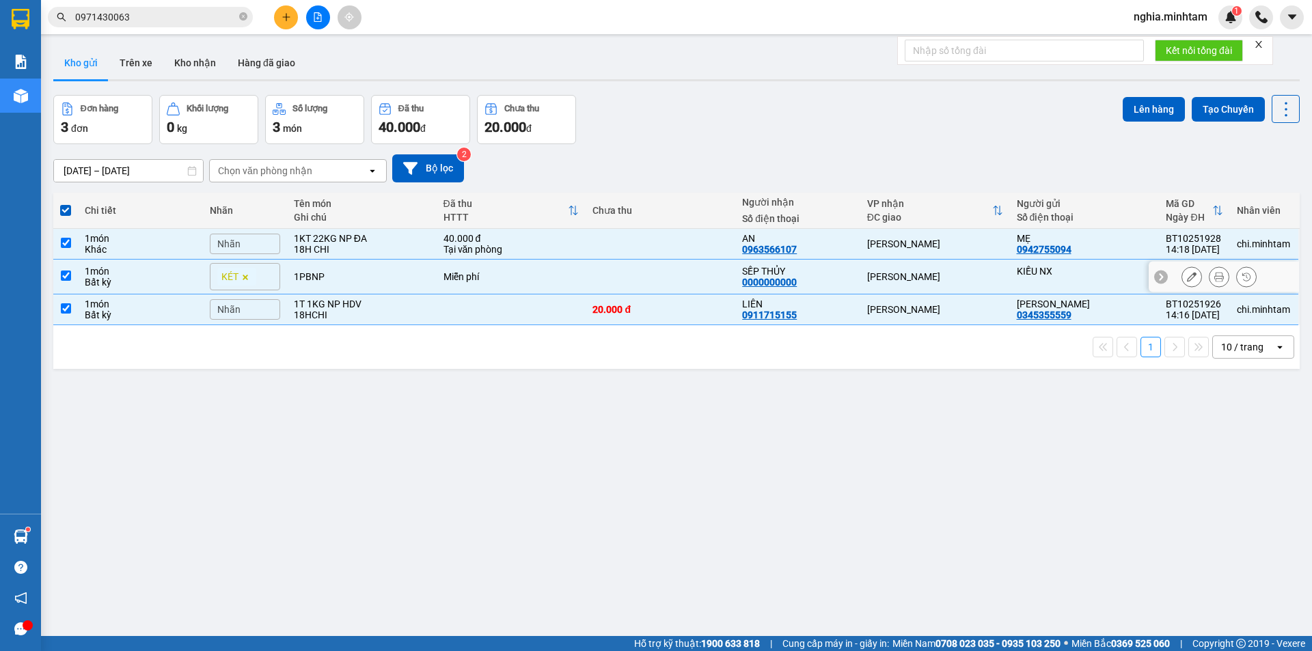
click at [63, 287] on td at bounding box center [65, 277] width 25 height 35
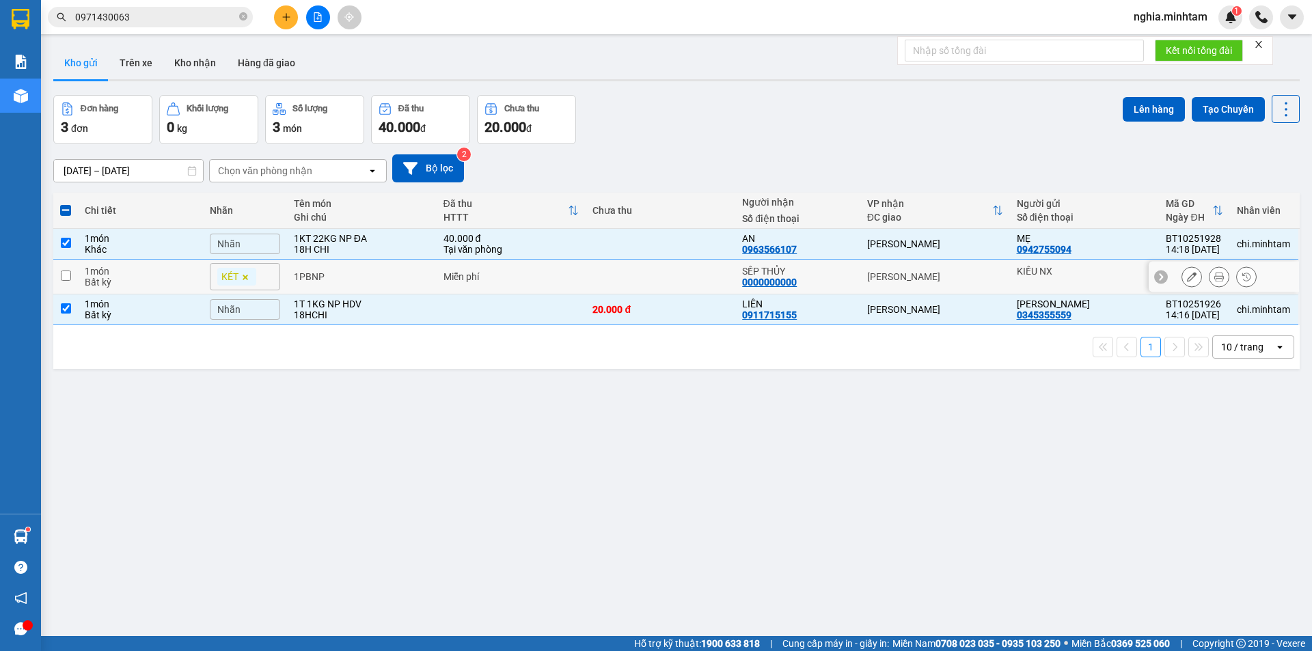
click at [63, 278] on input "checkbox" at bounding box center [66, 276] width 10 height 10
checkbox input "true"
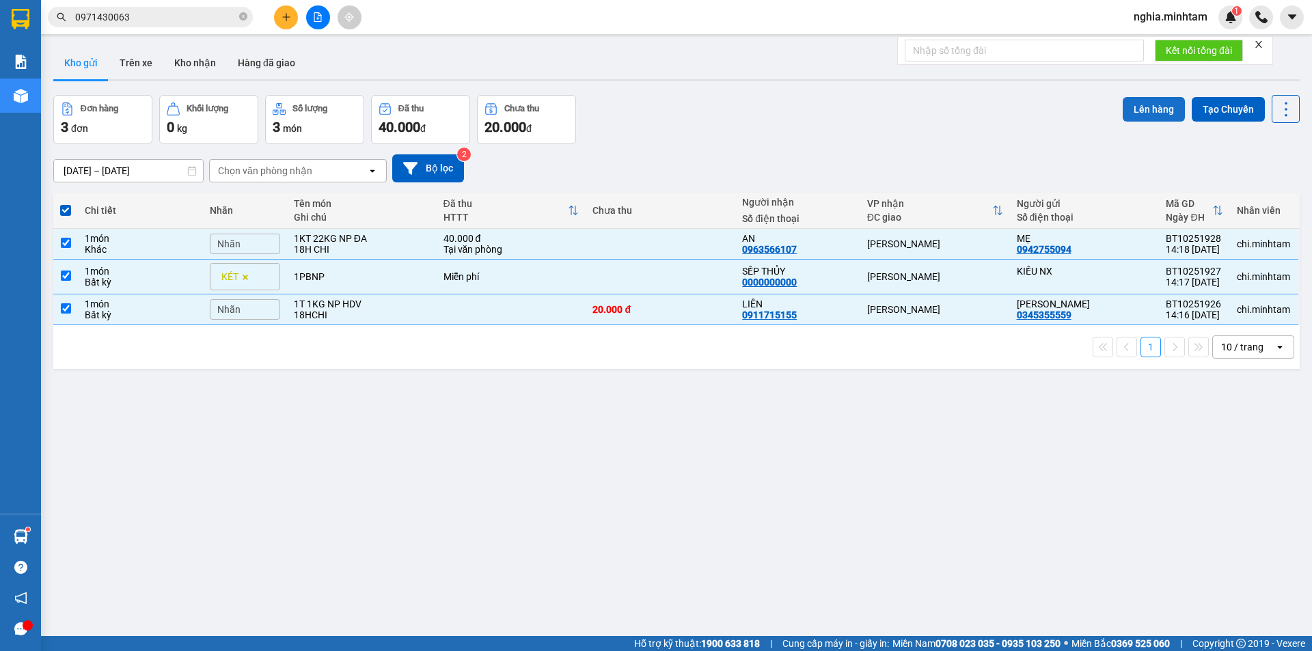
click at [1144, 105] on button "Lên hàng" at bounding box center [1154, 109] width 62 height 25
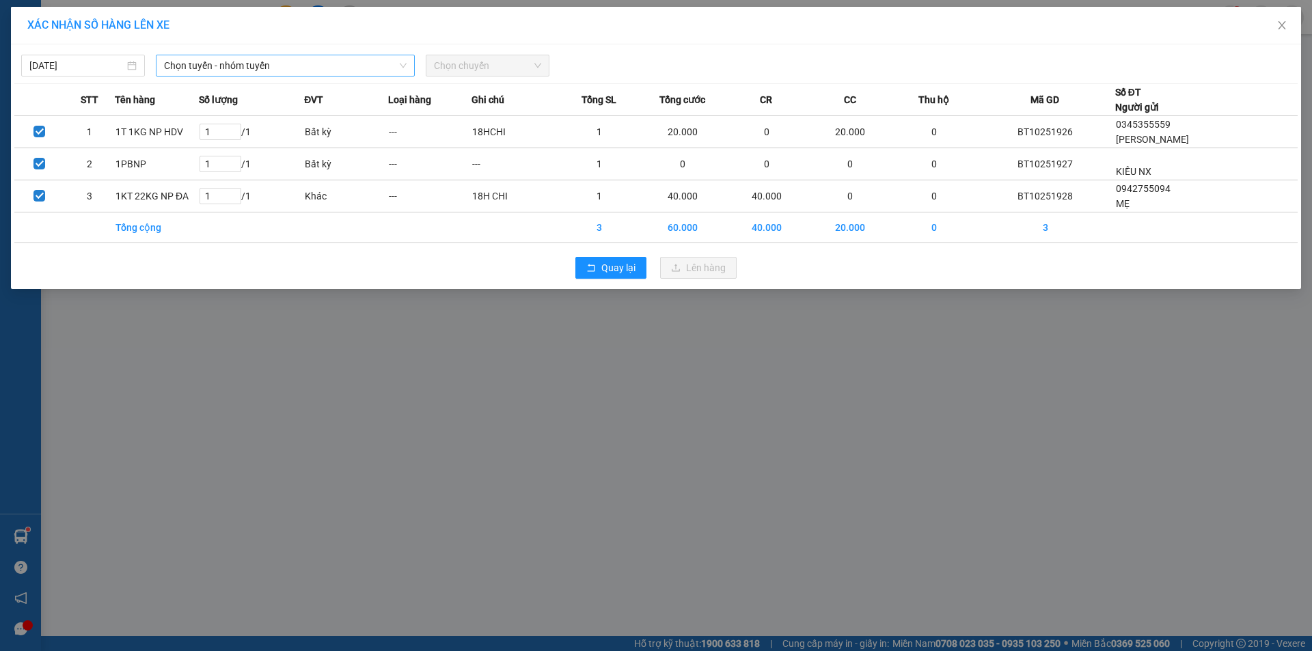
click at [241, 70] on span "Chọn tuyến - nhóm tuyến" at bounding box center [285, 65] width 243 height 21
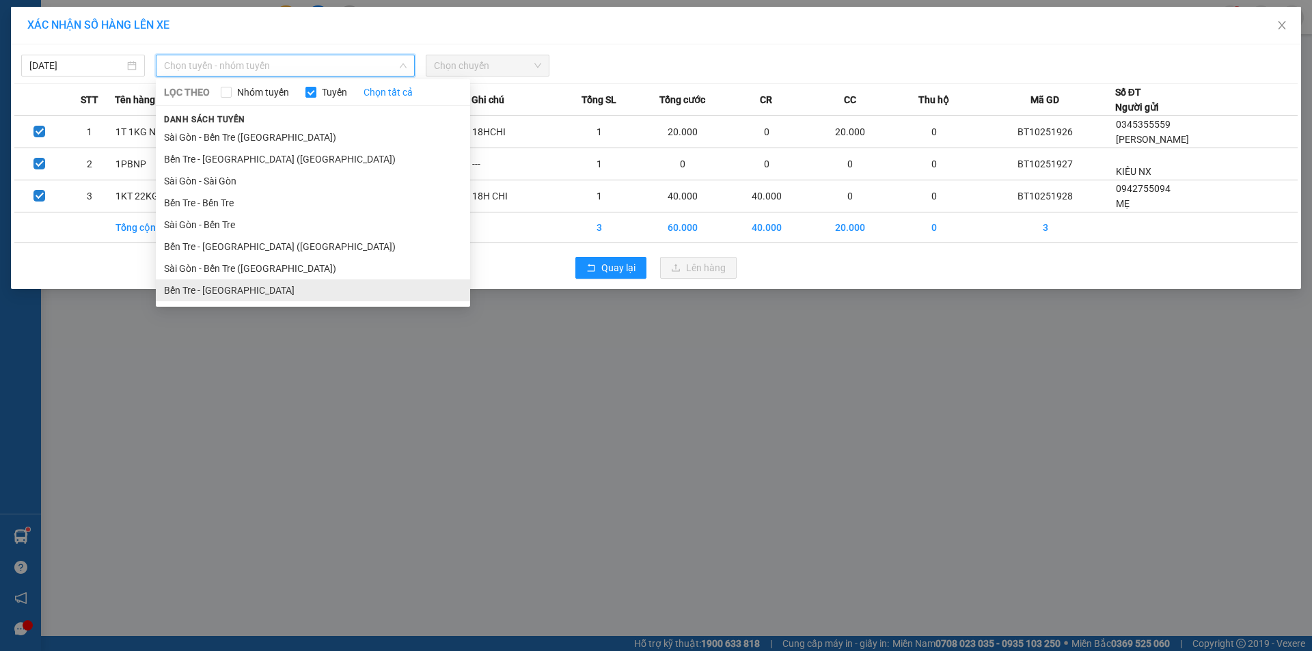
drag, startPoint x: 246, startPoint y: 288, endPoint x: 263, endPoint y: 221, distance: 69.1
click at [245, 288] on li "Bến Tre - [GEOGRAPHIC_DATA]" at bounding box center [313, 291] width 314 height 22
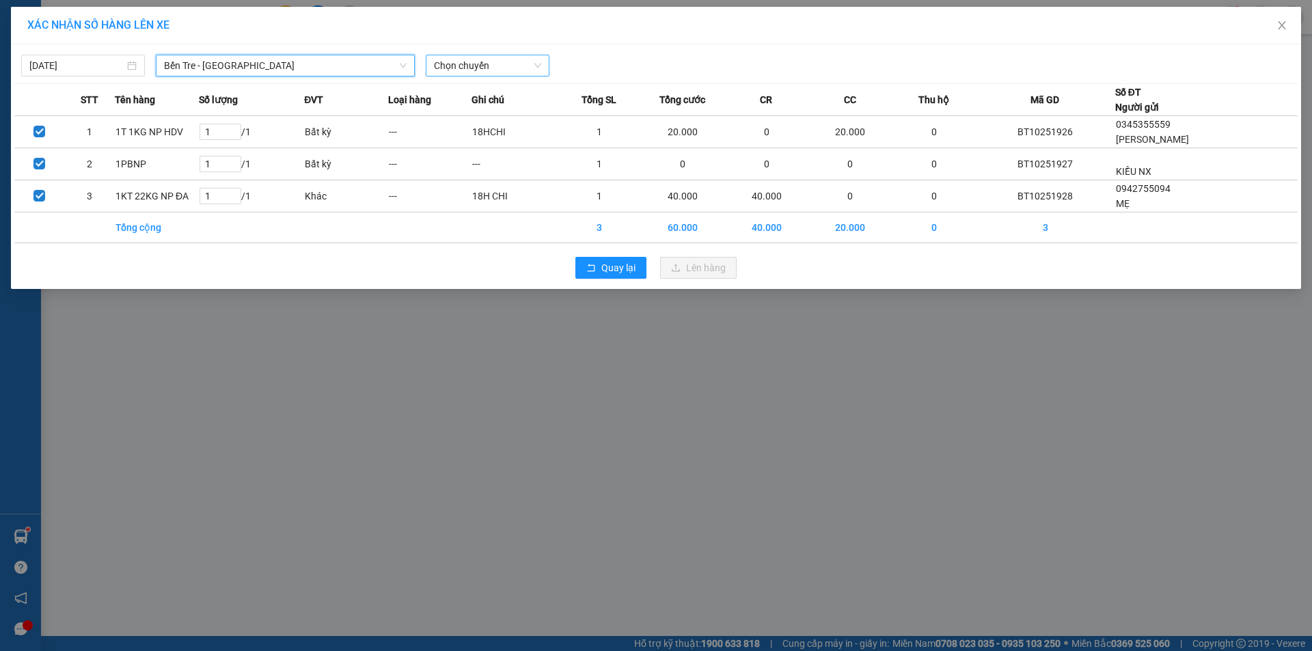
click at [468, 66] on span "Chọn chuyến" at bounding box center [487, 65] width 107 height 21
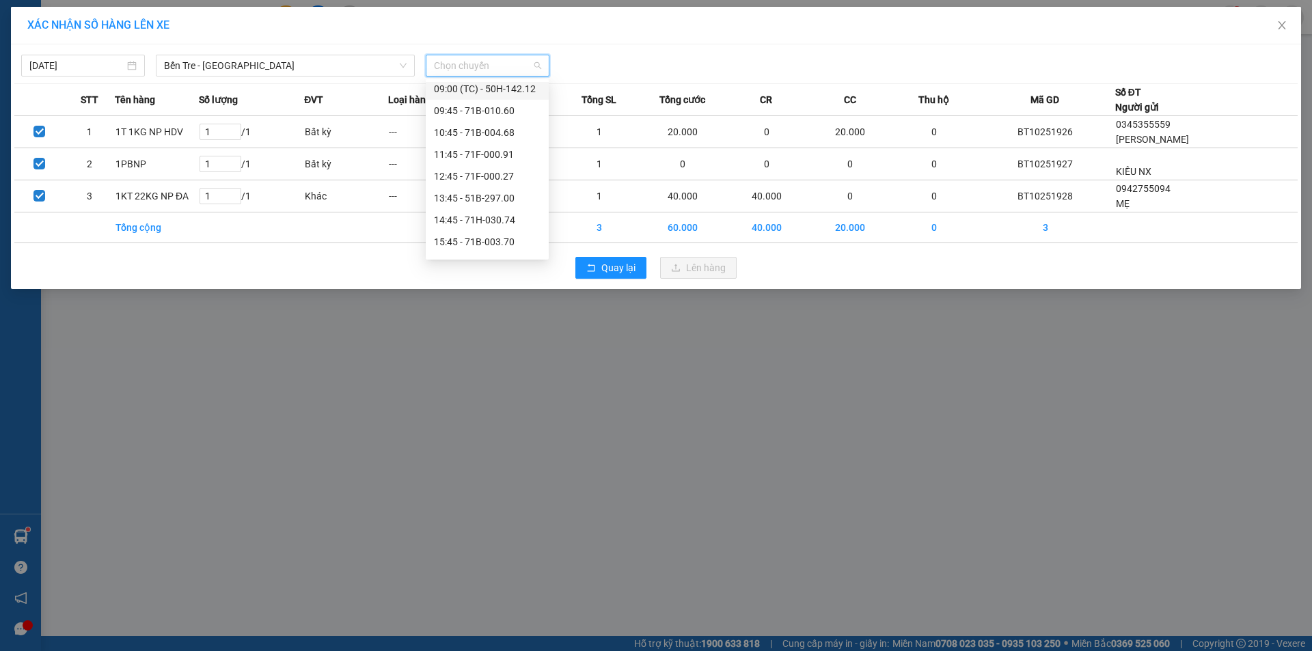
scroll to position [137, 0]
click at [489, 218] on div "14:45 - 71H-030.74" at bounding box center [487, 218] width 107 height 15
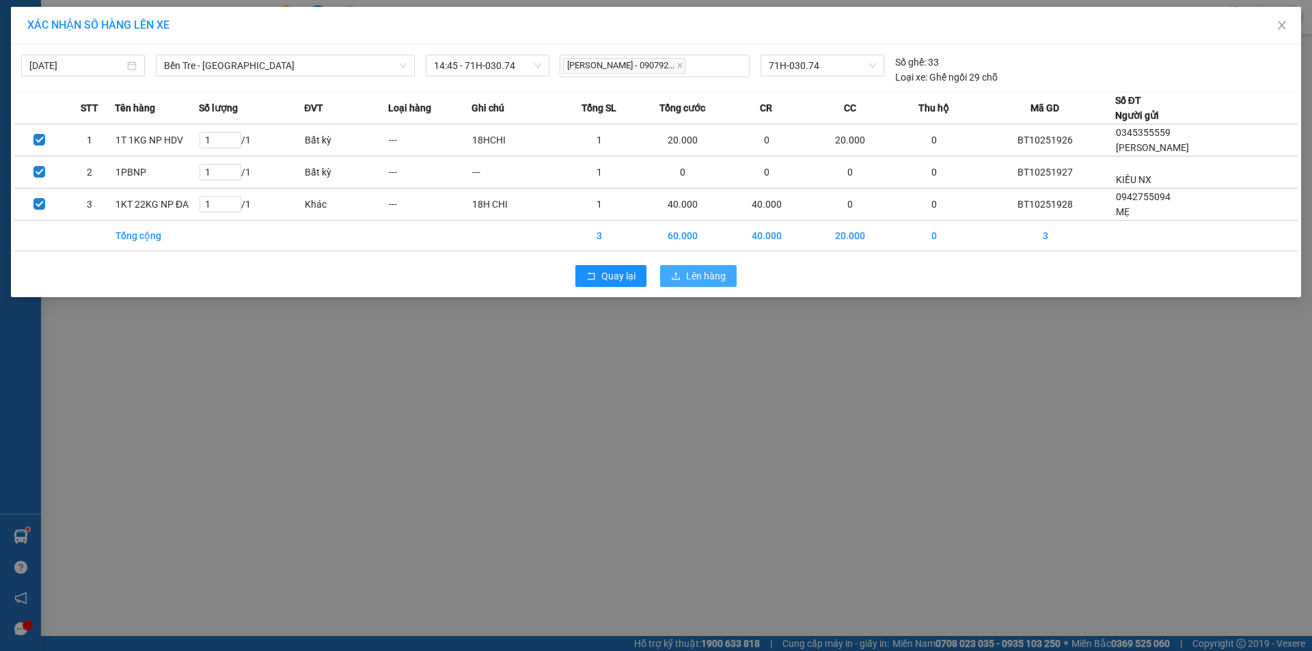
click at [690, 278] on span "Lên hàng" at bounding box center [706, 276] width 40 height 15
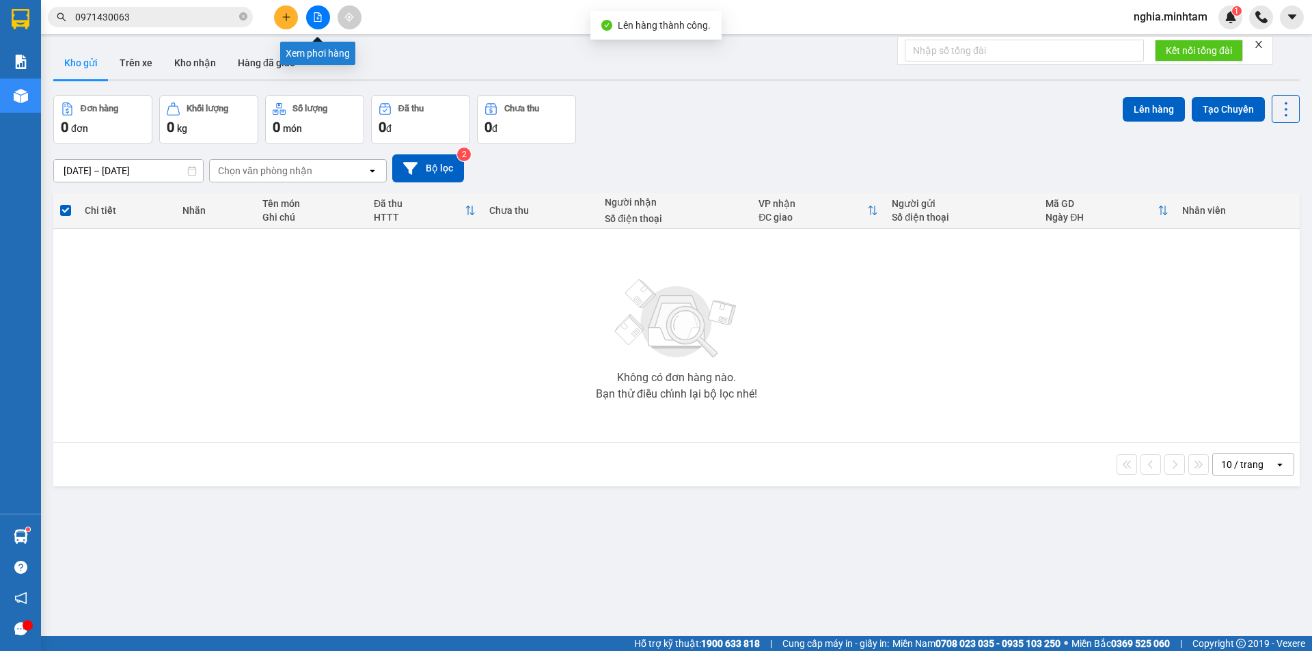
click at [314, 13] on icon "file-add" at bounding box center [318, 17] width 8 height 10
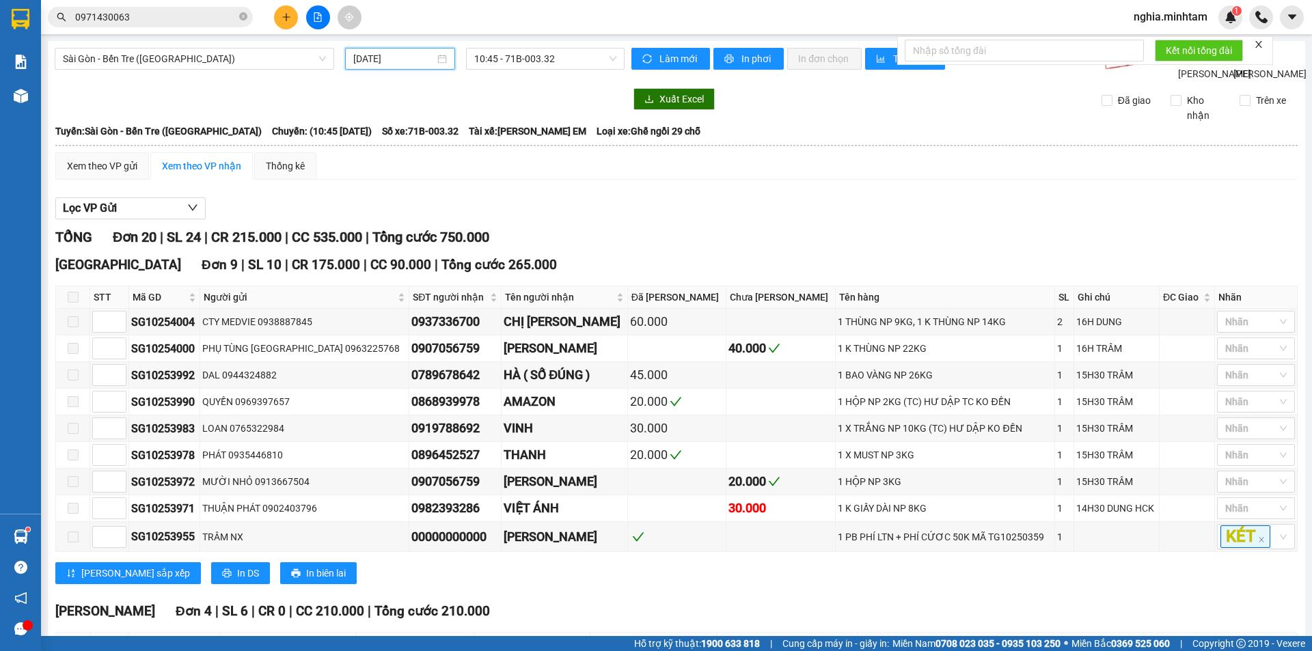
click at [416, 60] on input "[DATE]" at bounding box center [393, 58] width 81 height 15
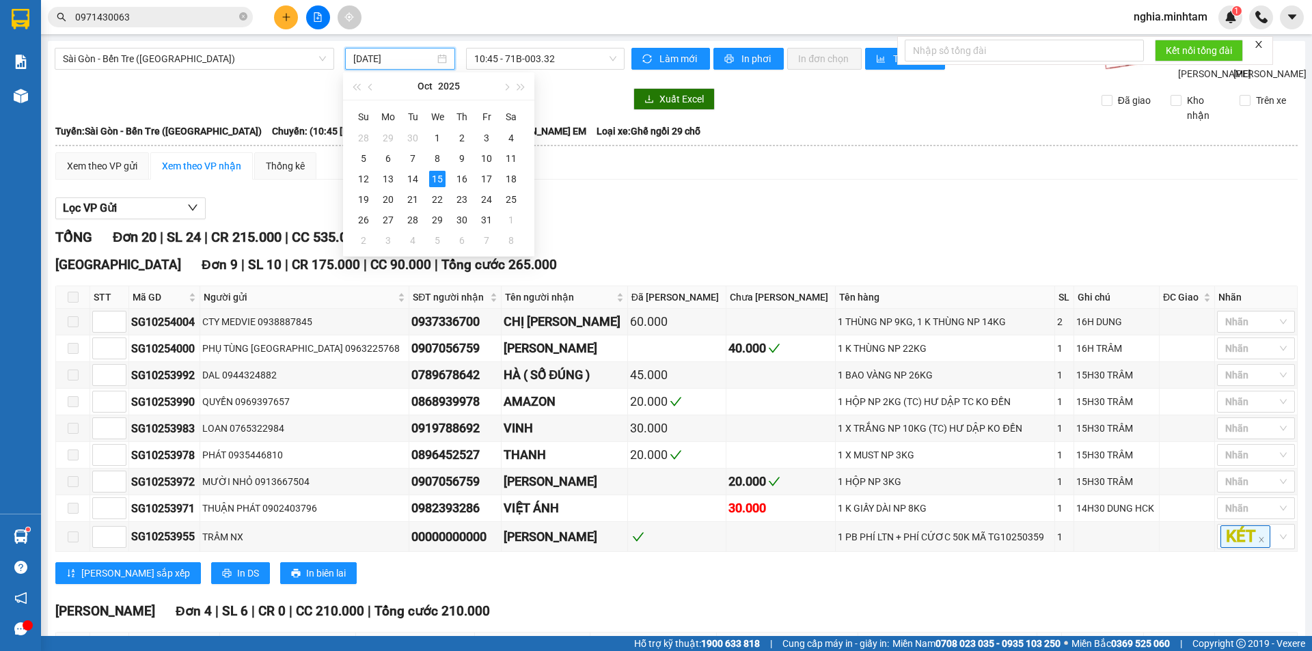
type input "[DATE]"
click at [150, 56] on span "Sài Gòn - Bến Tre ([GEOGRAPHIC_DATA])" at bounding box center [194, 59] width 263 height 21
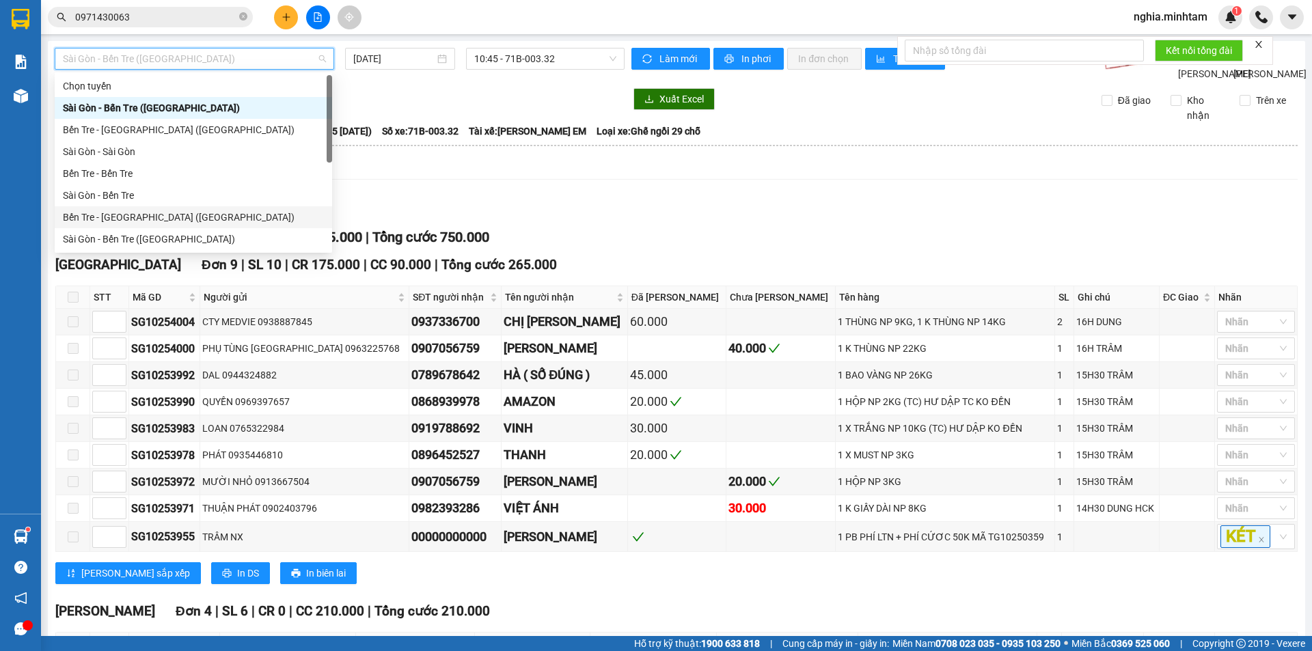
click at [172, 215] on div "Bến Tre - [GEOGRAPHIC_DATA] ([GEOGRAPHIC_DATA])" at bounding box center [193, 217] width 261 height 15
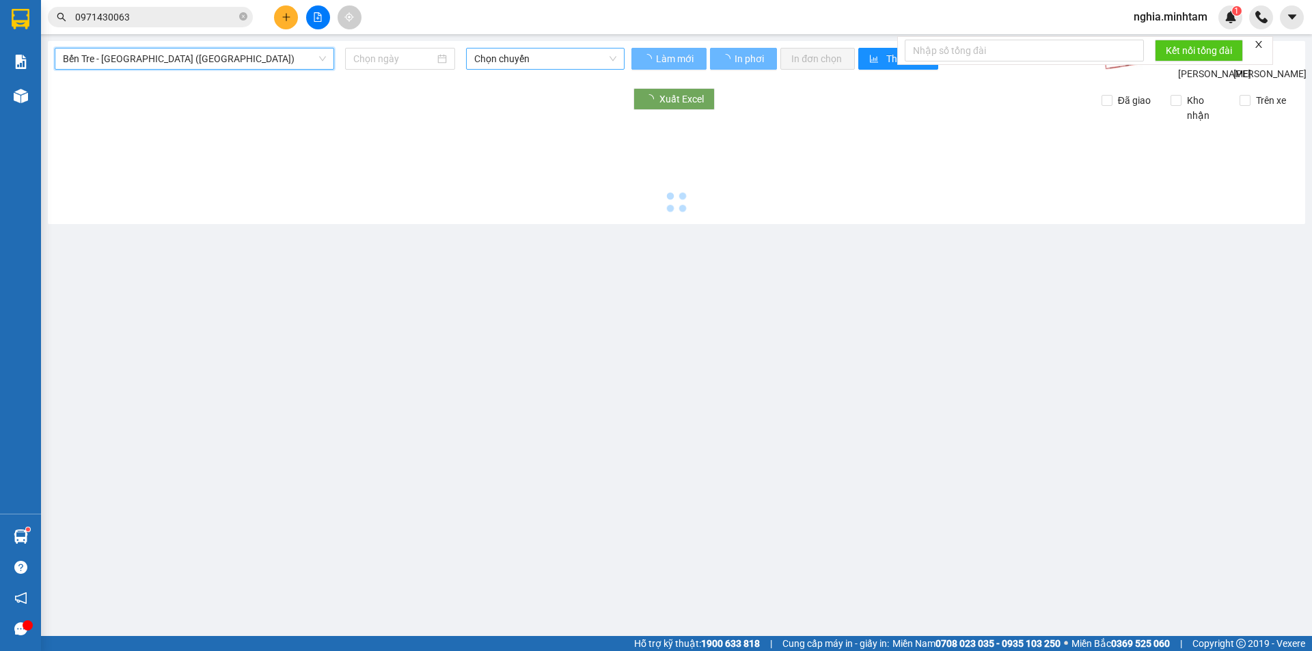
type input "[DATE]"
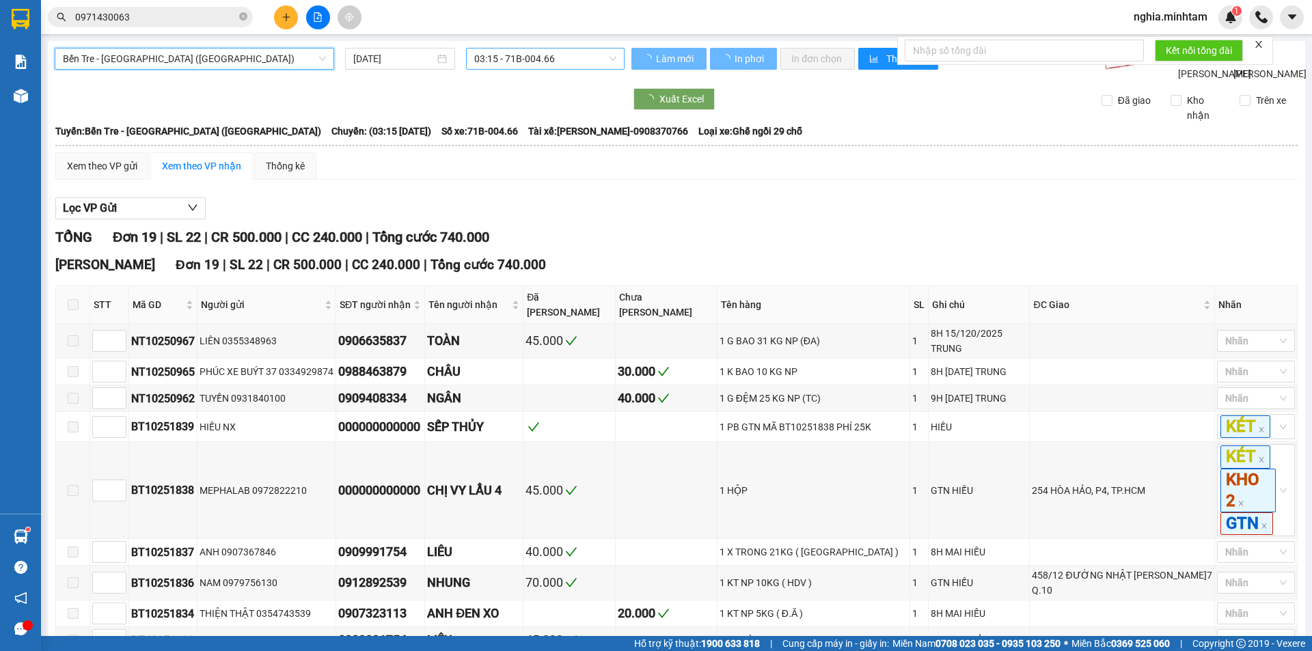
drag, startPoint x: 524, startPoint y: 53, endPoint x: 523, endPoint y: 77, distance: 24.0
click at [525, 53] on span "03:15 - 71B-004.66" at bounding box center [545, 59] width 142 height 21
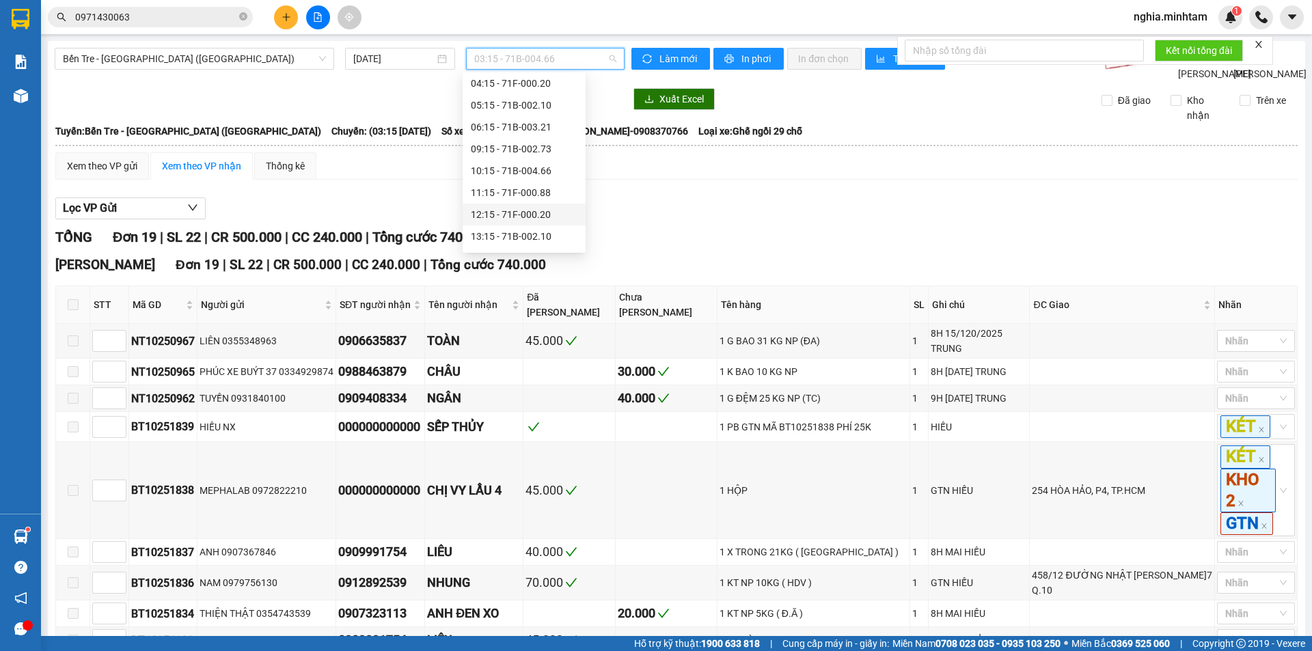
scroll to position [109, 0]
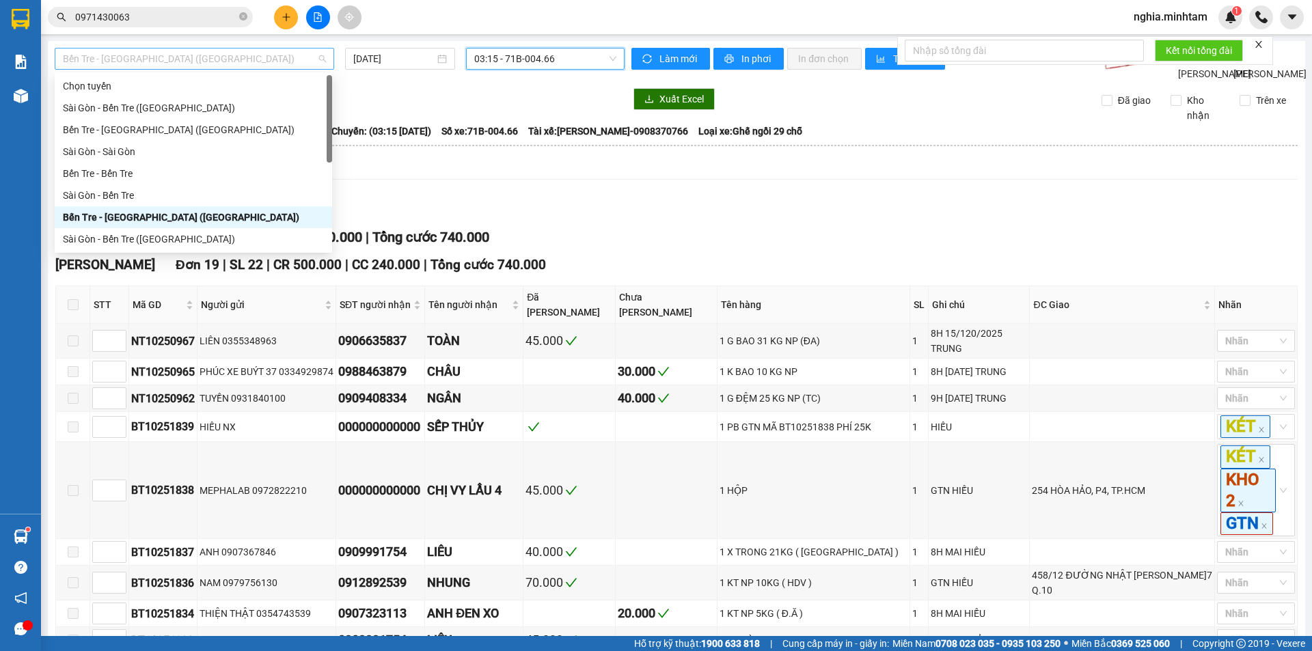
click at [233, 55] on span "Bến Tre - [GEOGRAPHIC_DATA] ([GEOGRAPHIC_DATA])" at bounding box center [194, 59] width 263 height 21
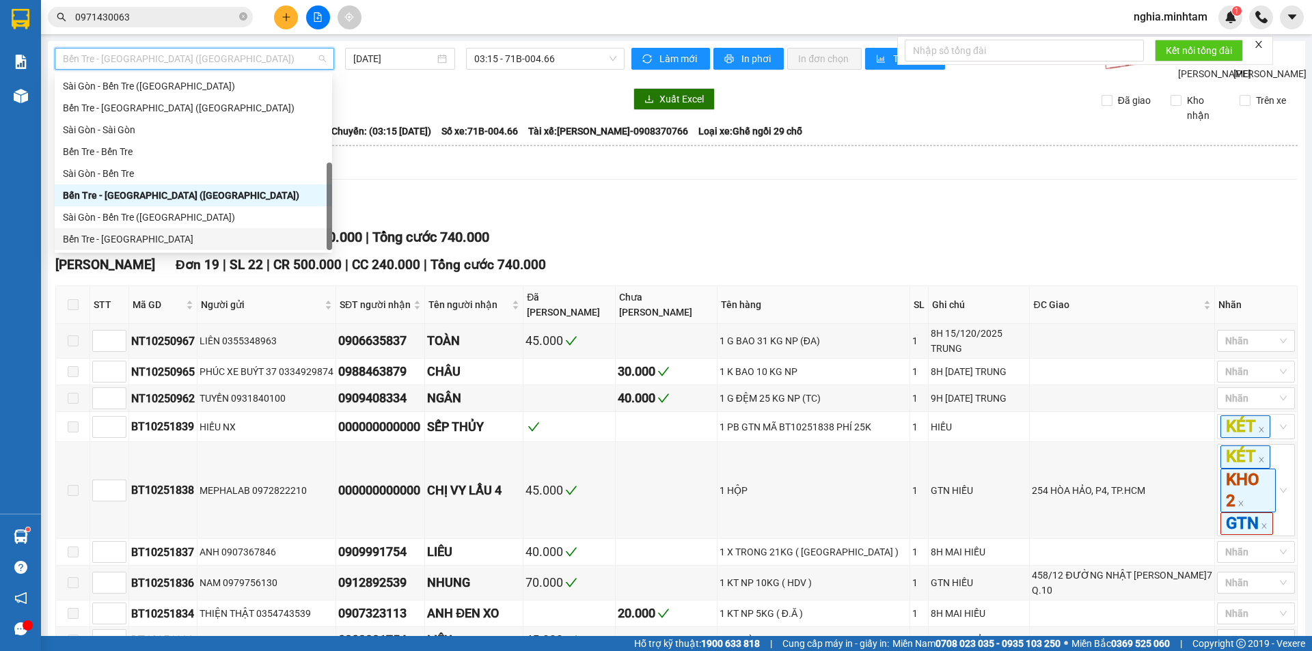
click at [192, 241] on div "Bến Tre - [GEOGRAPHIC_DATA]" at bounding box center [193, 239] width 261 height 15
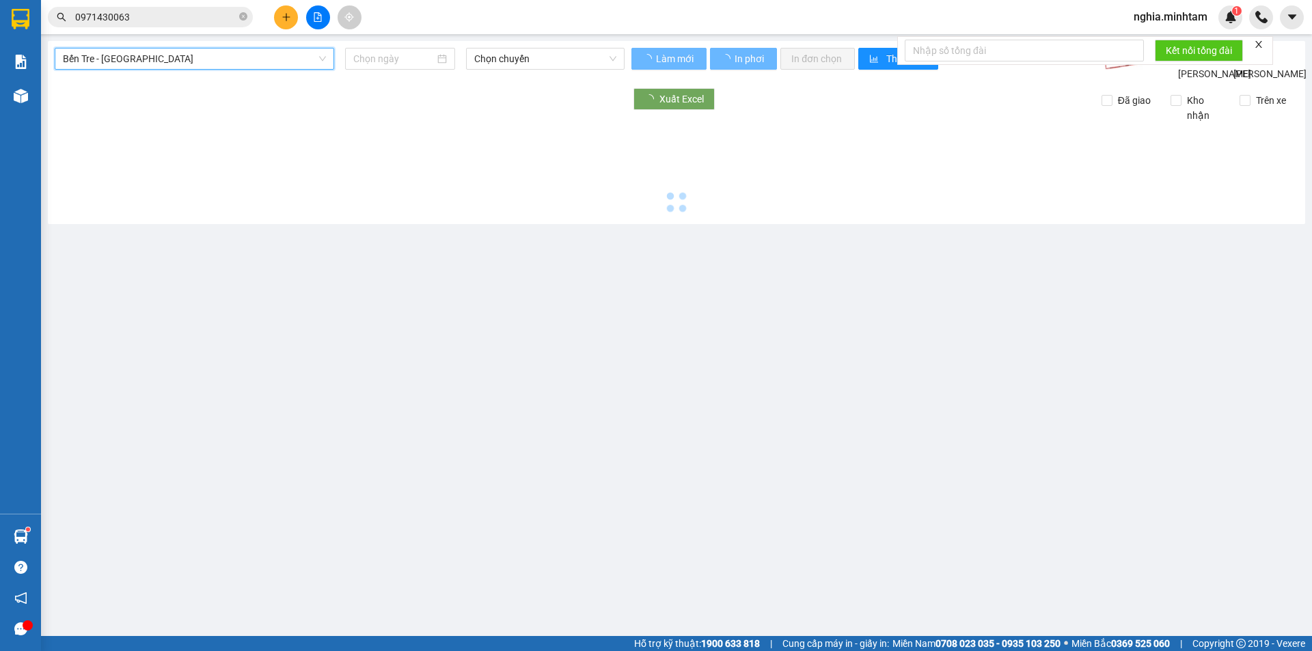
type input "[DATE]"
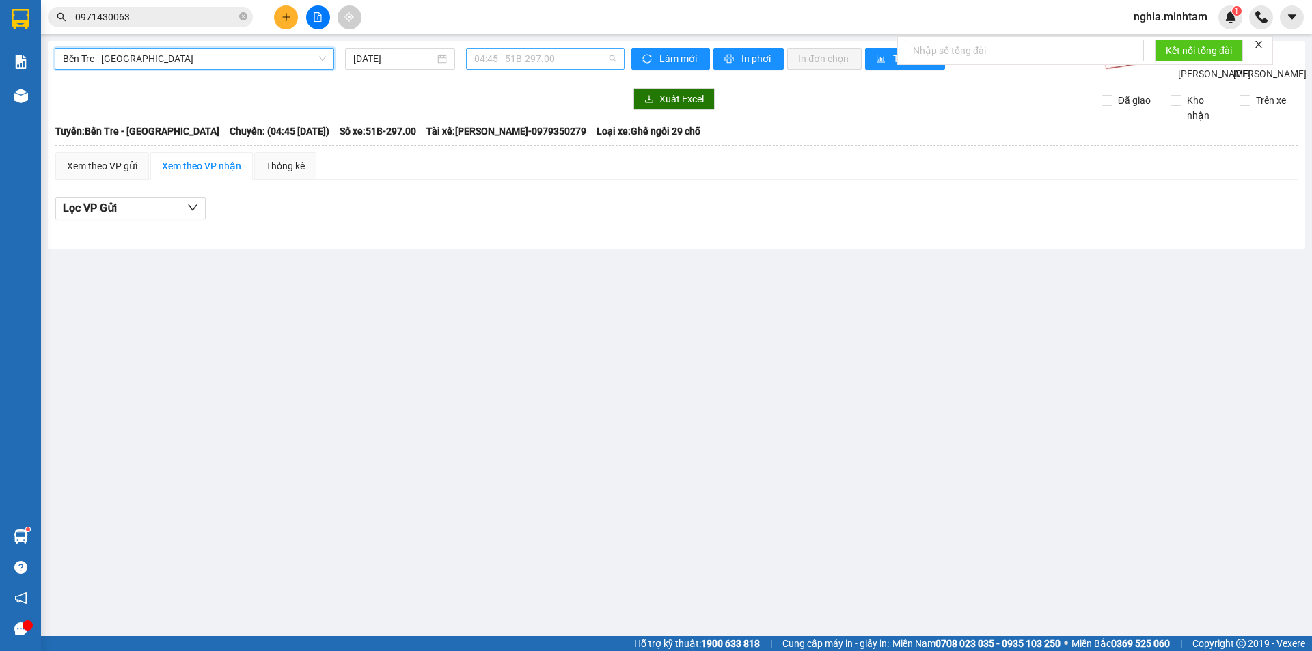
click at [541, 61] on span "04:45 - 51B-297.00" at bounding box center [545, 59] width 142 height 21
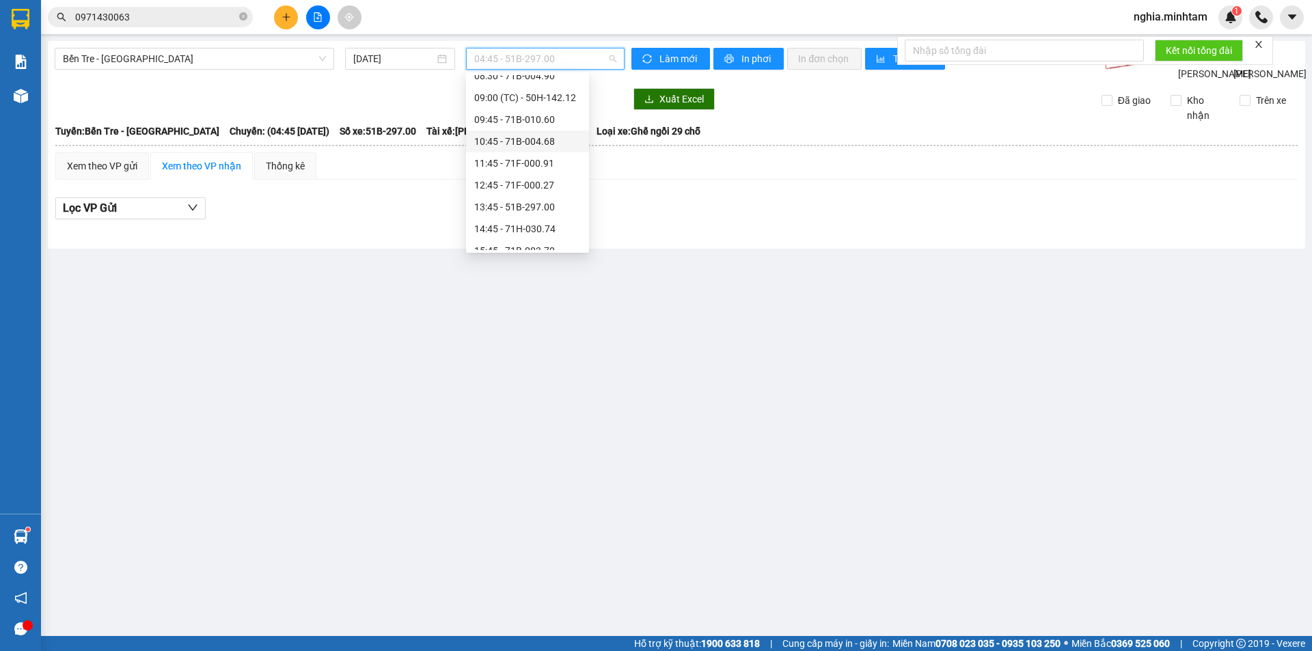
scroll to position [159, 0]
click at [513, 186] on div "14:45 - 71H-030.74" at bounding box center [527, 190] width 107 height 15
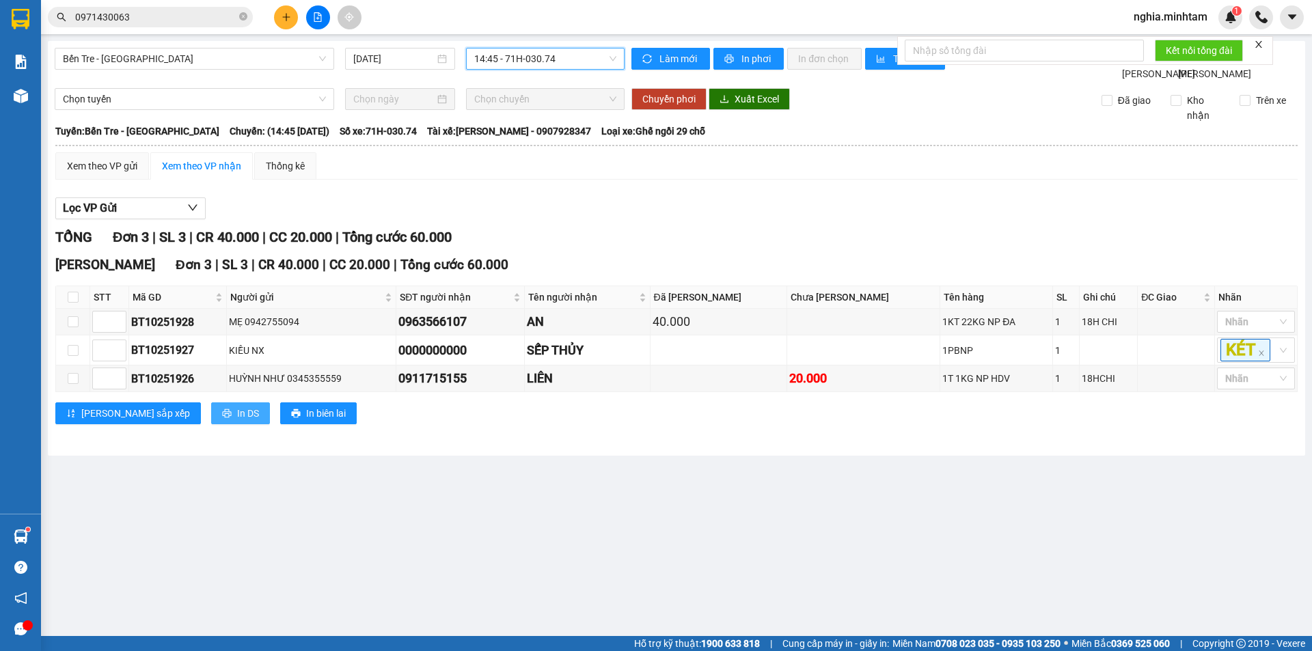
click at [237, 421] on span "In DS" at bounding box center [248, 413] width 22 height 15
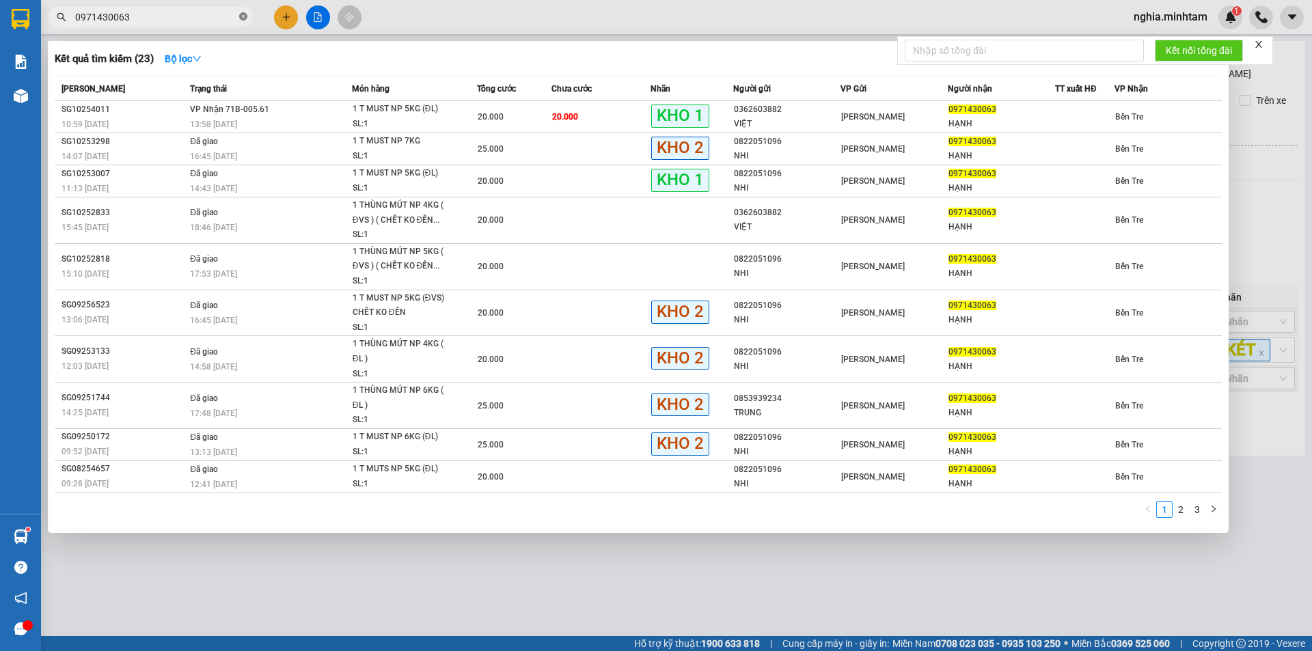
click at [243, 16] on icon "close-circle" at bounding box center [243, 16] width 8 height 8
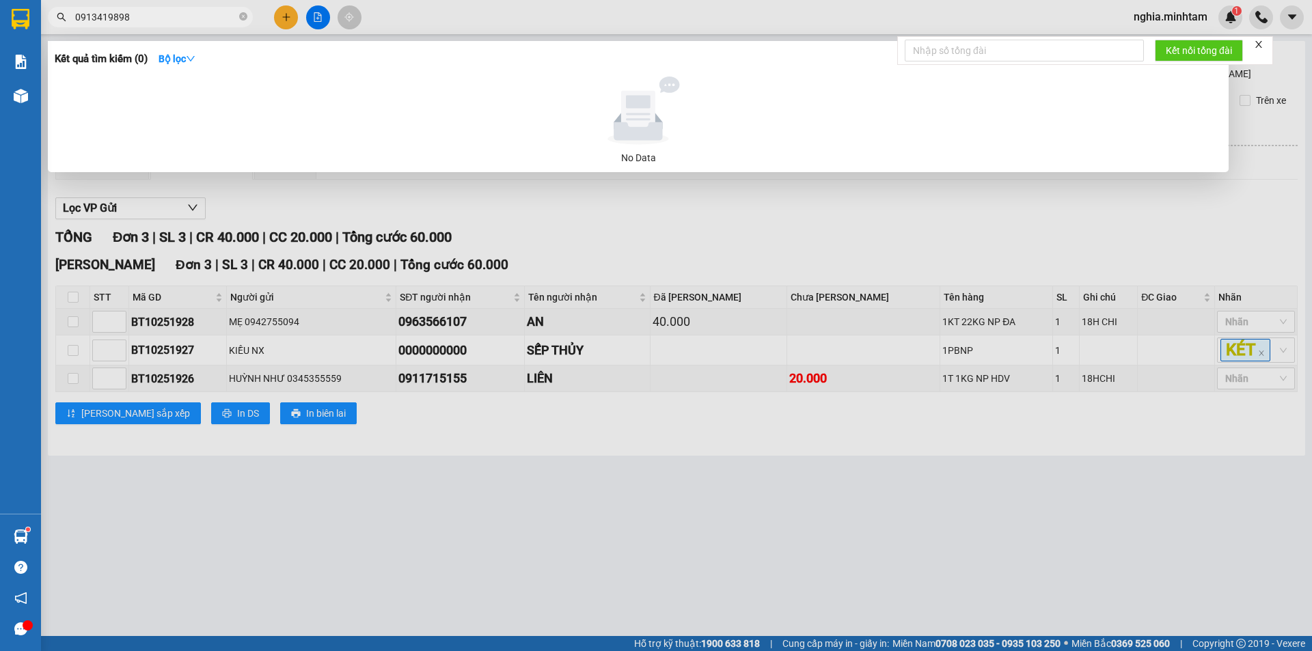
drag, startPoint x: 133, startPoint y: 16, endPoint x: 123, endPoint y: 15, distance: 9.7
click at [123, 15] on input "0913419898" at bounding box center [155, 17] width 161 height 15
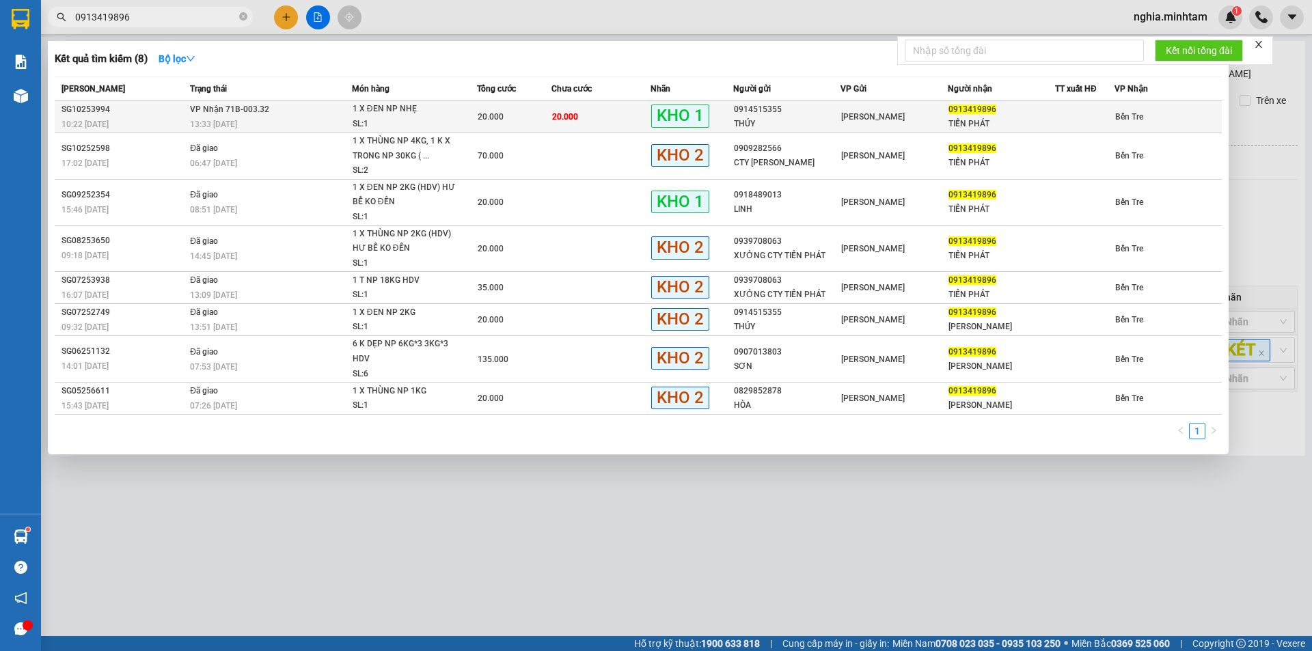
type input "0913419896"
click at [293, 113] on td "VP Nhận 71B-003.32 13:33 [DATE]" at bounding box center [269, 117] width 165 height 32
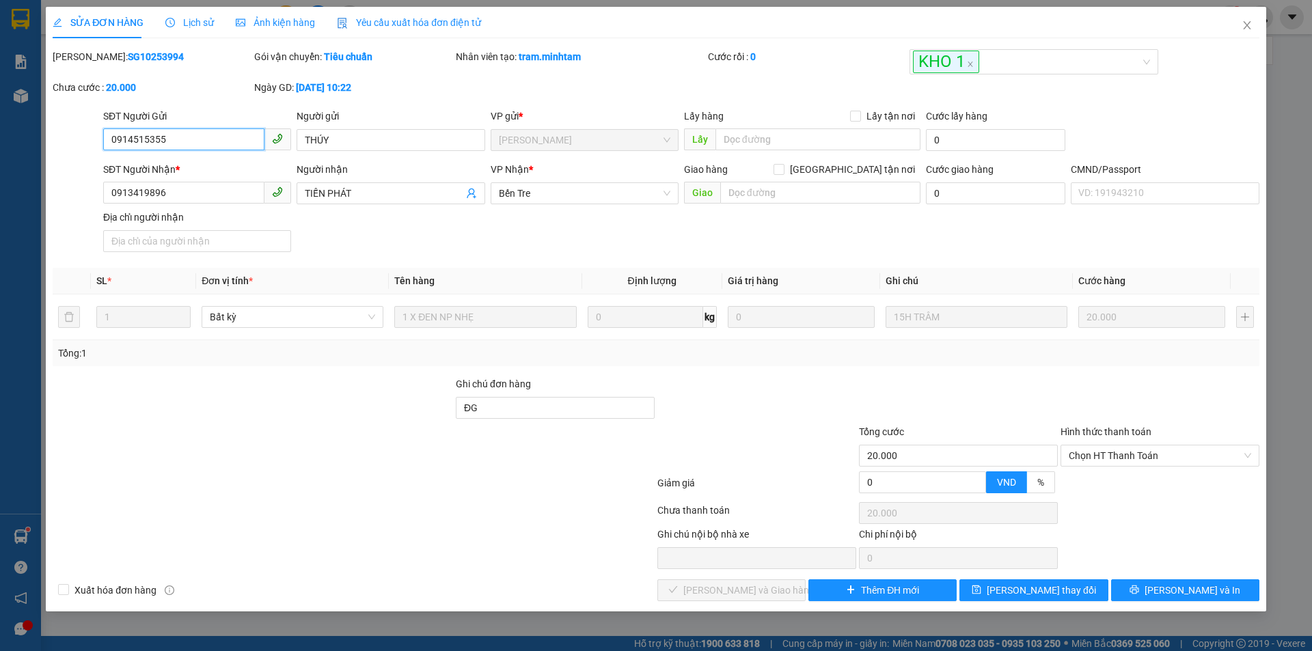
type input "0914515355"
type input "THÚY"
type input "0913419896"
type input "TIẾN PHÁT"
type input "ĐG"
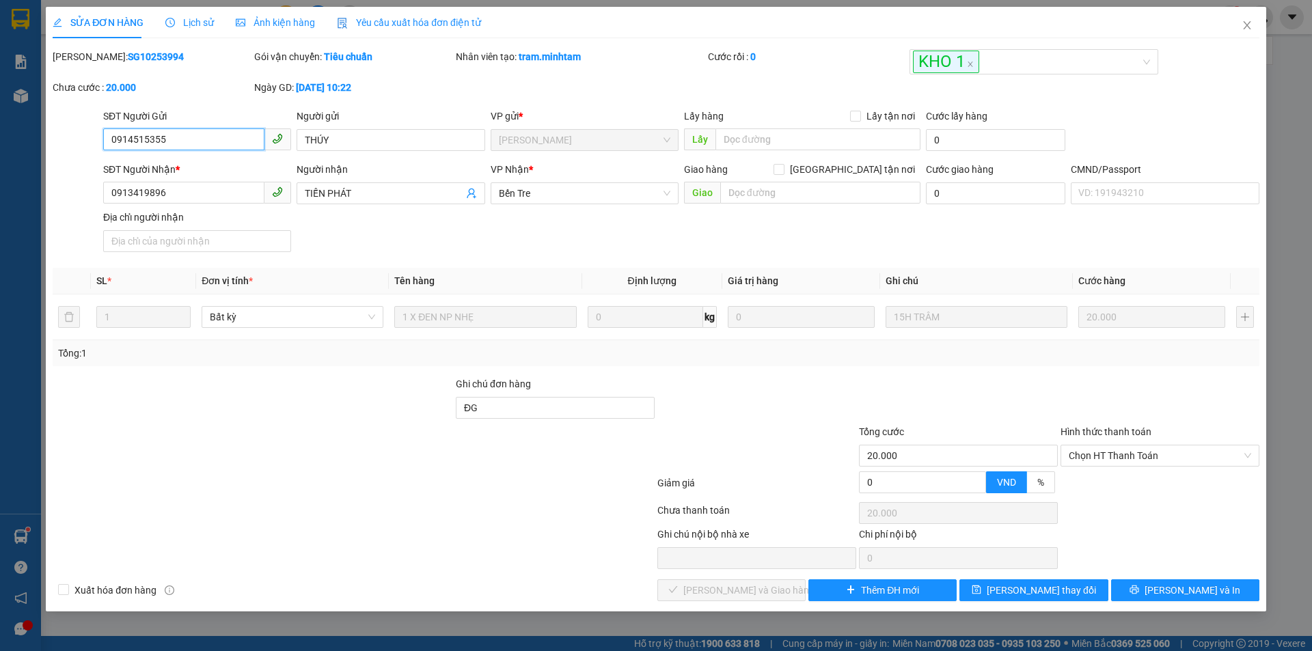
type input "20.000"
click at [1245, 20] on span "Close" at bounding box center [1247, 26] width 38 height 38
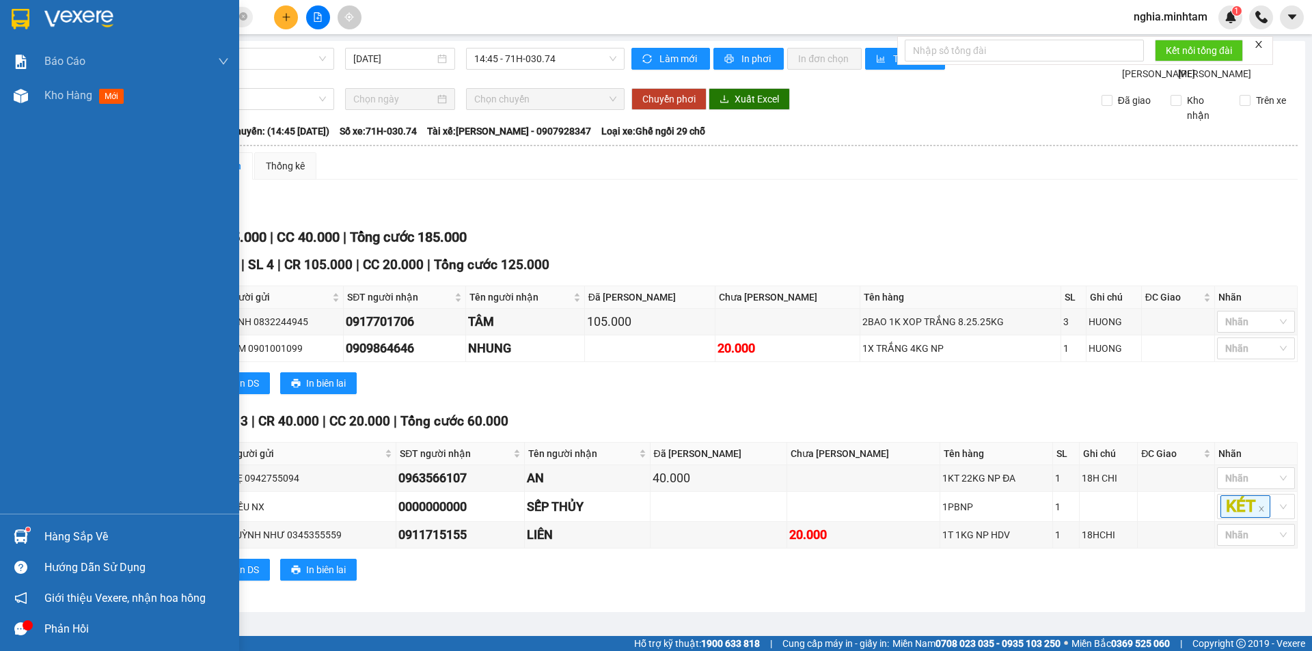
click at [93, 529] on div "Hàng sắp về" at bounding box center [136, 537] width 185 height 21
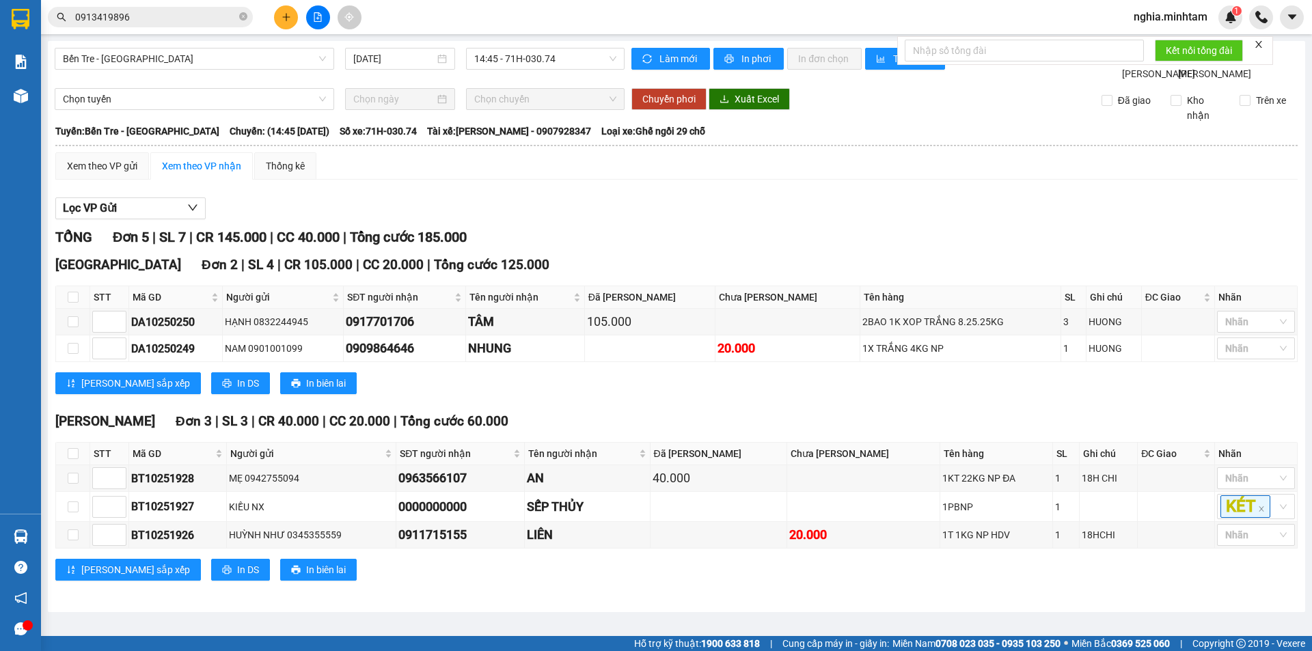
click at [625, 265] on section "Kết quả tìm kiếm ( 8 ) Bộ lọc Mã ĐH Trạng thái Món hàng Tổng cước Chưa cước Nhã…" at bounding box center [656, 325] width 1312 height 651
click at [178, 3] on div "Kết quả tìm kiếm ( 8 ) Bộ lọc Mã ĐH Trạng thái Món hàng Tổng cước Chưa cước Nhã…" at bounding box center [656, 17] width 1312 height 34
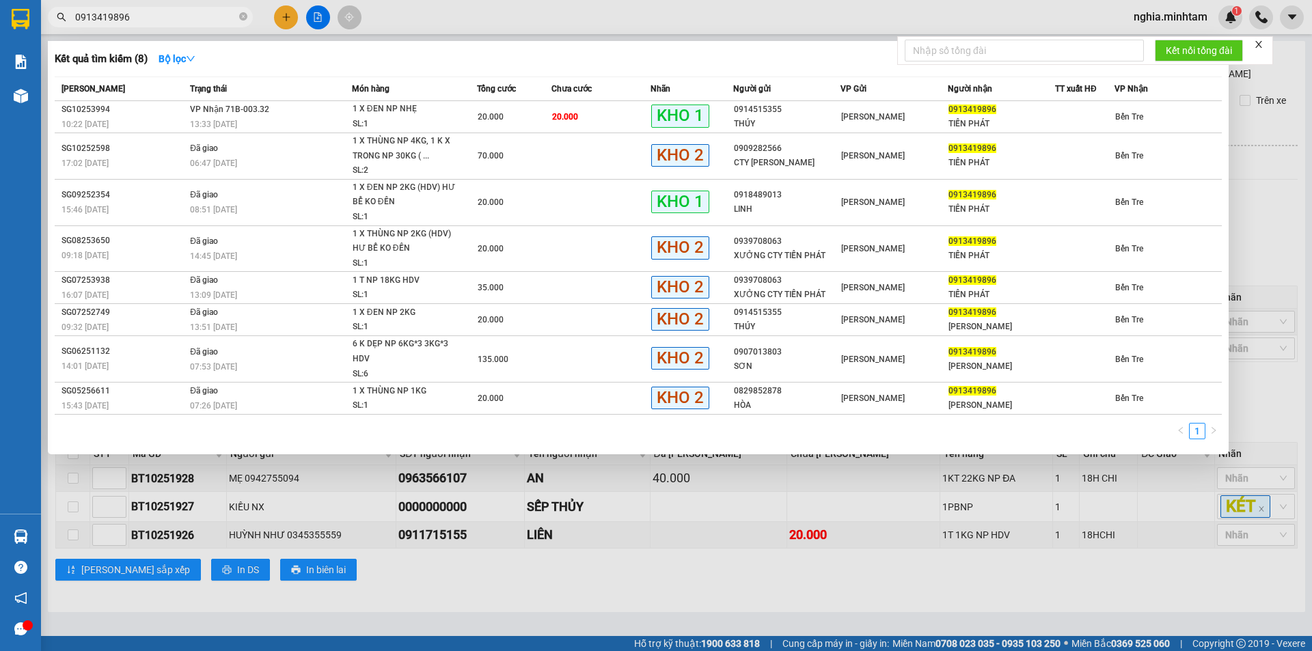
click at [159, 25] on span "0913419896" at bounding box center [150, 17] width 205 height 21
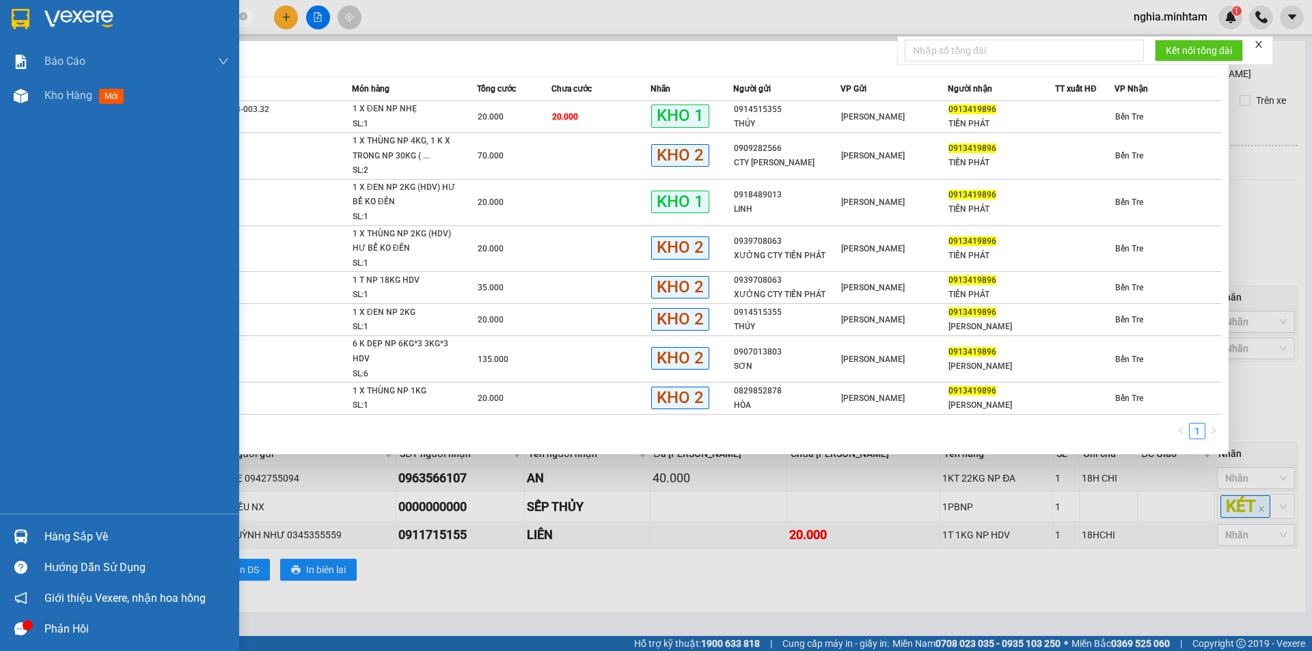
click at [109, 530] on div "Hàng sắp về" at bounding box center [136, 537] width 185 height 21
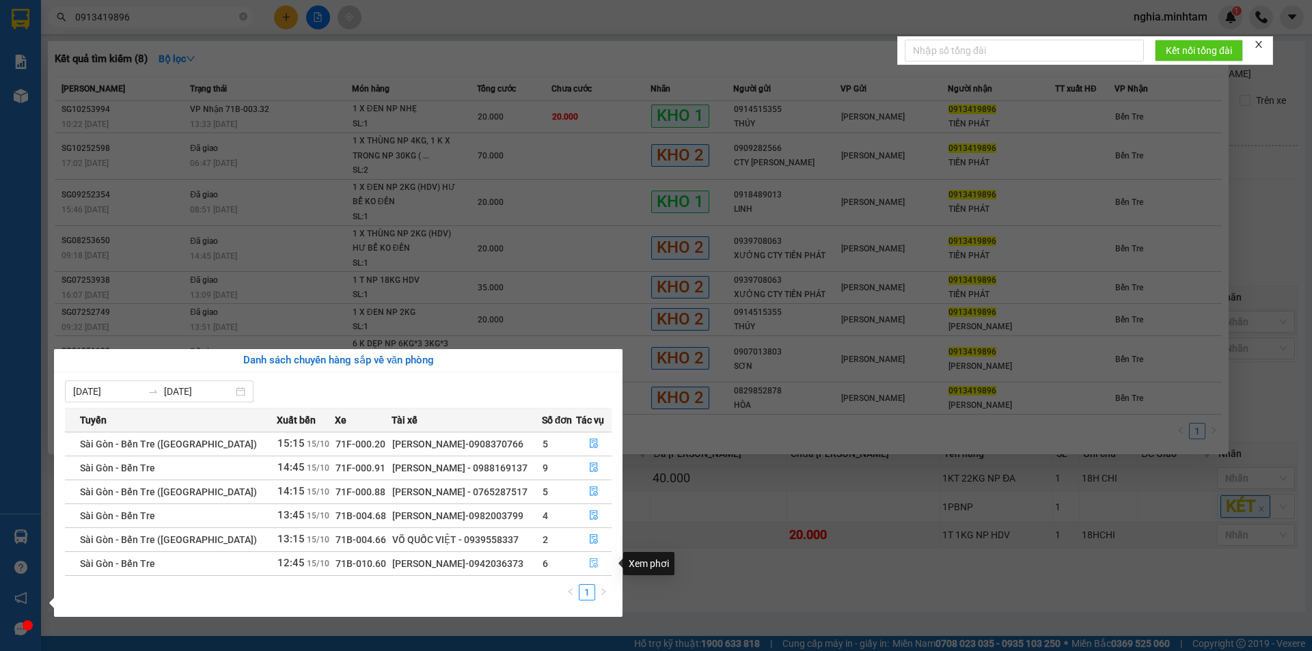
click at [590, 561] on icon "file-done" at bounding box center [594, 564] width 8 height 10
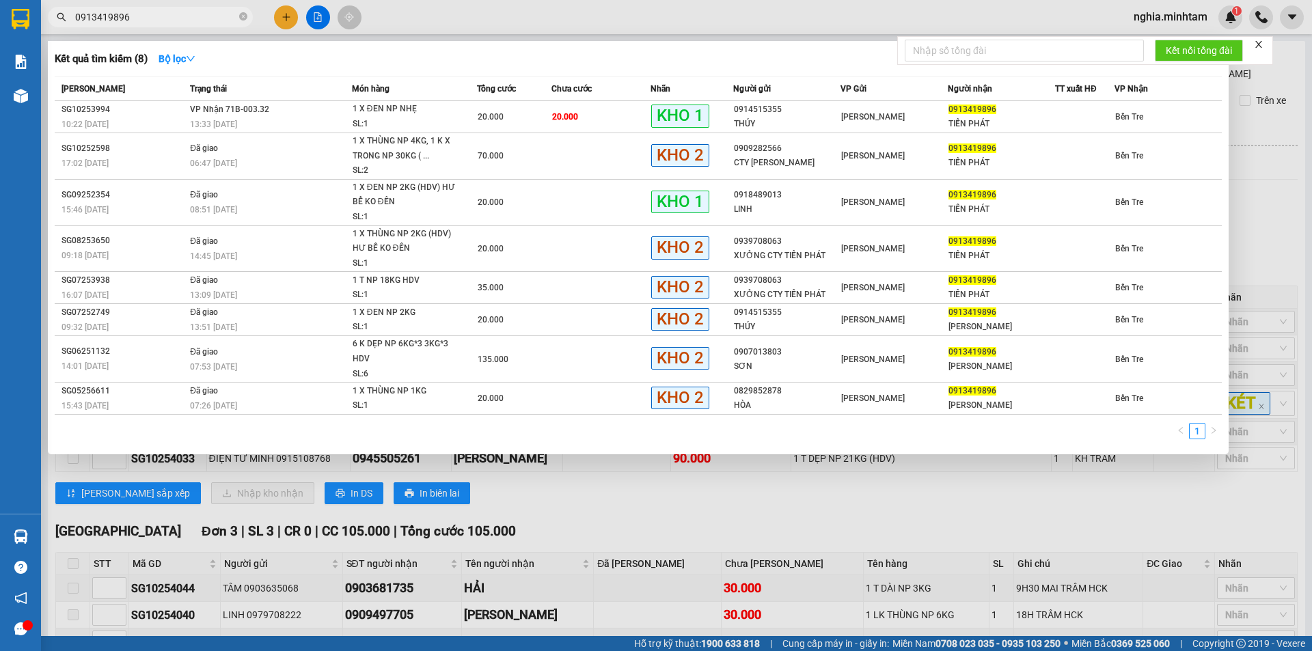
click at [930, 537] on div at bounding box center [656, 325] width 1312 height 651
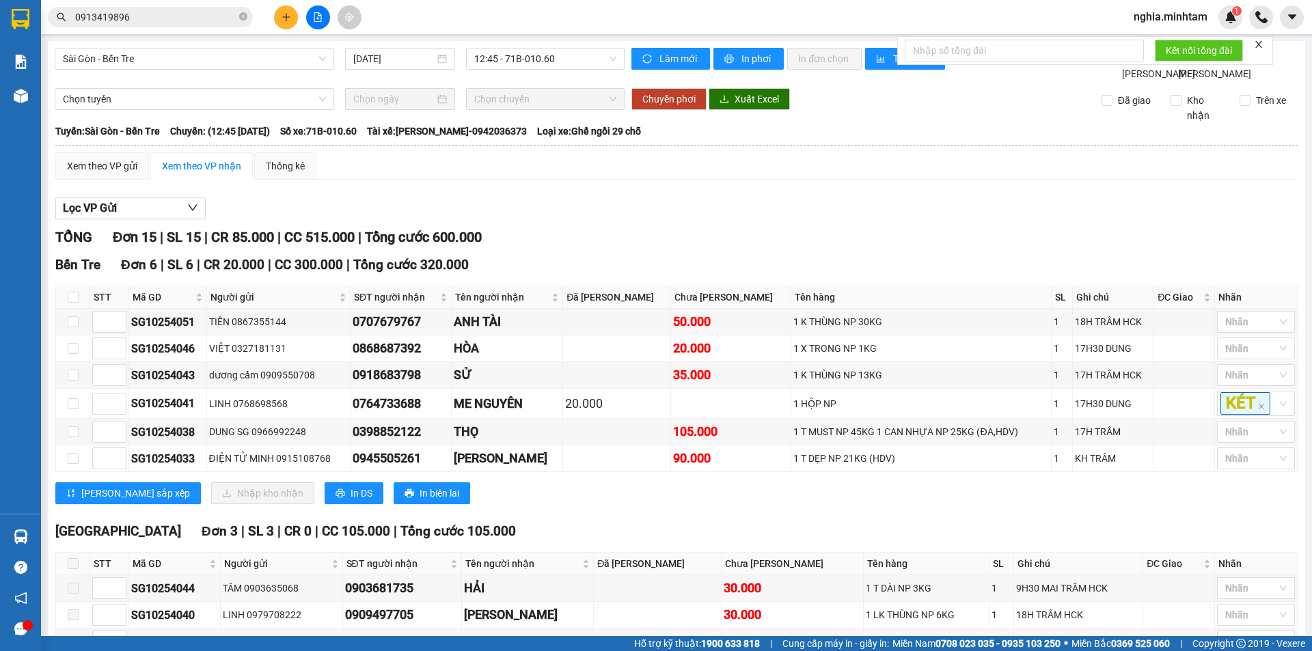
click at [146, 17] on input "0913419896" at bounding box center [155, 17] width 161 height 15
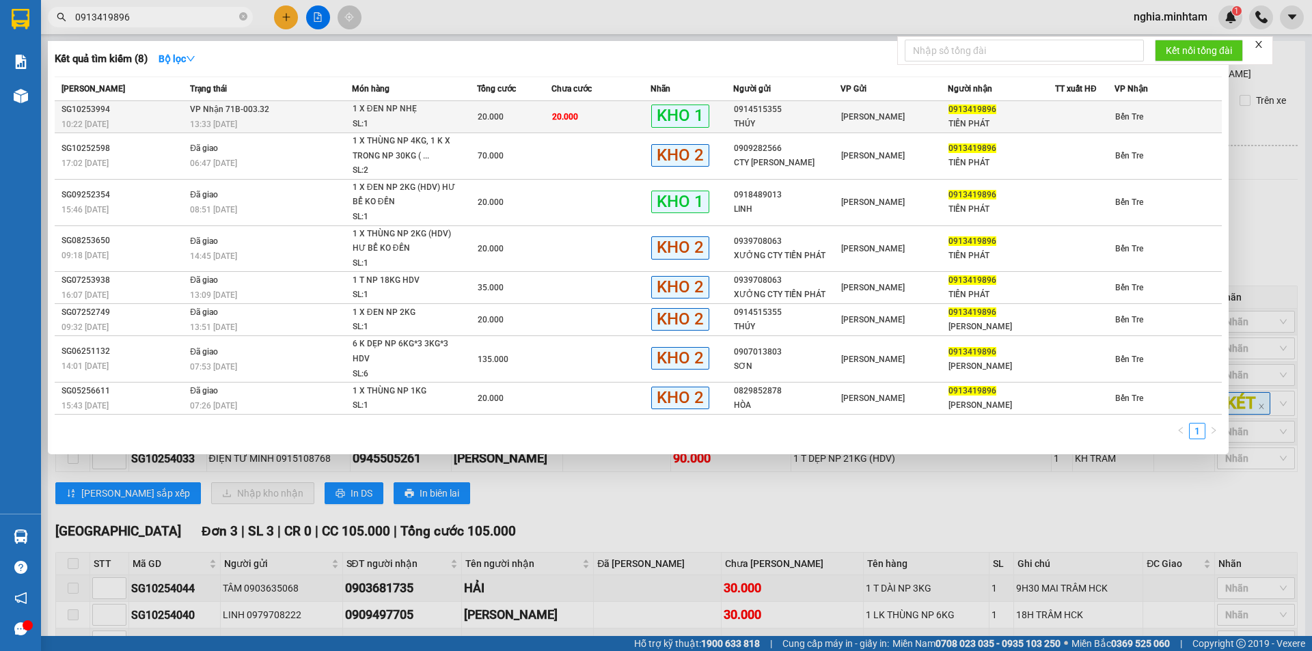
click at [984, 121] on div "TIẾN PHÁT" at bounding box center [1002, 124] width 106 height 14
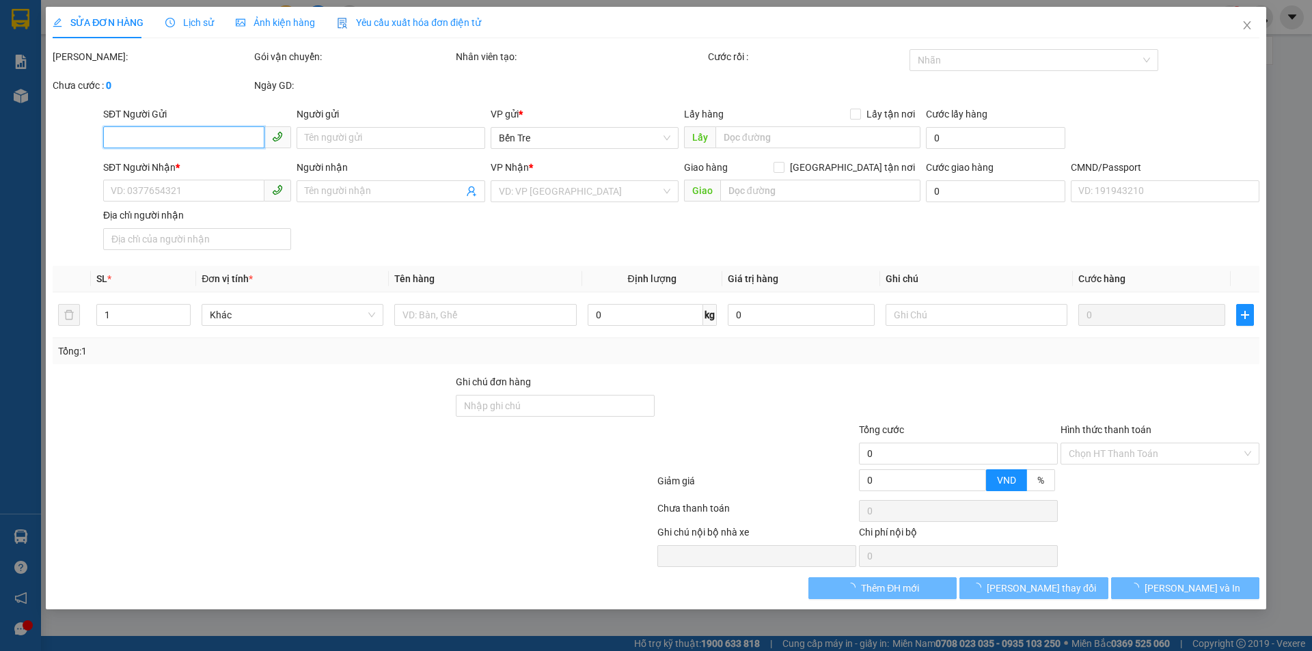
type input "0914515355"
type input "THÚY"
type input "0913419896"
type input "TIẾN PHÁT"
type input "ĐG"
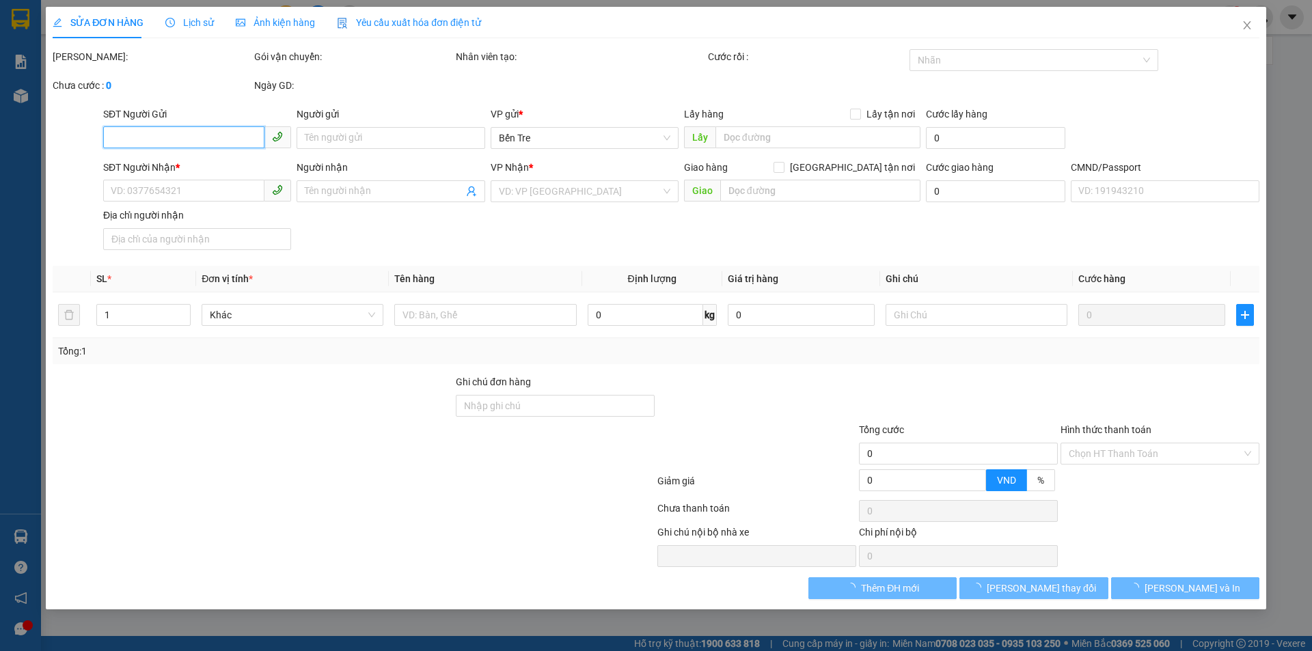
type input "20.000"
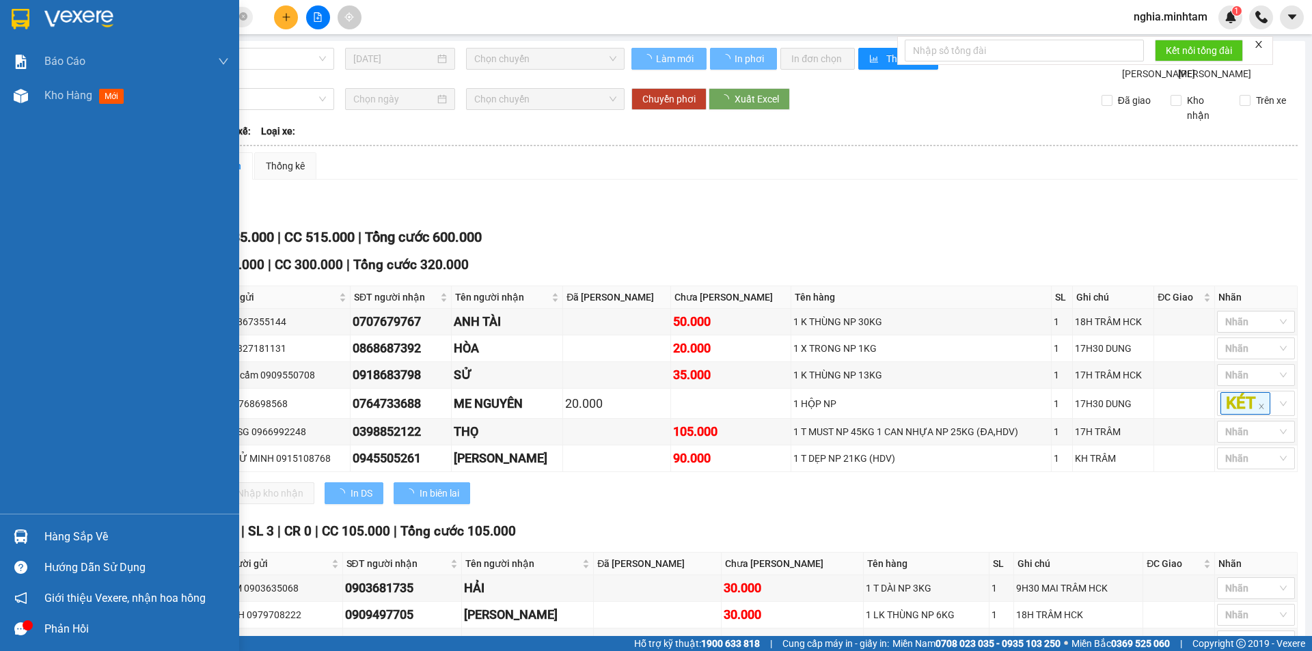
click at [16, 23] on img at bounding box center [21, 19] width 18 height 21
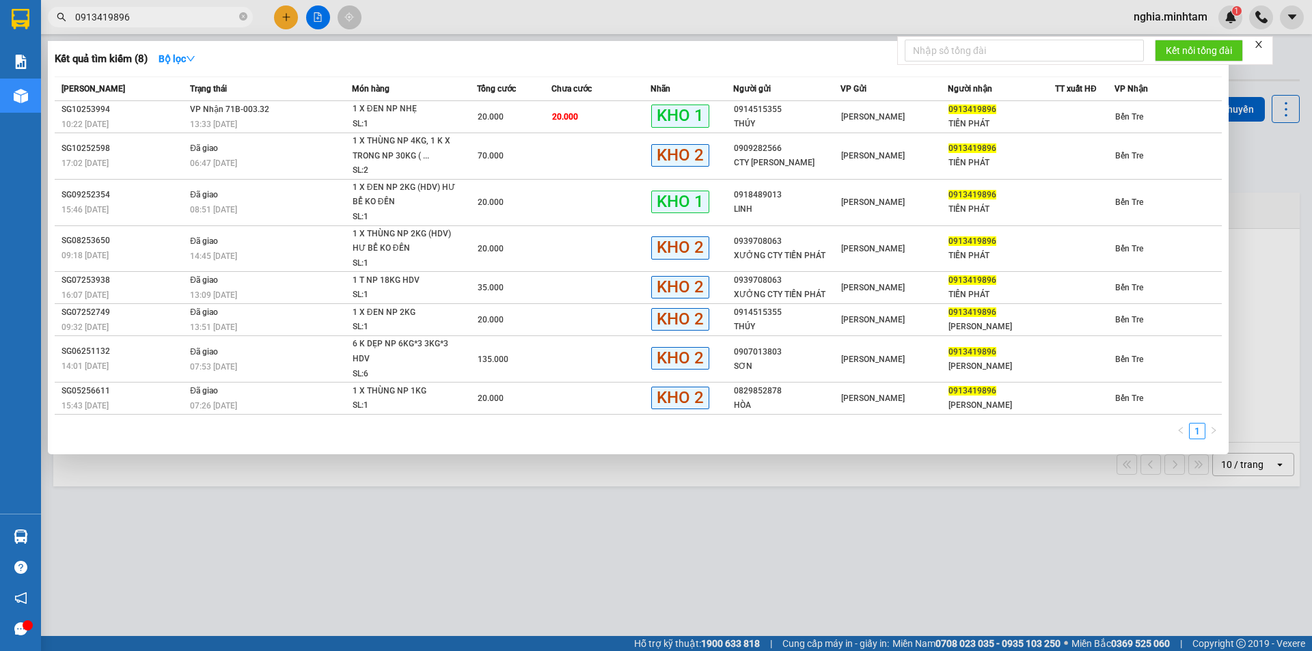
click at [181, 15] on input "0913419896" at bounding box center [155, 17] width 161 height 15
click at [282, 114] on td "VP Nhận 71B-003.32 13:33 [DATE]" at bounding box center [269, 117] width 165 height 32
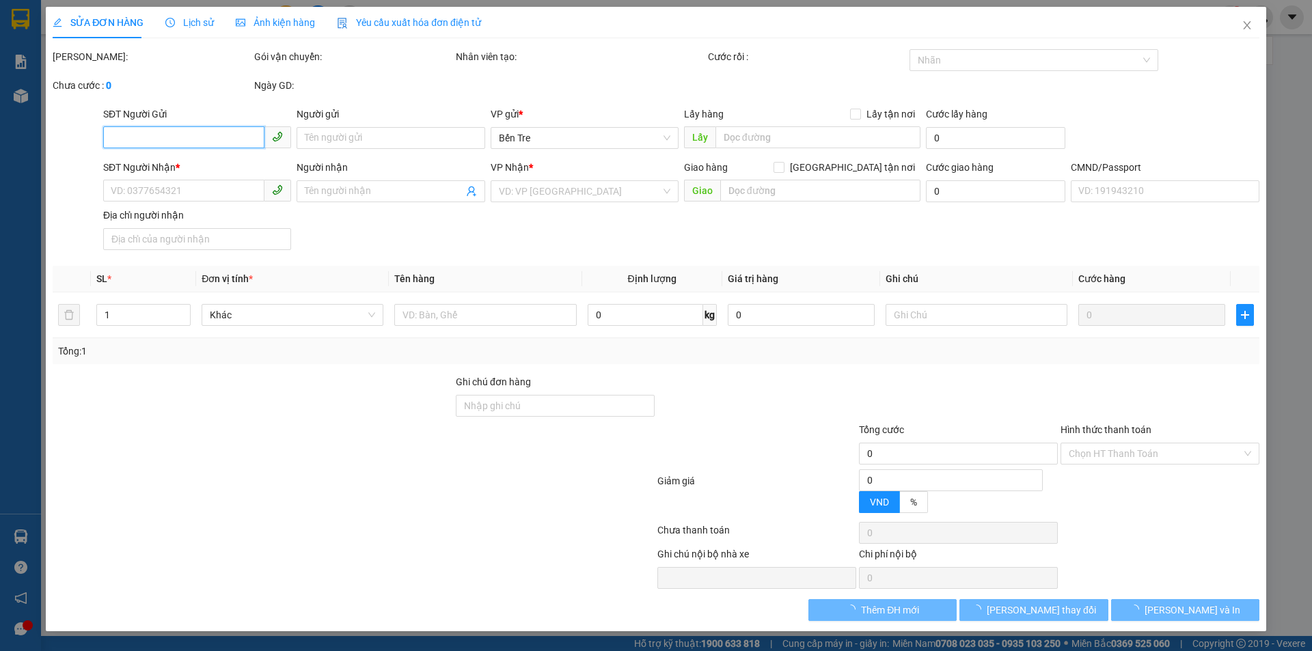
type input "0914515355"
type input "THÚY"
type input "0913419896"
type input "TIẾN PHÁT"
type input "ĐG"
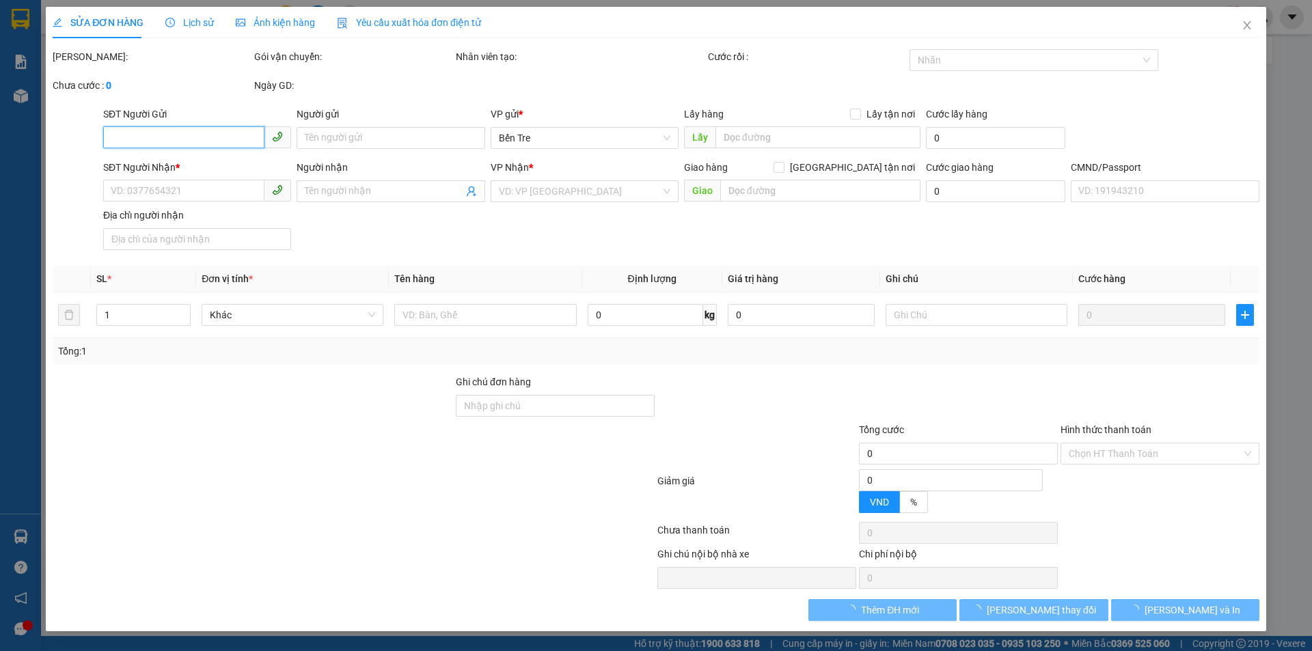
type input "20.000"
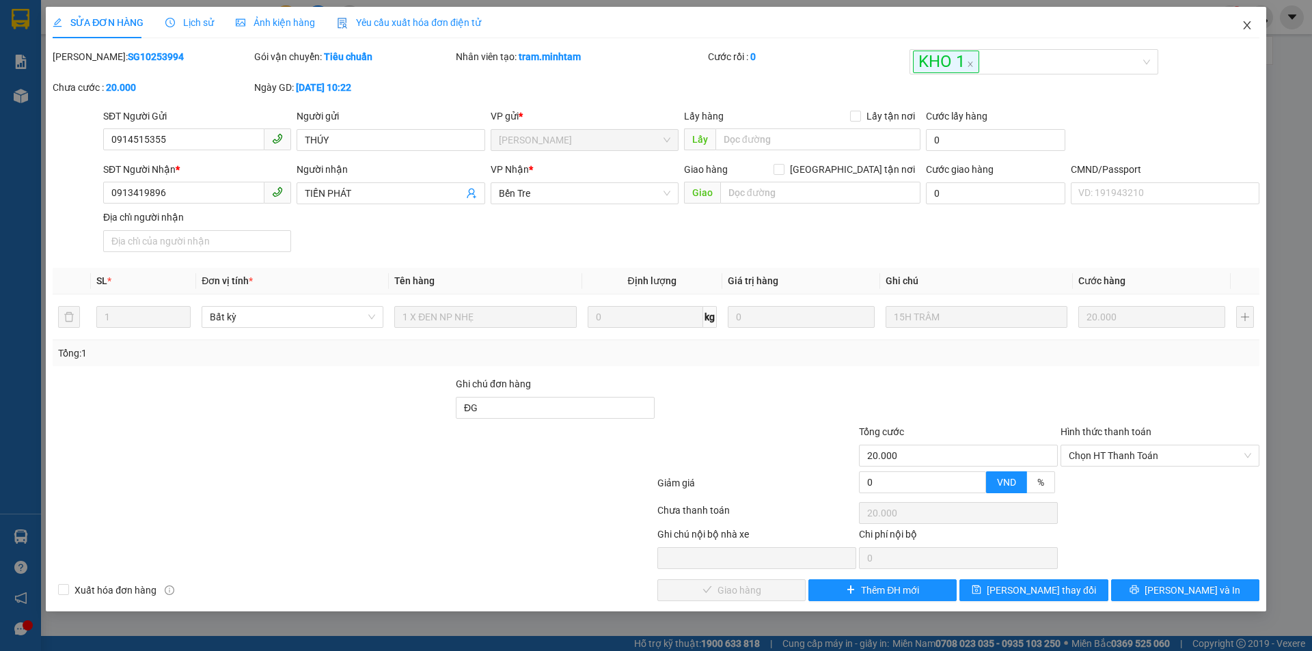
click at [1254, 23] on span "Close" at bounding box center [1247, 26] width 38 height 38
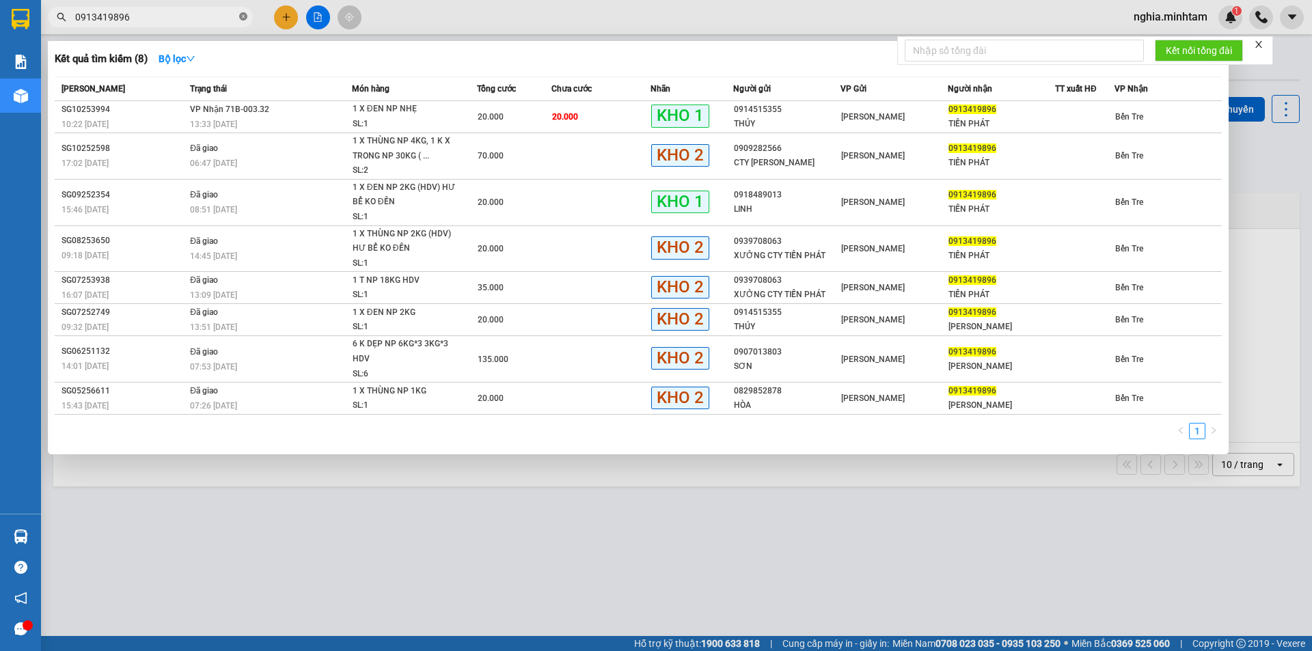
click at [241, 16] on icon "close-circle" at bounding box center [243, 16] width 8 height 8
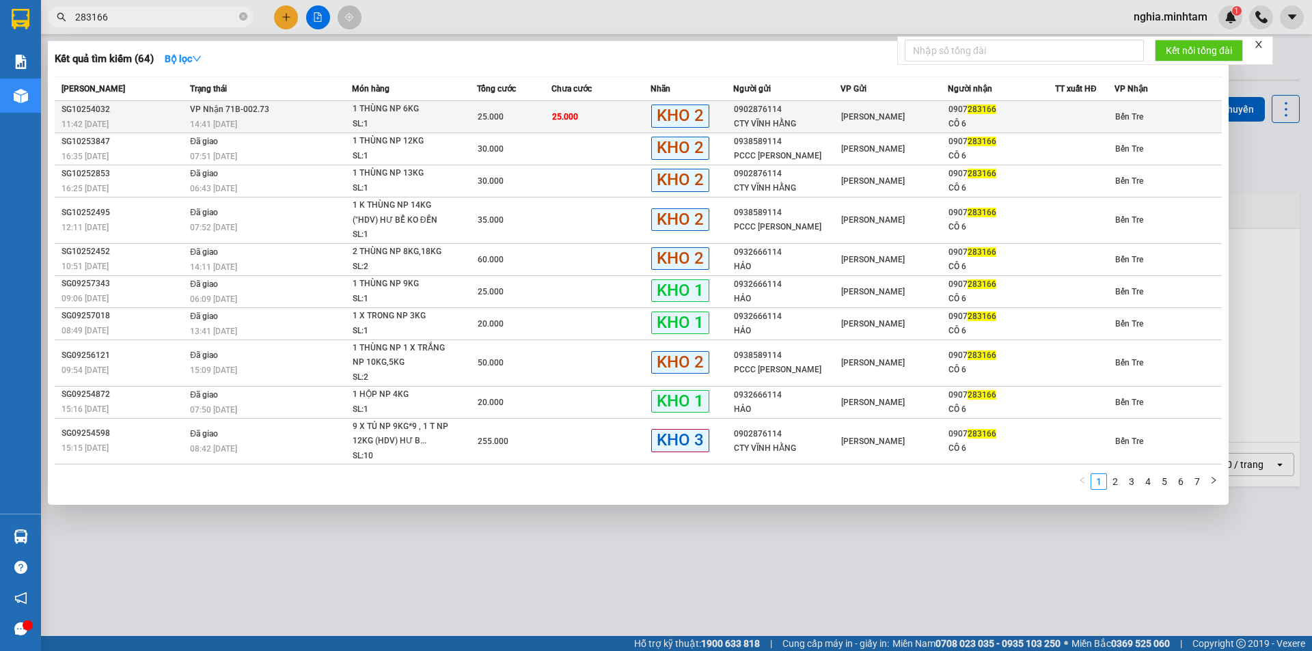
type input "283166"
click at [344, 113] on td "VP Nhận 71B-002.73 14:41 [DATE]" at bounding box center [269, 117] width 165 height 32
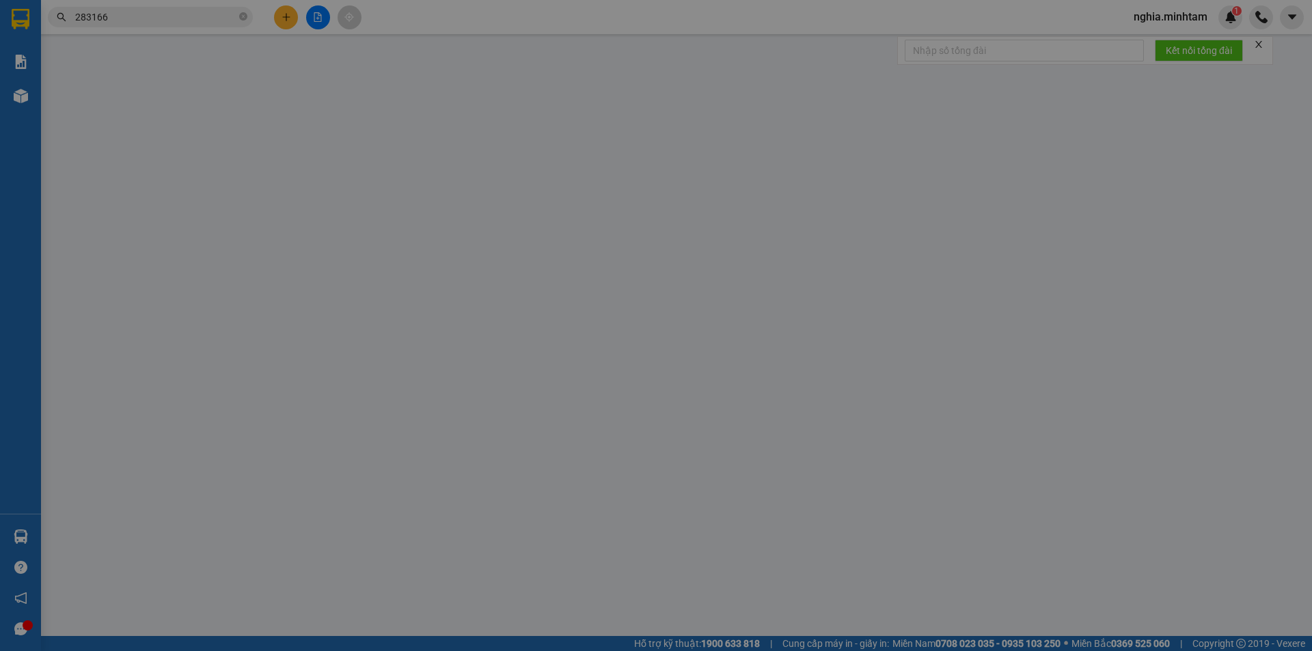
type input "0902876114"
type input "CTY VĨNH HẰNG"
type input "0907283166"
type input "CÔ 6"
type input "25.000"
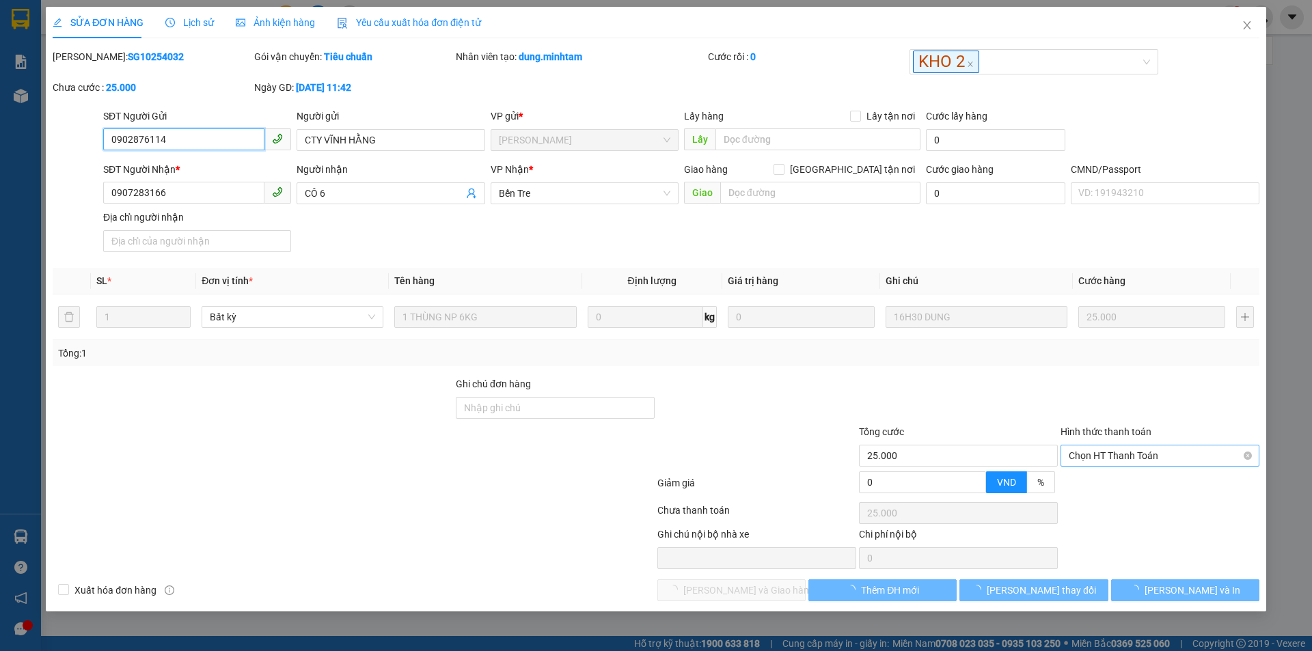
click at [1123, 453] on span "Chọn HT Thanh Toán" at bounding box center [1160, 456] width 183 height 21
click at [1114, 472] on div "Total Paid Fee 0 Total UnPaid Fee 25.000 Cash Collection Total Fee Mã ĐH: SG102…" at bounding box center [656, 325] width 1207 height 552
drag, startPoint x: 1122, startPoint y: 449, endPoint x: 1124, endPoint y: 463, distance: 14.5
click at [1126, 455] on span "Chọn HT Thanh Toán" at bounding box center [1160, 456] width 183 height 21
drag, startPoint x: 1120, startPoint y: 478, endPoint x: 1108, endPoint y: 498, distance: 23.3
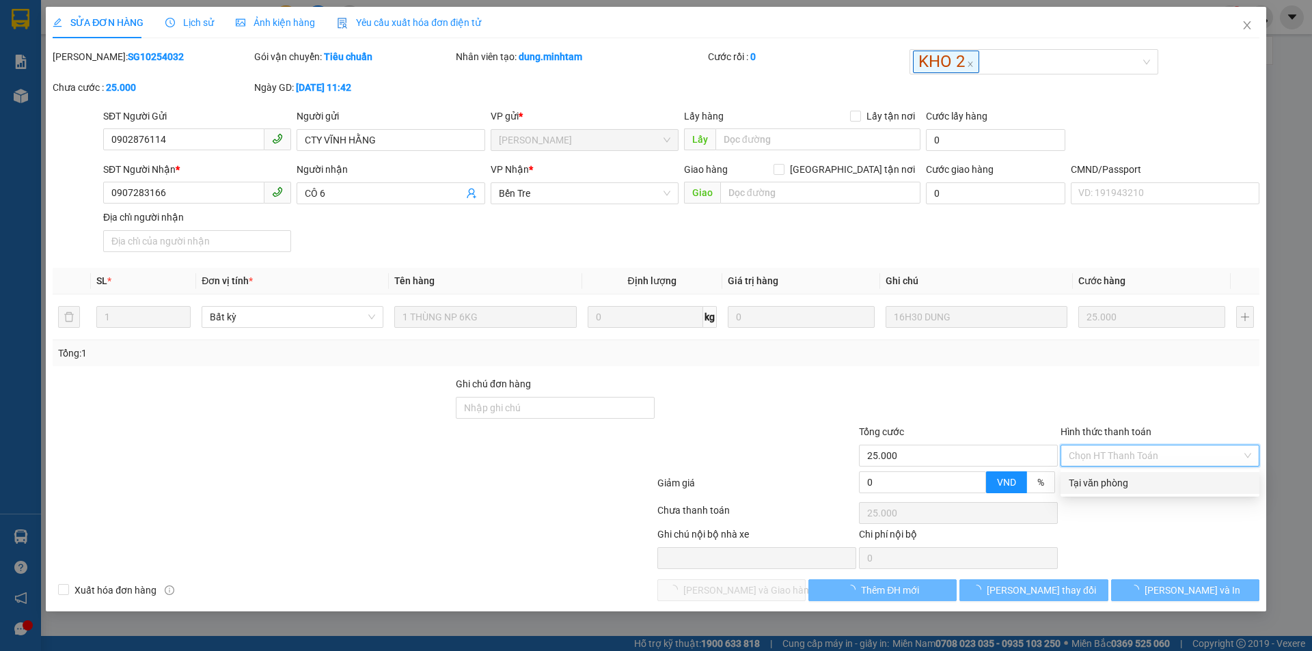
click at [1120, 481] on div "Tại văn phòng" at bounding box center [1160, 483] width 183 height 15
type input "0"
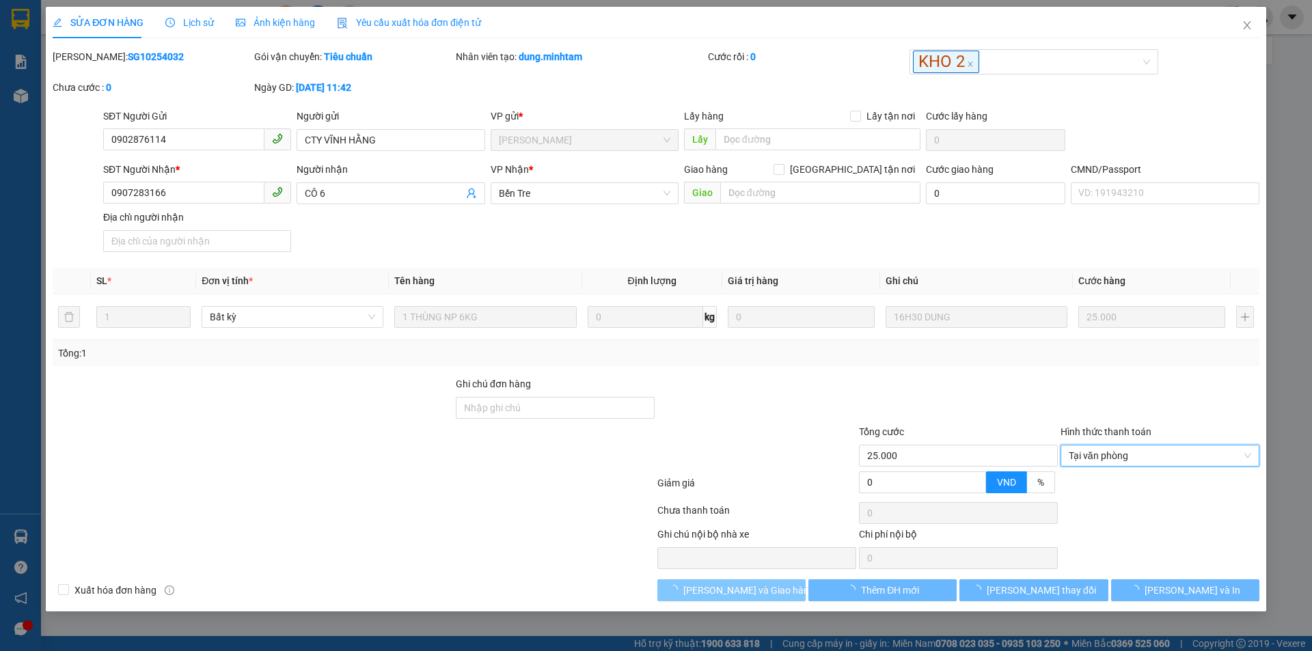
click at [761, 593] on span "[PERSON_NAME] và Giao hàng" at bounding box center [749, 590] width 131 height 15
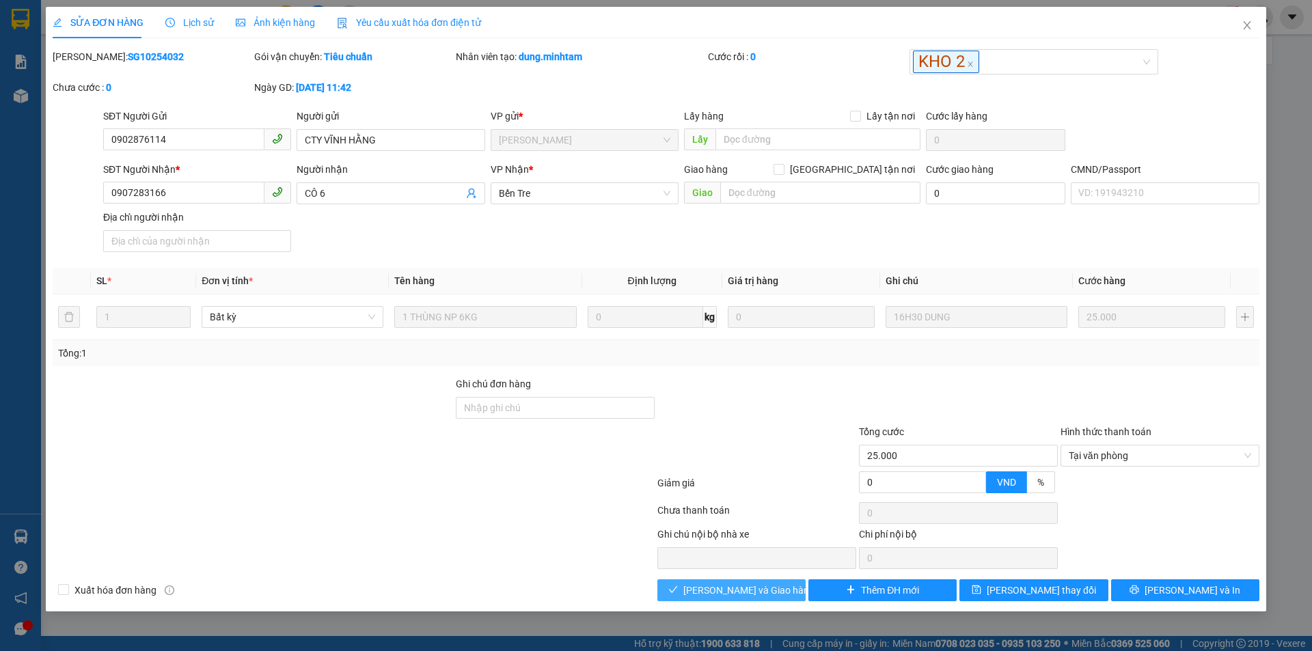
drag, startPoint x: 729, startPoint y: 586, endPoint x: 787, endPoint y: 602, distance: 59.7
click at [732, 586] on span "[PERSON_NAME] và Giao hàng" at bounding box center [749, 590] width 131 height 15
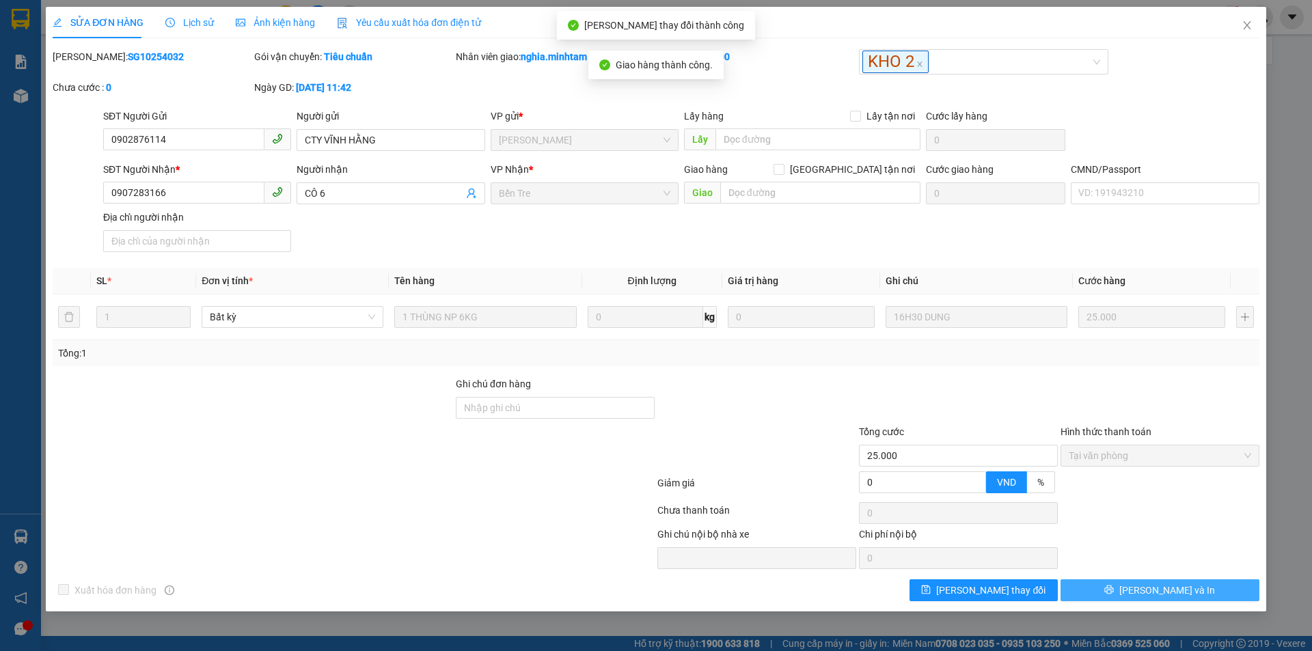
click at [1163, 591] on span "[PERSON_NAME] và In" at bounding box center [1168, 590] width 96 height 15
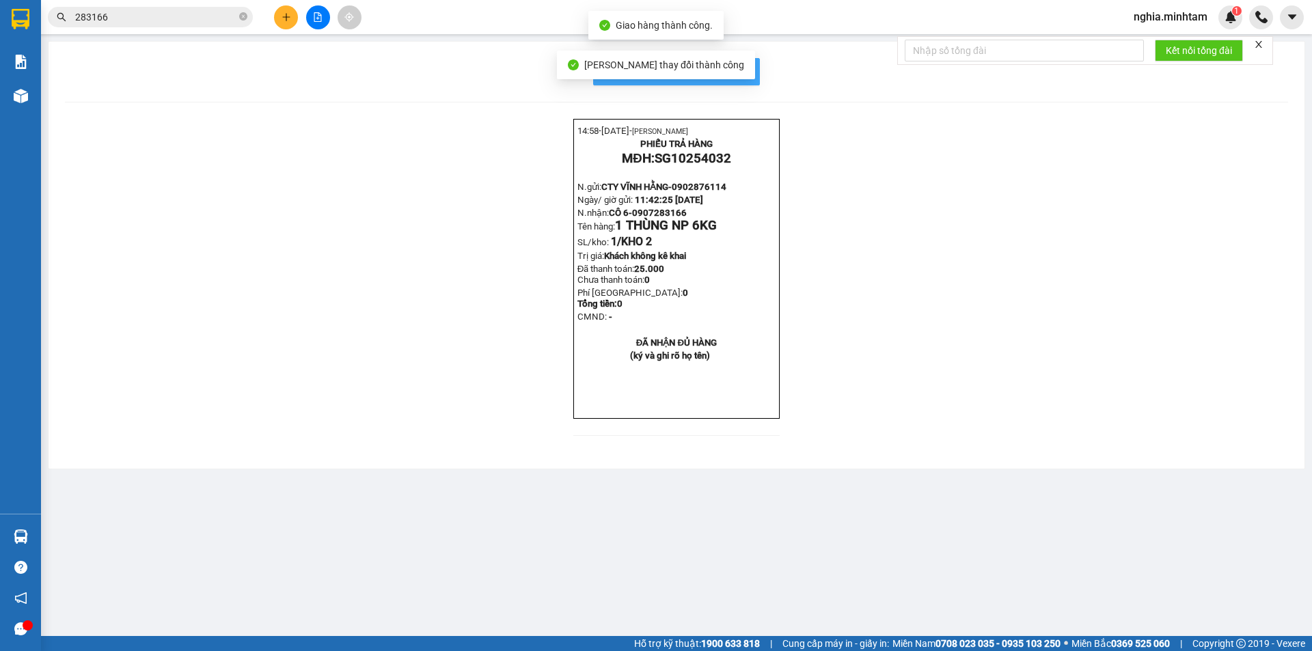
click at [734, 68] on span "In mẫu biên lai tự cấu hình" at bounding box center [685, 71] width 129 height 17
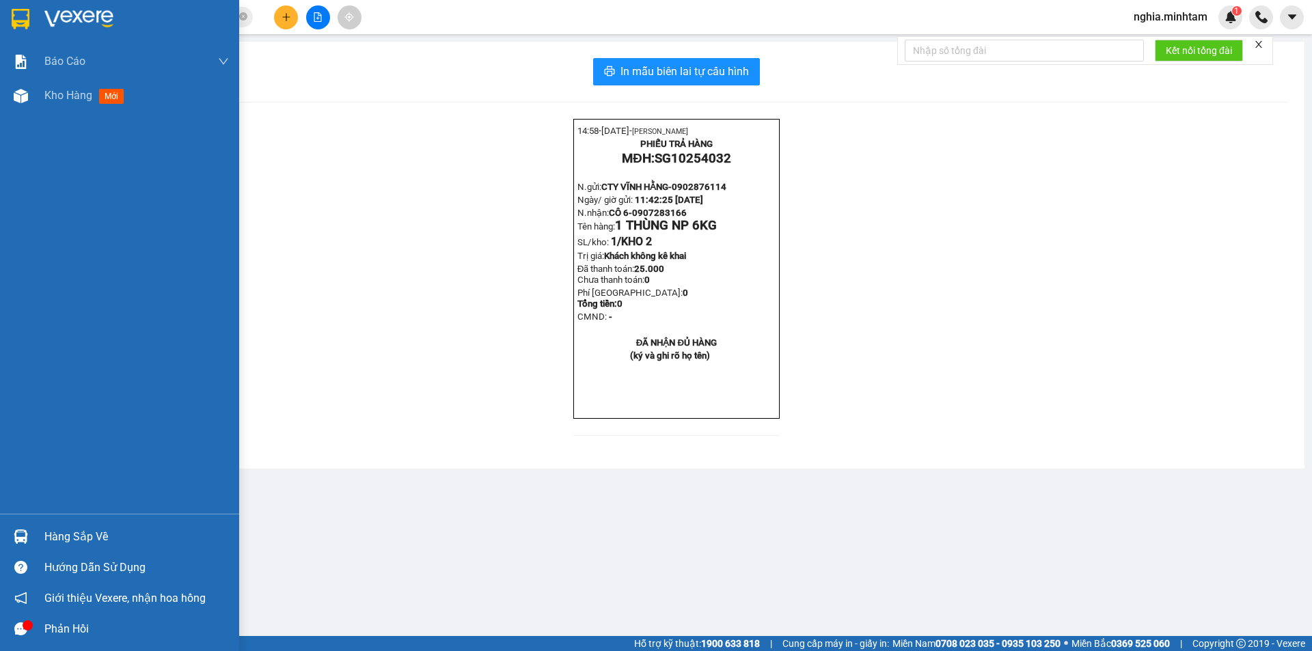
click at [29, 22] on img at bounding box center [21, 19] width 18 height 21
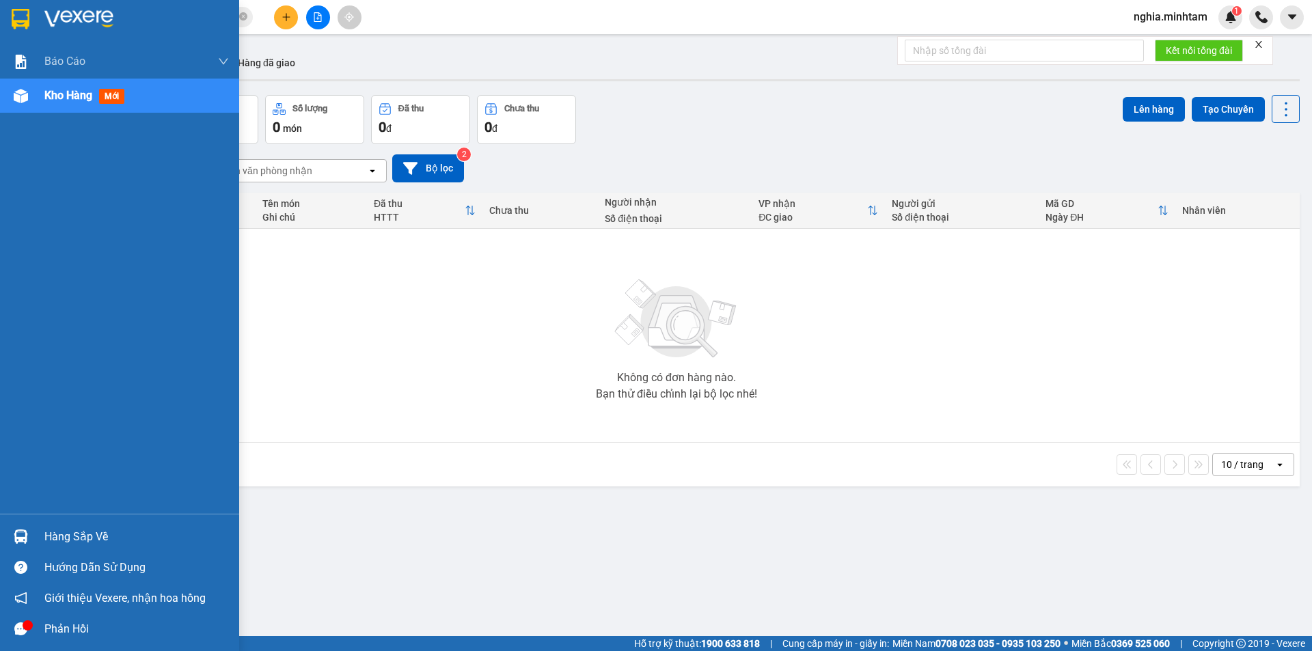
click at [22, 29] on img at bounding box center [21, 19] width 18 height 21
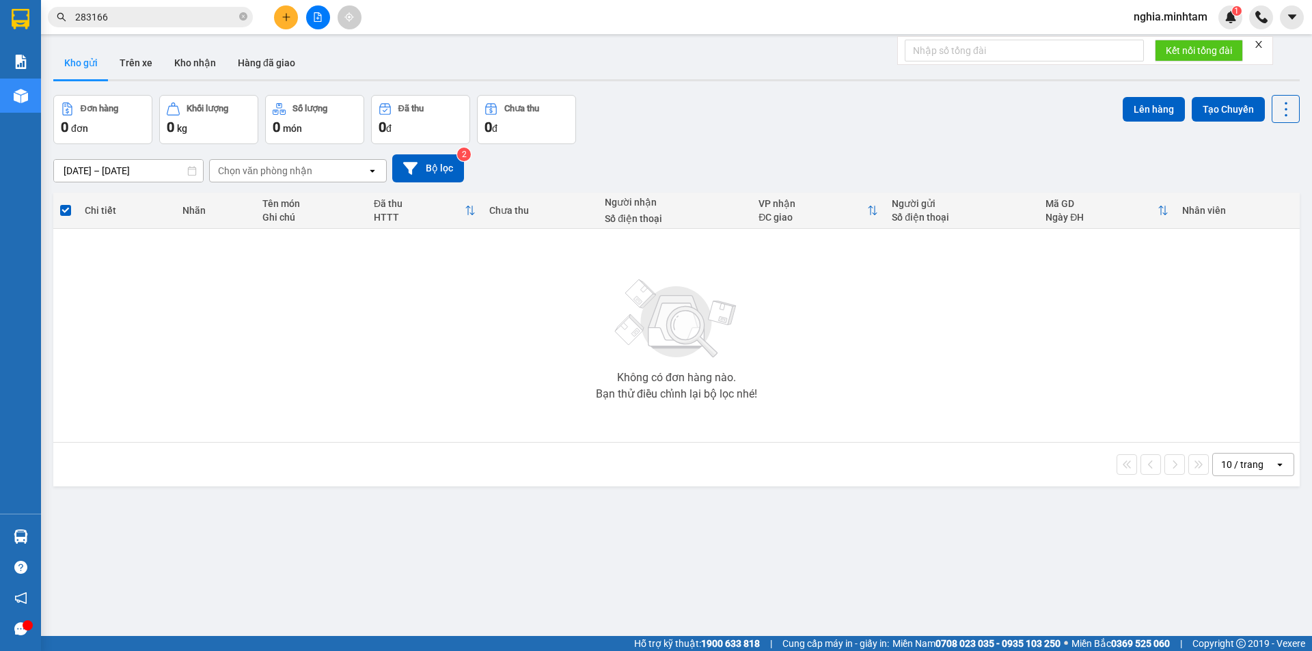
click at [185, 21] on input "283166" at bounding box center [155, 17] width 161 height 15
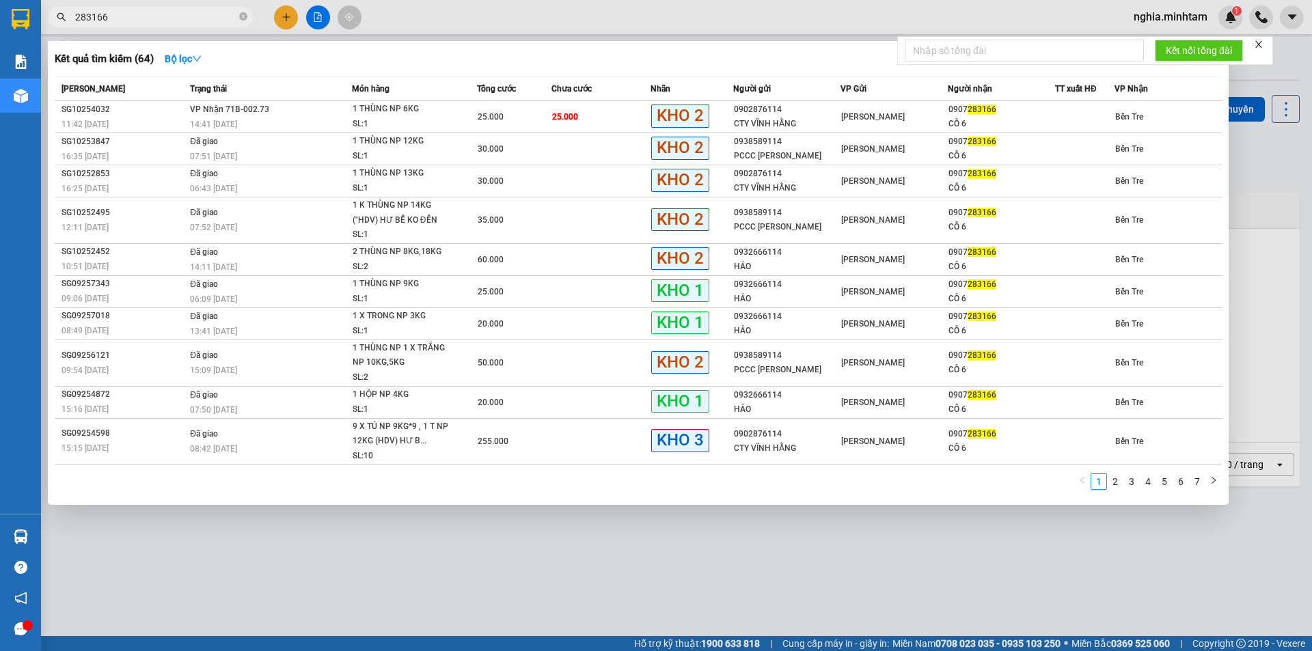
click at [185, 21] on input "283166" at bounding box center [155, 17] width 161 height 15
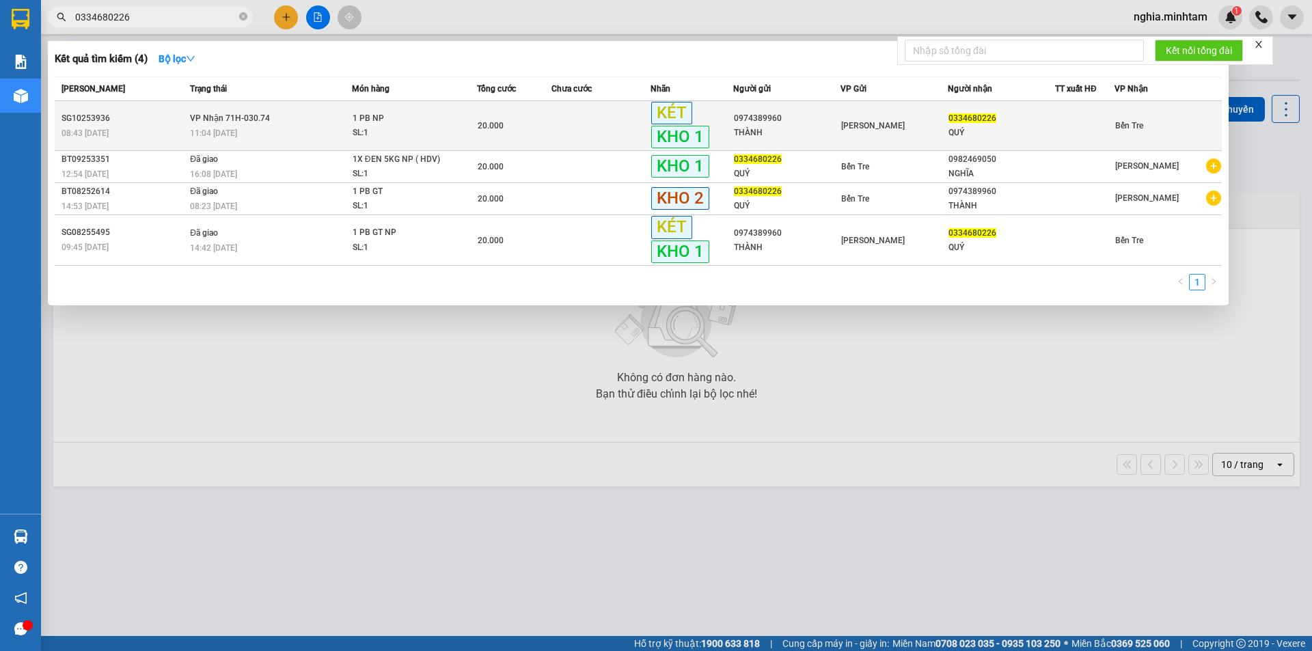
type input "0334680226"
click at [308, 126] on div "11:04 [DATE]" at bounding box center [270, 133] width 161 height 15
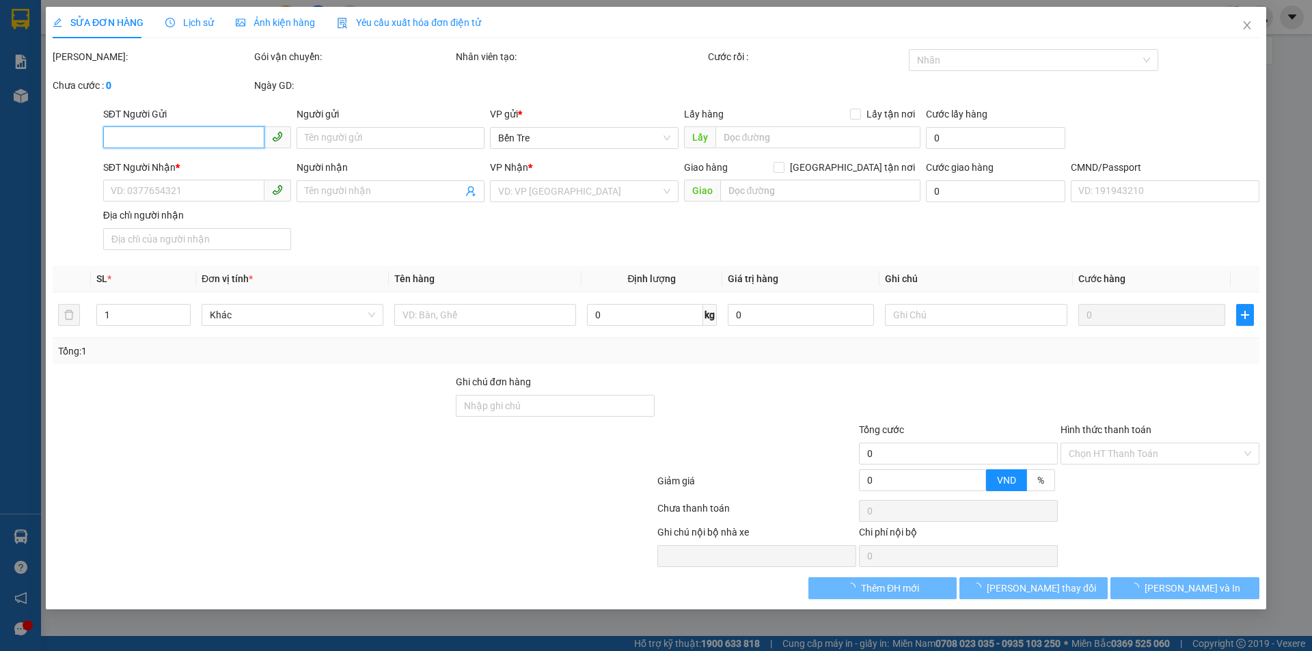
type input "0974389960"
type input "THÀNH"
type input "0334680226"
type input "QUÝ"
type input "20.000"
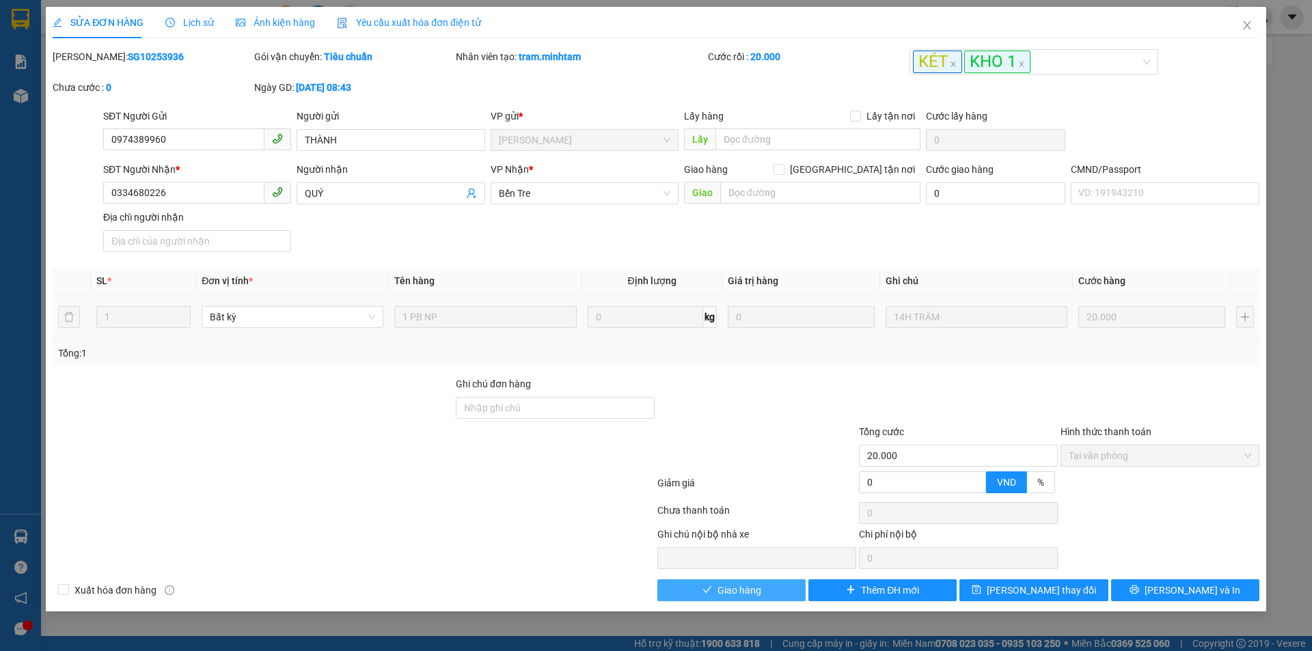
click at [744, 599] on button "Giao hàng" at bounding box center [732, 591] width 148 height 22
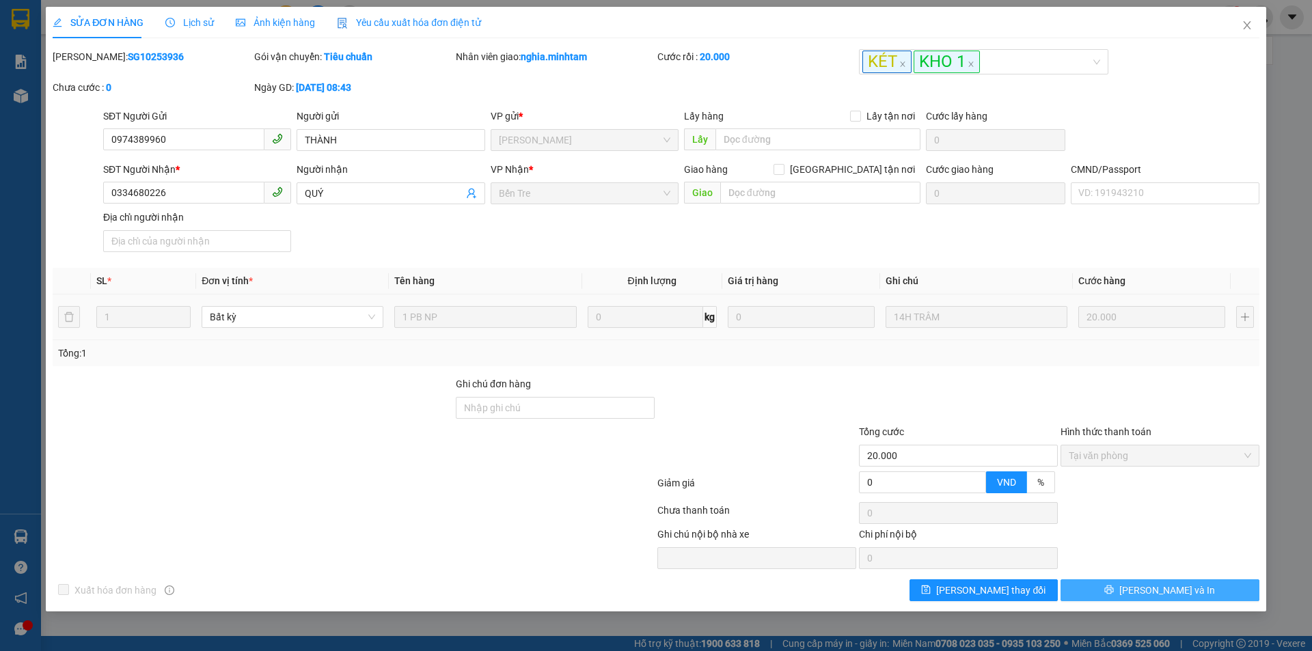
click at [1172, 590] on span "[PERSON_NAME] và In" at bounding box center [1168, 590] width 96 height 15
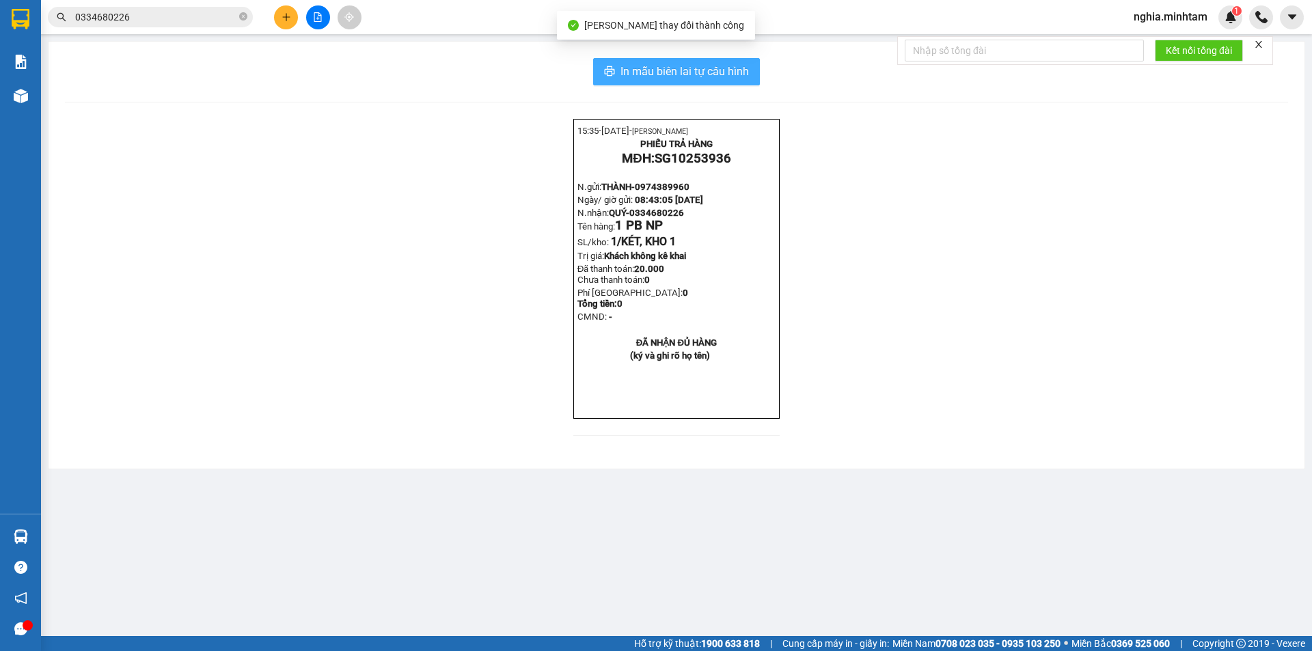
click at [679, 77] on span "In mẫu biên lai tự cấu hình" at bounding box center [685, 71] width 129 height 17
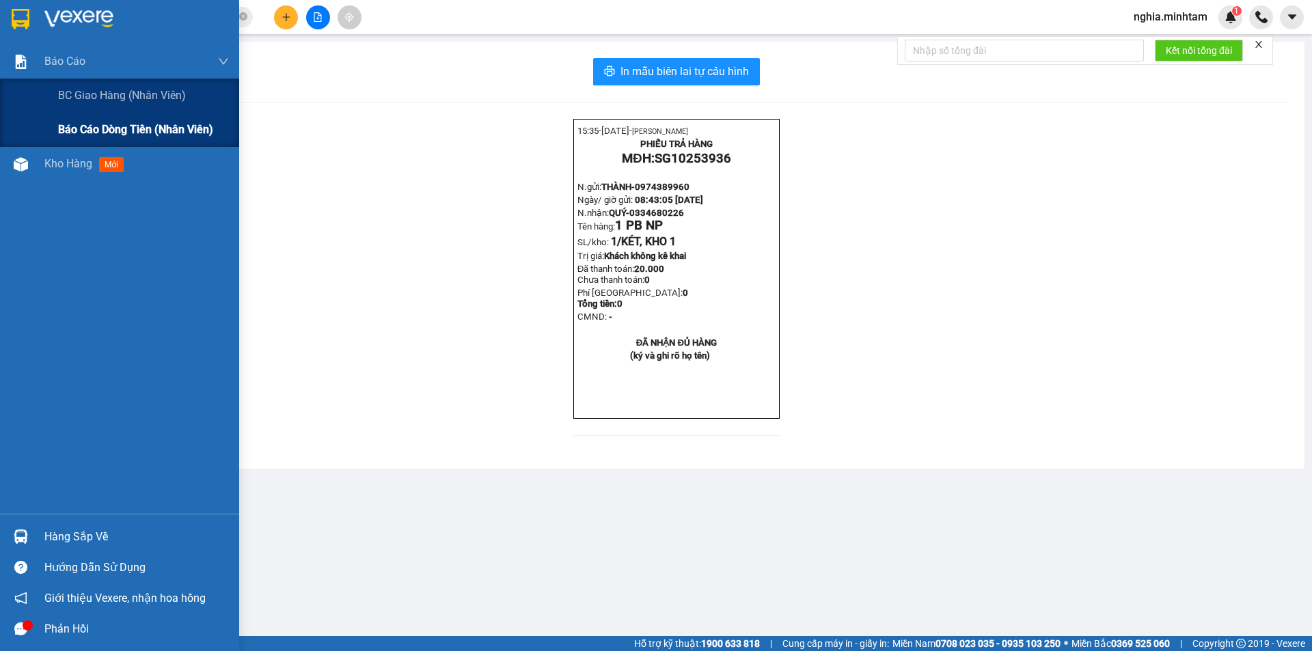
click at [122, 125] on span "Báo cáo dòng tiền (nhân viên)" at bounding box center [135, 129] width 155 height 17
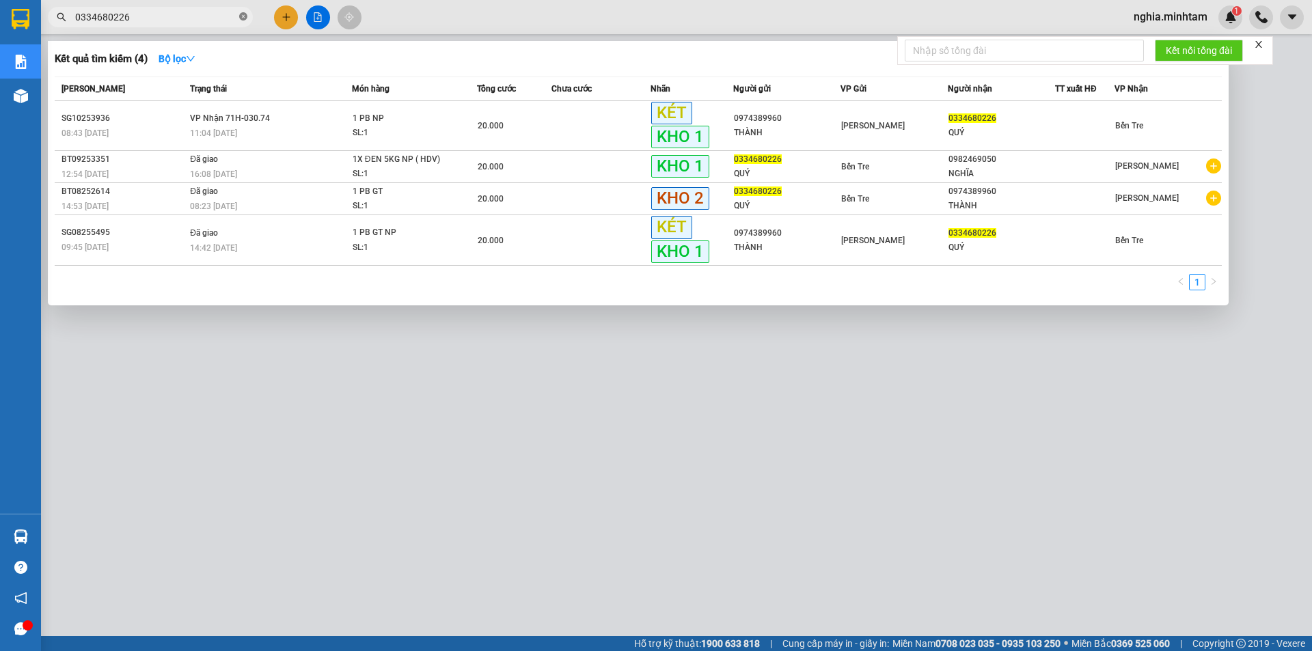
click at [243, 15] on icon "close-circle" at bounding box center [243, 16] width 8 height 8
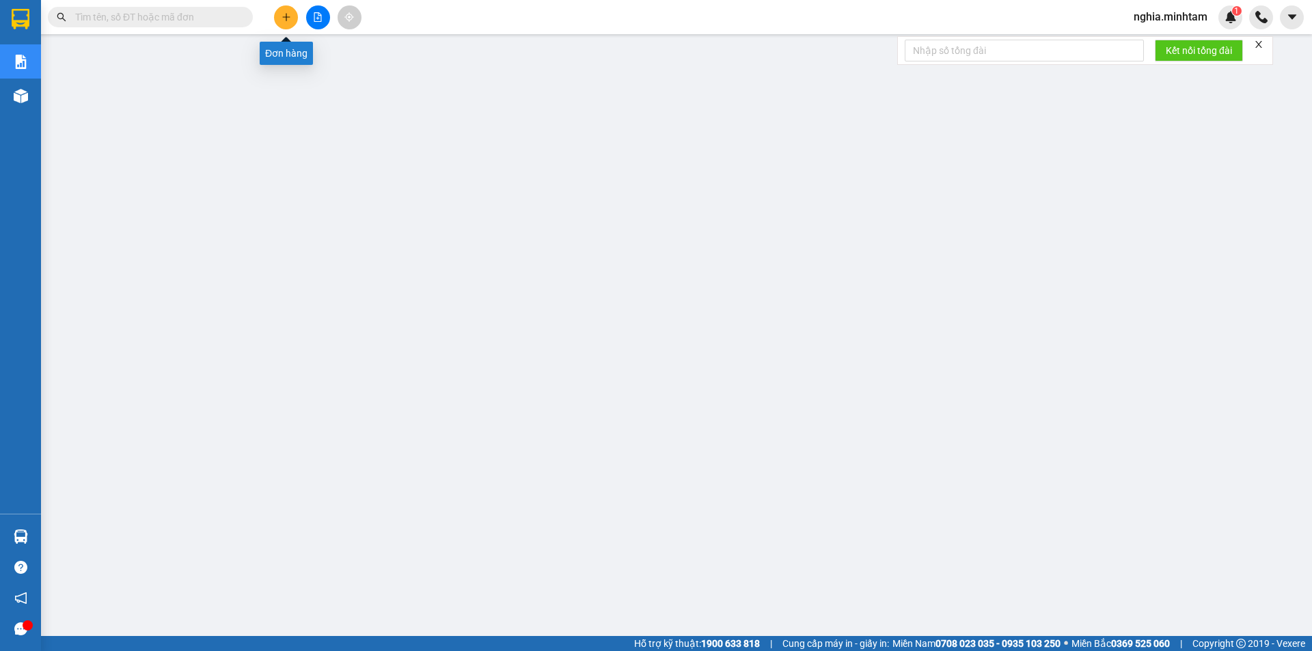
click at [284, 11] on button at bounding box center [286, 17] width 24 height 24
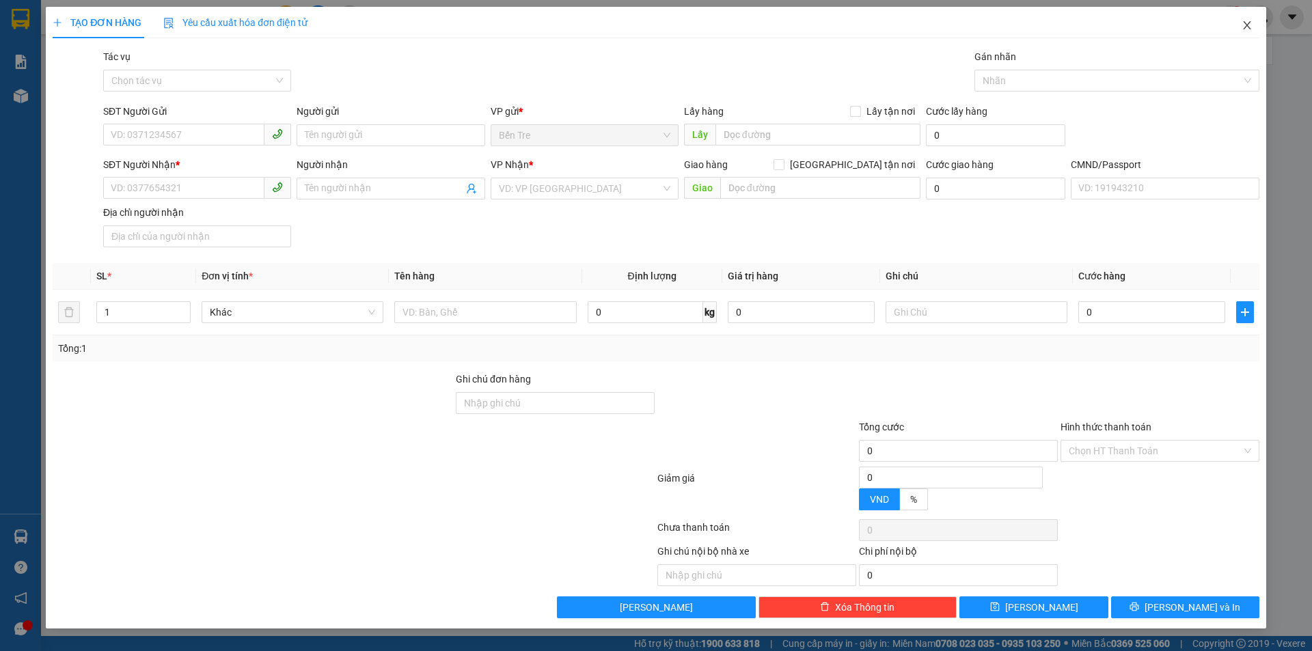
click at [1247, 25] on icon "close" at bounding box center [1247, 25] width 8 height 8
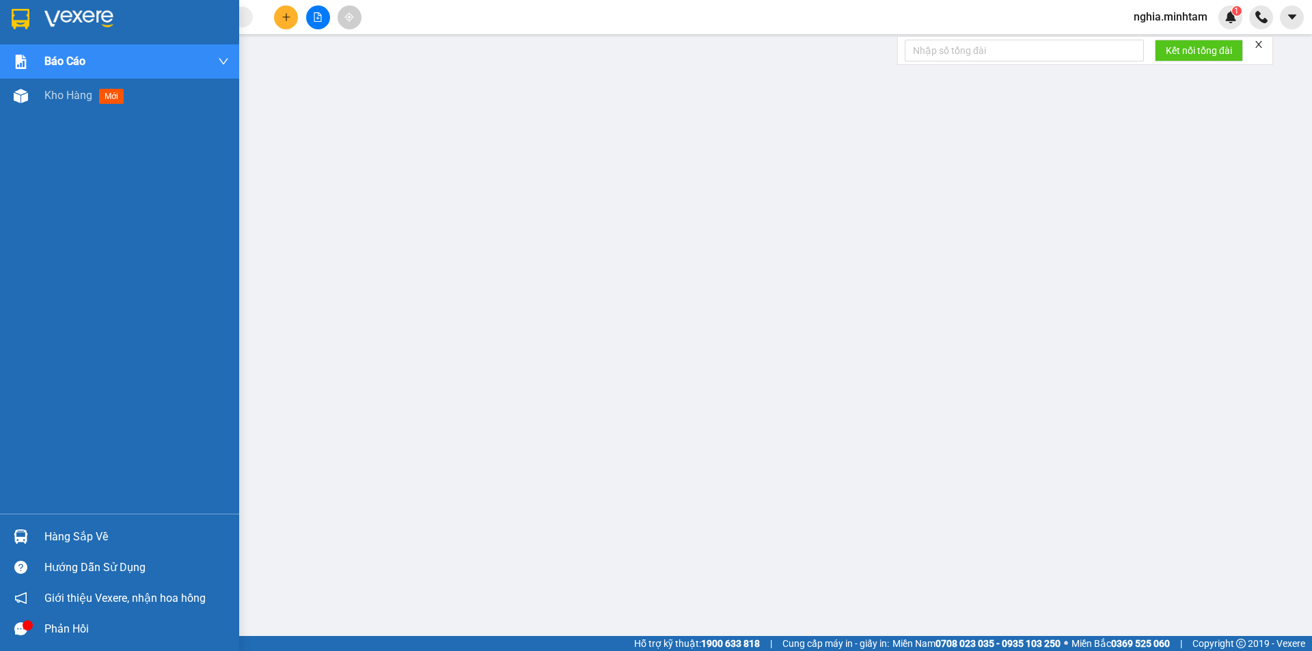
click at [16, 18] on img at bounding box center [21, 19] width 18 height 21
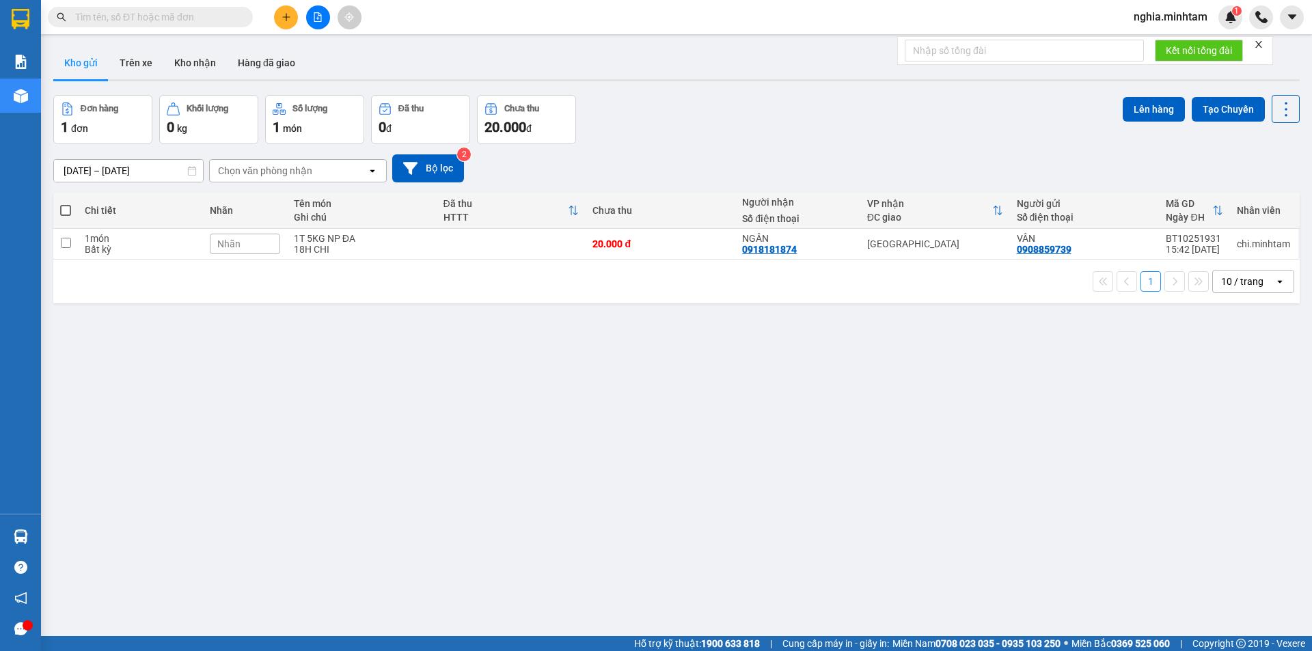
click at [675, 141] on div "Đơn hàng 1 đơn Khối lượng 0 kg Số lượng 1 món Đã thu 0 đ Chưa thu 20.000 đ Lên …" at bounding box center [676, 119] width 1247 height 49
click at [313, 18] on icon "file-add" at bounding box center [318, 17] width 10 height 10
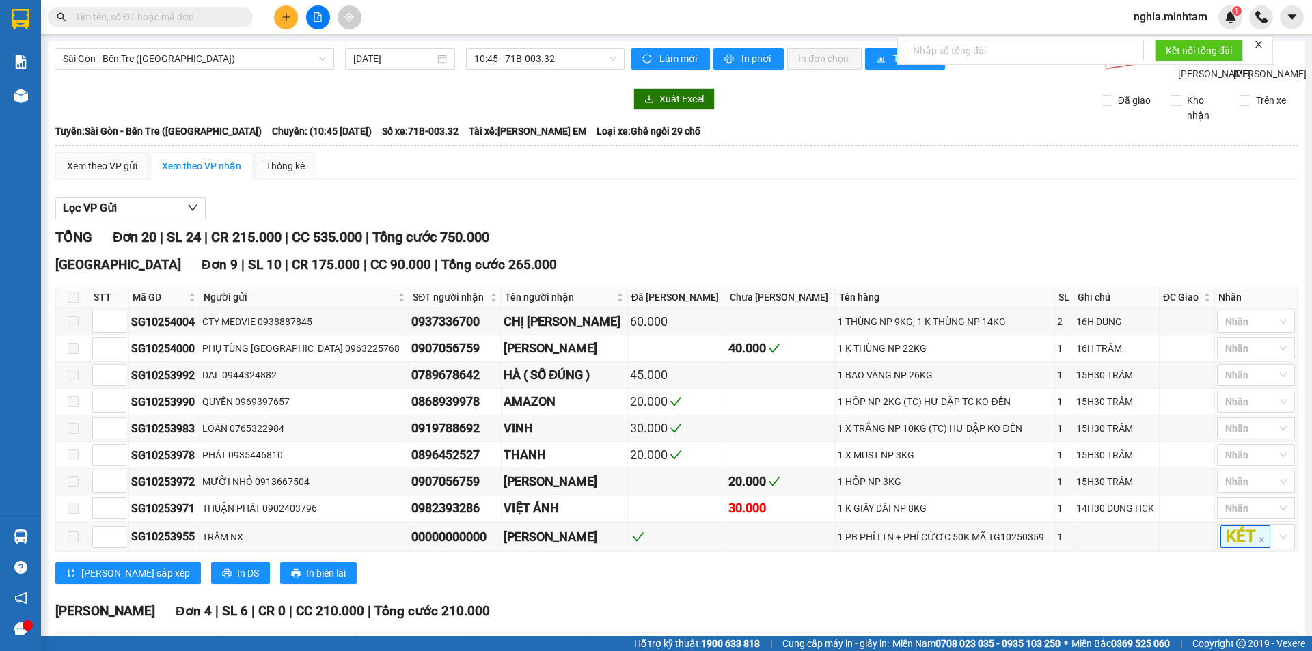
click at [280, 18] on button at bounding box center [286, 17] width 24 height 24
